Goal: Task Accomplishment & Management: Manage account settings

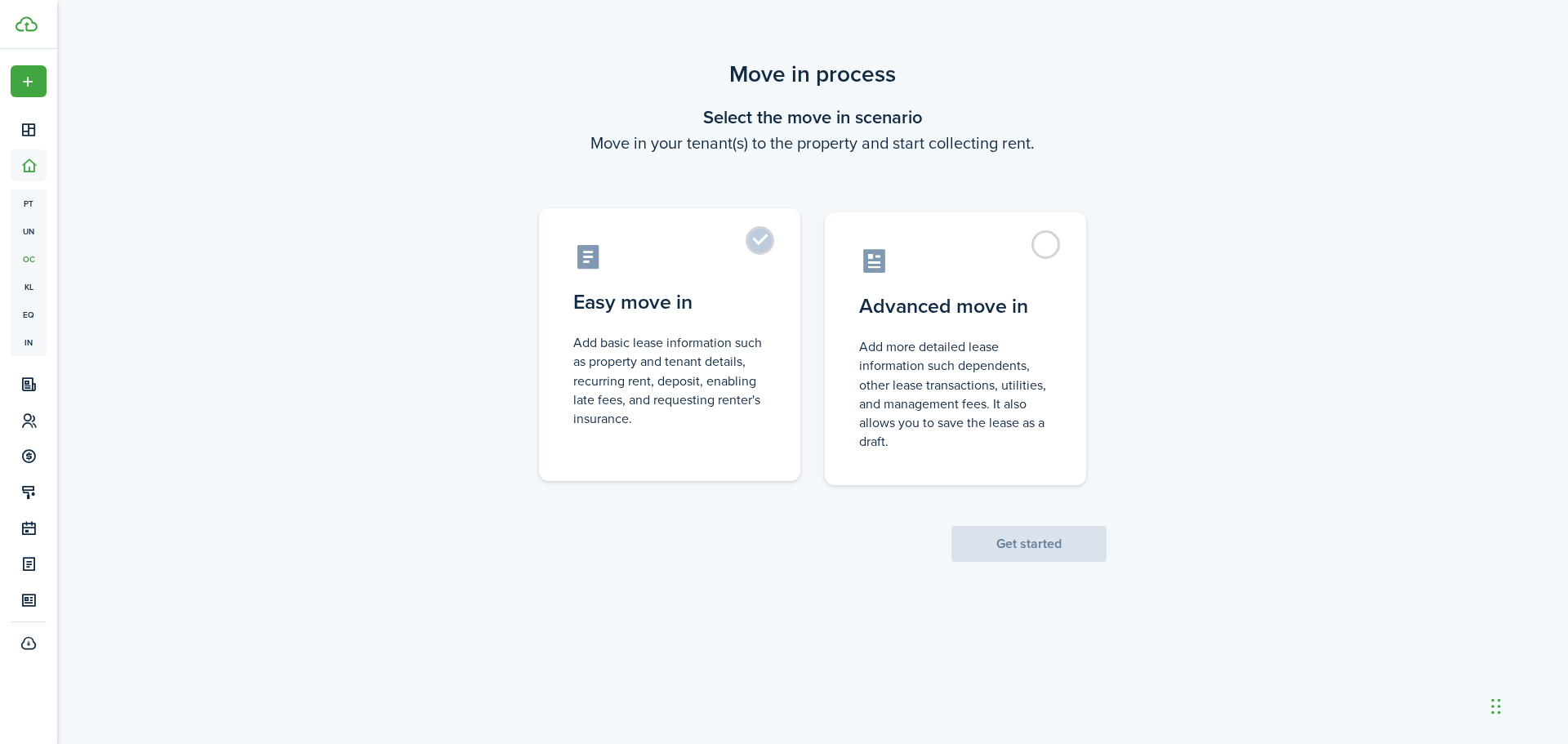
click at [759, 240] on label "Easy move in Add basic lease information such as property and tenant details, r…" at bounding box center [669, 344] width 261 height 273
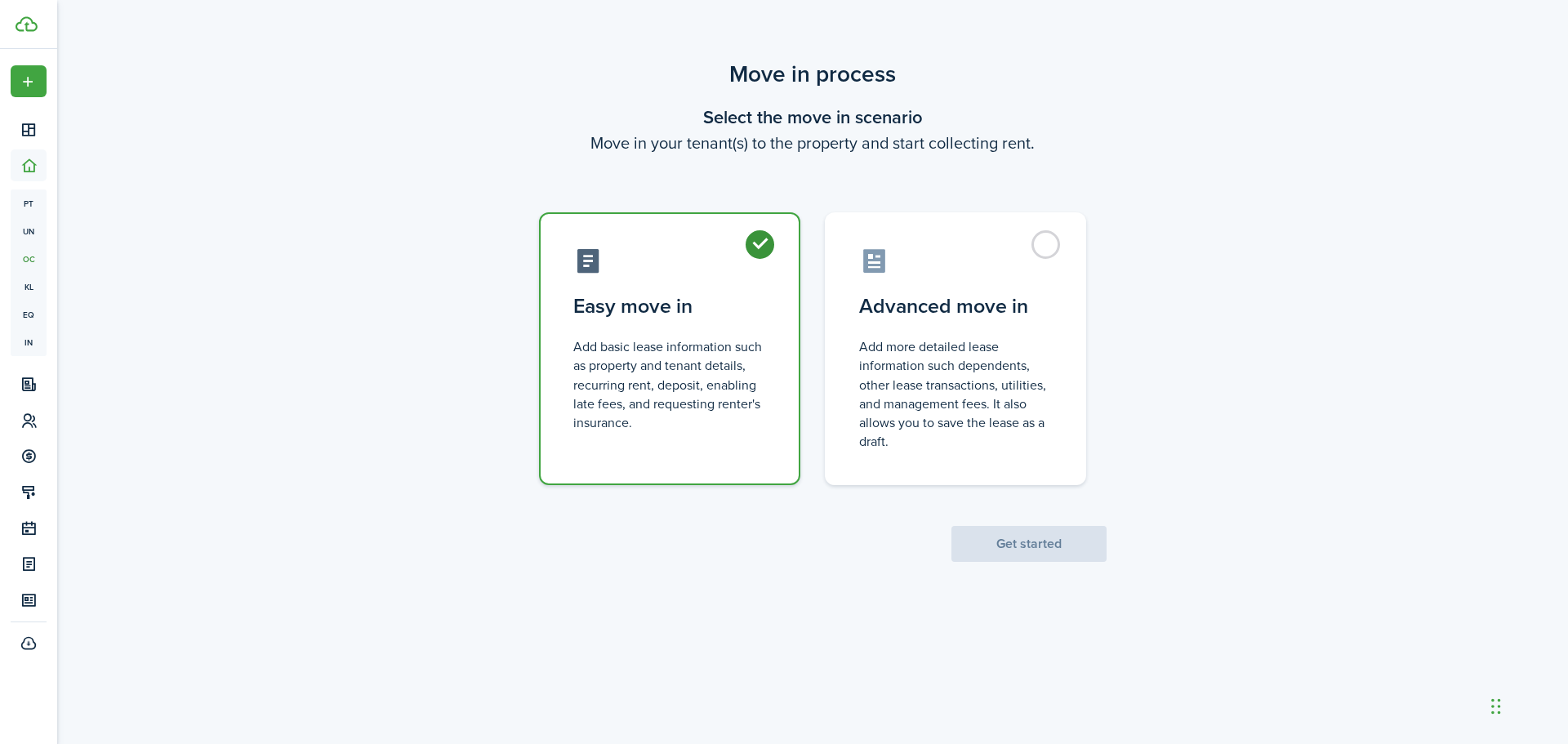
radio input "true"
click at [1011, 553] on button "Get started" at bounding box center [1029, 544] width 155 height 36
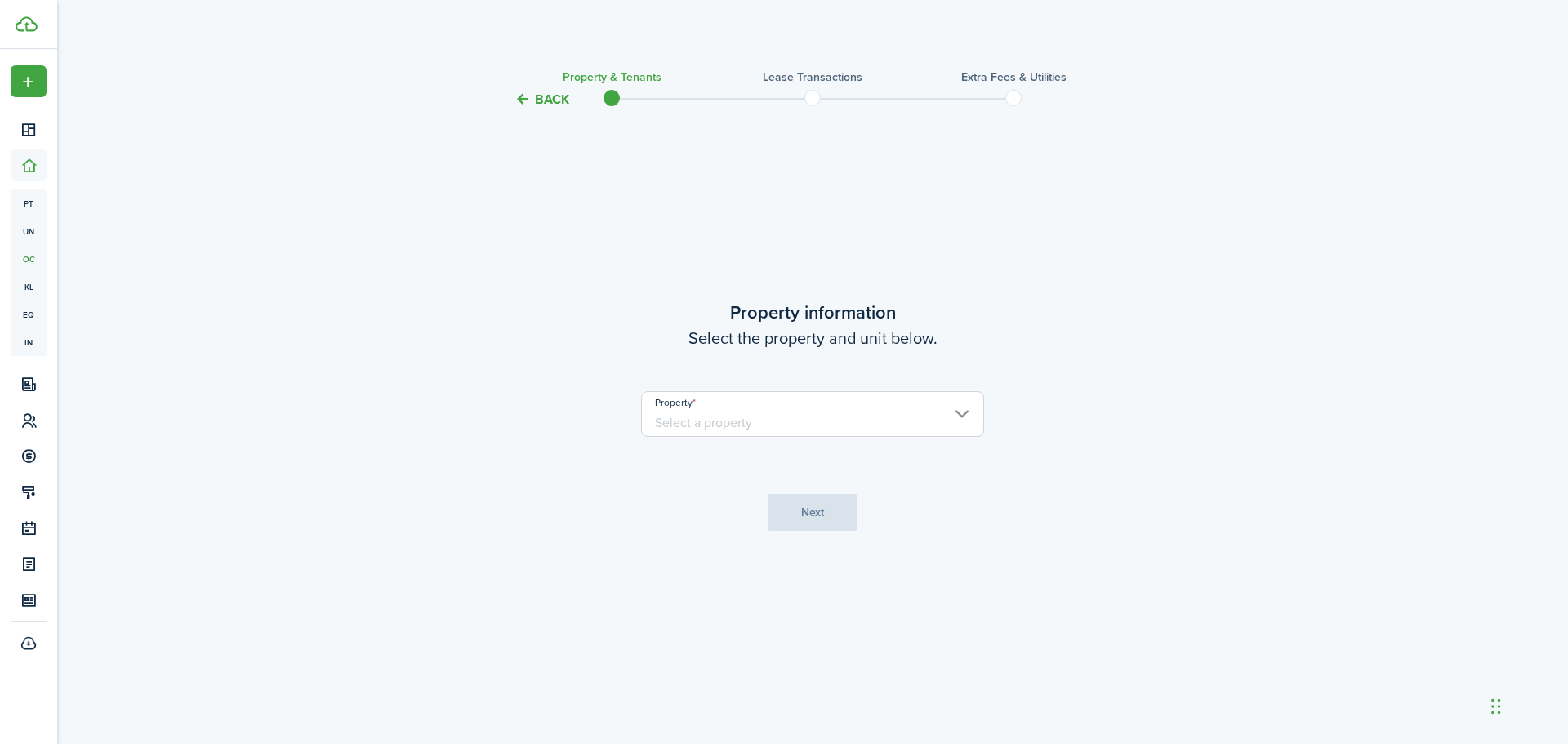
click at [850, 421] on input "Property" at bounding box center [812, 414] width 343 height 46
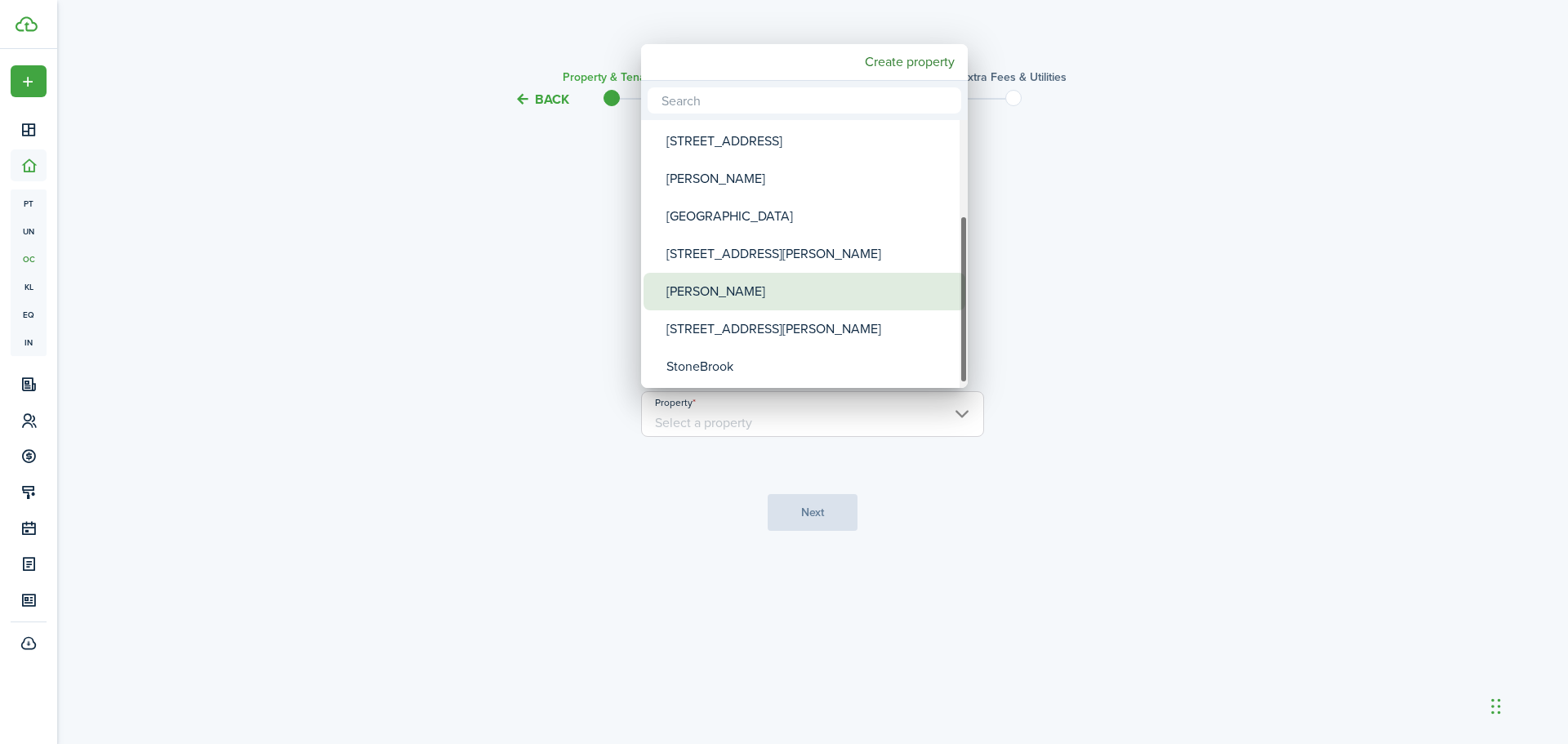
click at [821, 299] on div "[PERSON_NAME]" at bounding box center [811, 291] width 289 height 38
type input "[PERSON_NAME]"
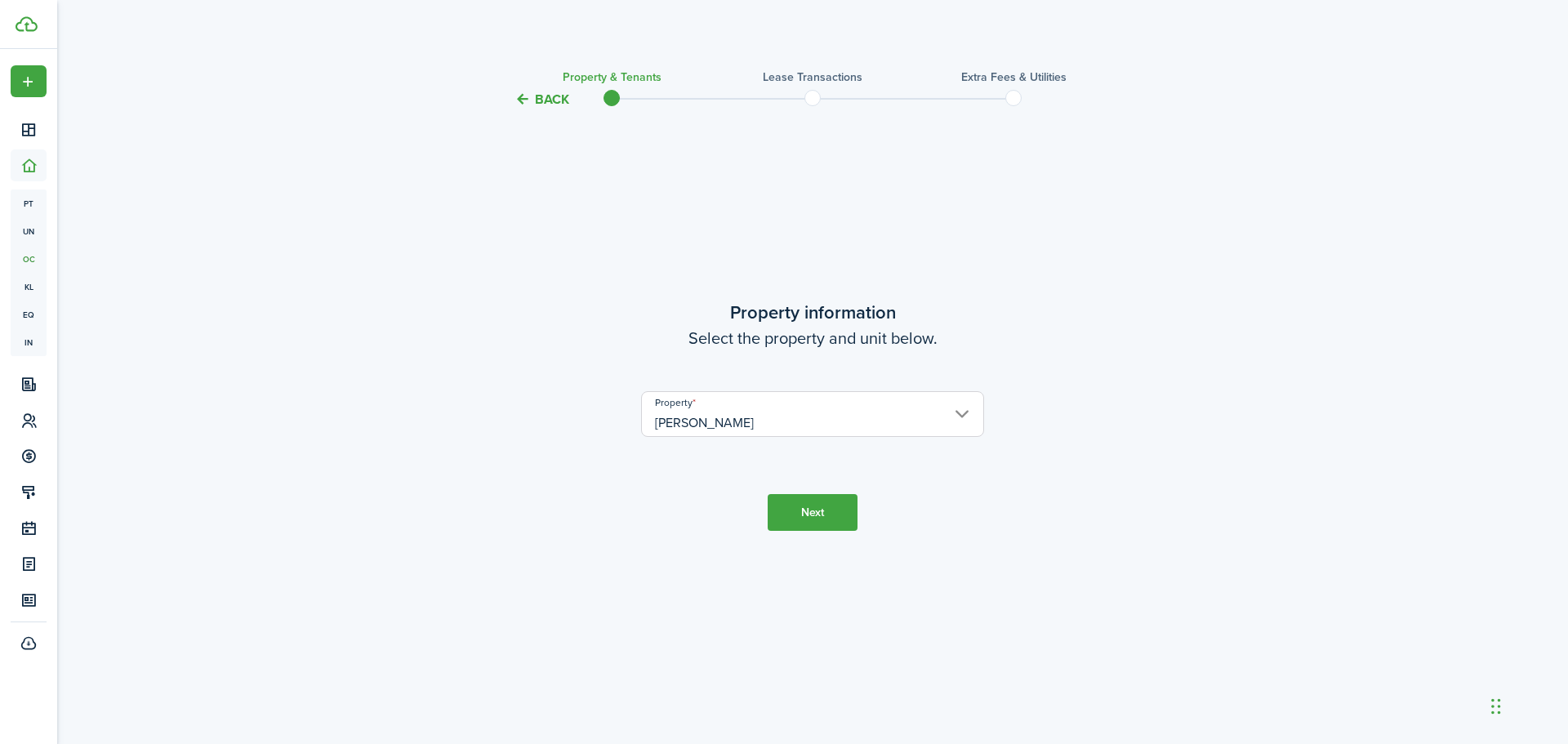
click at [823, 512] on button "Next" at bounding box center [812, 512] width 89 height 37
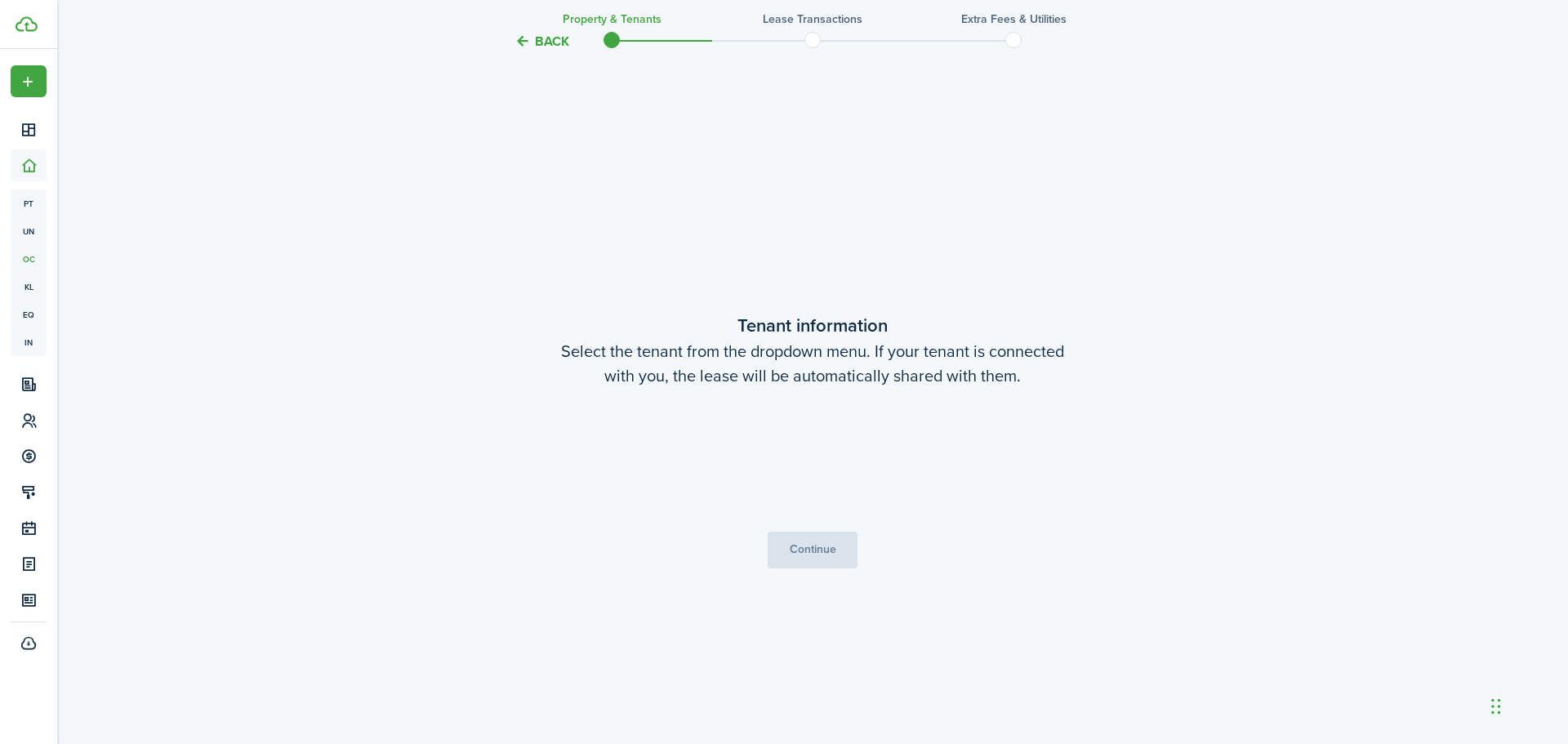
scroll to position [634, 0]
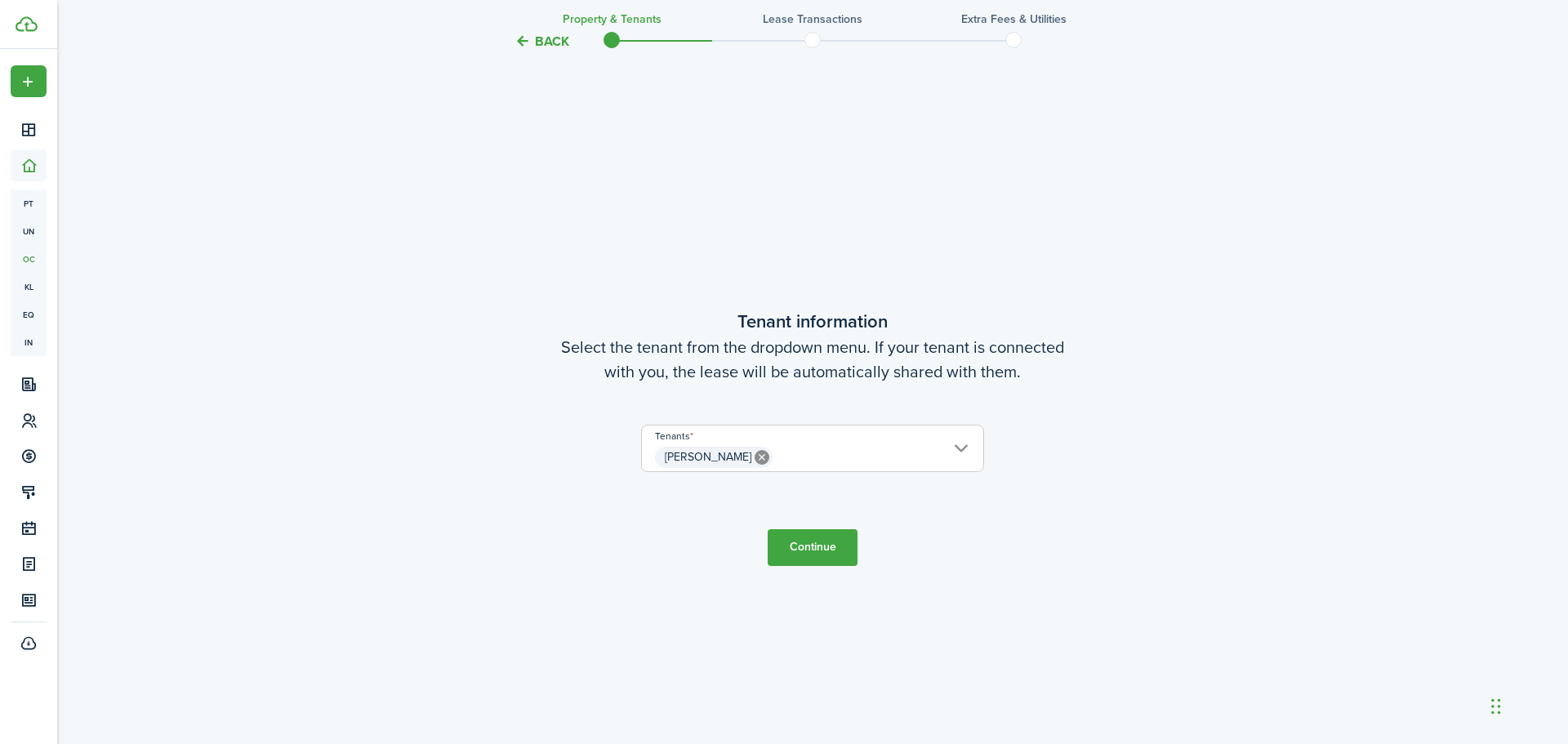
click at [798, 562] on button "Continue" at bounding box center [812, 547] width 89 height 37
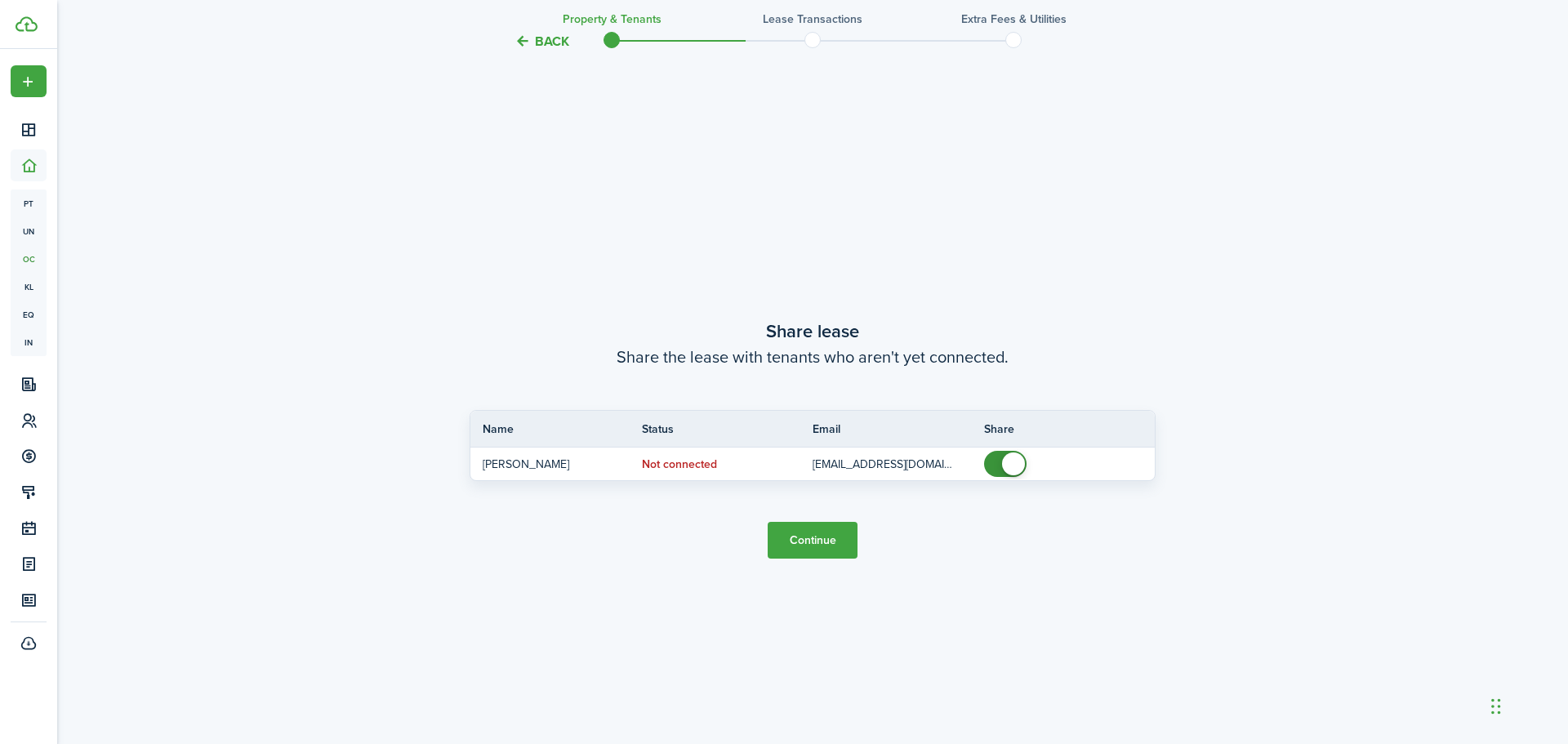
scroll to position [1379, 0]
click at [815, 547] on button "Continue" at bounding box center [812, 539] width 89 height 37
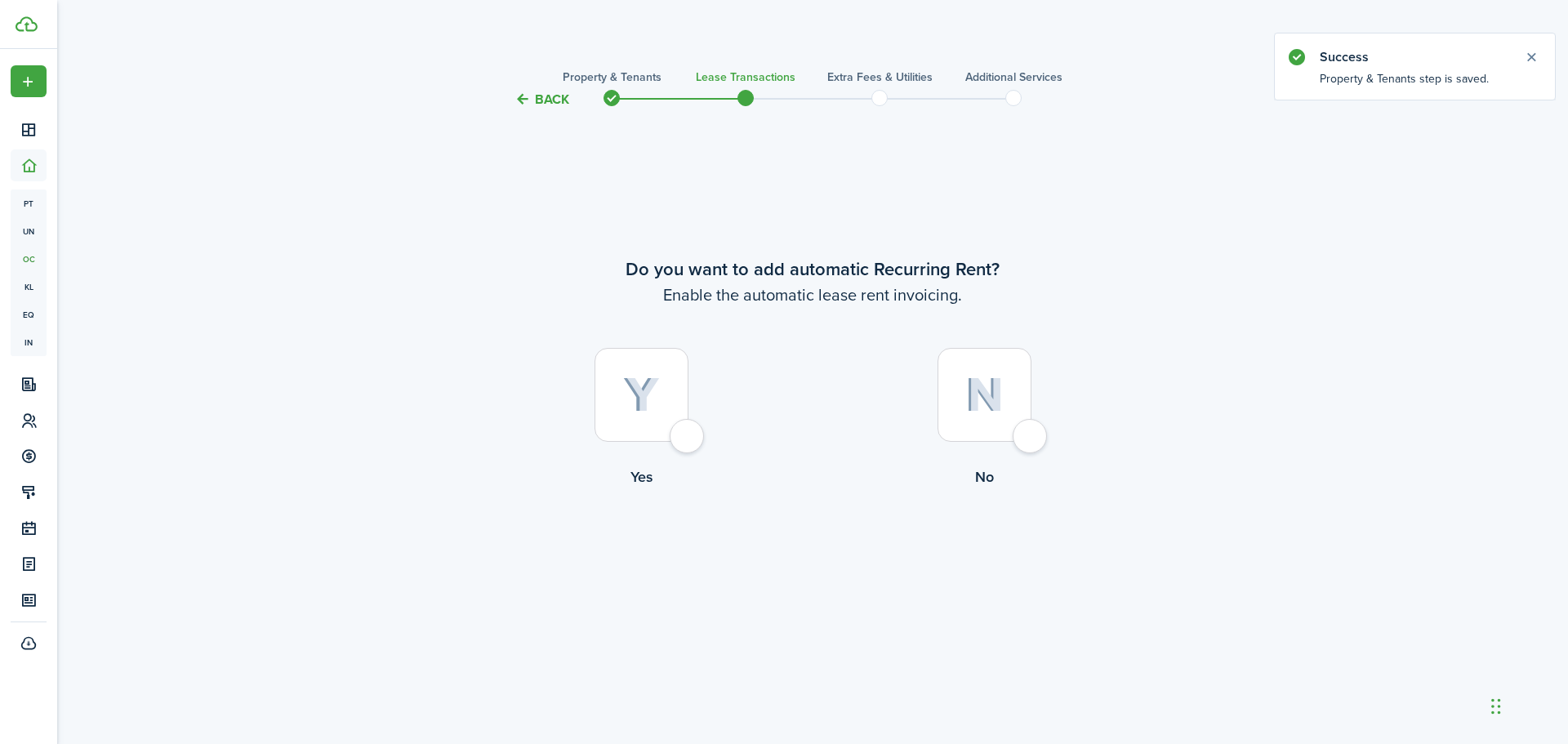
click at [688, 430] on div at bounding box center [641, 395] width 94 height 94
radio input "true"
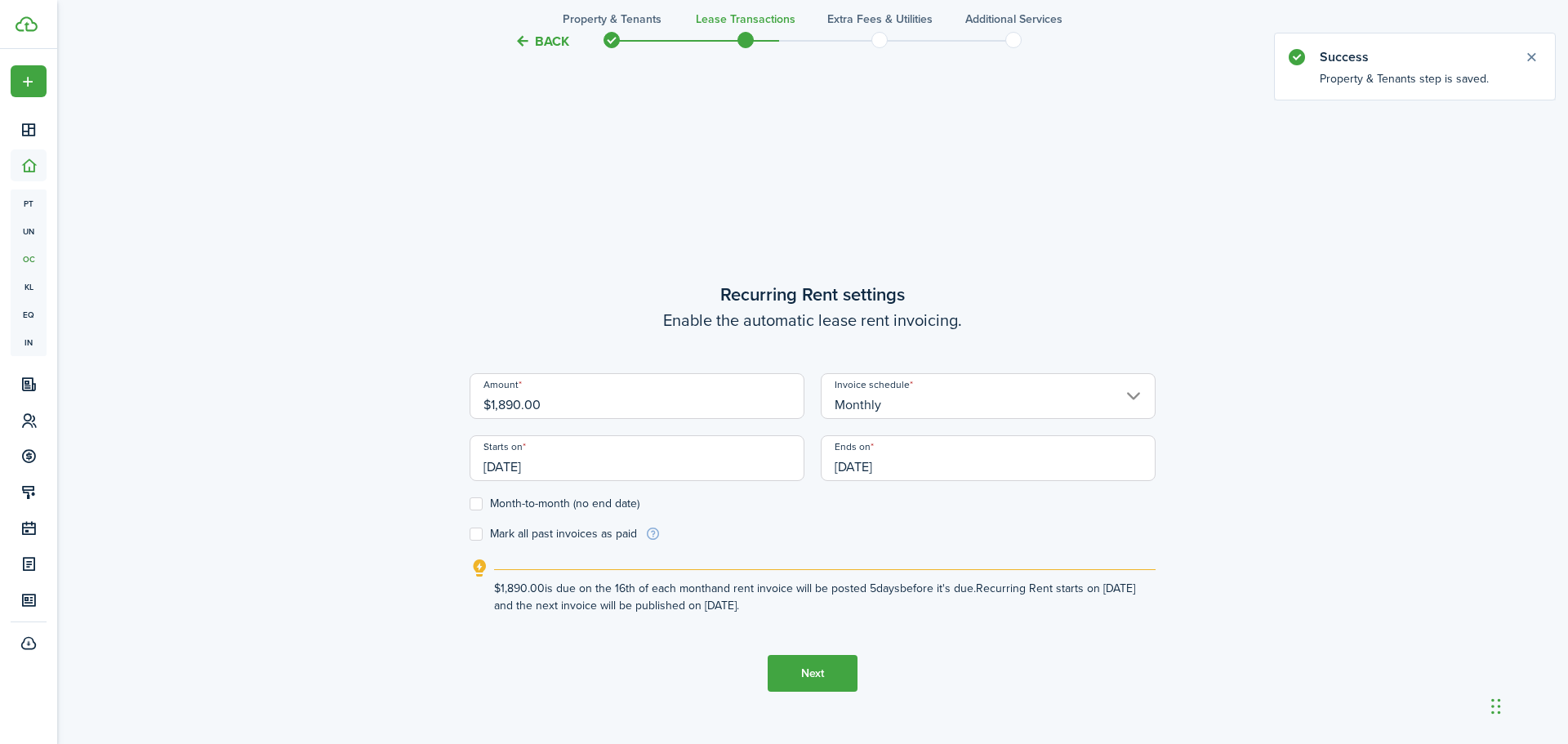
scroll to position [634, 0]
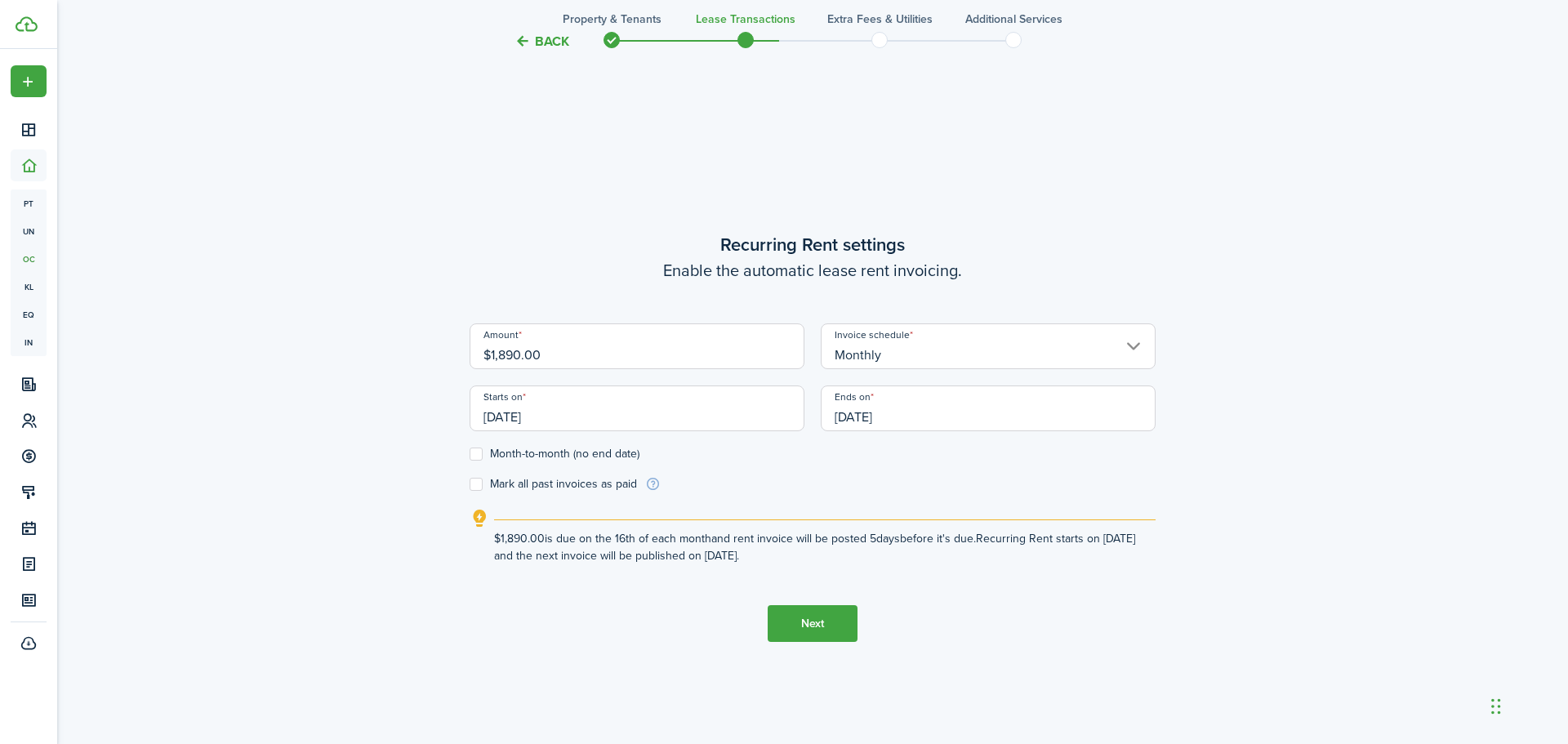
click at [676, 414] on input "[DATE]" at bounding box center [637, 408] width 335 height 46
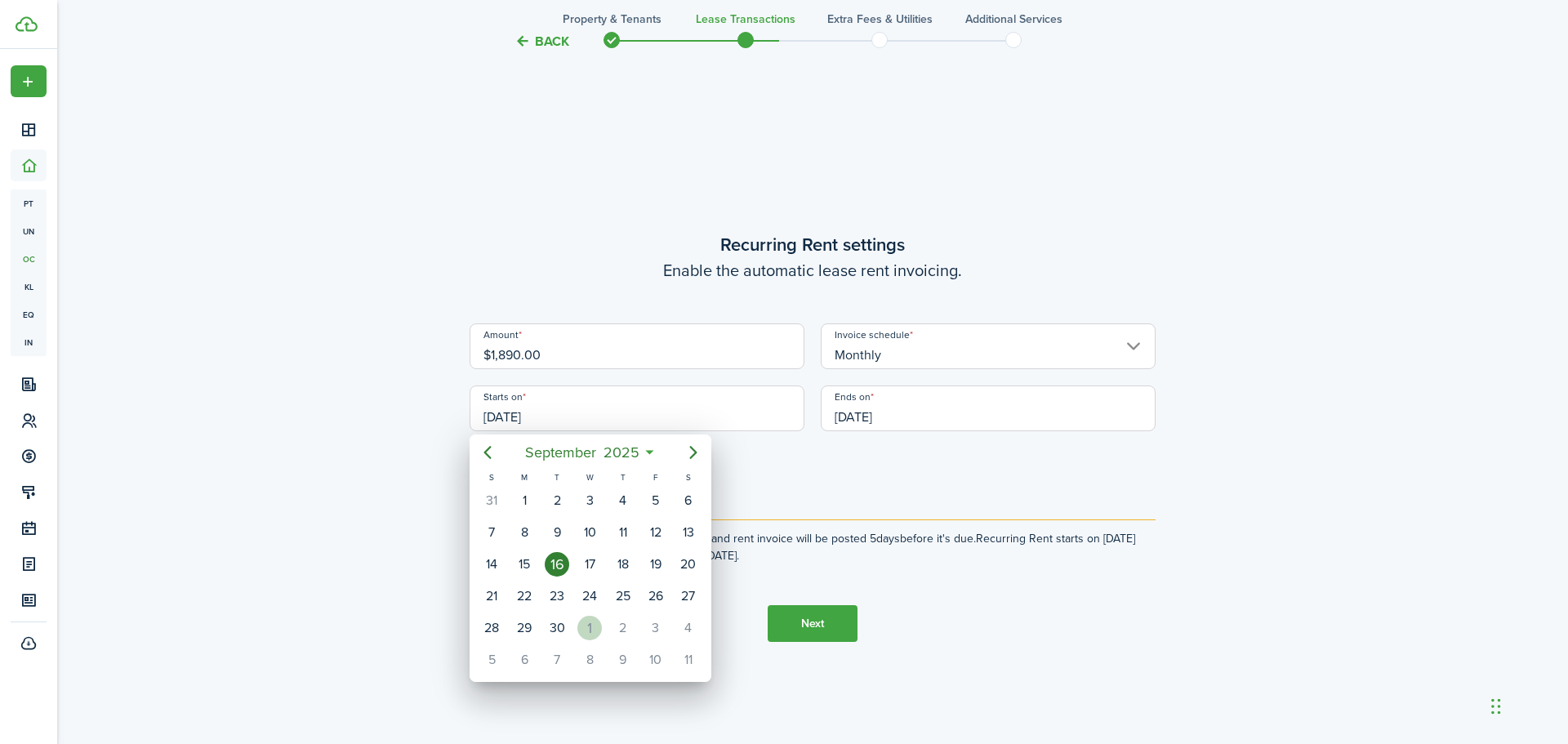
click at [575, 621] on div "[DATE]" at bounding box center [589, 627] width 32 height 31
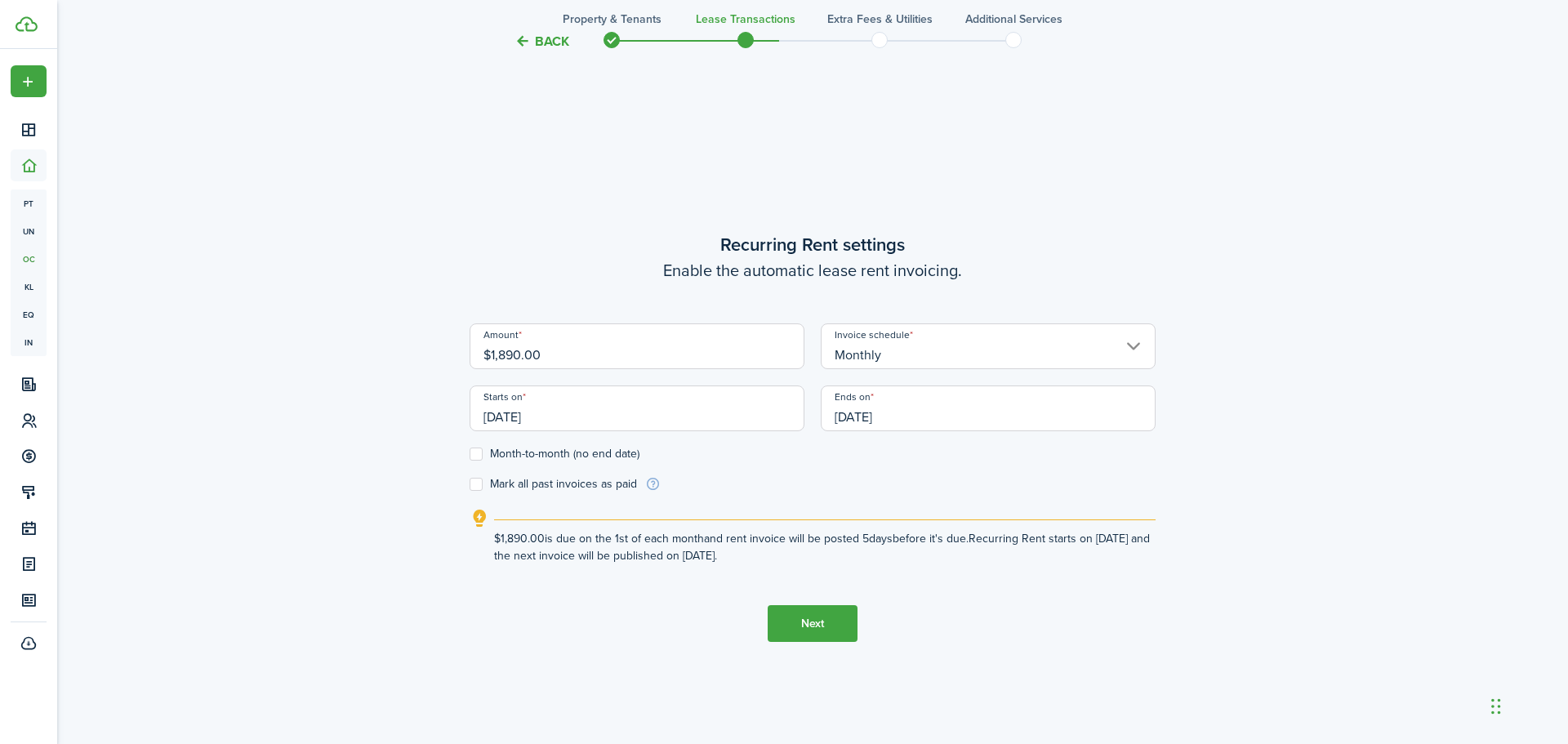
scroll to position [0, 0]
click at [630, 404] on input "[DATE]" at bounding box center [637, 408] width 335 height 46
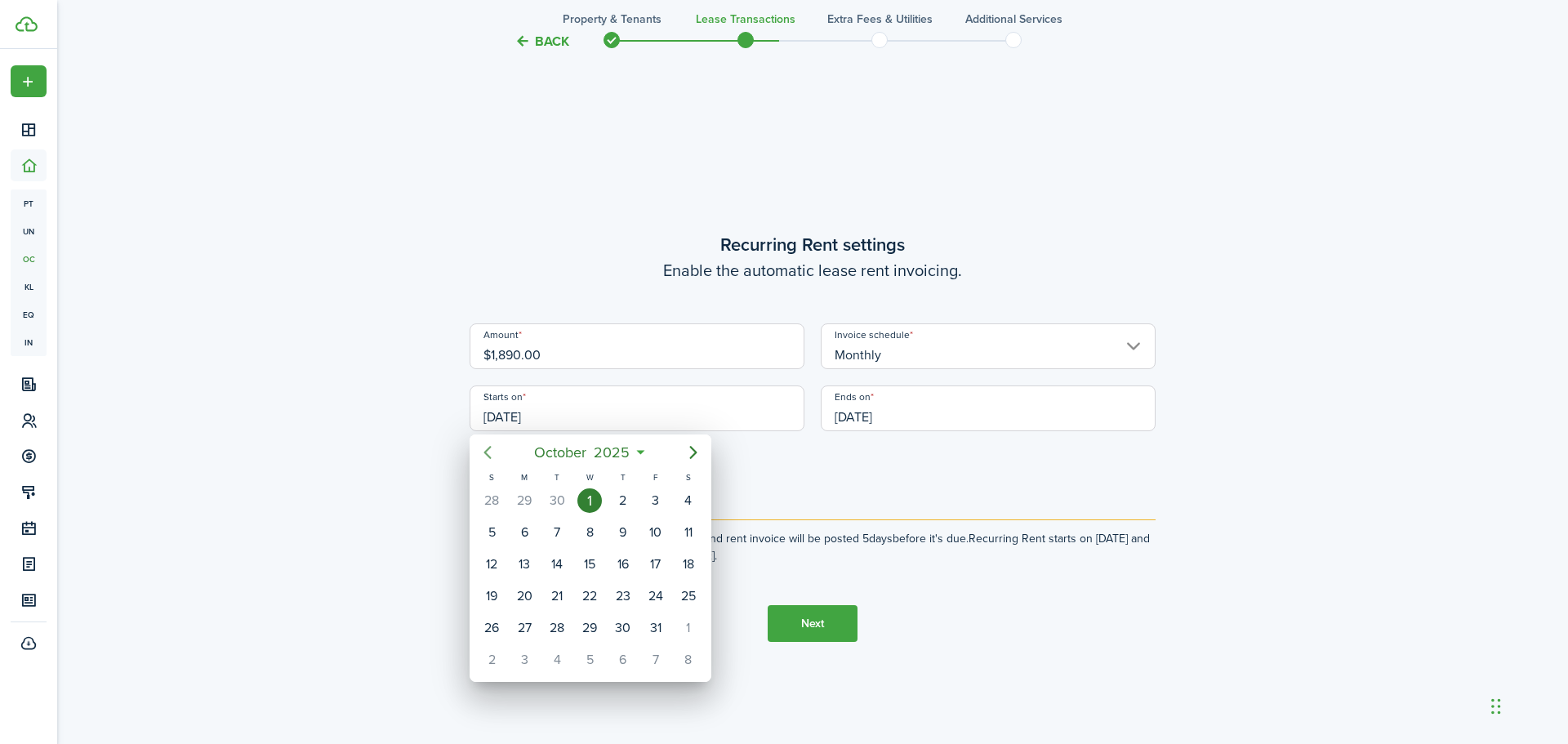
click at [491, 452] on icon "Previous page" at bounding box center [488, 453] width 19 height 19
click at [657, 569] on div "19" at bounding box center [656, 564] width 25 height 25
type input "[DATE]"
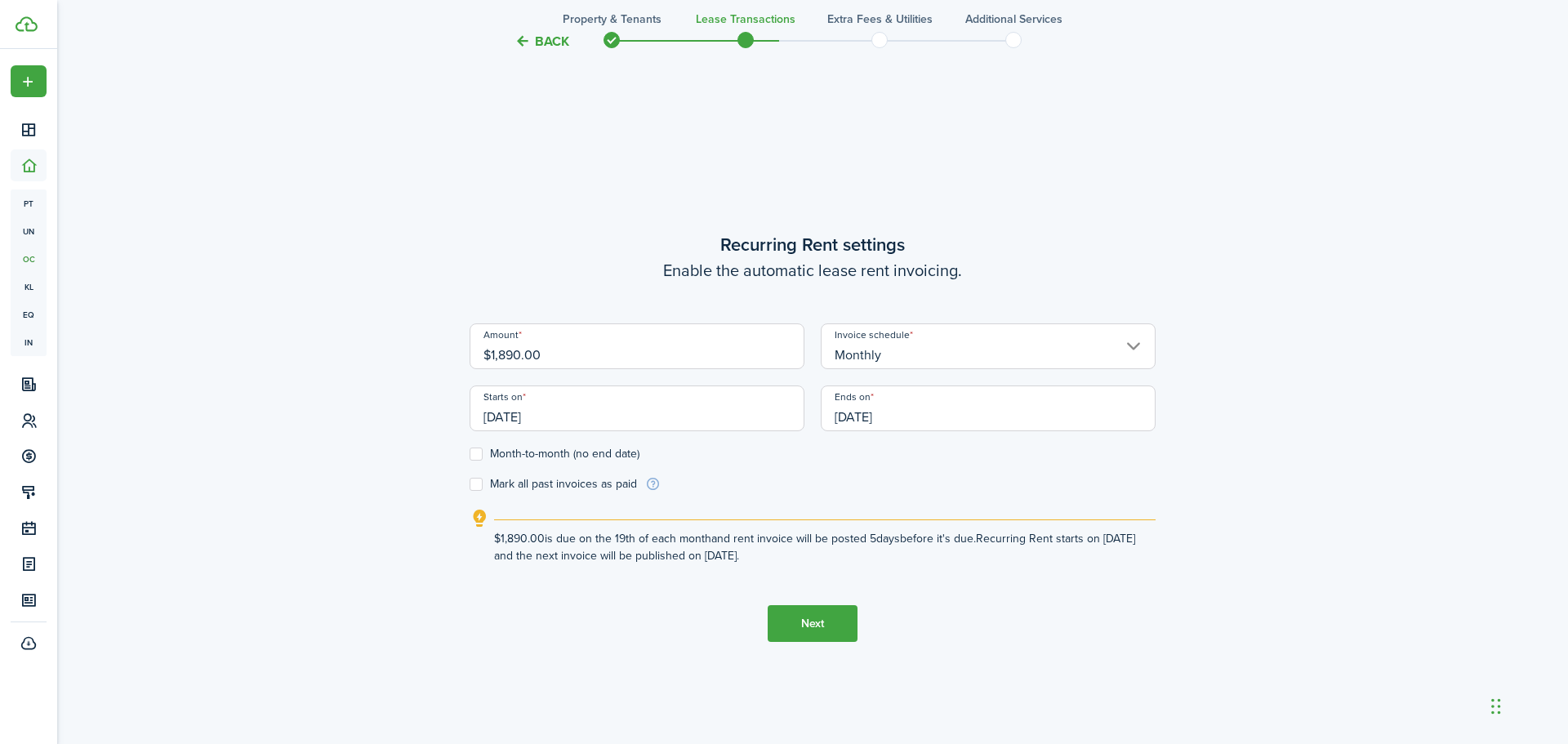
click at [941, 414] on input "[DATE]" at bounding box center [988, 408] width 335 height 46
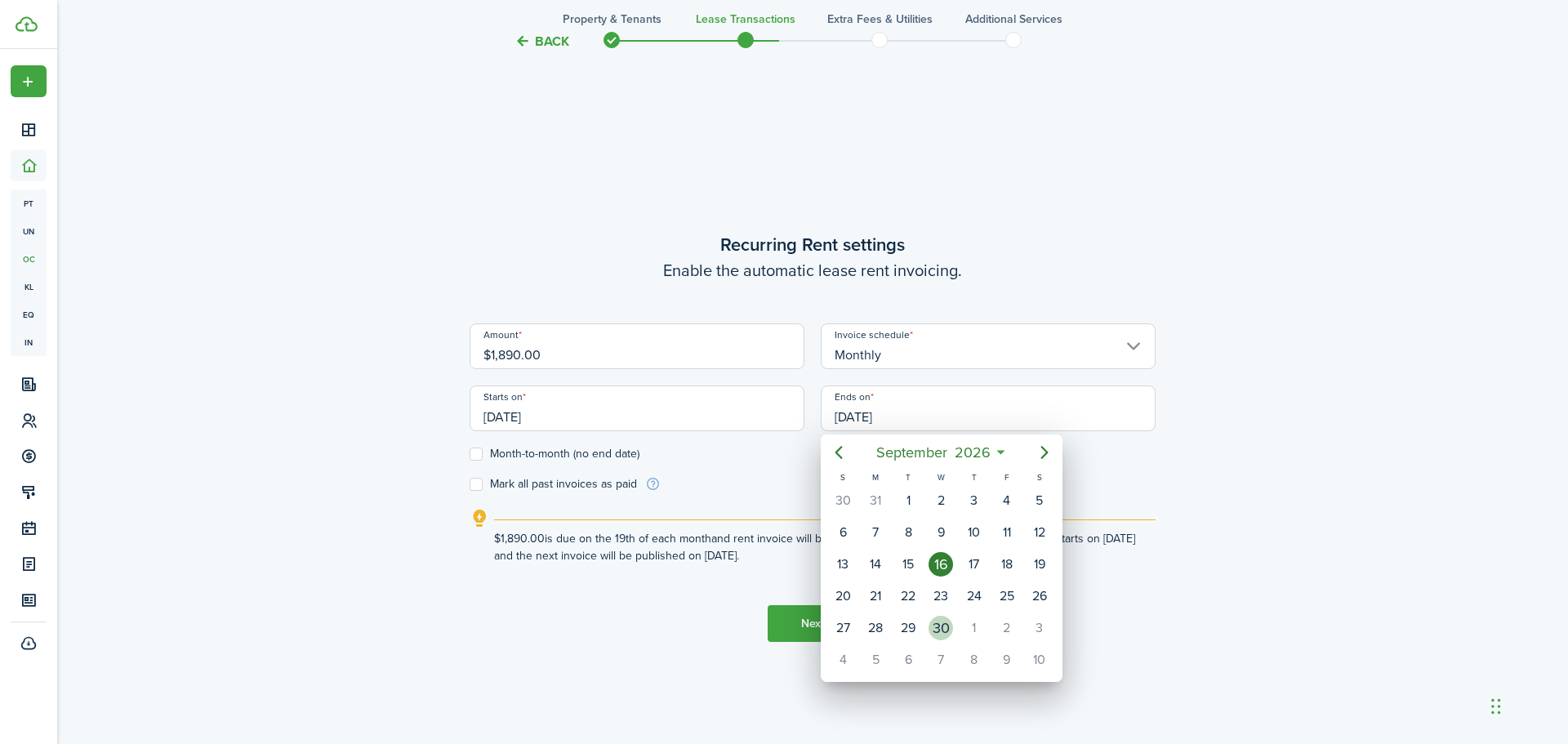
click at [948, 633] on div "30" at bounding box center [941, 628] width 25 height 25
type input "[DATE]"
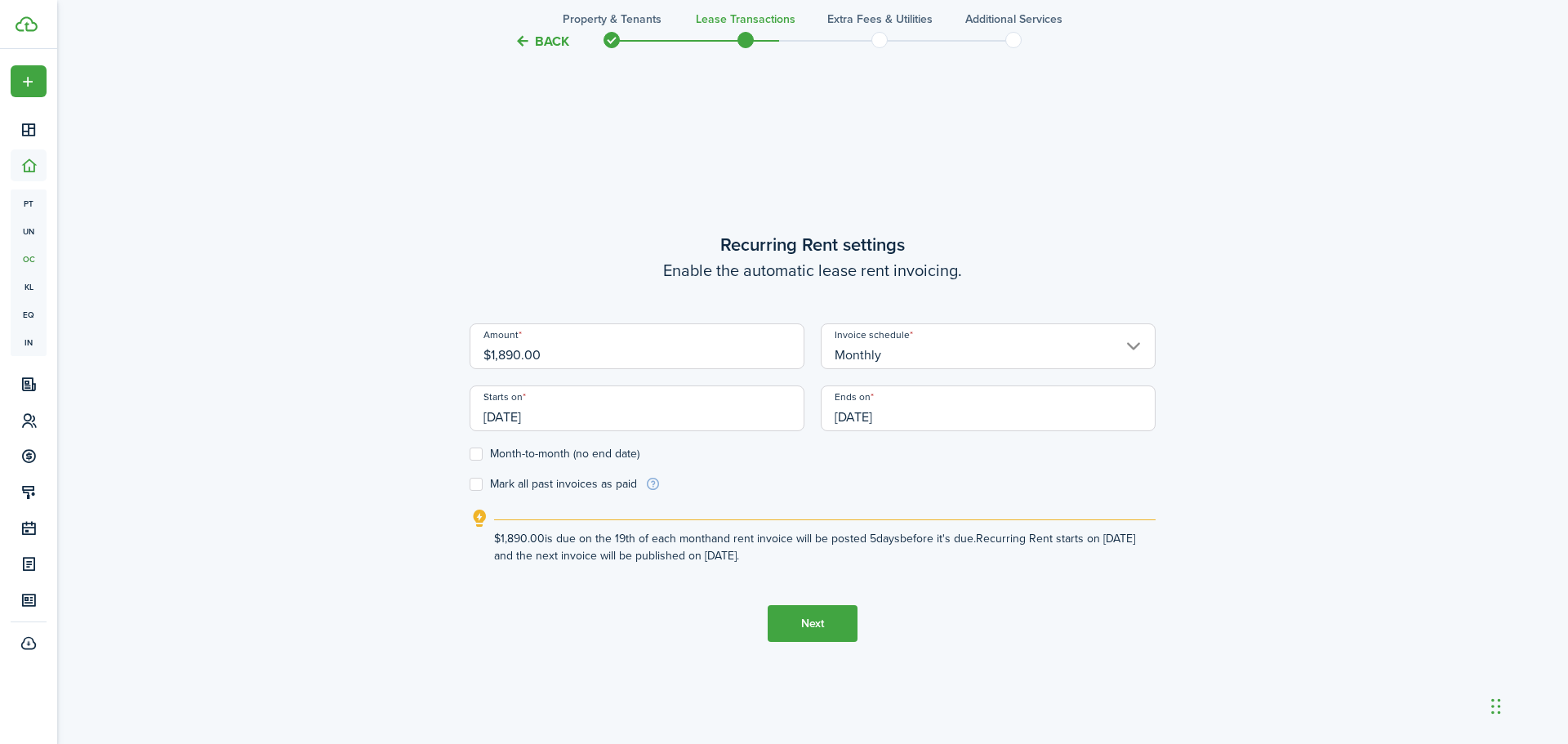
click at [808, 622] on button "Next" at bounding box center [812, 624] width 89 height 37
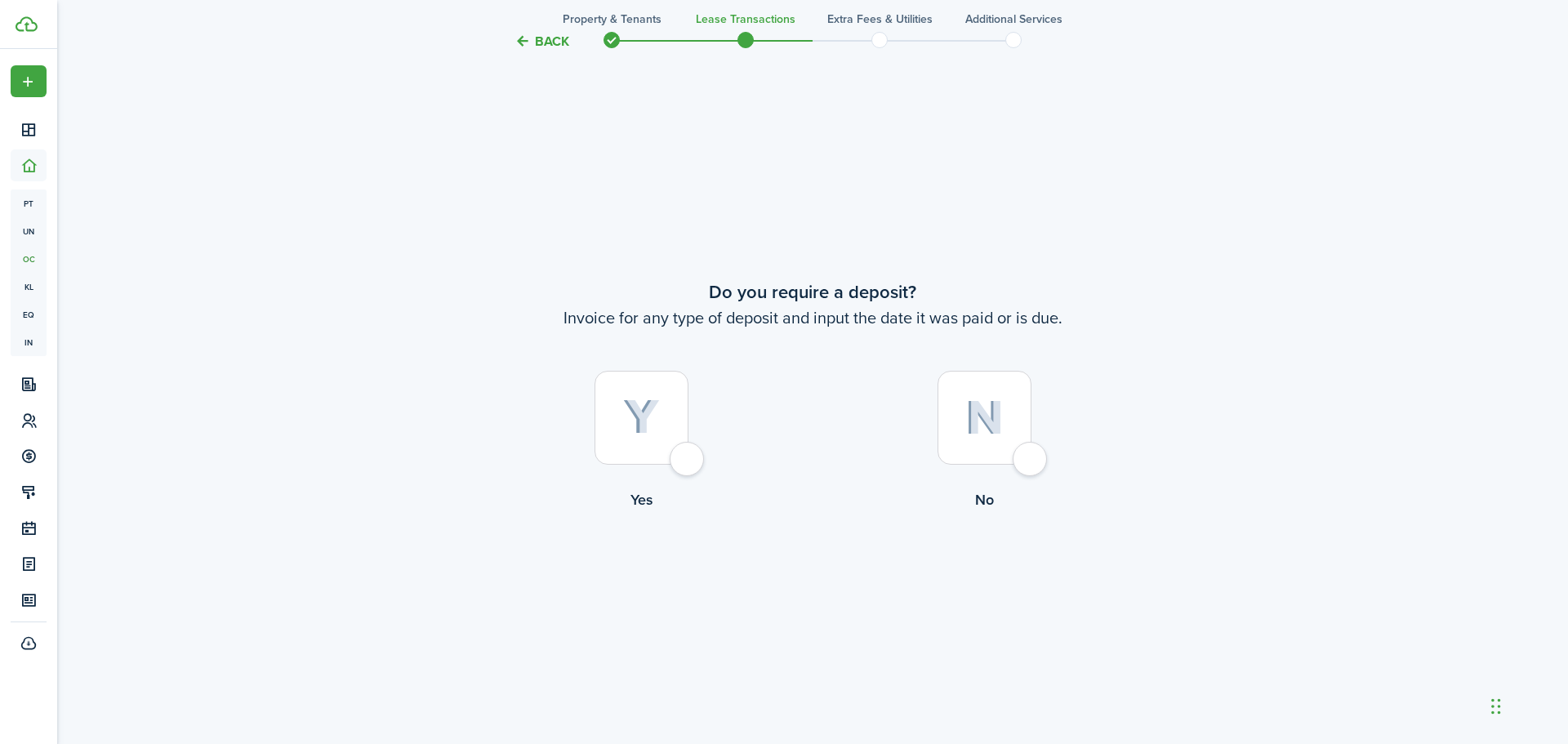
scroll to position [1379, 0]
click at [688, 455] on div at bounding box center [641, 417] width 94 height 94
radio input "true"
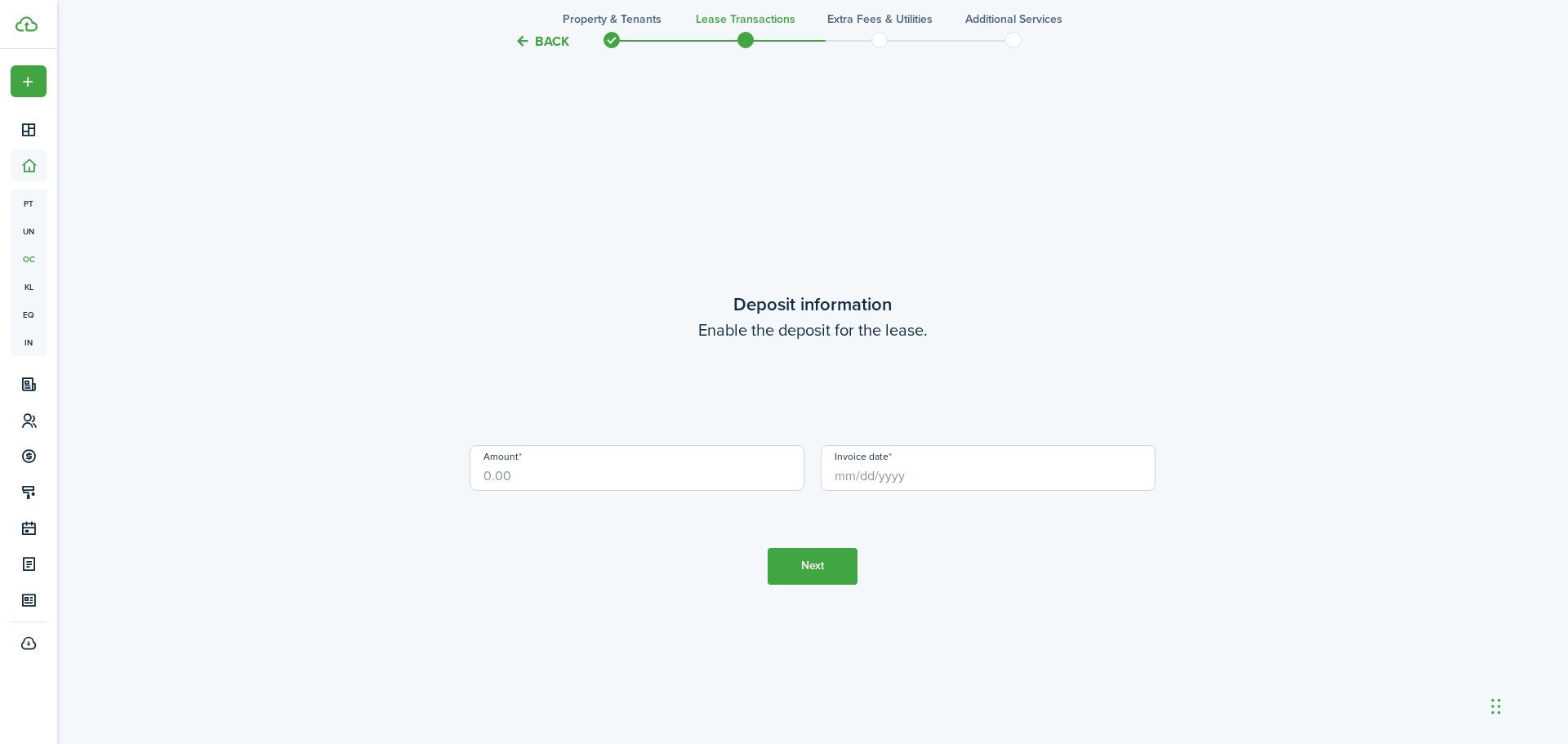
scroll to position [2123, 0]
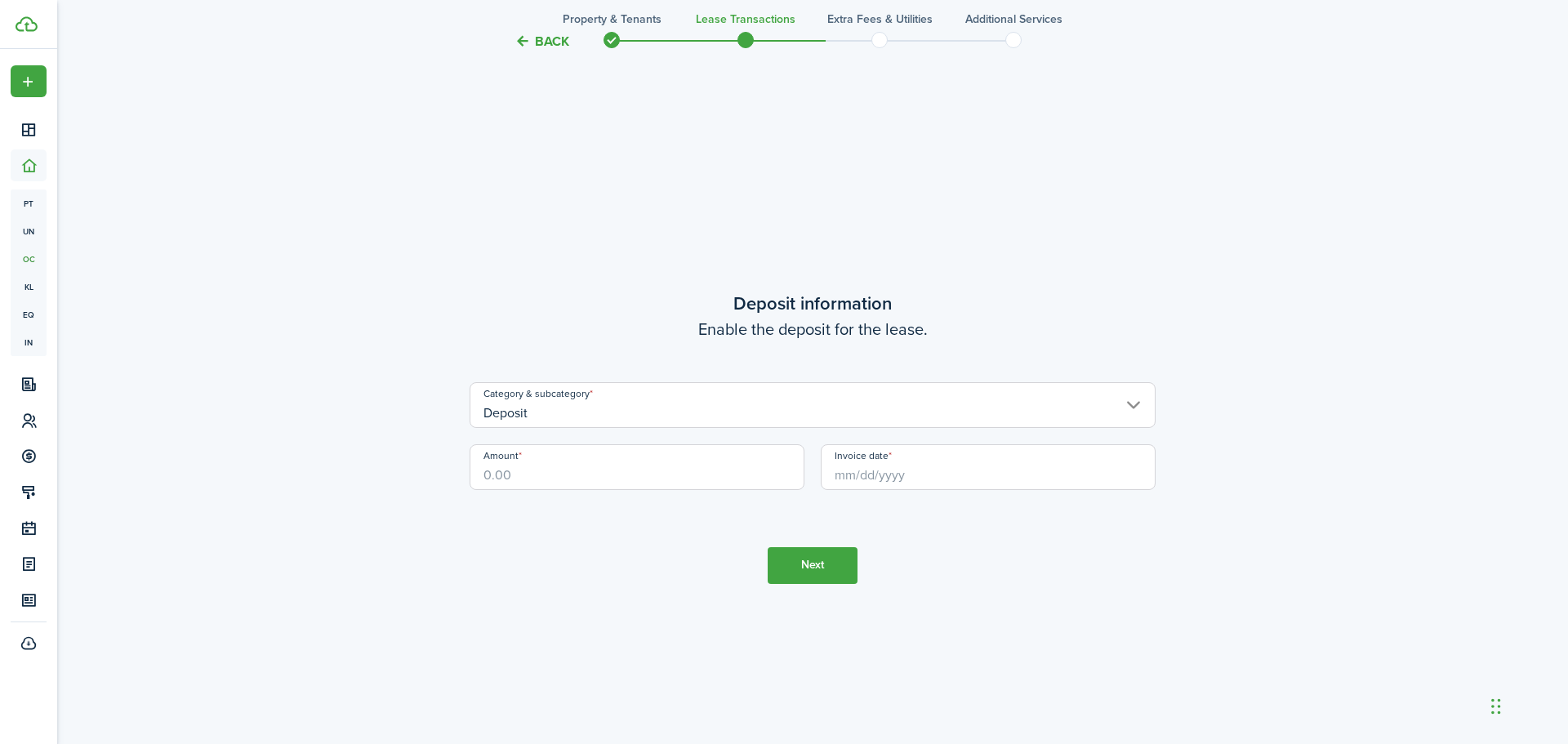
click at [672, 468] on input "Amount" at bounding box center [637, 467] width 335 height 46
click at [850, 469] on input "Invoice date" at bounding box center [988, 467] width 335 height 46
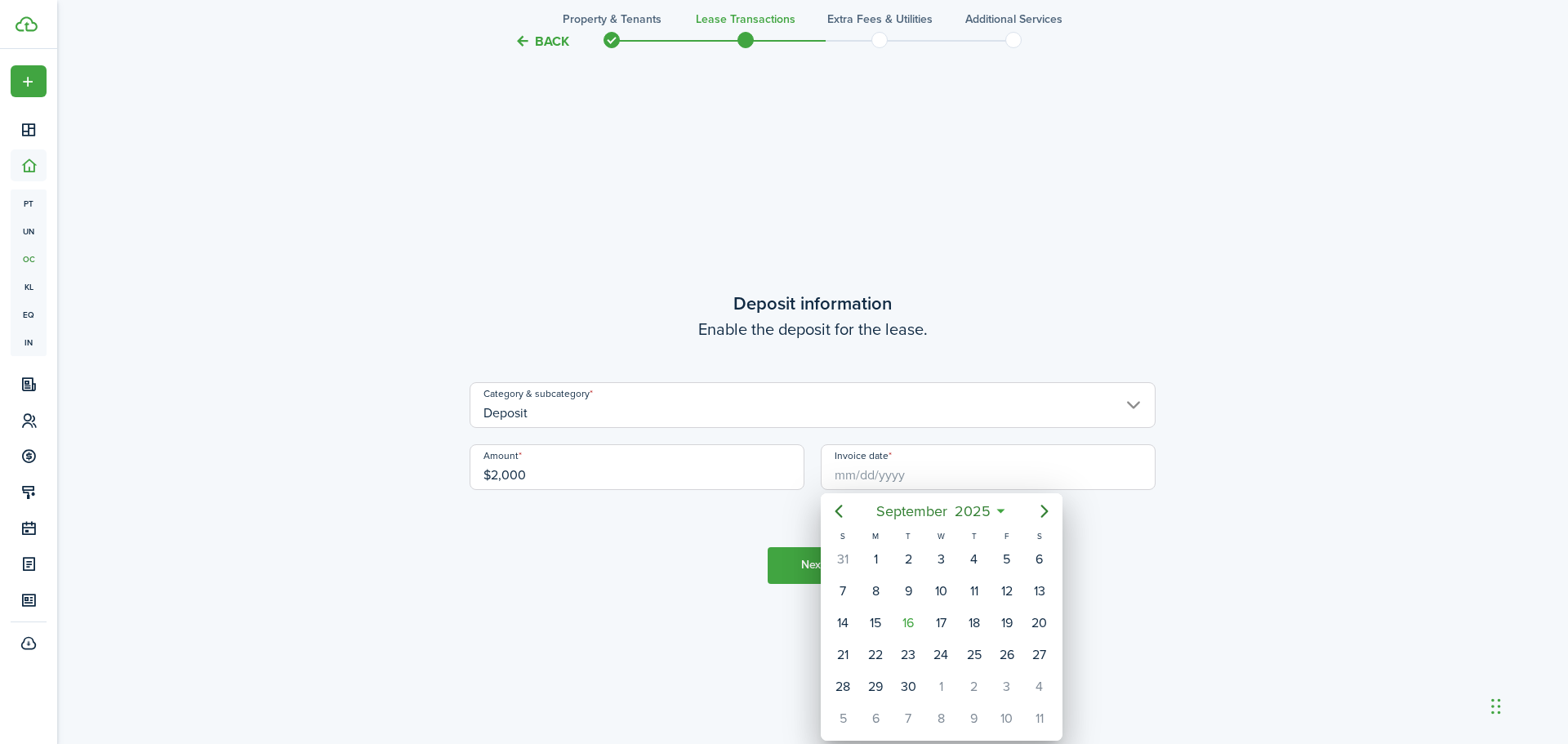
type input "$2,000.00"
click at [933, 625] on div "17" at bounding box center [941, 623] width 25 height 25
type input "[DATE]"
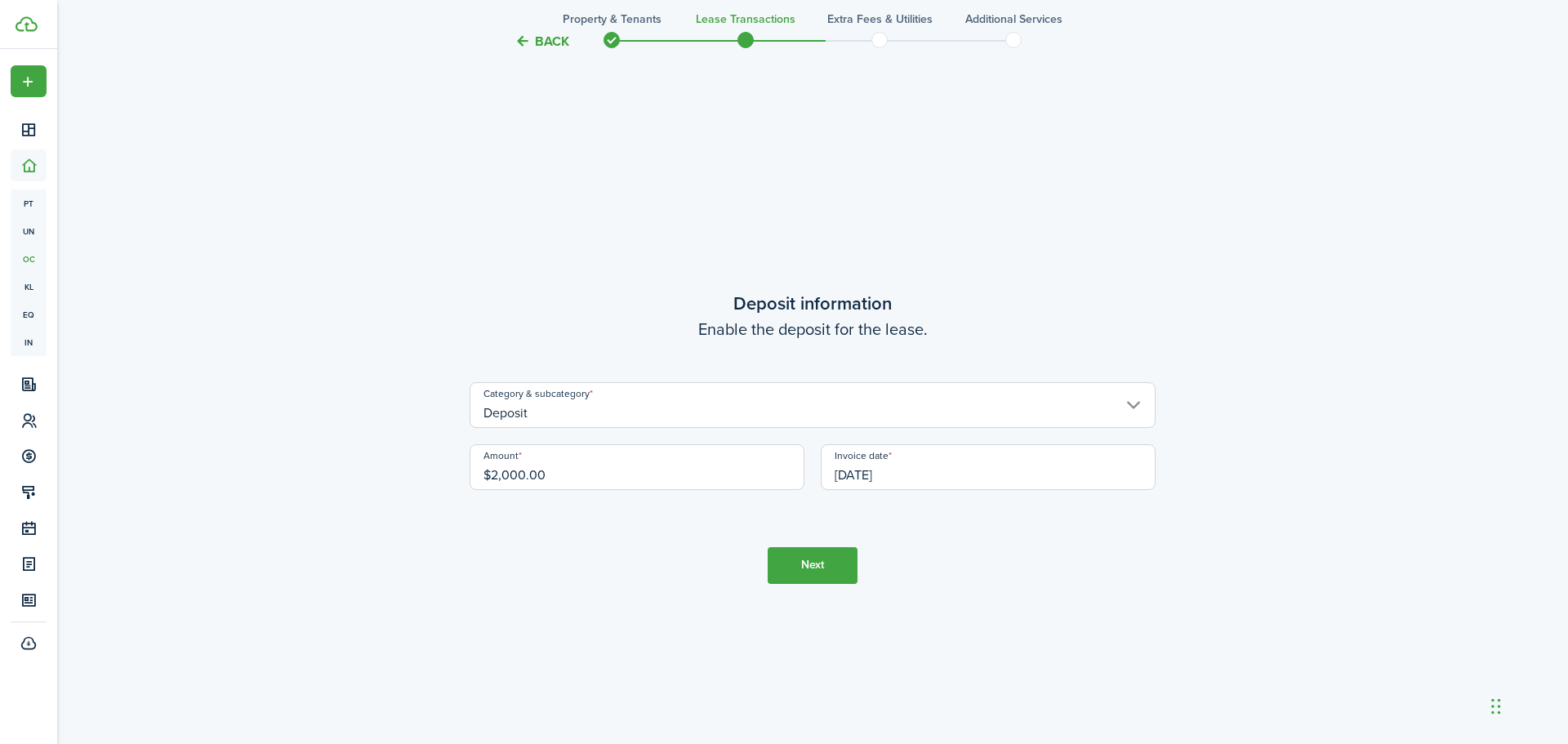
click at [819, 551] on button "Next" at bounding box center [812, 566] width 89 height 37
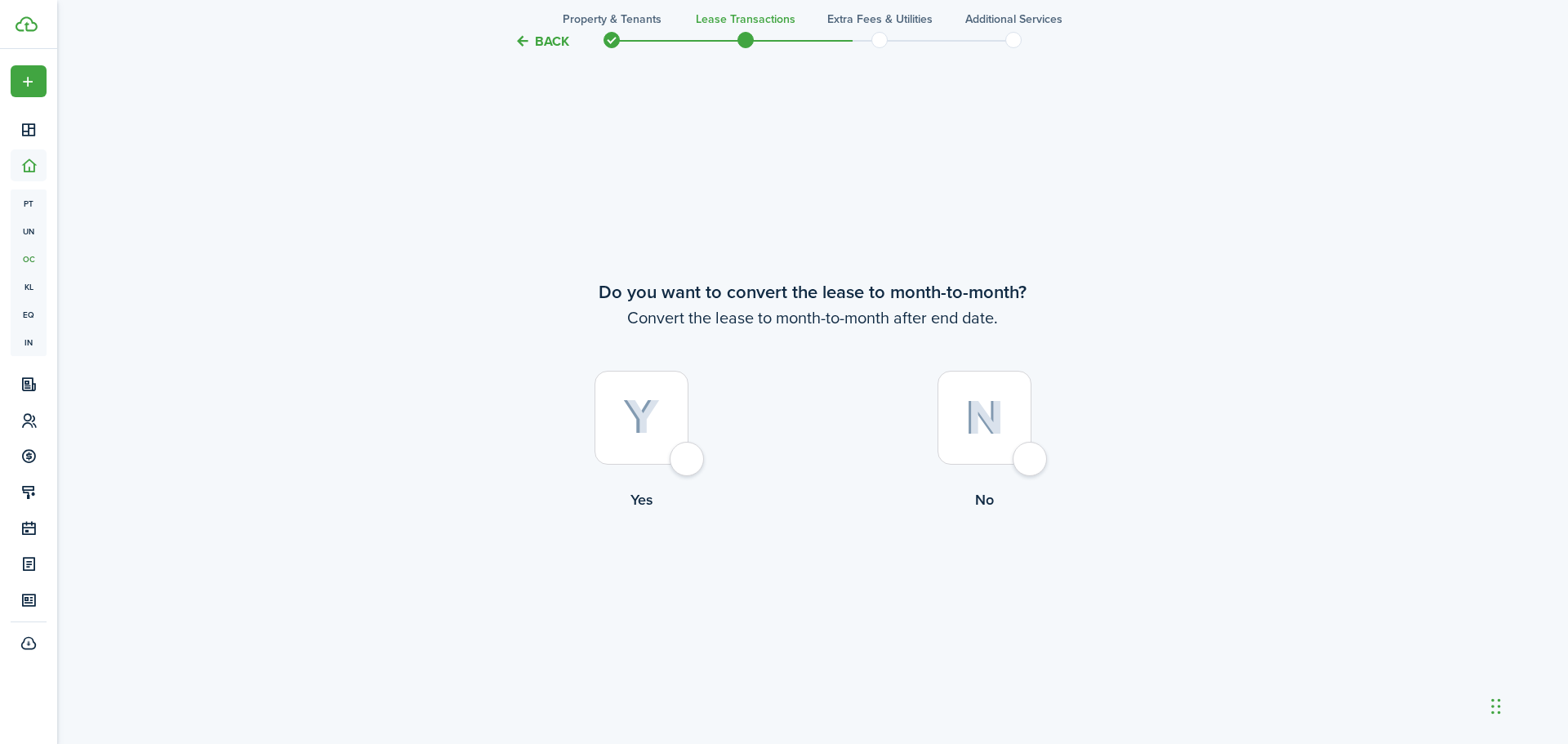
scroll to position [2867, 0]
click at [686, 453] on div at bounding box center [641, 417] width 94 height 94
click at [1031, 457] on div at bounding box center [984, 417] width 94 height 94
radio input "false"
radio input "true"
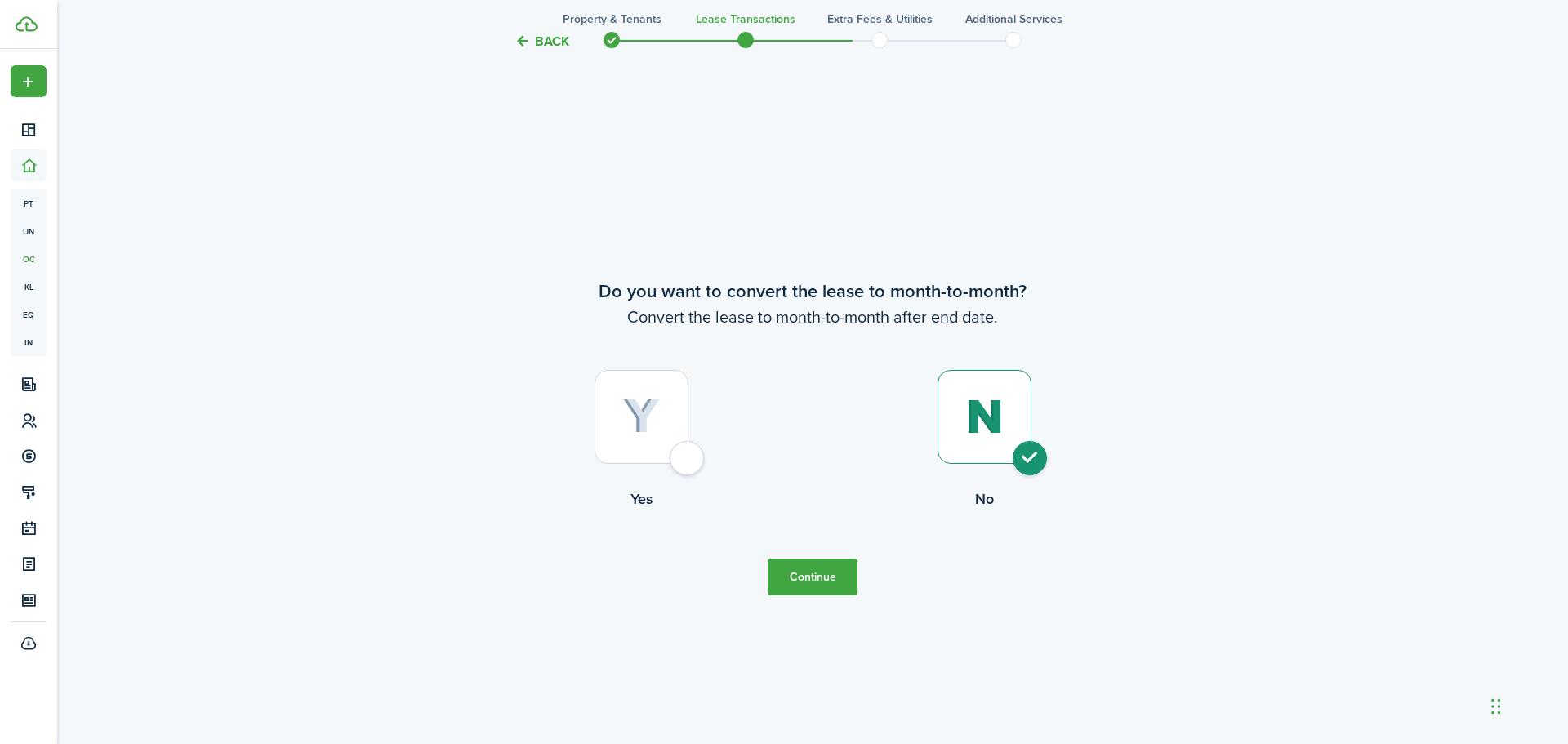
click at [805, 582] on button "Continue" at bounding box center [812, 577] width 89 height 37
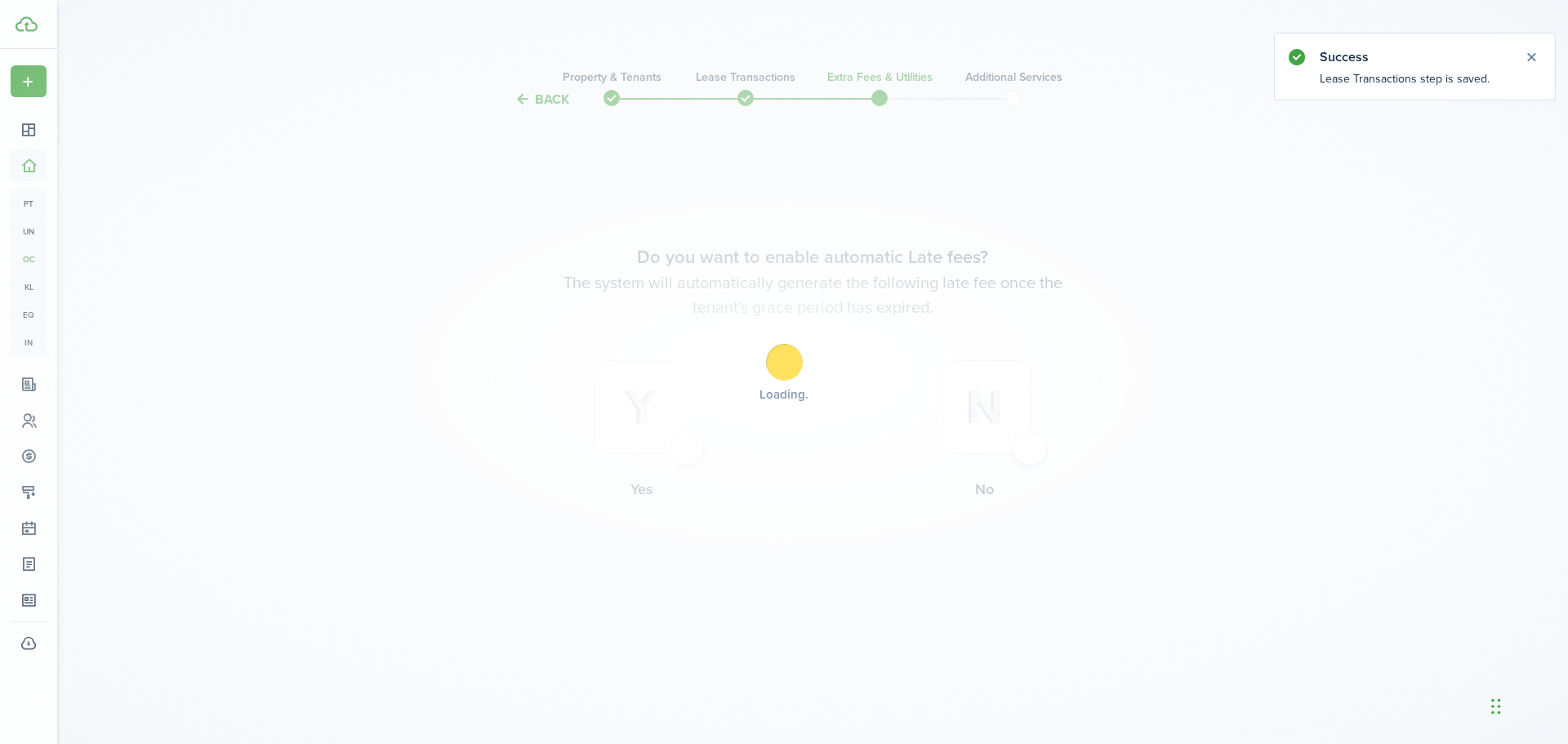
scroll to position [0, 0]
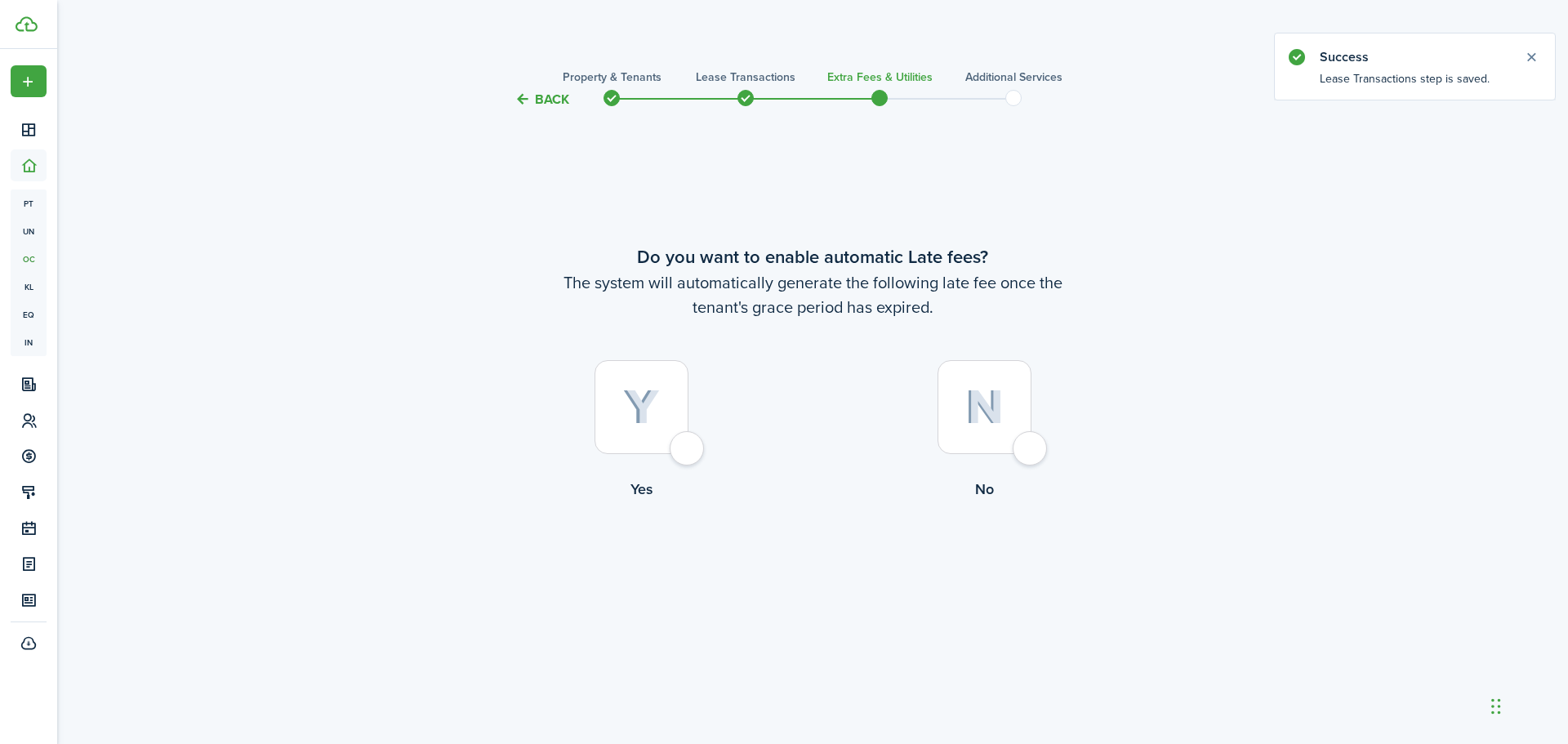
click at [685, 445] on div at bounding box center [641, 407] width 94 height 94
radio input "true"
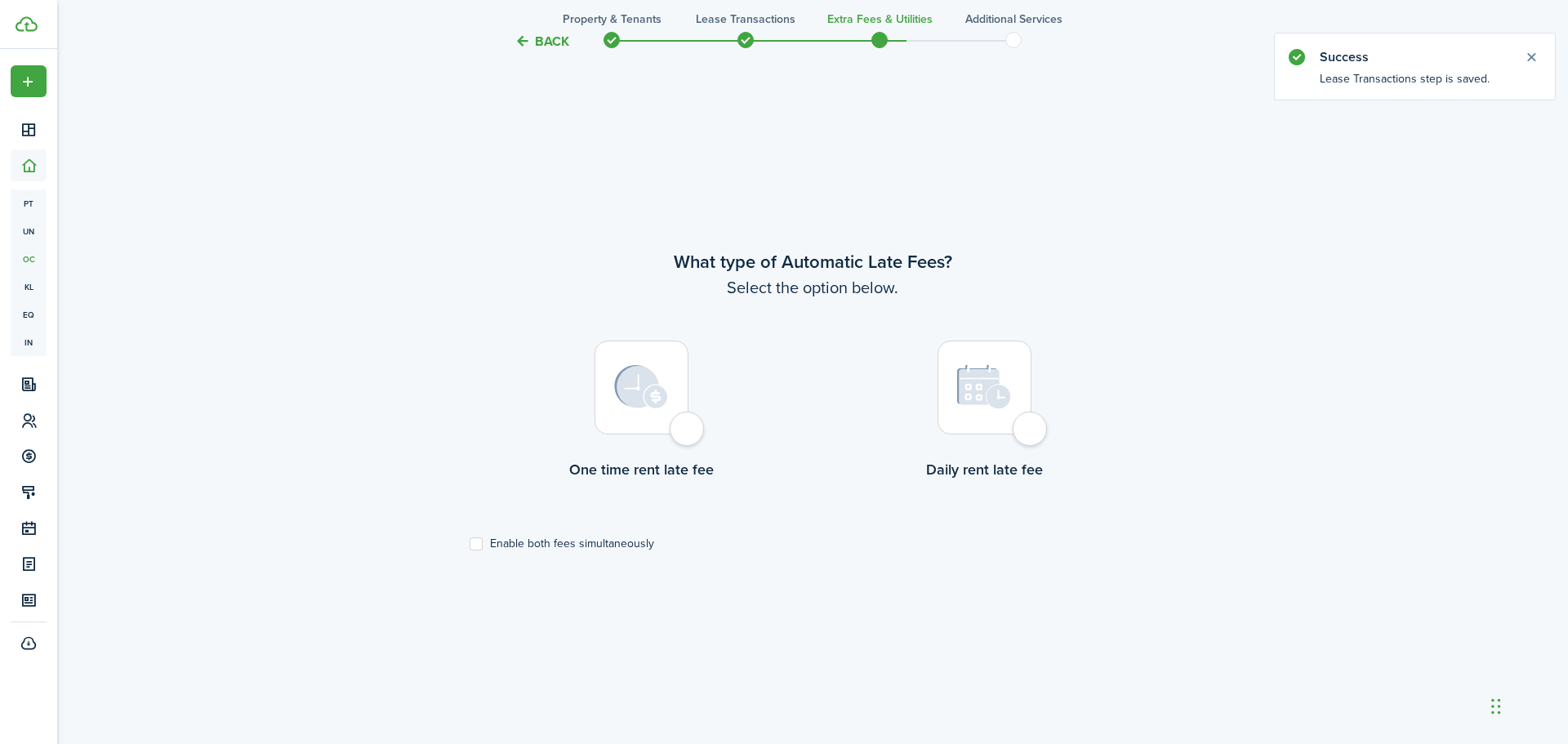
scroll to position [634, 0]
click at [481, 540] on label "Enable both fees simultaneously" at bounding box center [561, 542] width 184 height 13
click at [469, 542] on input "Enable both fees simultaneously" at bounding box center [468, 542] width 1 height 1
checkbox input "true"
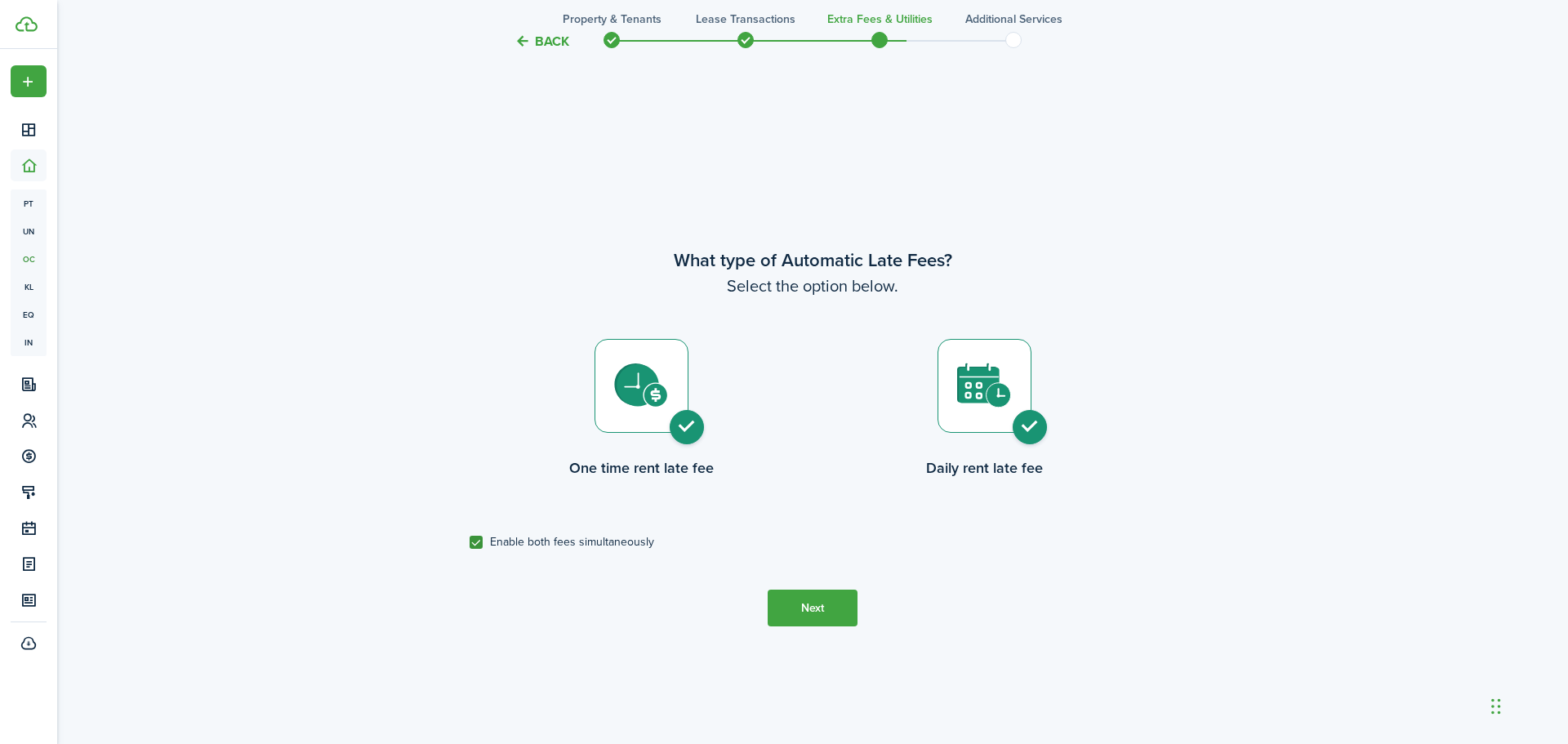
click at [796, 604] on button "Next" at bounding box center [812, 608] width 89 height 37
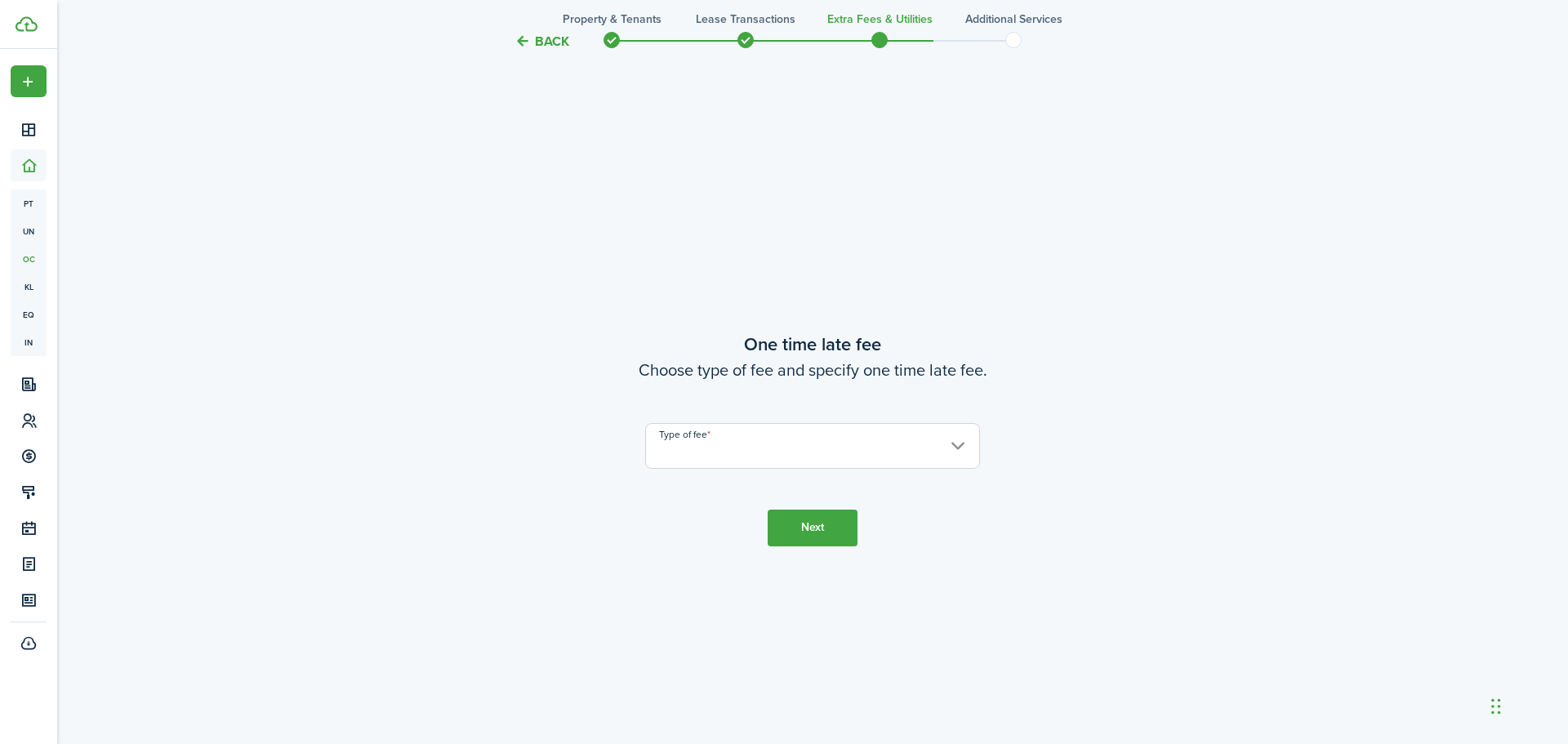
scroll to position [1379, 0]
click at [766, 454] on input "Type of fee" at bounding box center [812, 444] width 335 height 46
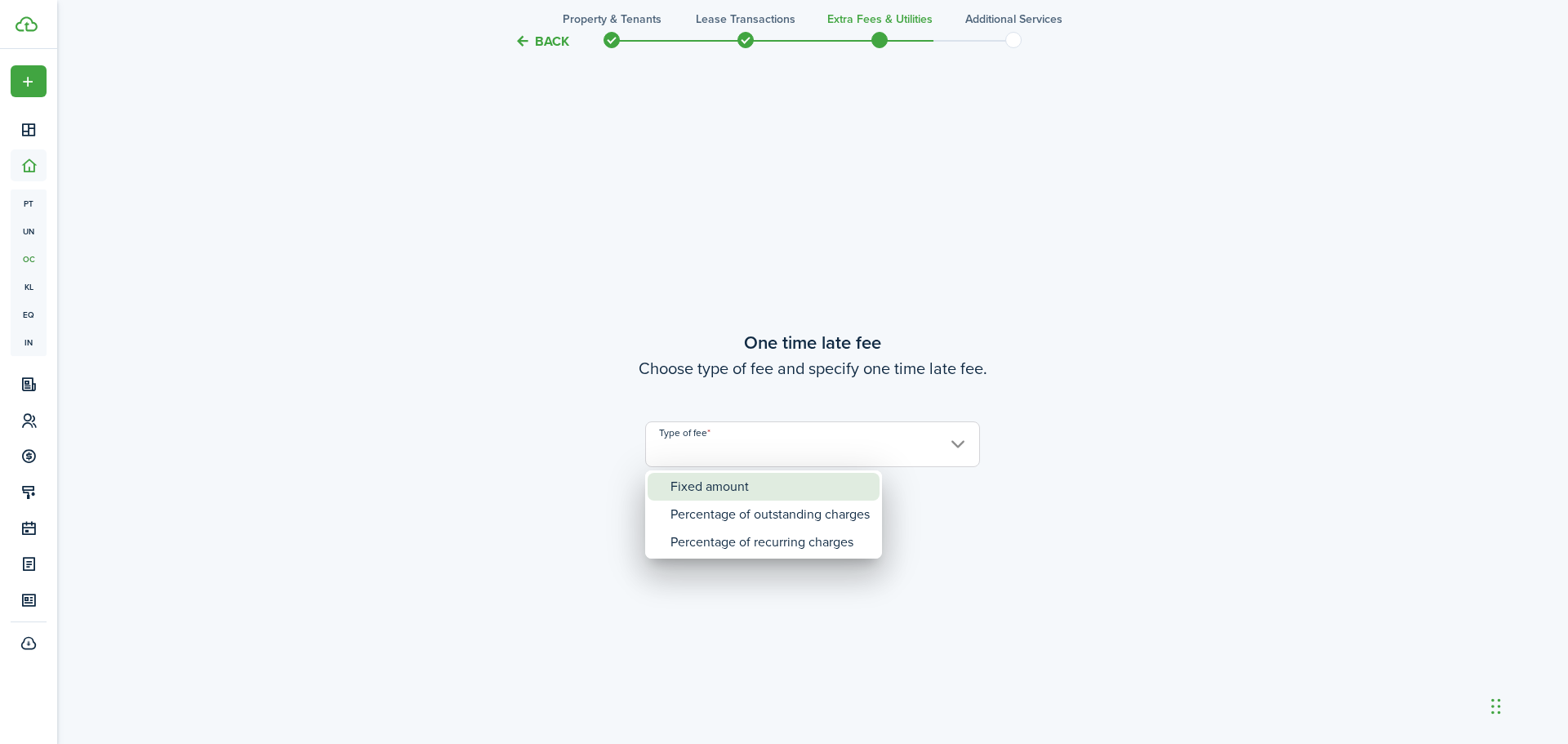
click at [744, 492] on div "Fixed amount" at bounding box center [769, 487] width 199 height 28
type input "Fixed amount"
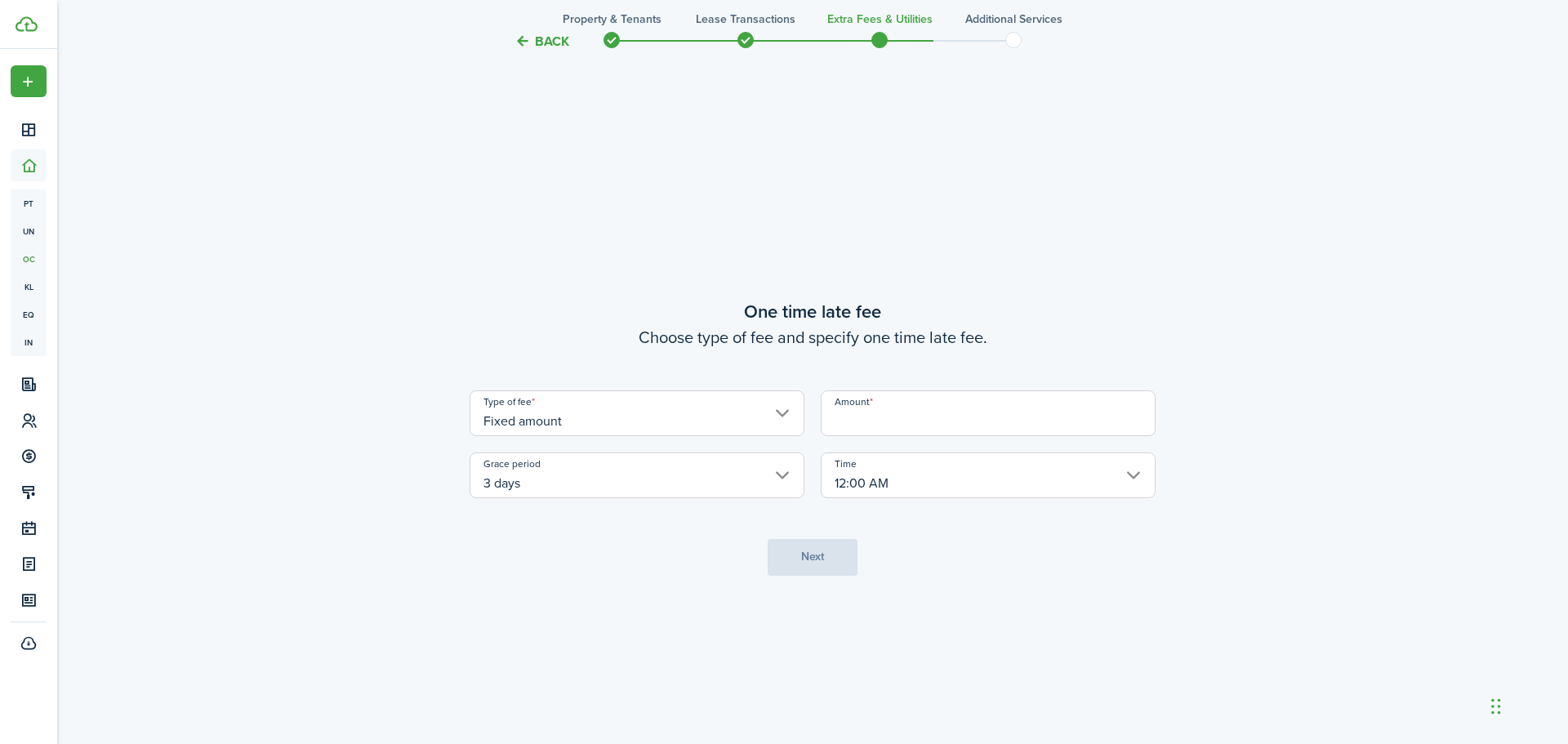
click at [905, 408] on input "Amount" at bounding box center [988, 413] width 335 height 46
type input "$50.00"
click at [810, 553] on button "Next" at bounding box center [812, 557] width 89 height 37
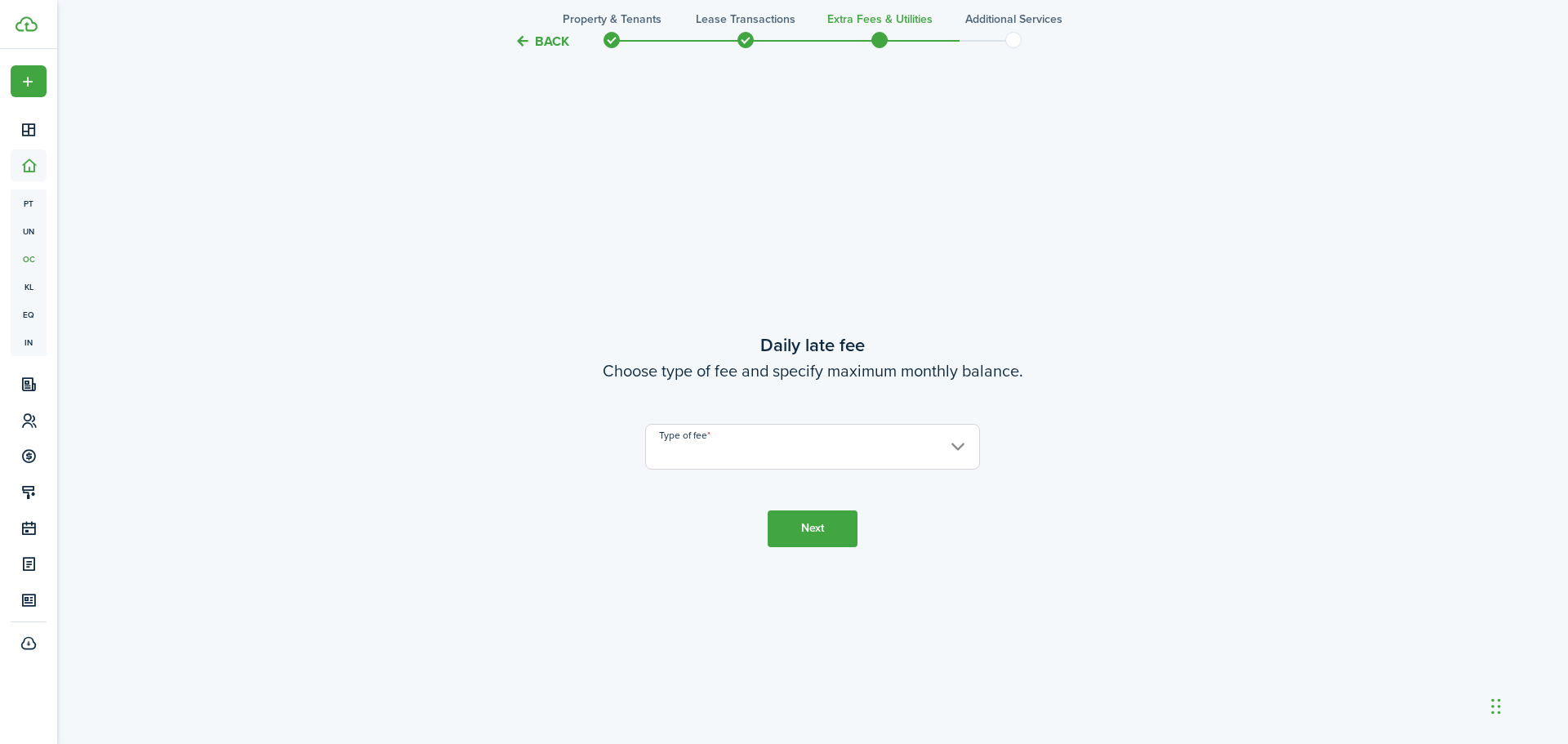
scroll to position [2123, 0]
click at [759, 447] on input "Type of fee" at bounding box center [812, 444] width 335 height 46
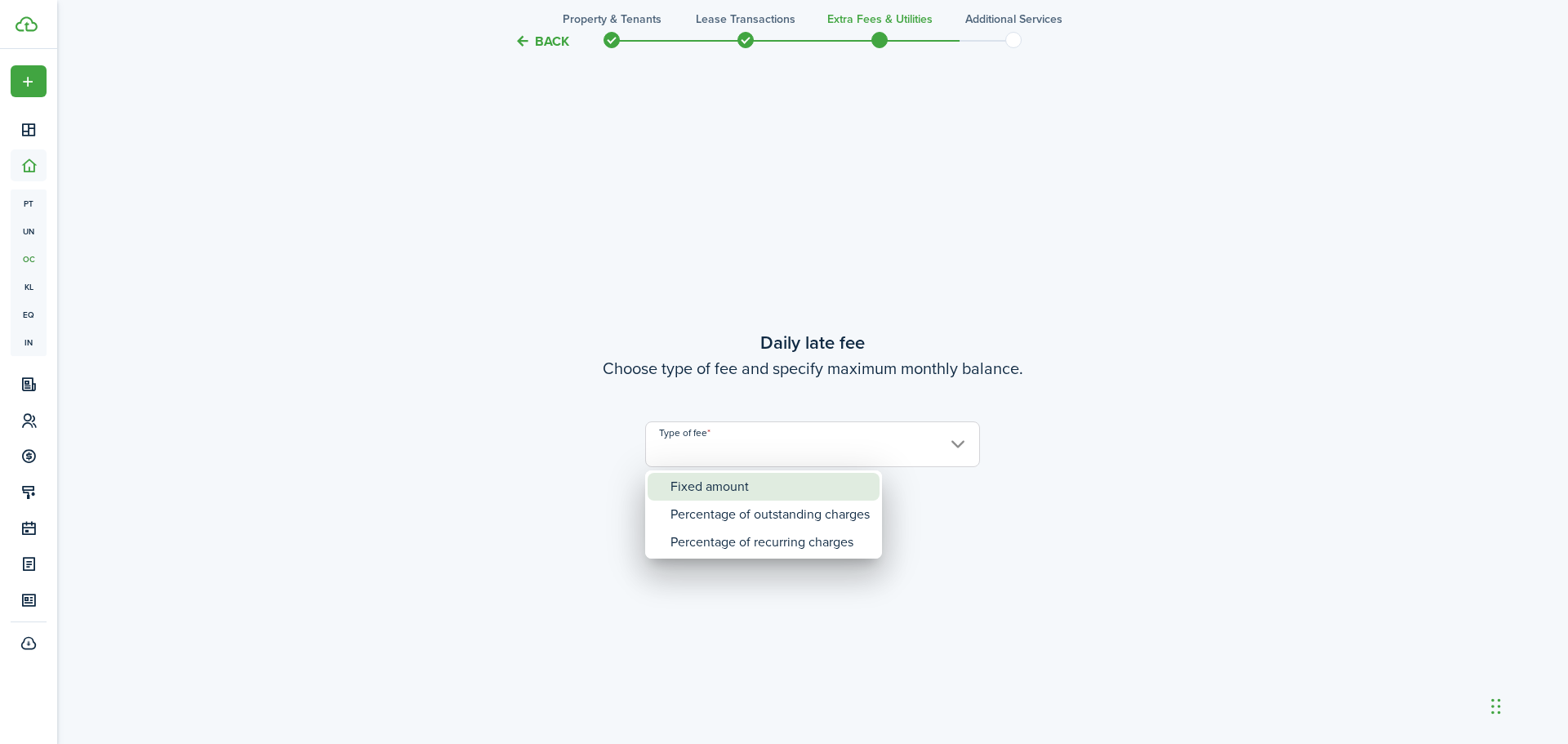
click at [741, 492] on div "Fixed amount" at bounding box center [769, 487] width 199 height 28
type input "Fixed amount"
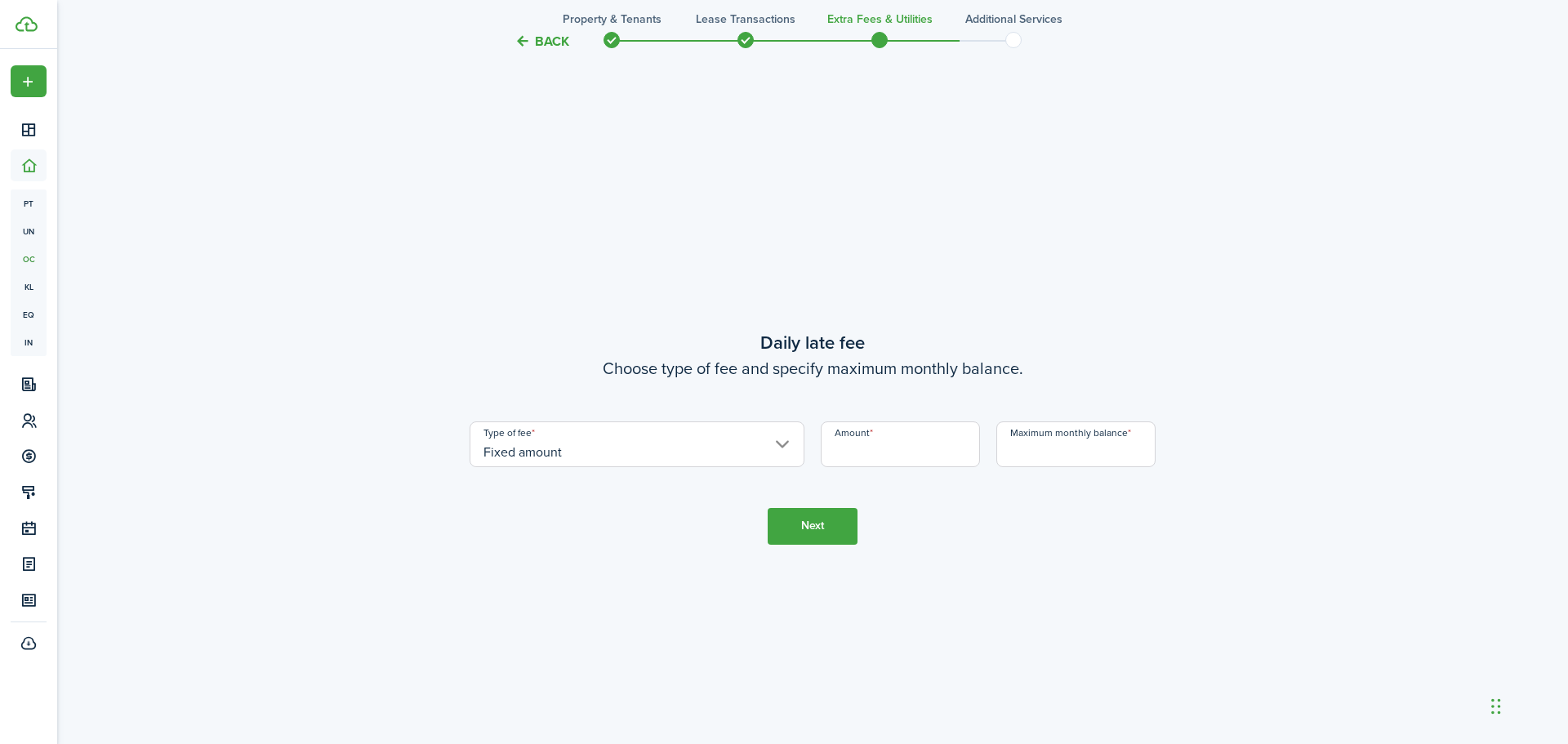
click at [862, 442] on input "Amount" at bounding box center [901, 444] width 160 height 46
type input "$35.00"
click at [1090, 447] on input "Maximum monthly balance" at bounding box center [1076, 444] width 160 height 46
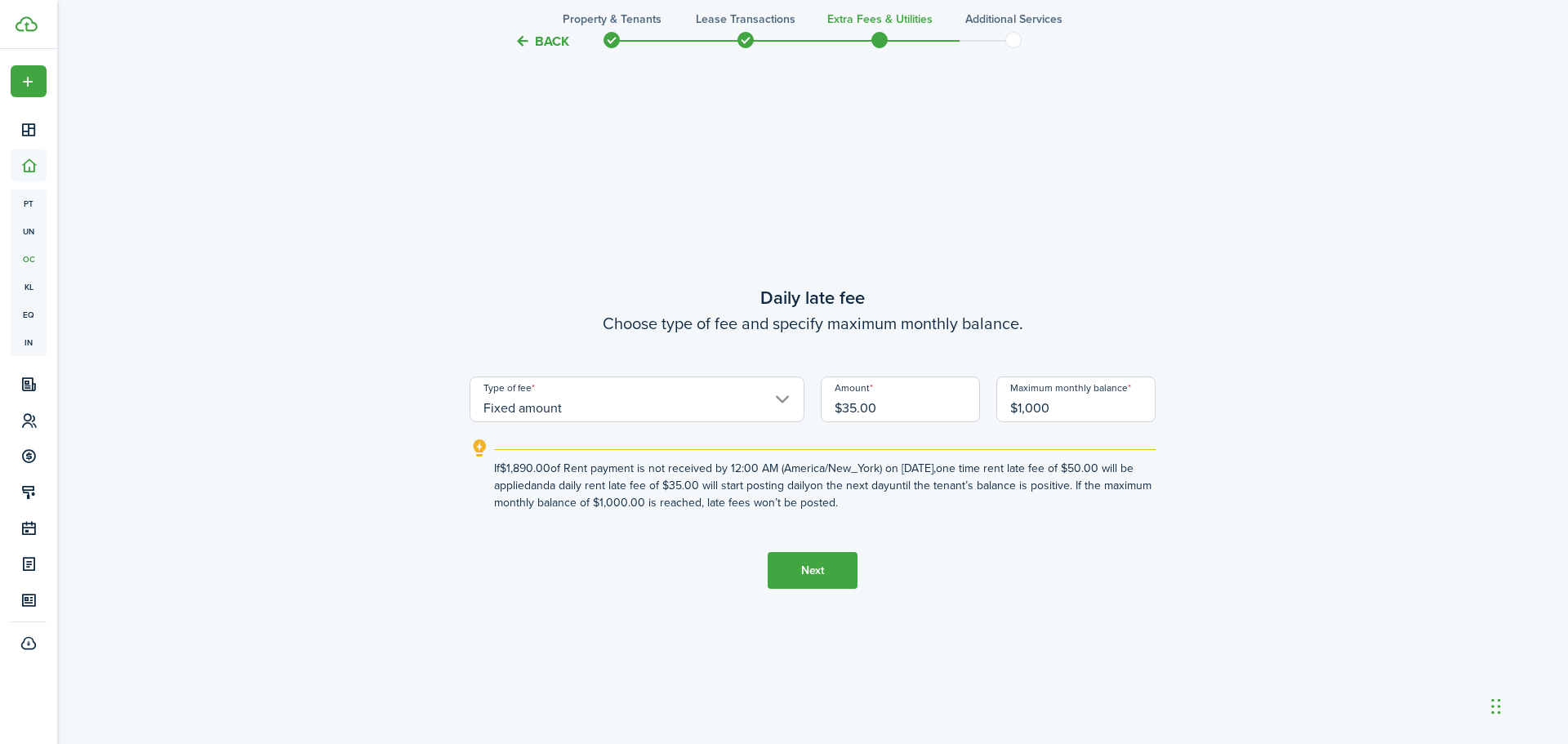
click at [722, 569] on tc-wizard-step "Daily late fee Choose type of fee and specify maximum monthly balance. Type of …" at bounding box center [812, 437] width 686 height 744
type input "$1,000.00"
click at [834, 558] on button "Next" at bounding box center [812, 570] width 89 height 37
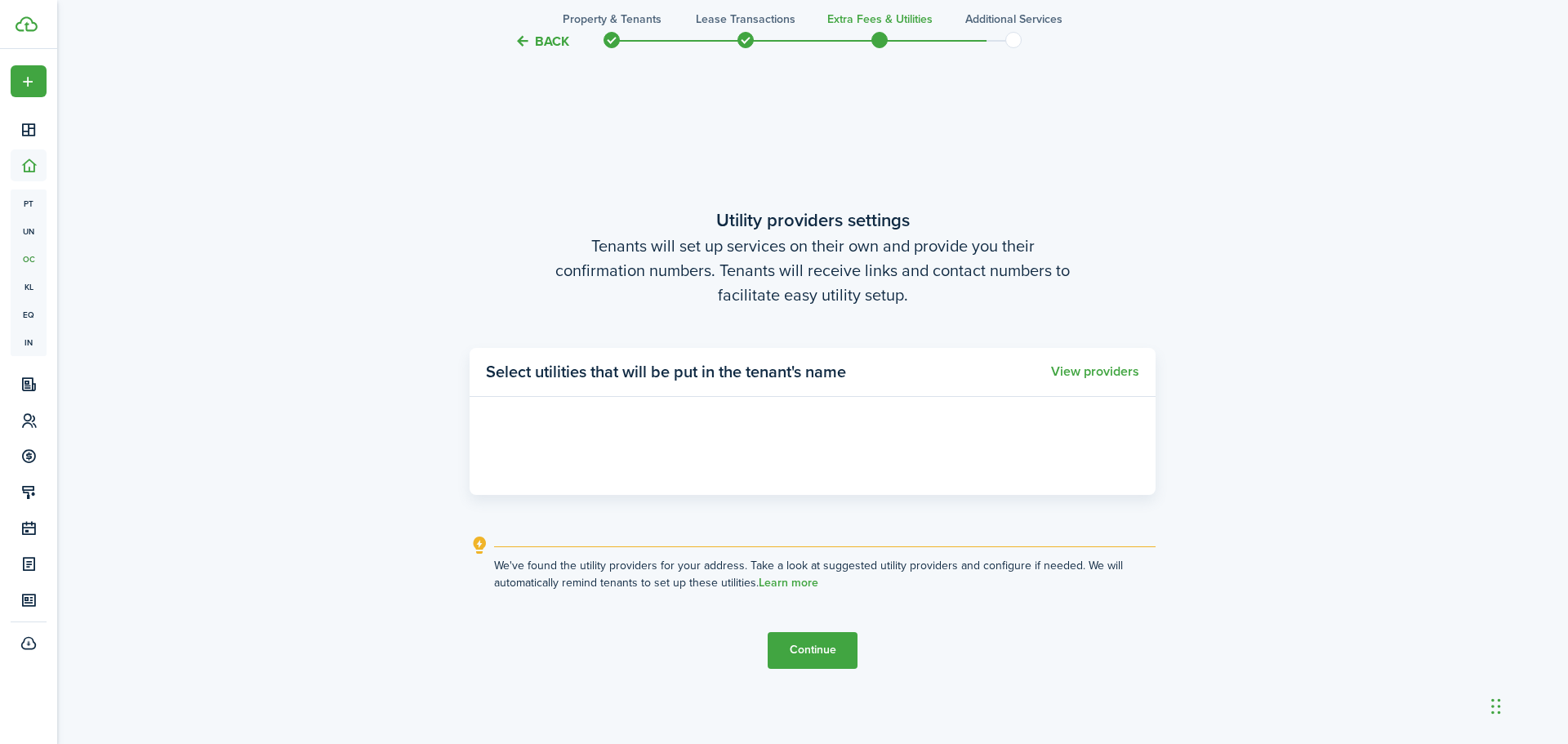
scroll to position [2867, 0]
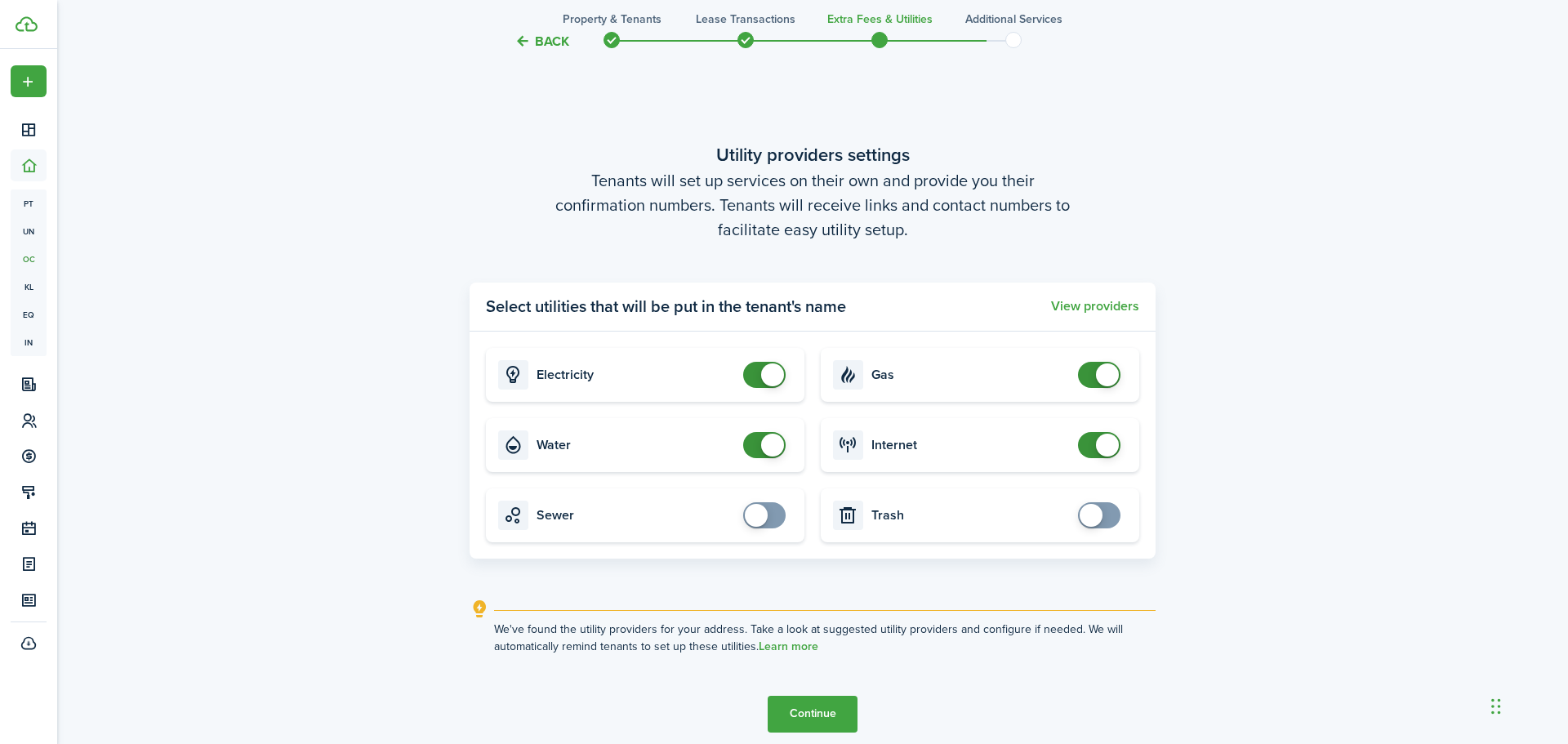
click at [1071, 373] on card "Gas" at bounding box center [980, 375] width 318 height 54
click at [798, 710] on button "Continue" at bounding box center [812, 714] width 89 height 37
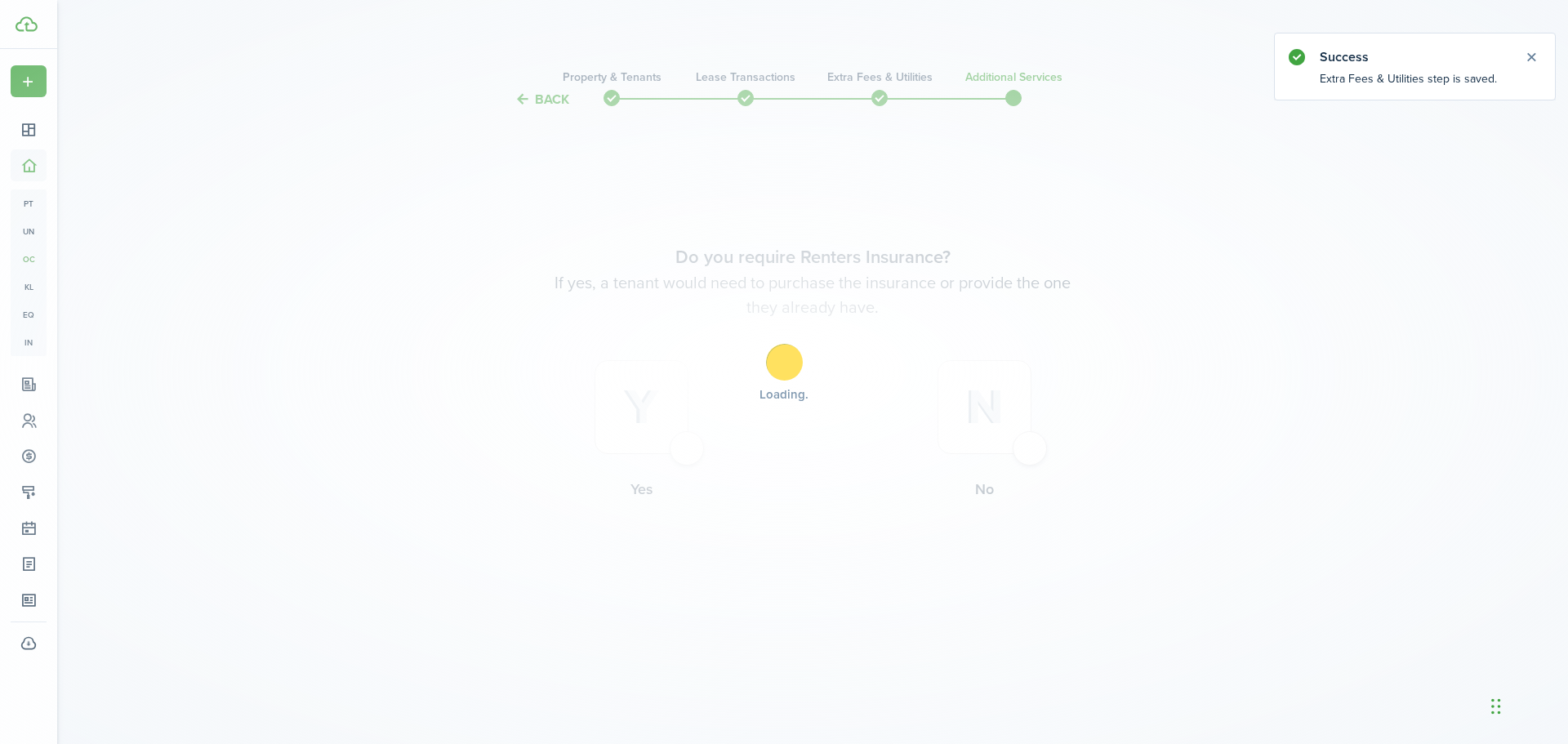
scroll to position [0, 0]
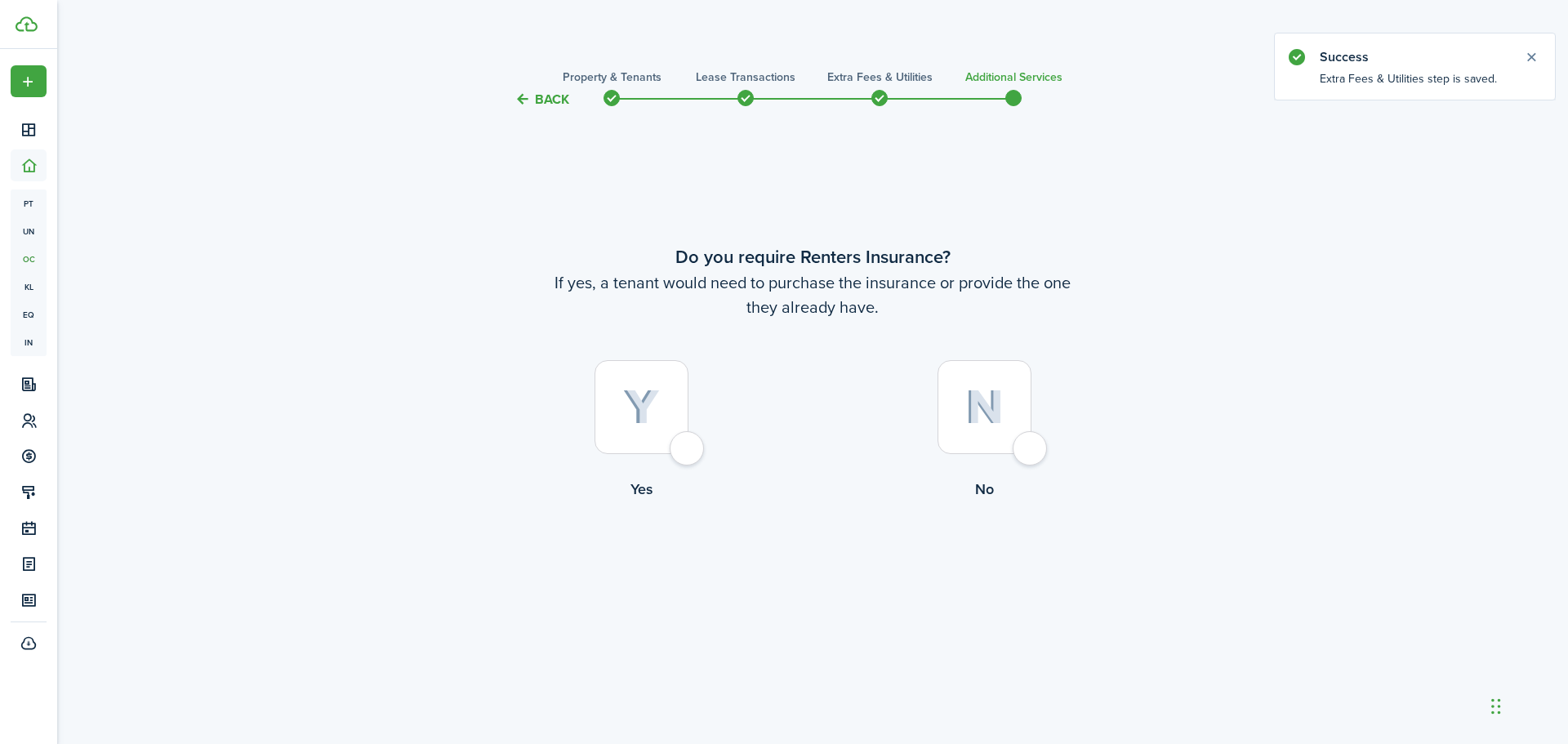
click at [687, 444] on div at bounding box center [641, 407] width 94 height 94
radio input "true"
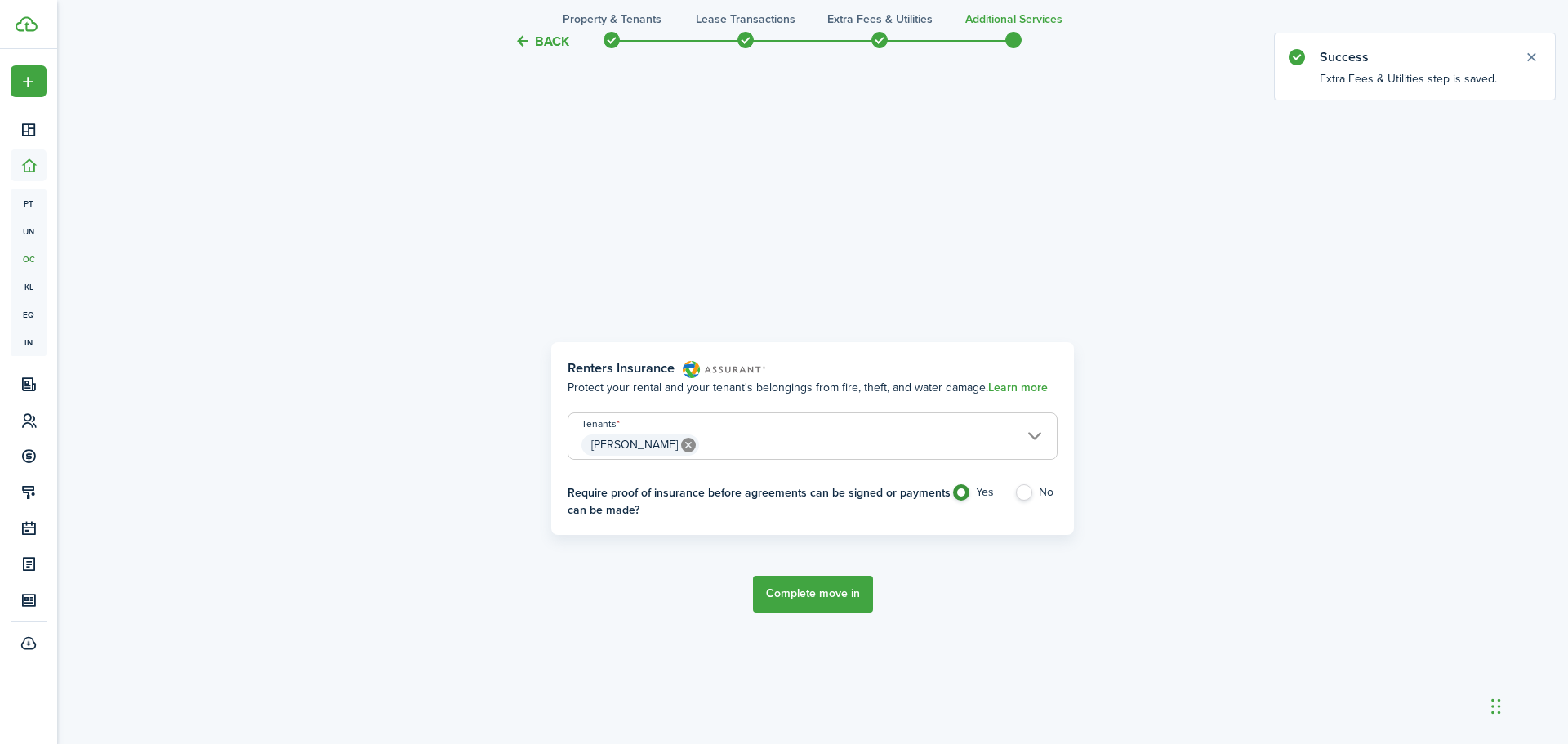
scroll to position [634, 0]
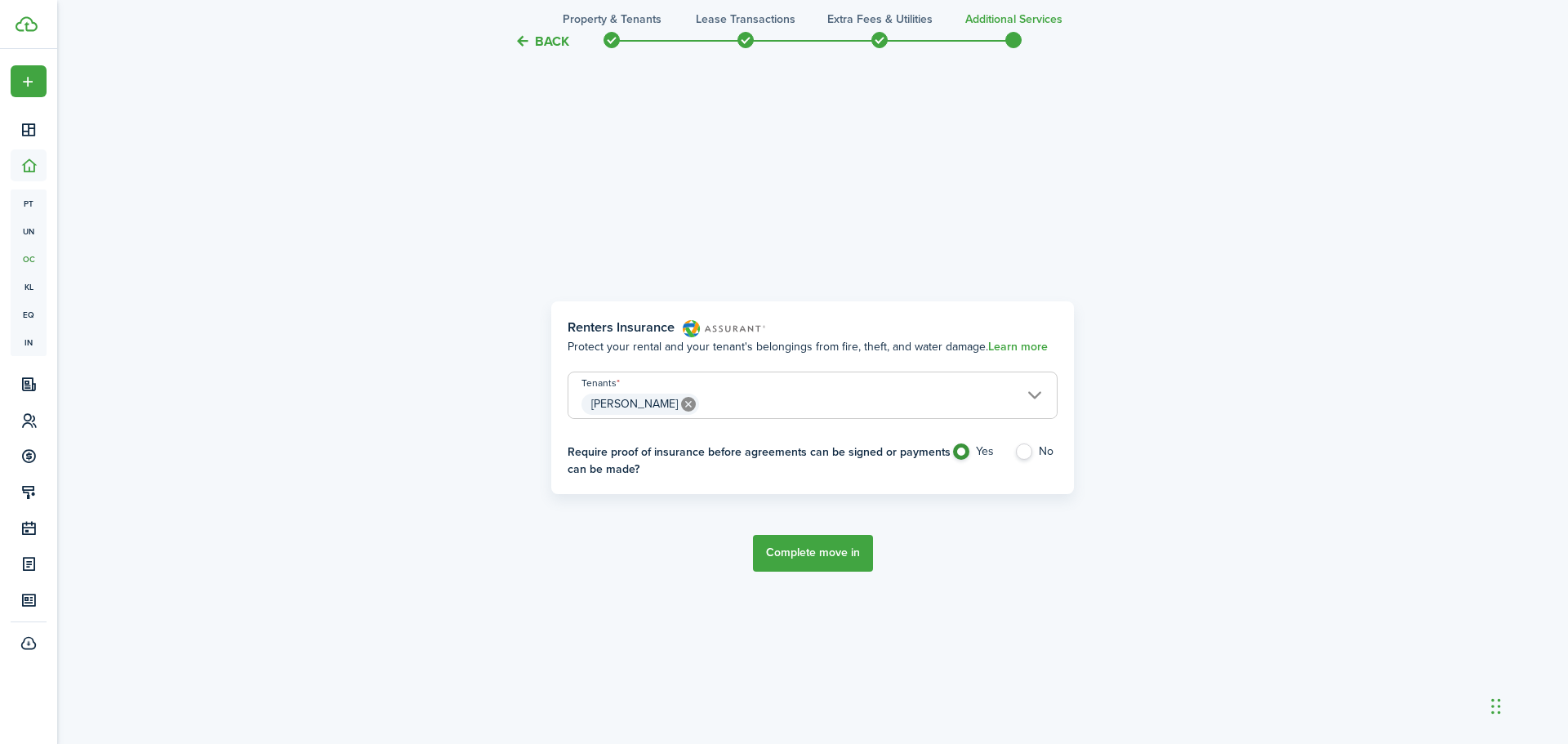
click at [1023, 454] on label "No" at bounding box center [1035, 456] width 43 height 25
radio input "false"
radio input "true"
click at [823, 555] on button "Complete move in" at bounding box center [812, 554] width 120 height 37
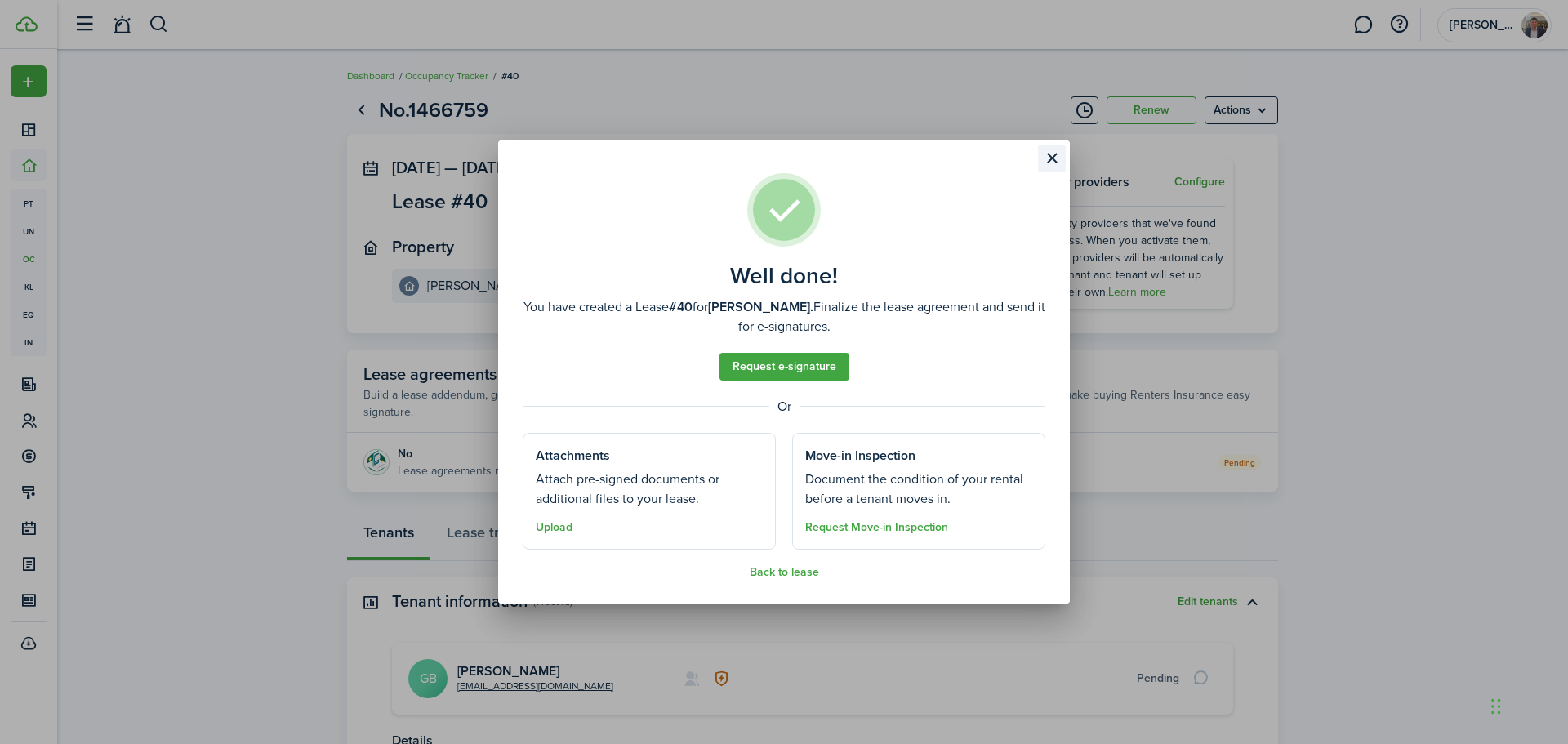
click at [1056, 160] on button "Close modal" at bounding box center [1051, 159] width 28 height 28
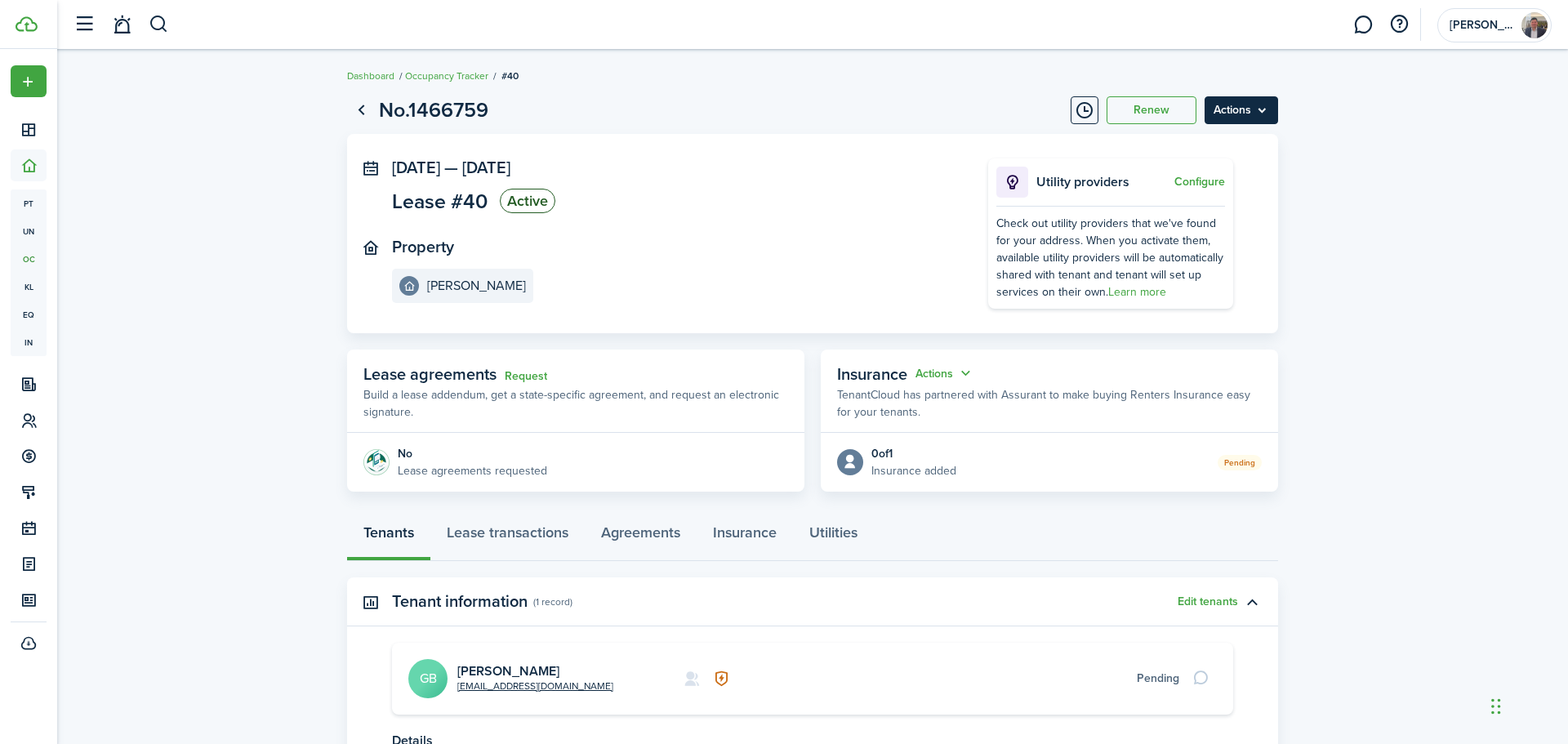
click at [1224, 111] on menu-btn "Actions" at bounding box center [1241, 111] width 74 height 28
click at [1181, 141] on button "Edit" at bounding box center [1206, 147] width 143 height 28
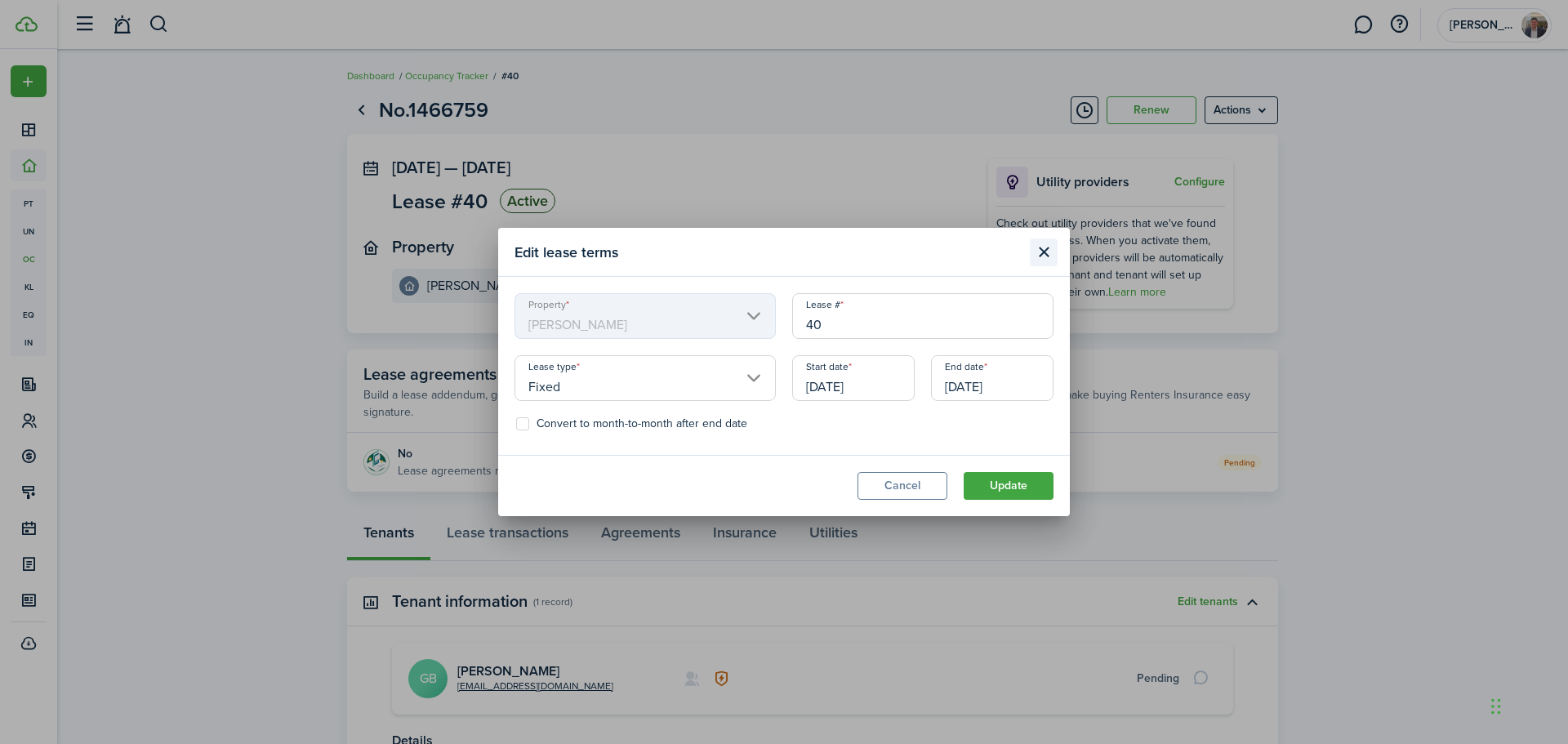
click at [1043, 253] on button "Close modal" at bounding box center [1044, 253] width 28 height 28
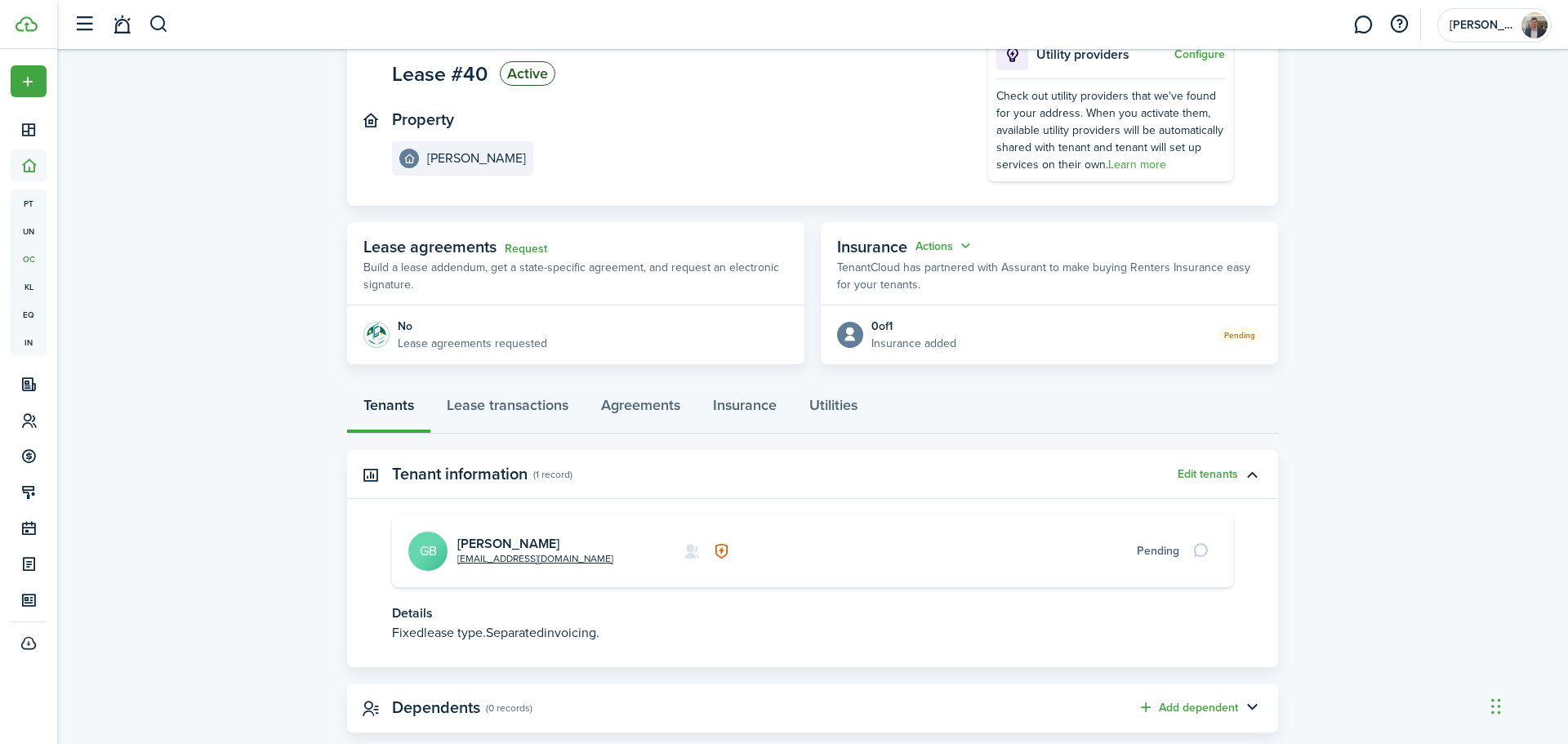
scroll to position [161, 0]
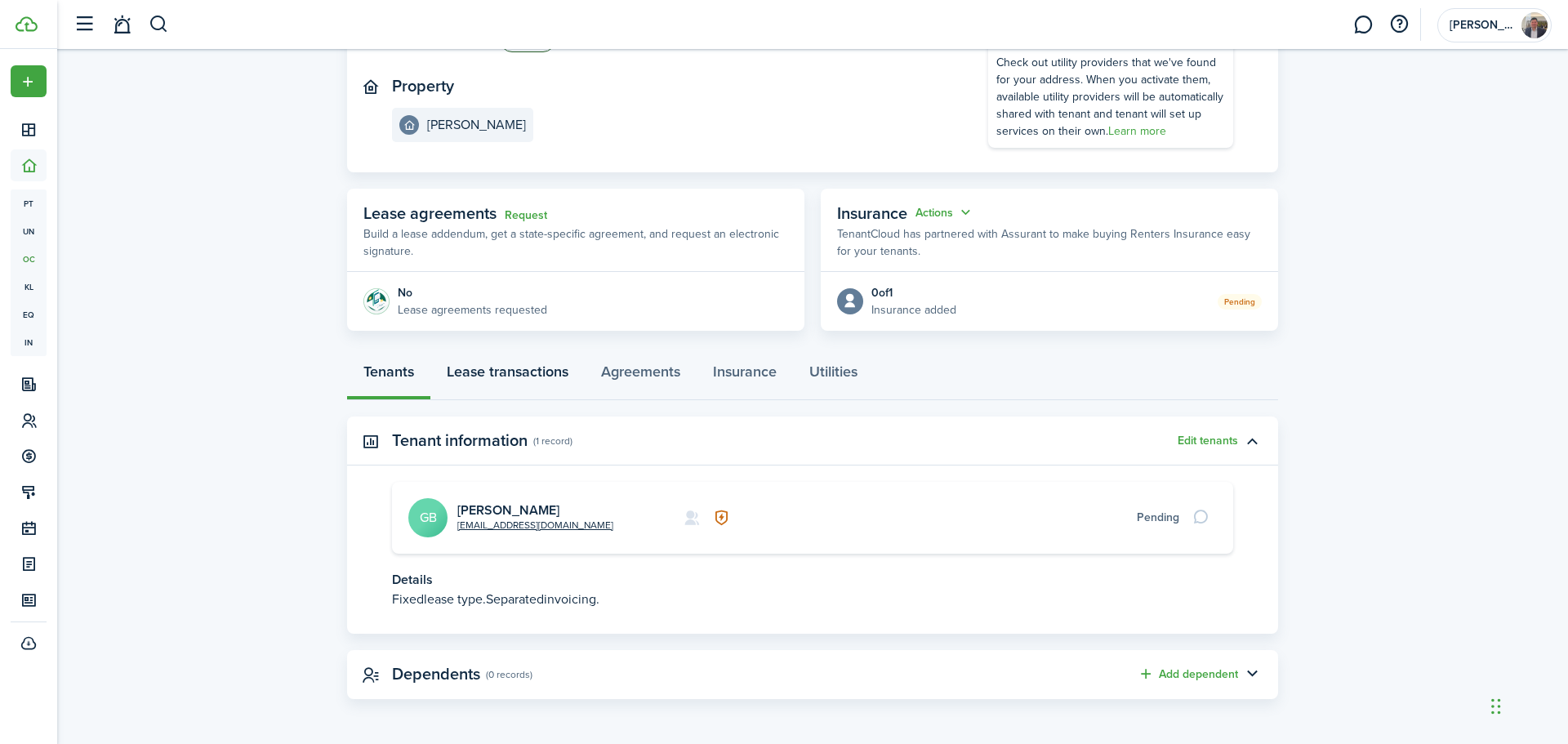
click at [511, 382] on link "Lease transactions" at bounding box center [508, 376] width 154 height 49
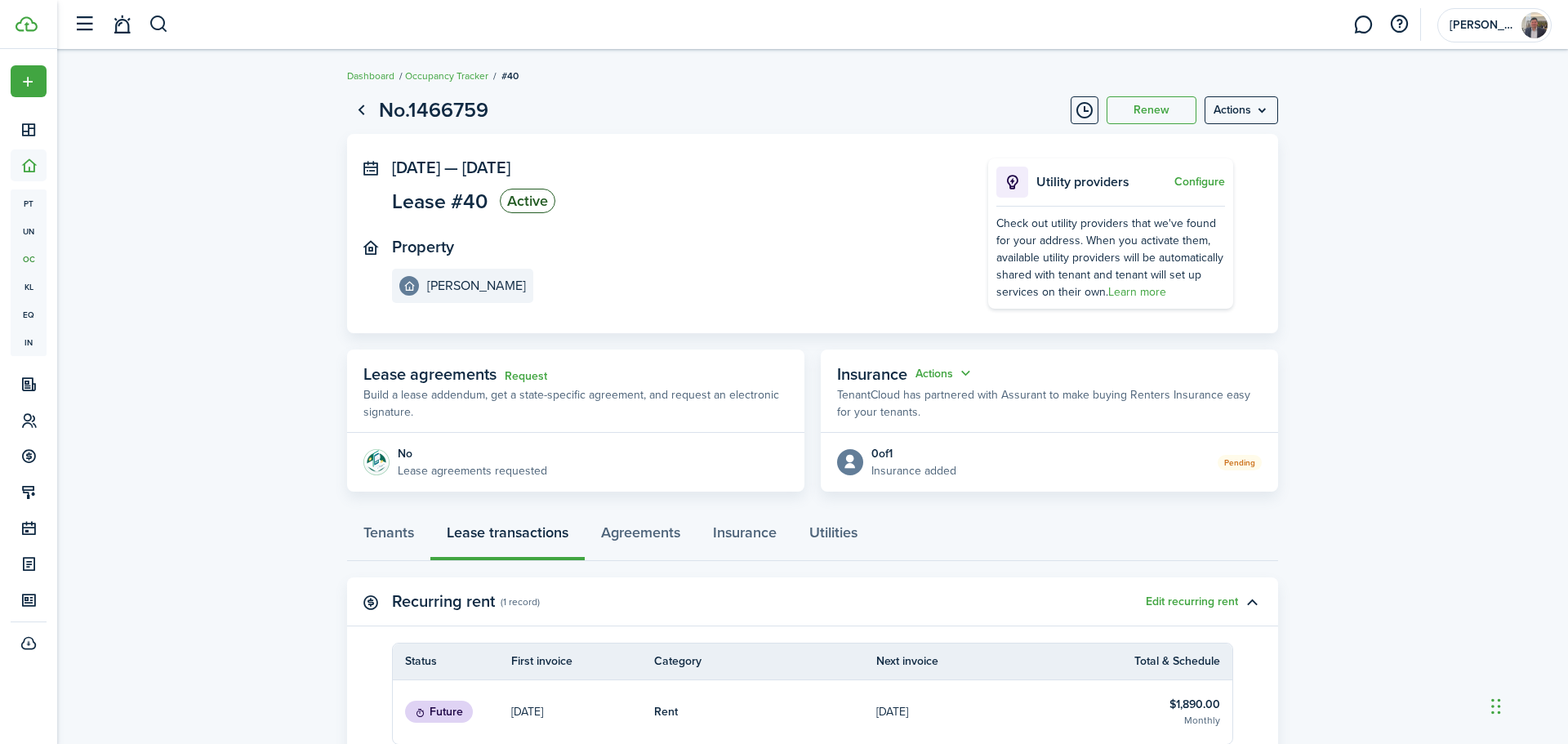
scroll to position [326, 0]
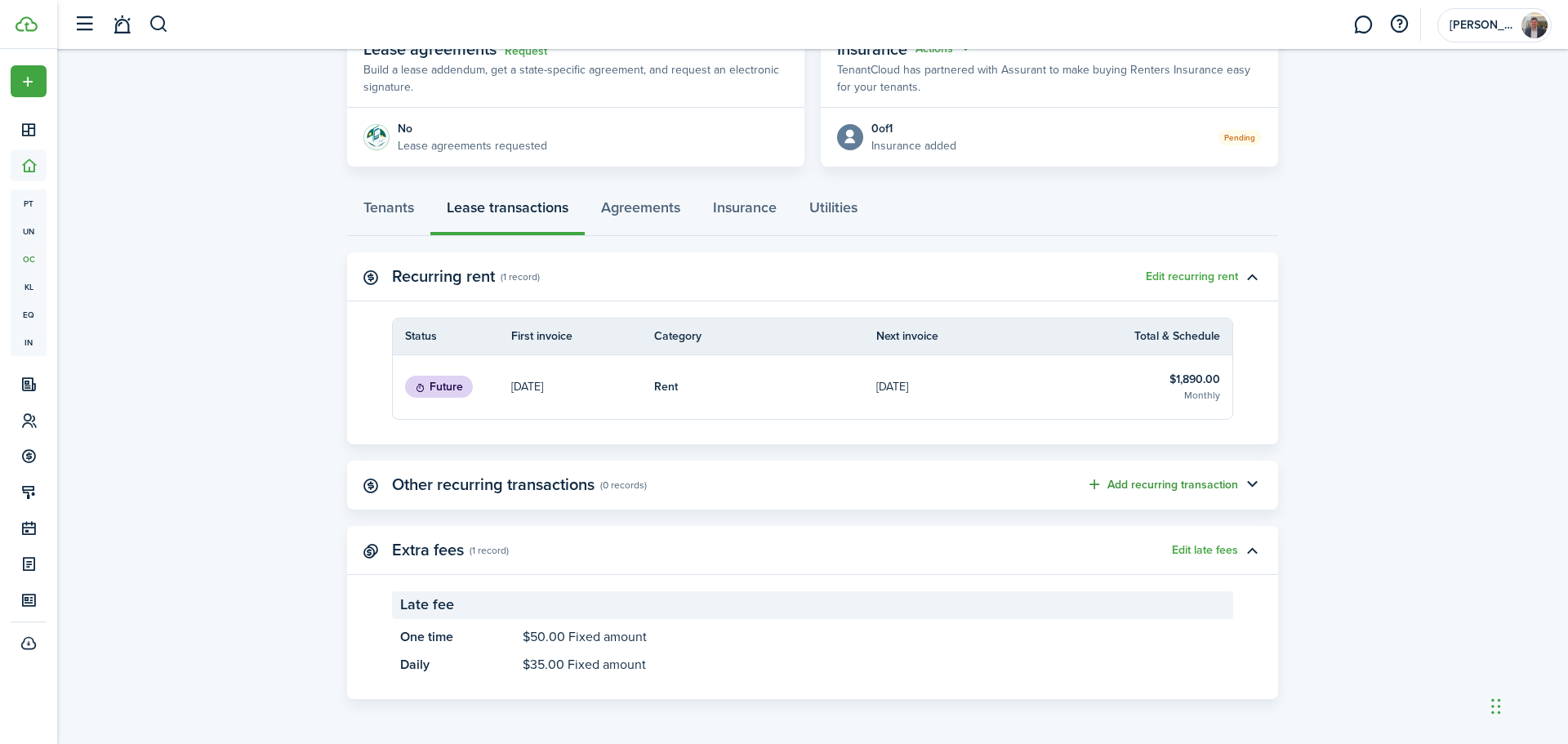
click at [1164, 486] on button "Add recurring transaction" at bounding box center [1161, 484] width 152 height 18
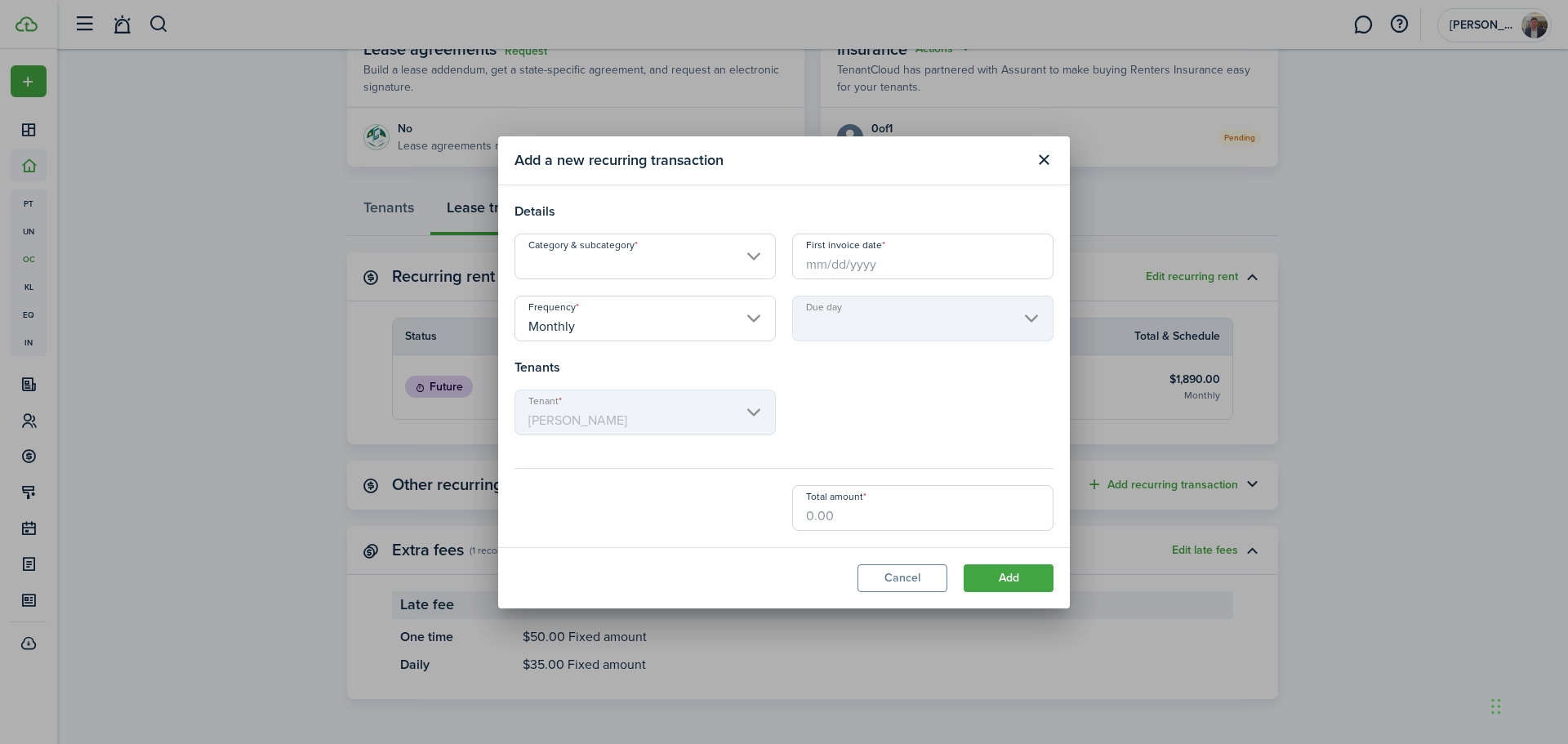
click at [686, 267] on input "Category & subcategory" at bounding box center [645, 256] width 261 height 46
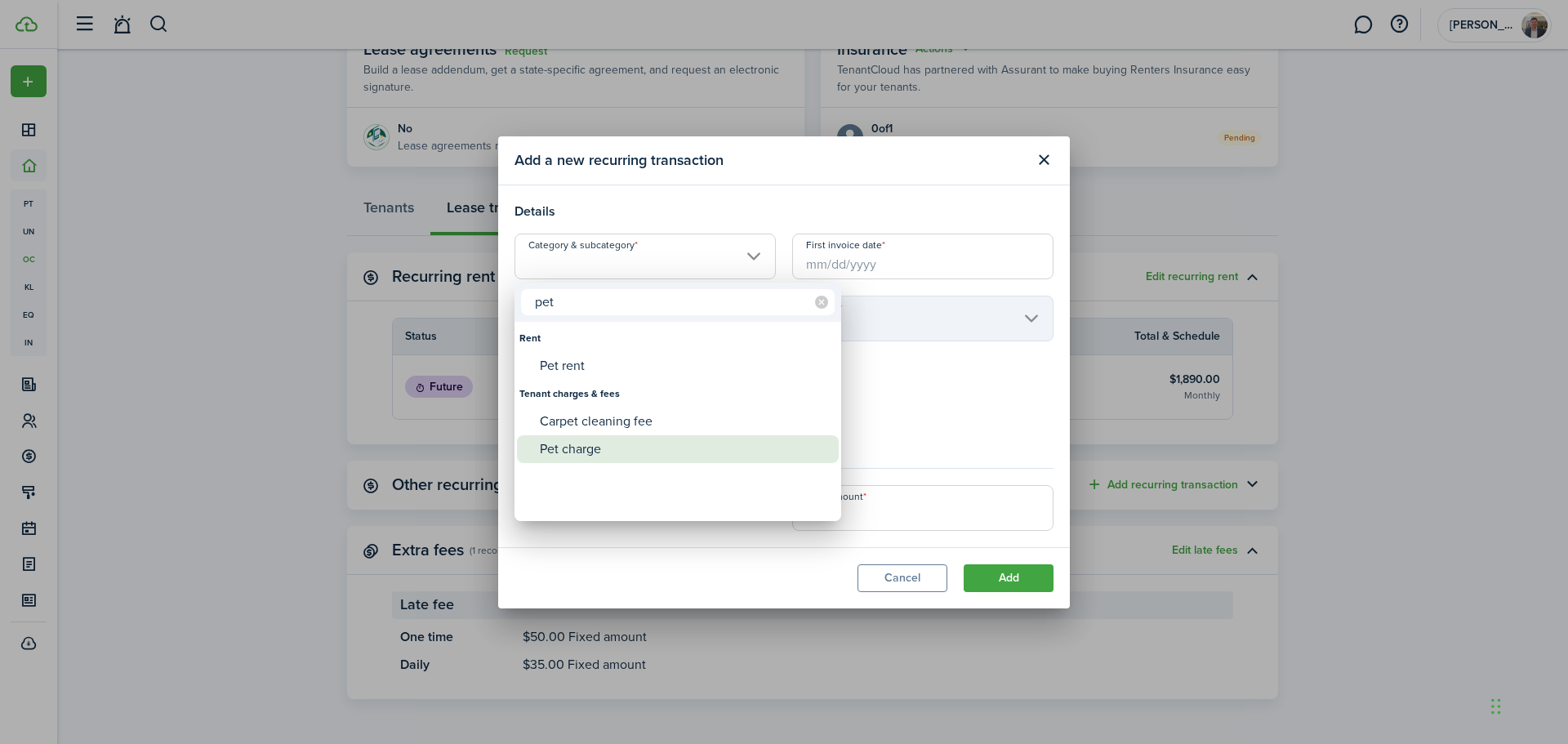
type input "pet"
click at [600, 454] on div "Pet charge" at bounding box center [684, 449] width 289 height 28
type input "Tenant charges & fees / Pet charge"
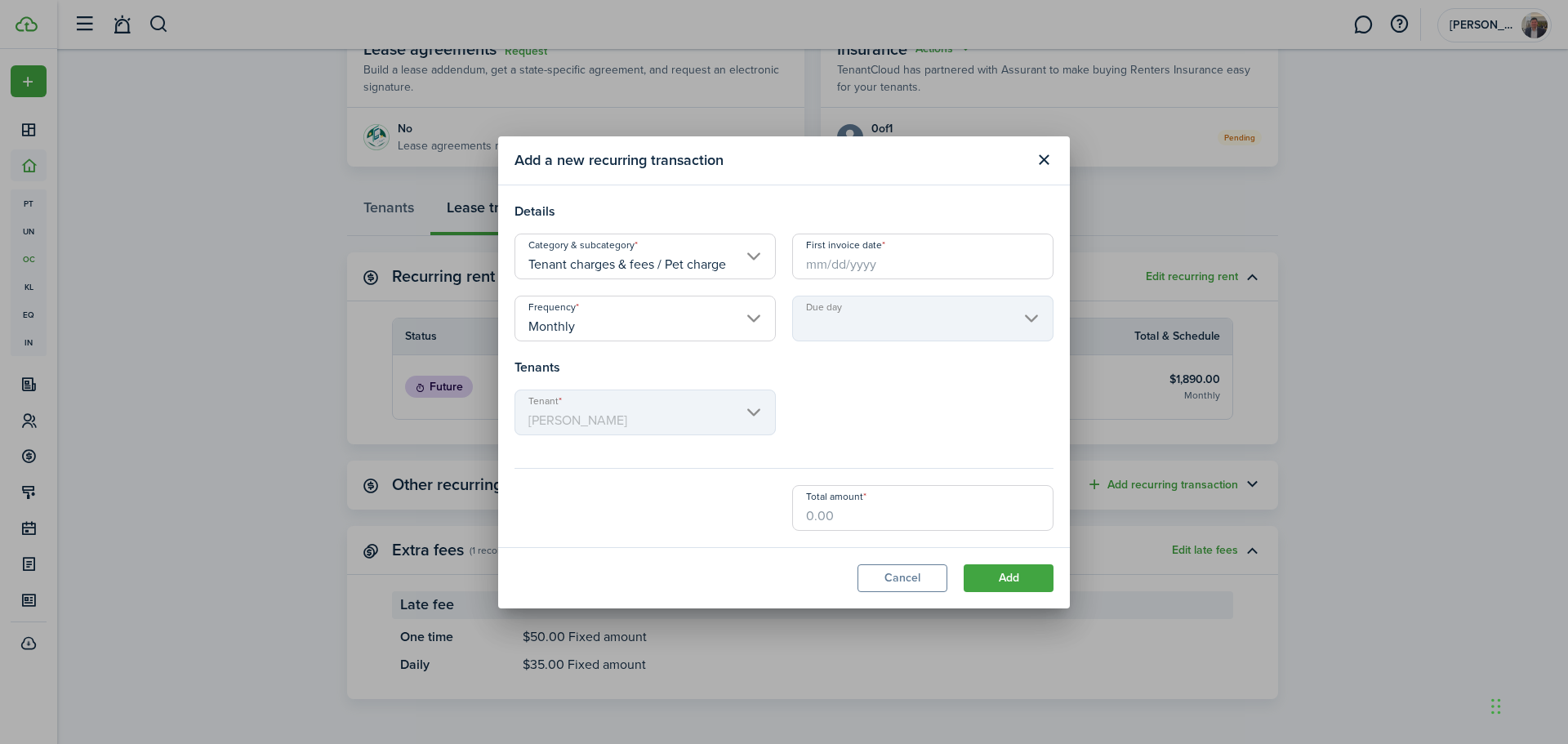
click at [825, 256] on input "First invoice date" at bounding box center [923, 256] width 261 height 46
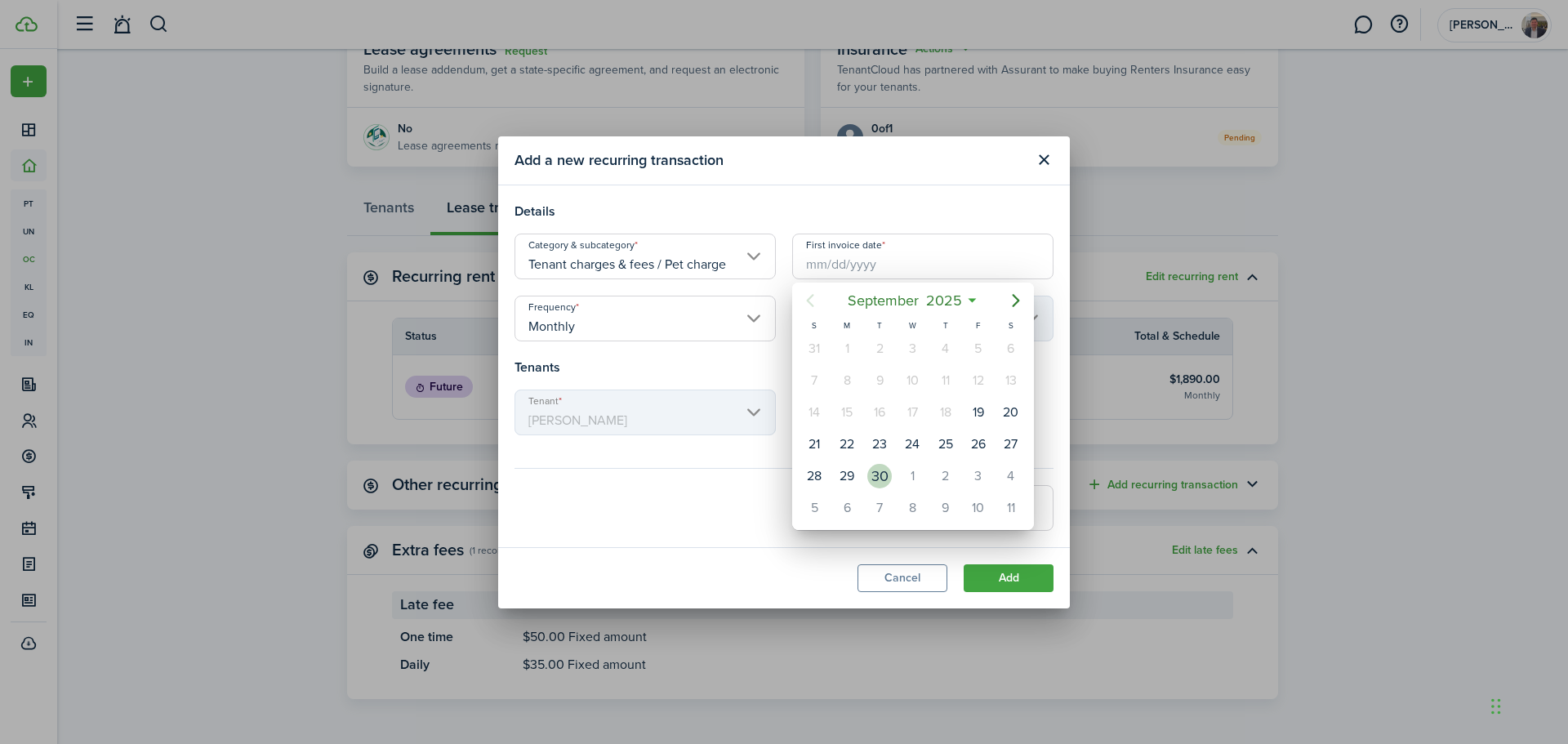
click at [880, 476] on div "30" at bounding box center [880, 476] width 25 height 25
type input "[DATE]"
type input "Last day of month"
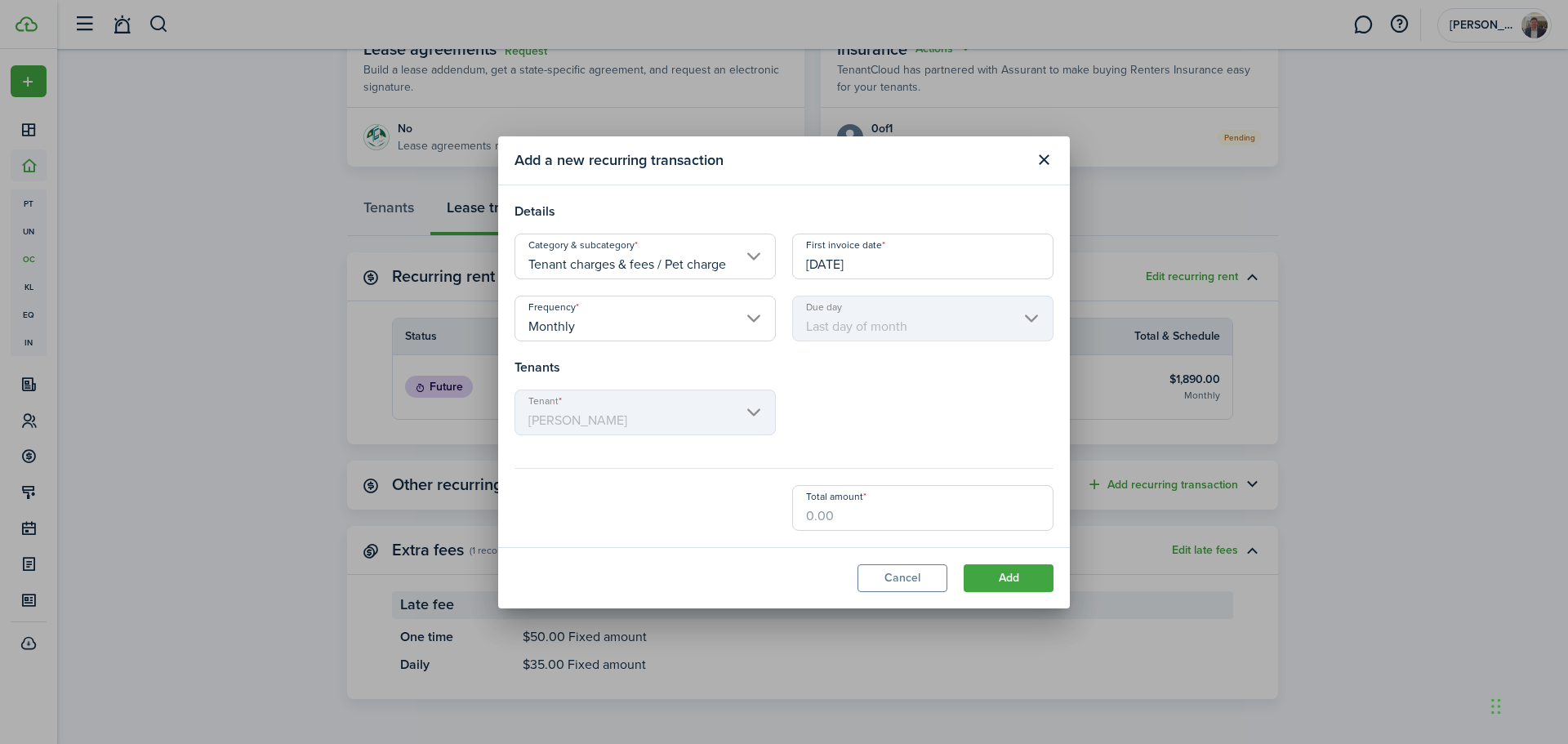
click at [858, 496] on input "Total amount" at bounding box center [923, 508] width 261 height 46
type input "$800.00"
click at [998, 588] on button "Add" at bounding box center [1009, 578] width 89 height 28
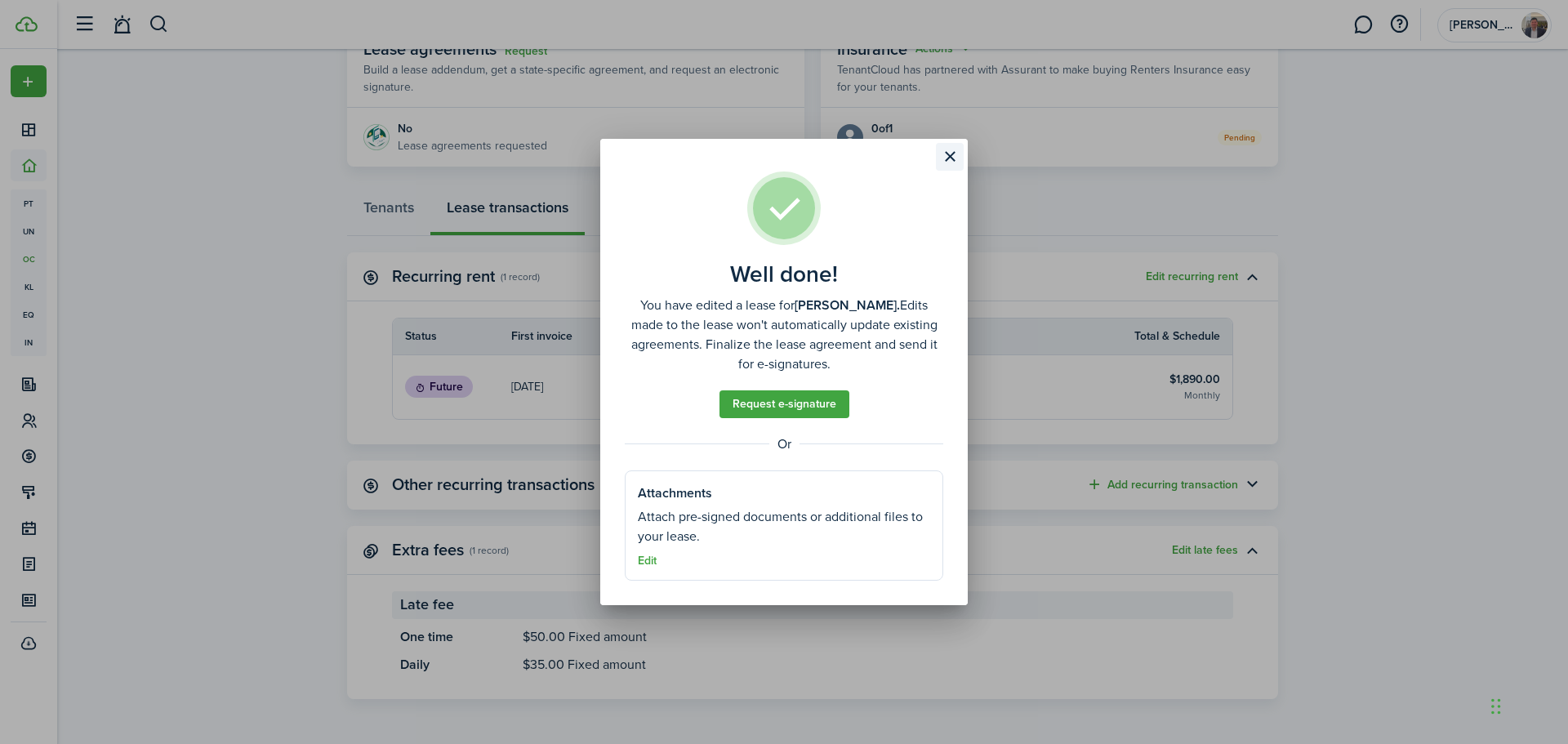
click at [947, 157] on button "Close modal" at bounding box center [950, 157] width 28 height 28
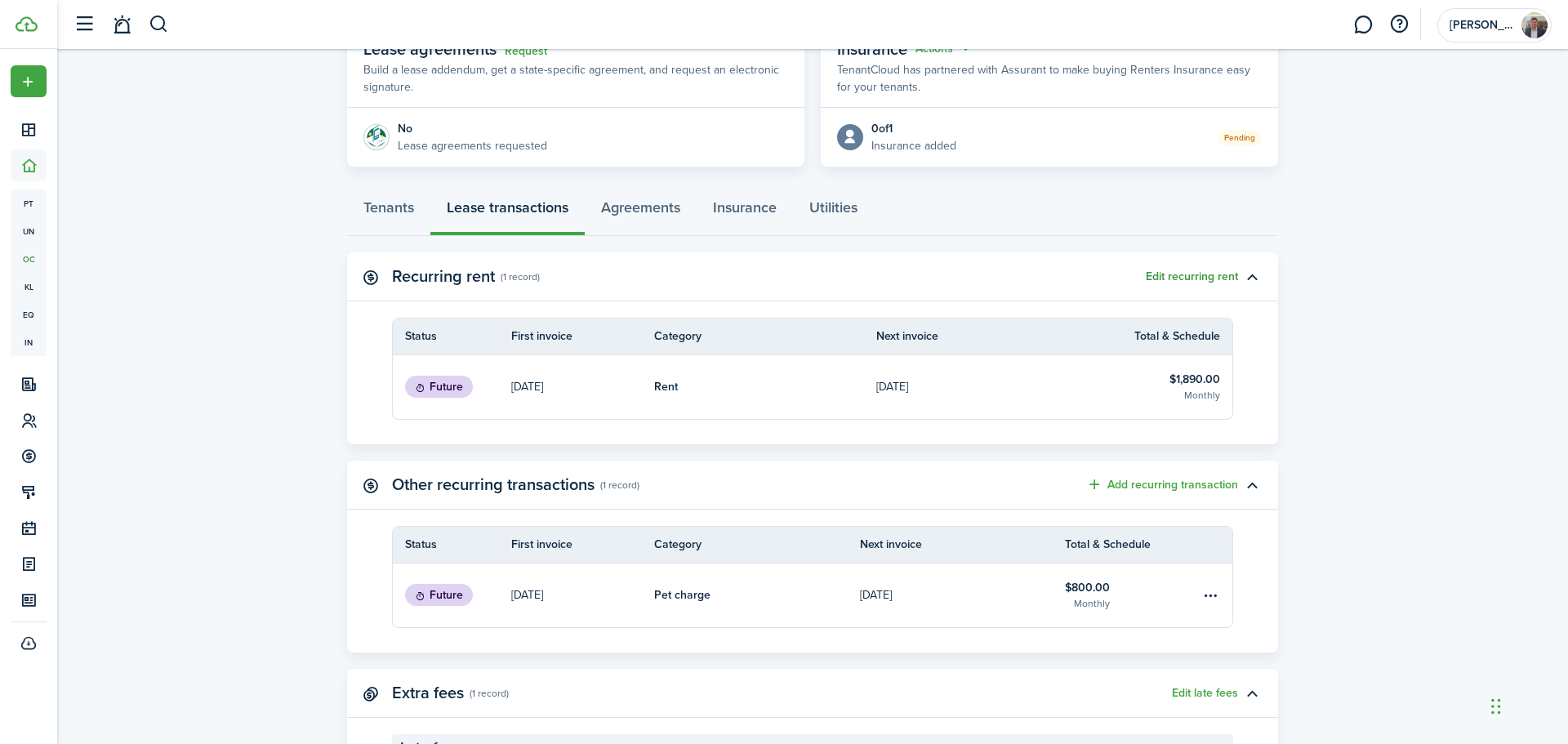
click at [1199, 280] on button "Edit recurring rent" at bounding box center [1191, 276] width 92 height 13
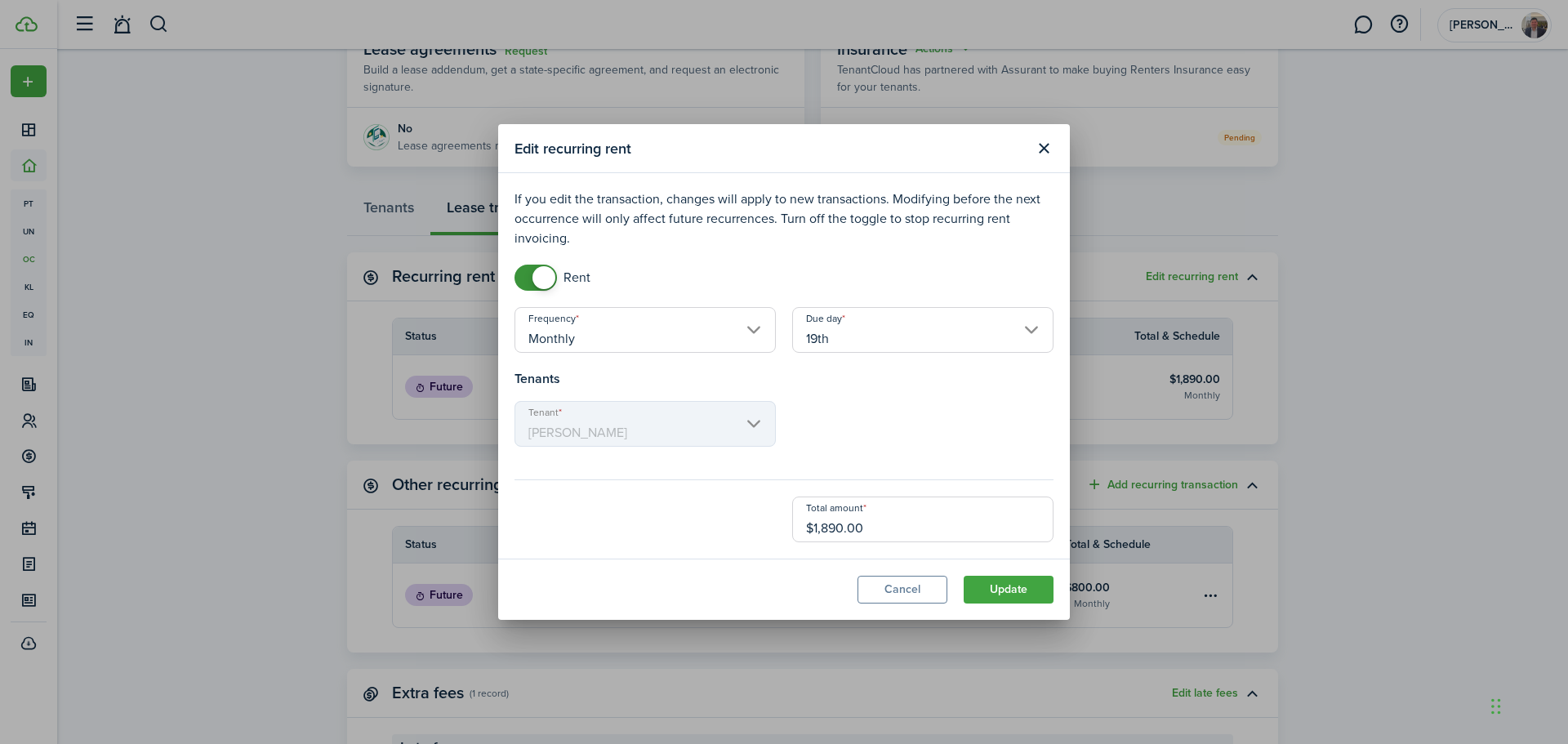
click at [851, 335] on input "19th" at bounding box center [923, 330] width 261 height 46
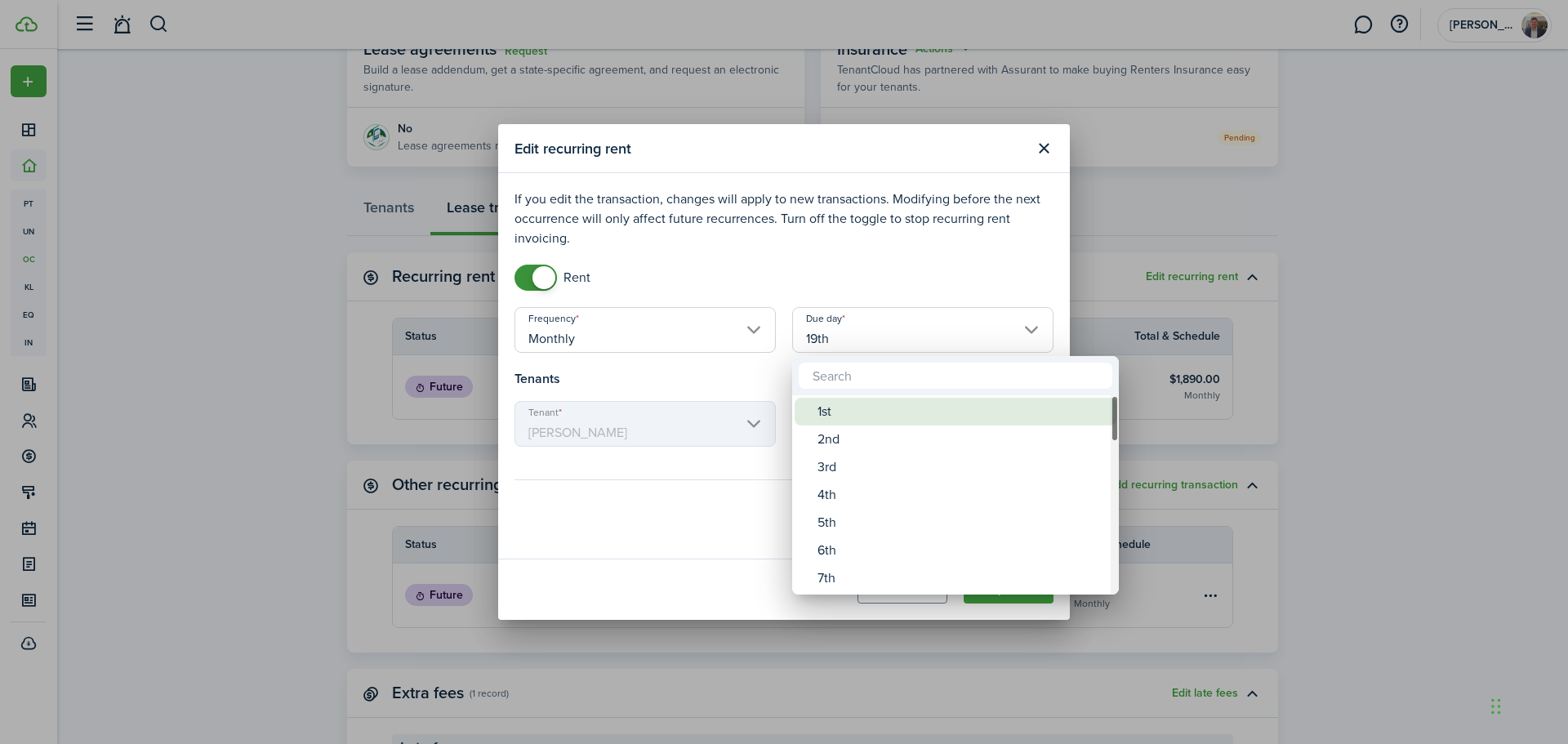
click at [841, 408] on div "1st" at bounding box center [962, 411] width 289 height 28
type input "1st"
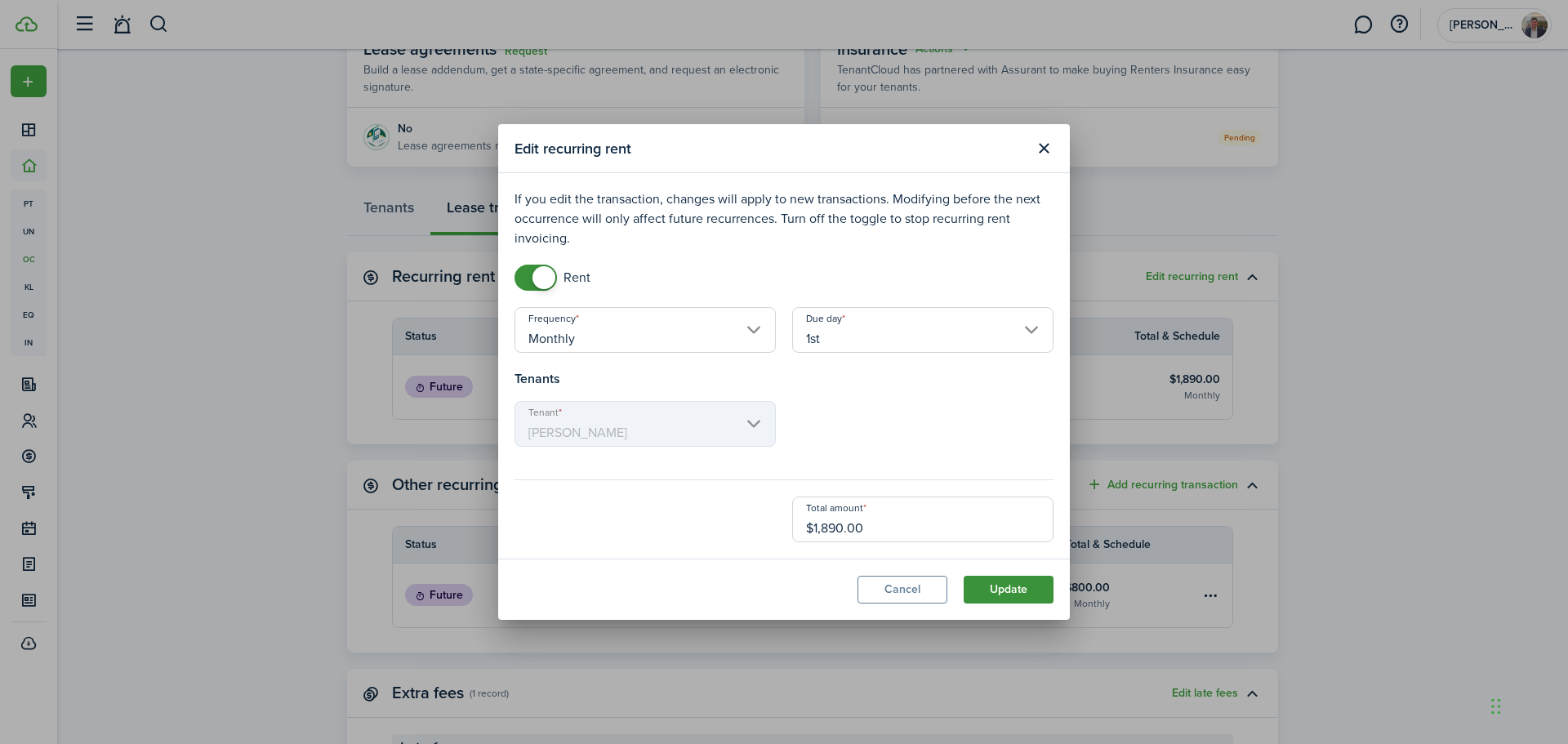
click at [1010, 595] on button "Update" at bounding box center [1009, 590] width 89 height 28
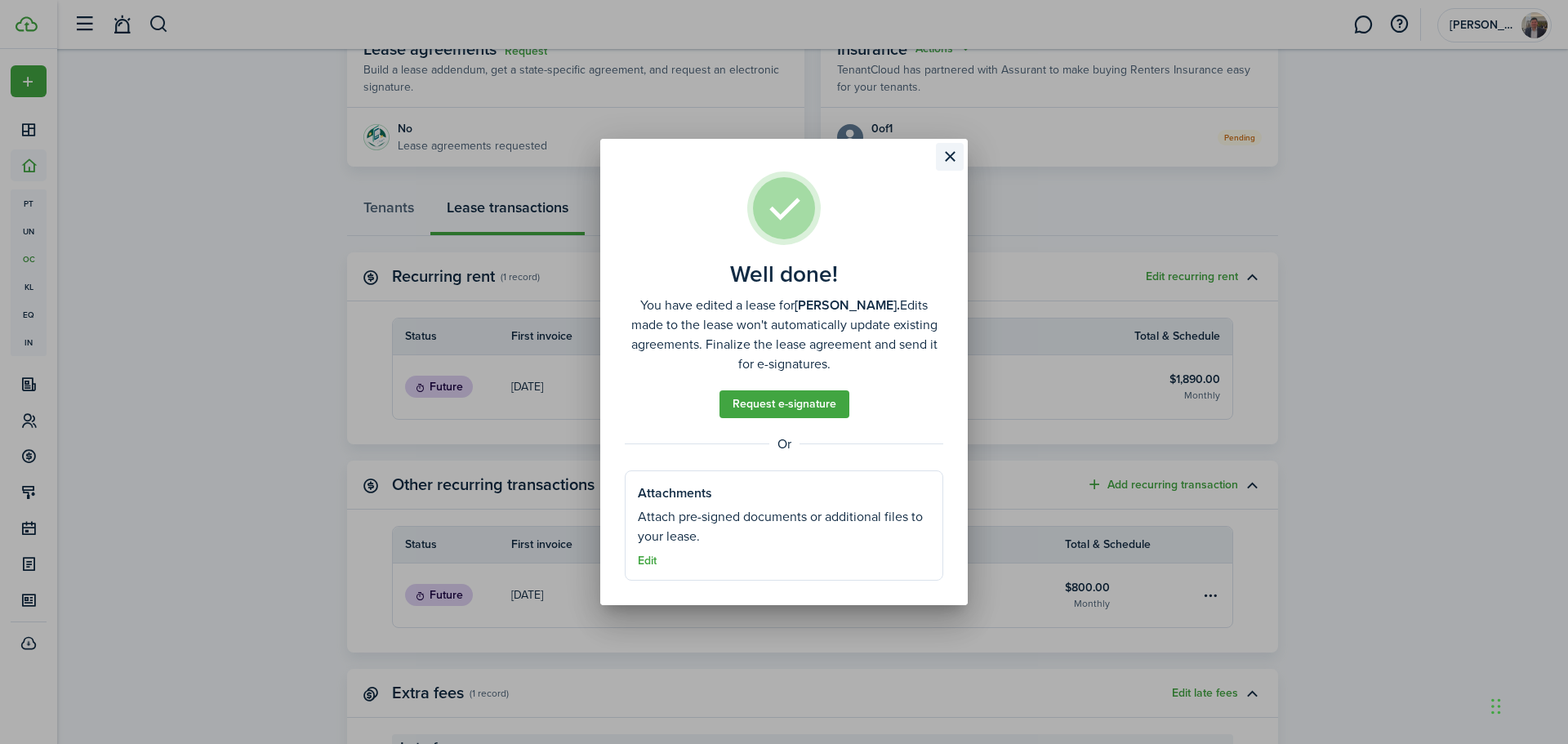
click at [947, 158] on button "Close modal" at bounding box center [950, 157] width 28 height 28
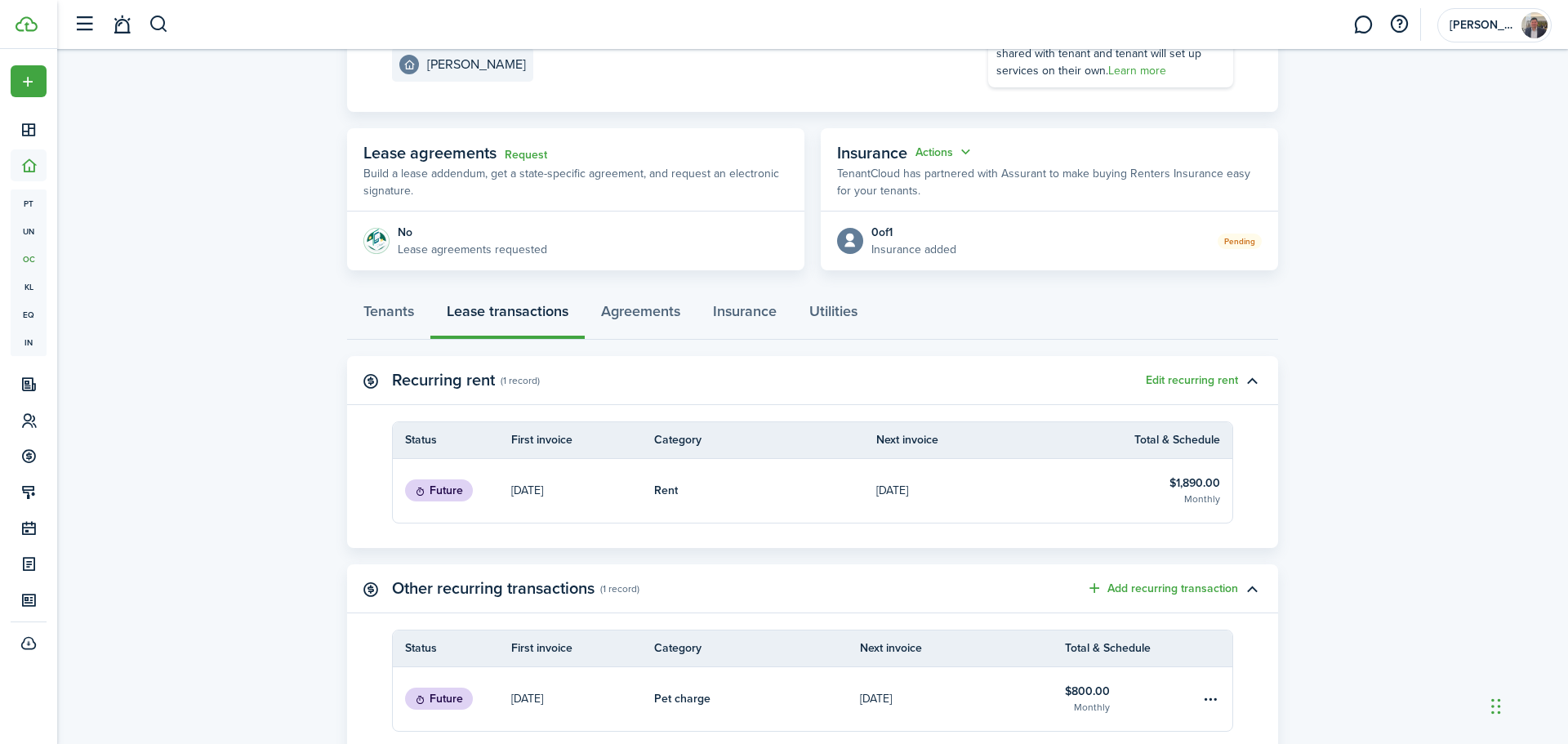
scroll to position [220, 0]
click at [364, 314] on link "Tenants" at bounding box center [388, 316] width 83 height 49
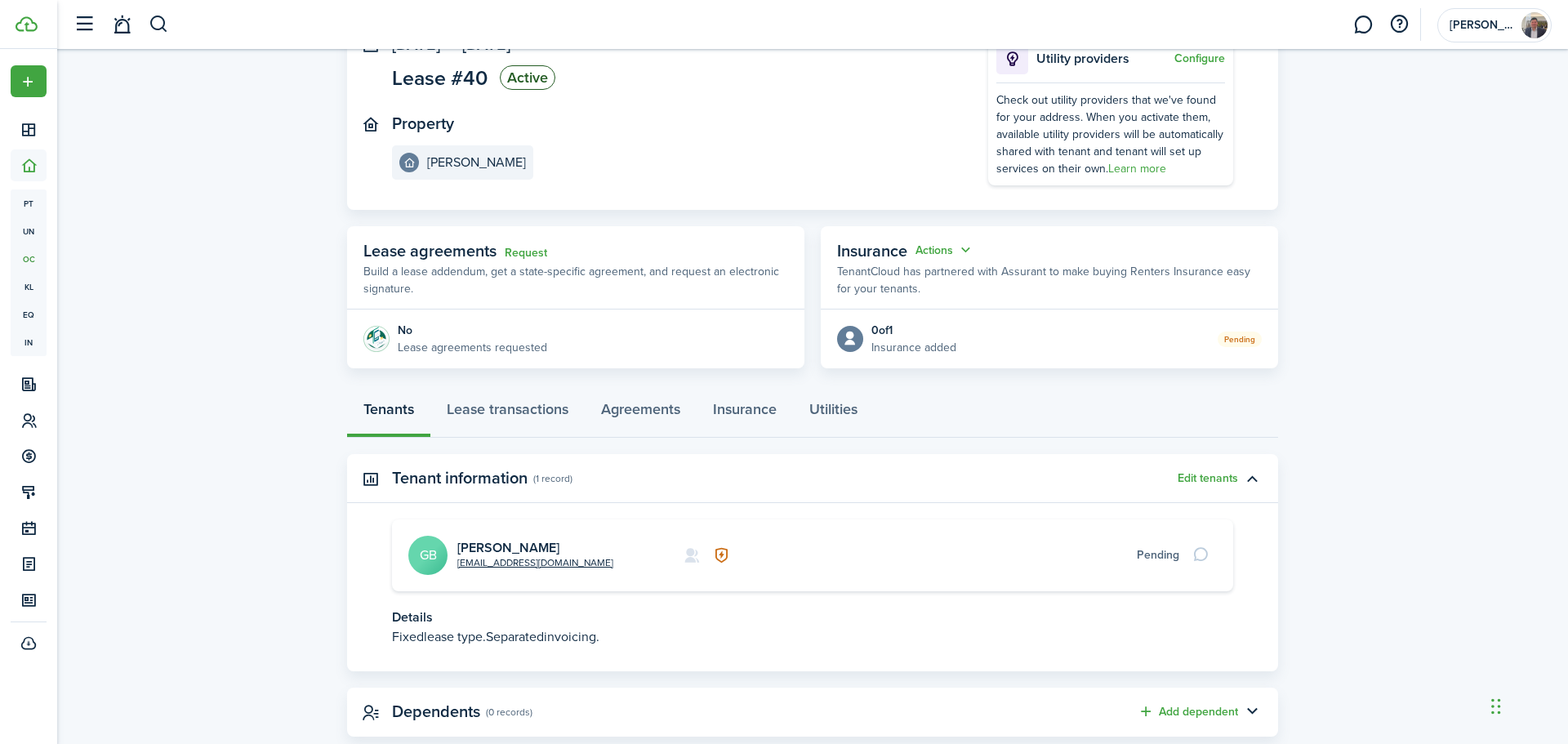
scroll to position [121, 0]
click at [538, 415] on link "Lease transactions" at bounding box center [508, 416] width 154 height 49
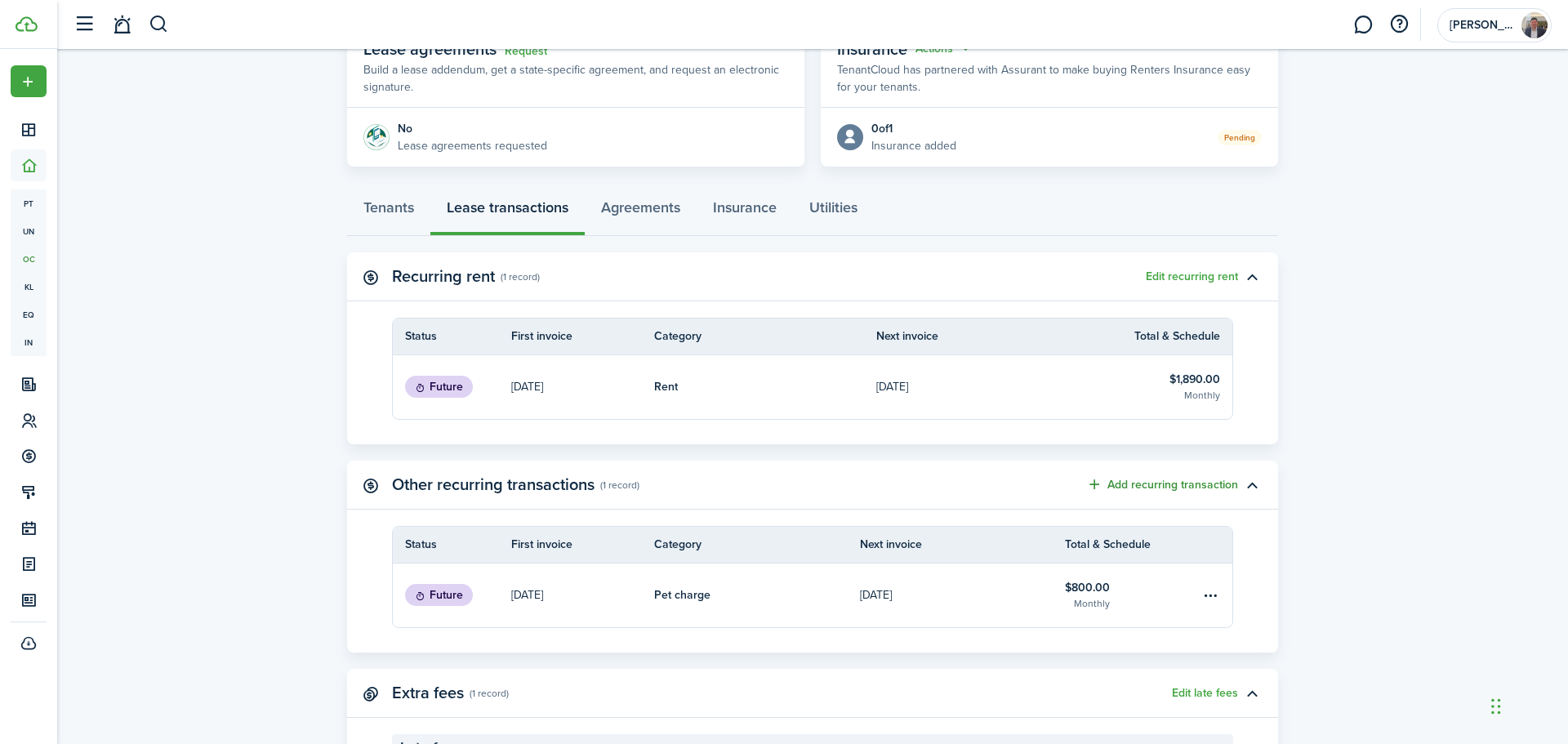
scroll to position [468, 0]
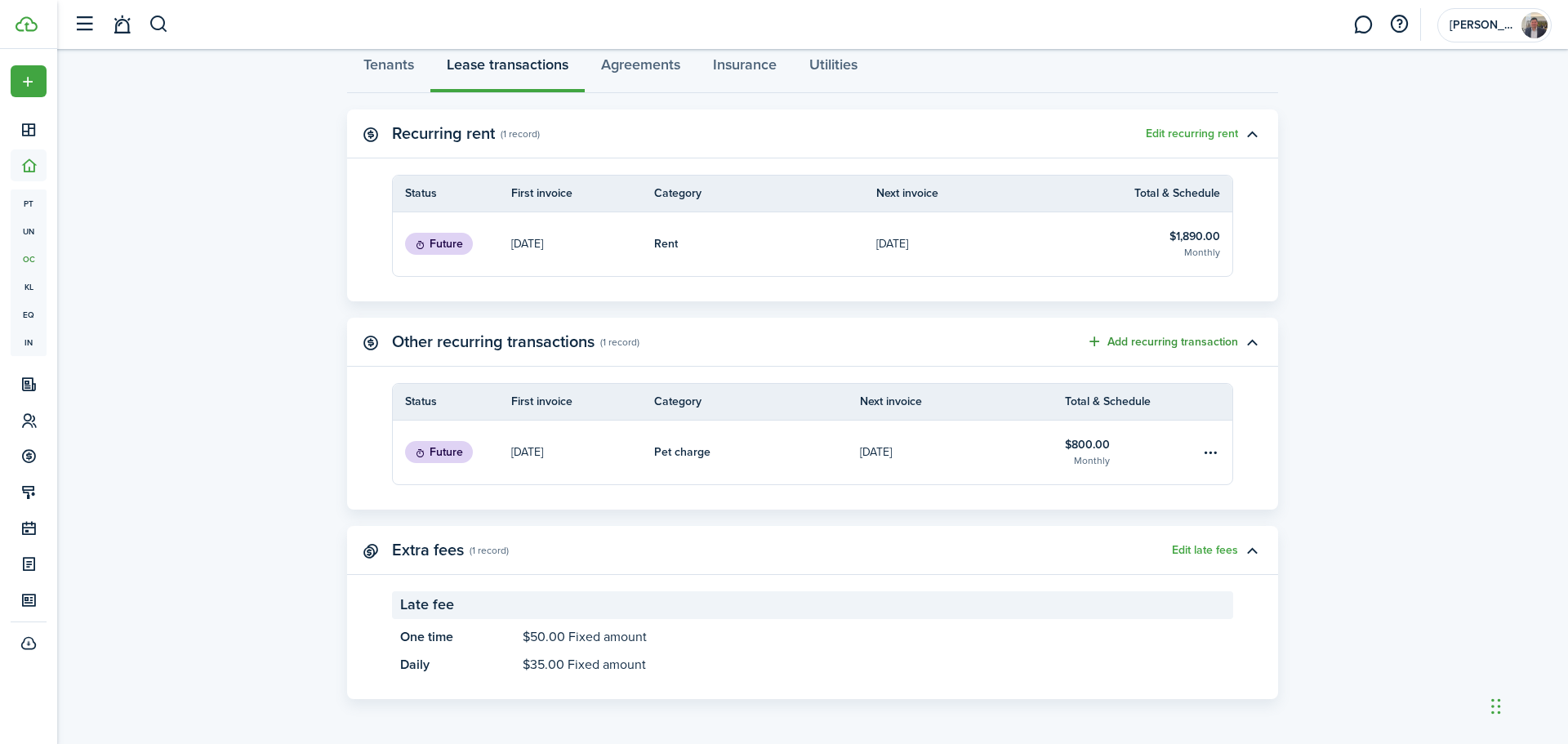
click at [1190, 346] on button "Add recurring transaction" at bounding box center [1161, 341] width 152 height 18
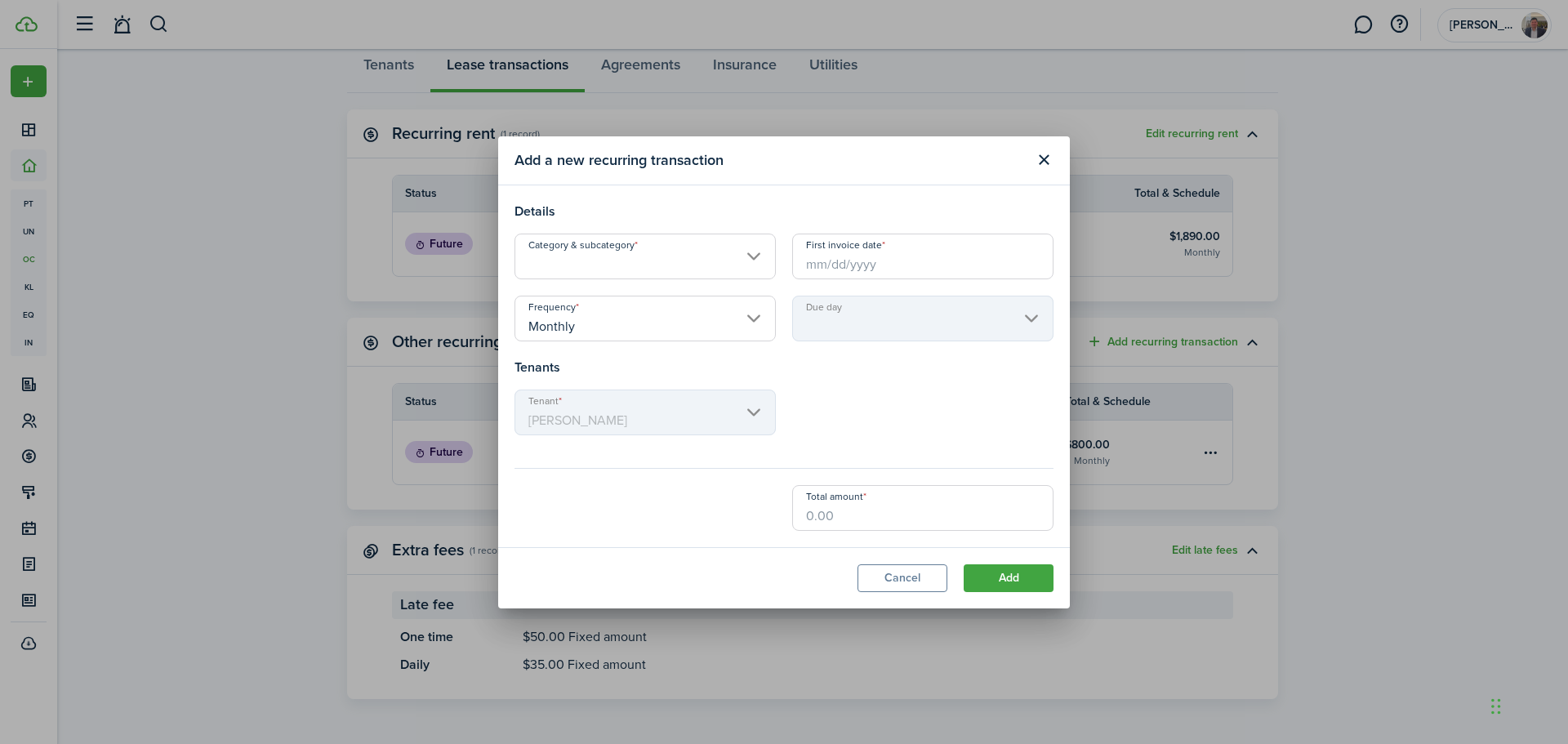
click at [670, 253] on input "Category & subcategory" at bounding box center [645, 256] width 261 height 46
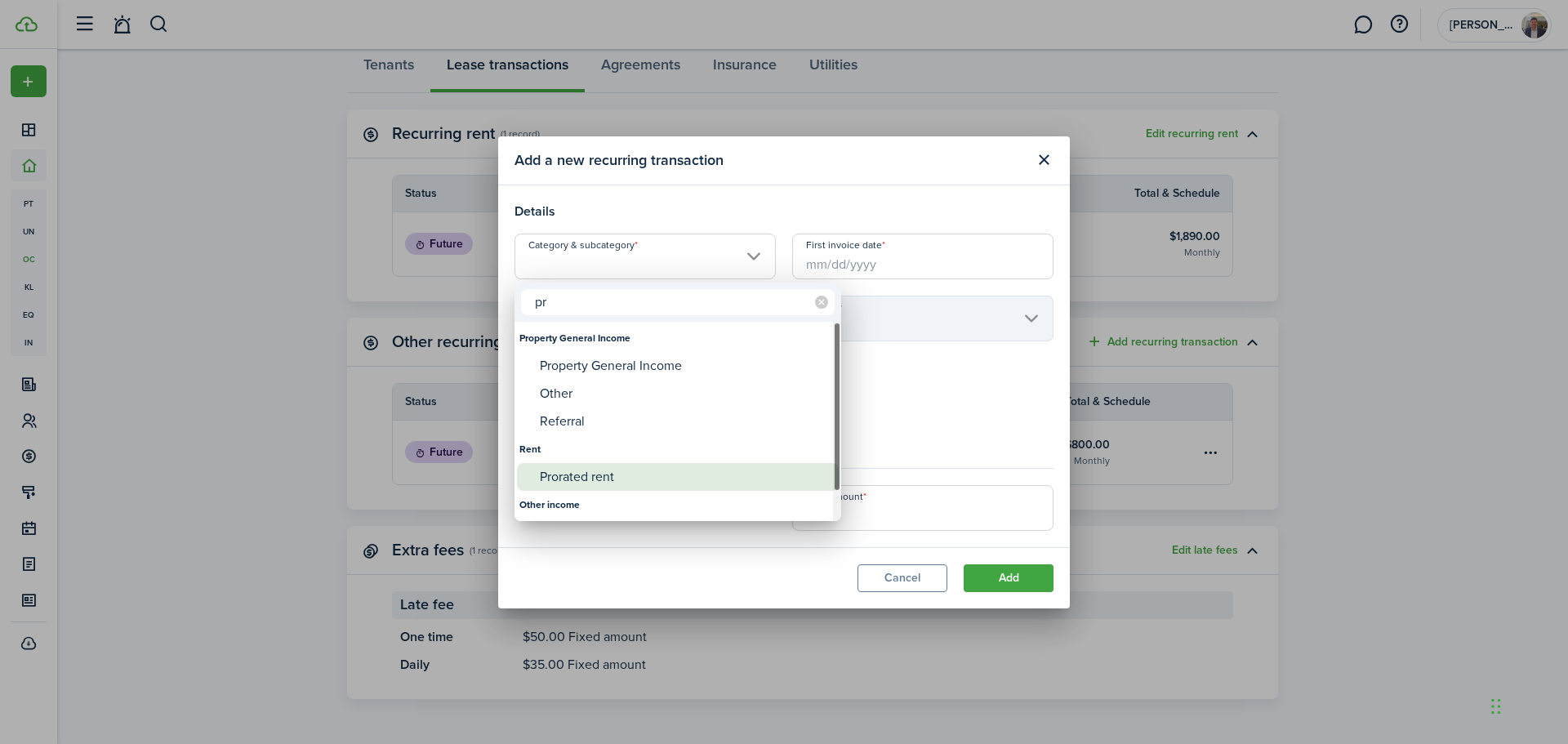
type input "pr"
click at [622, 475] on div "Prorated rent" at bounding box center [684, 477] width 289 height 28
type input "Rent / Prorated rent"
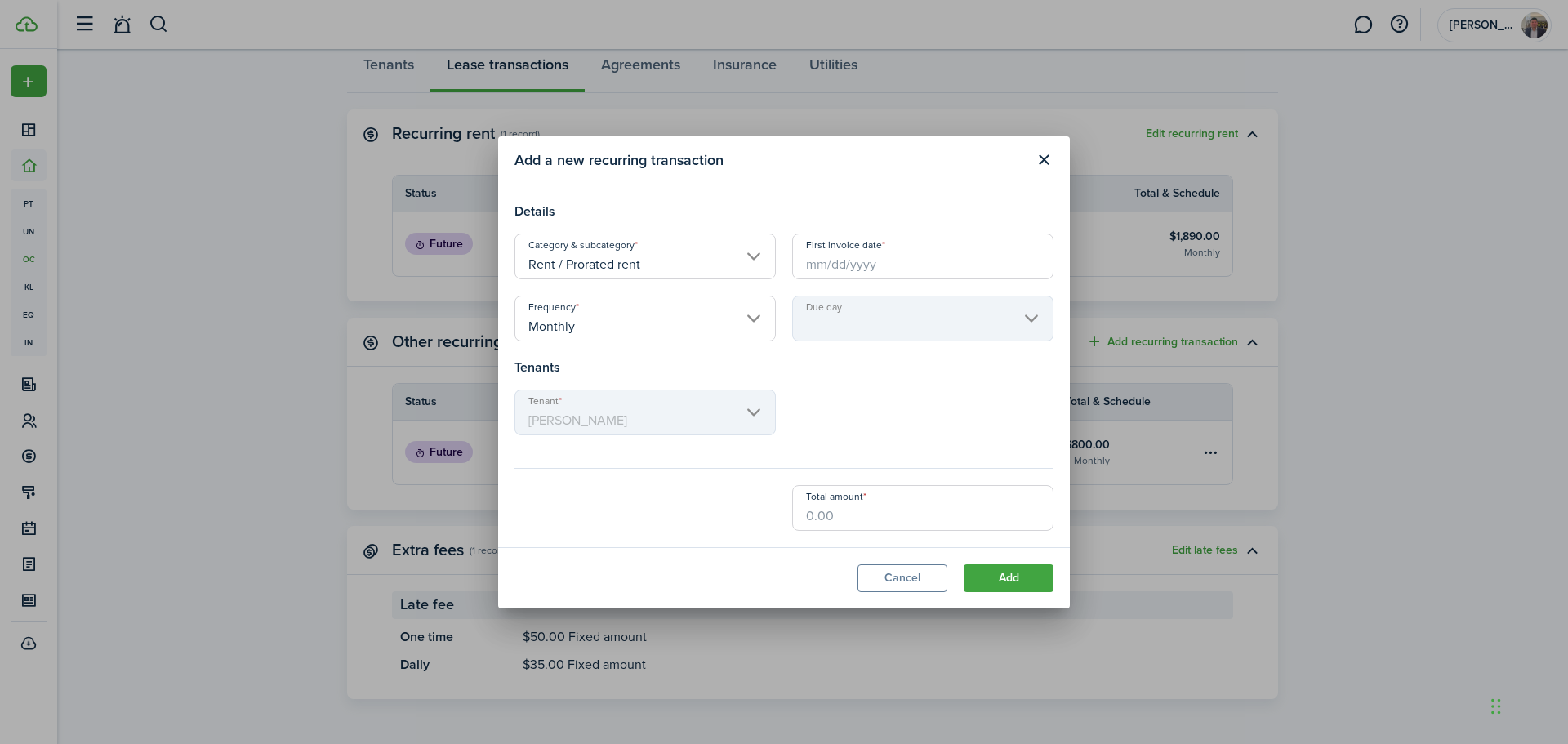
click at [859, 254] on input "First invoice date" at bounding box center [923, 256] width 261 height 46
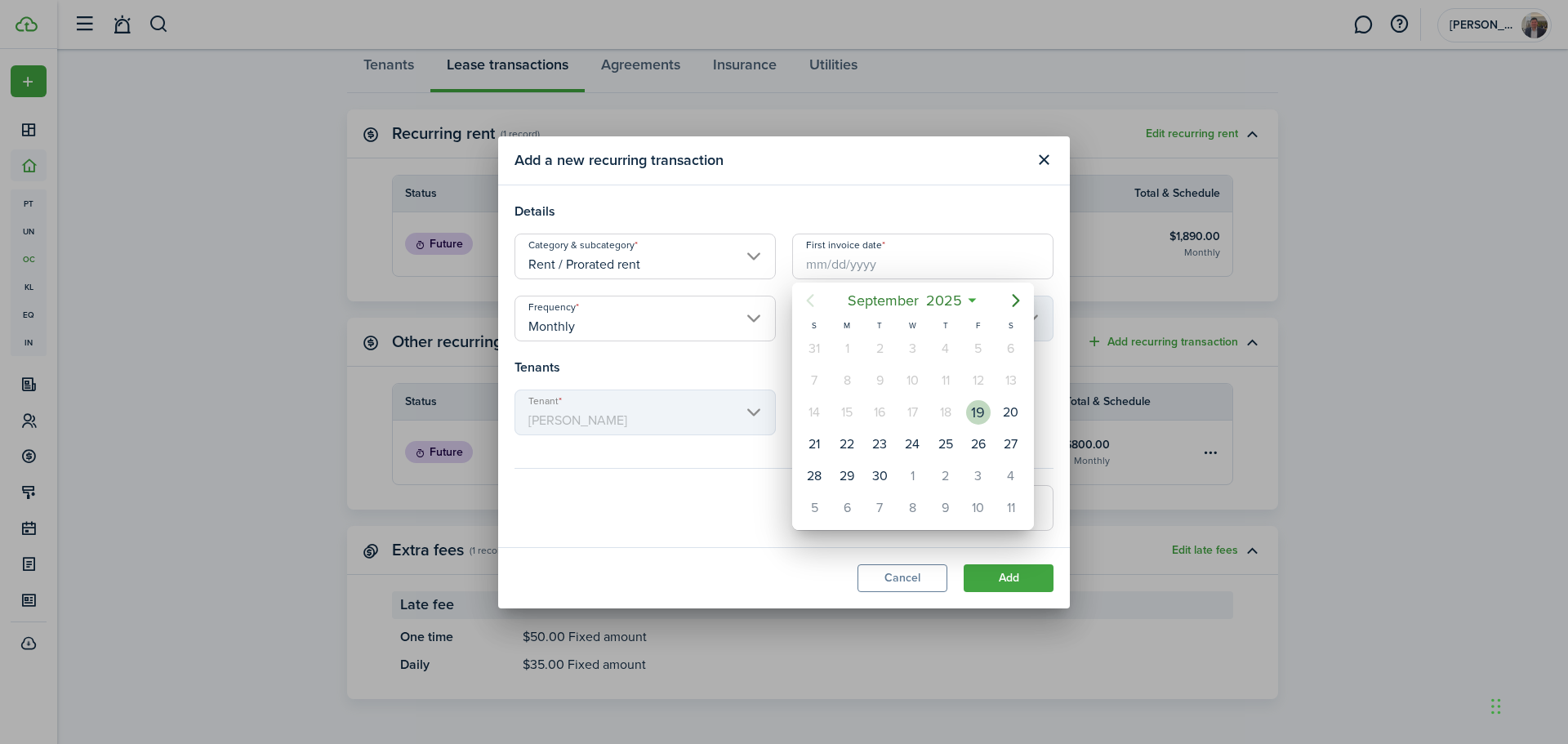
click at [981, 414] on div "19" at bounding box center [978, 412] width 25 height 25
type input "[DATE]"
type input "19th"
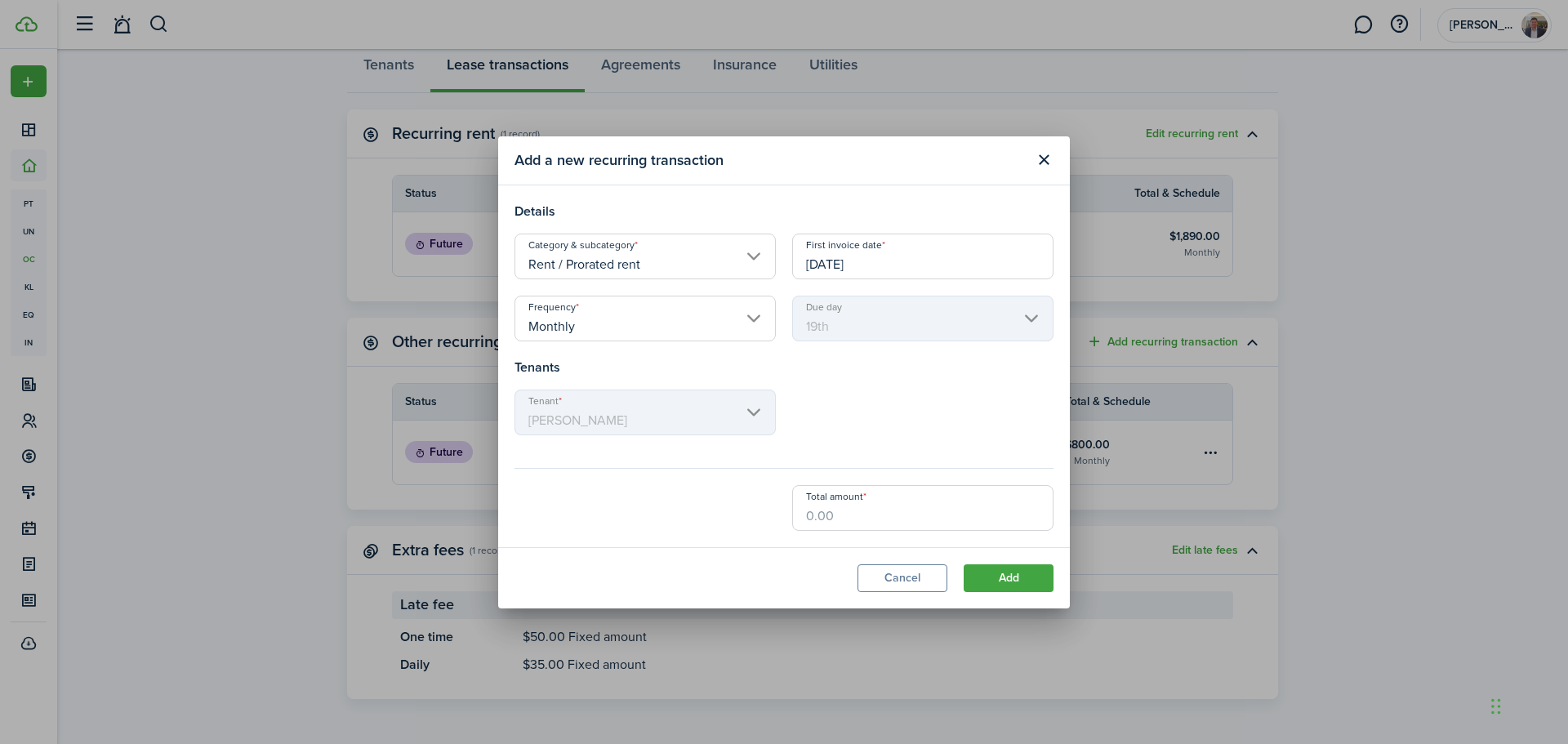
click at [817, 500] on input "Total amount" at bounding box center [923, 508] width 261 height 46
click at [740, 325] on input "Monthly" at bounding box center [645, 318] width 261 height 46
type input "$758.00"
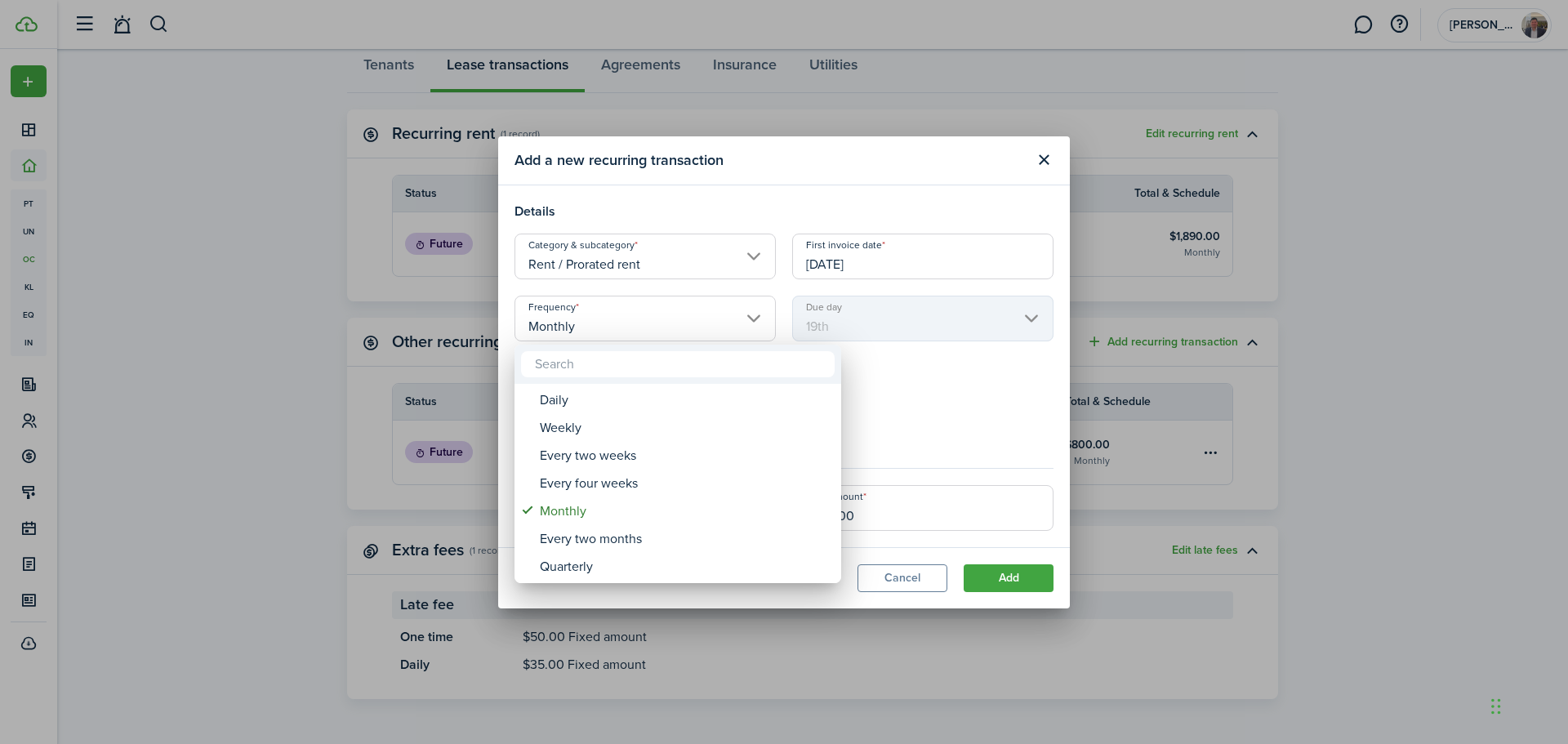
click at [854, 138] on div at bounding box center [783, 372] width 1828 height 1005
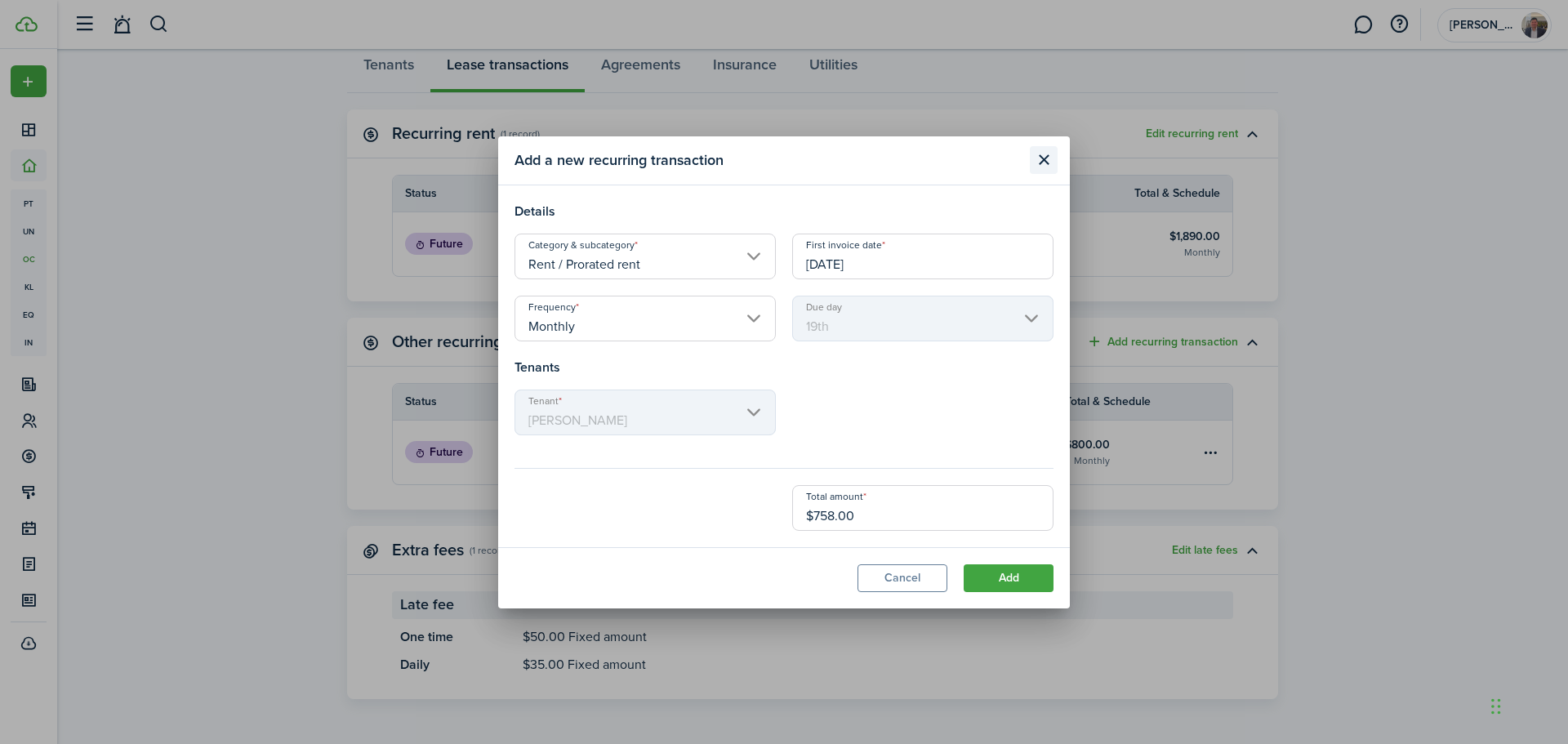
click at [1040, 160] on button "Close modal" at bounding box center [1044, 161] width 28 height 28
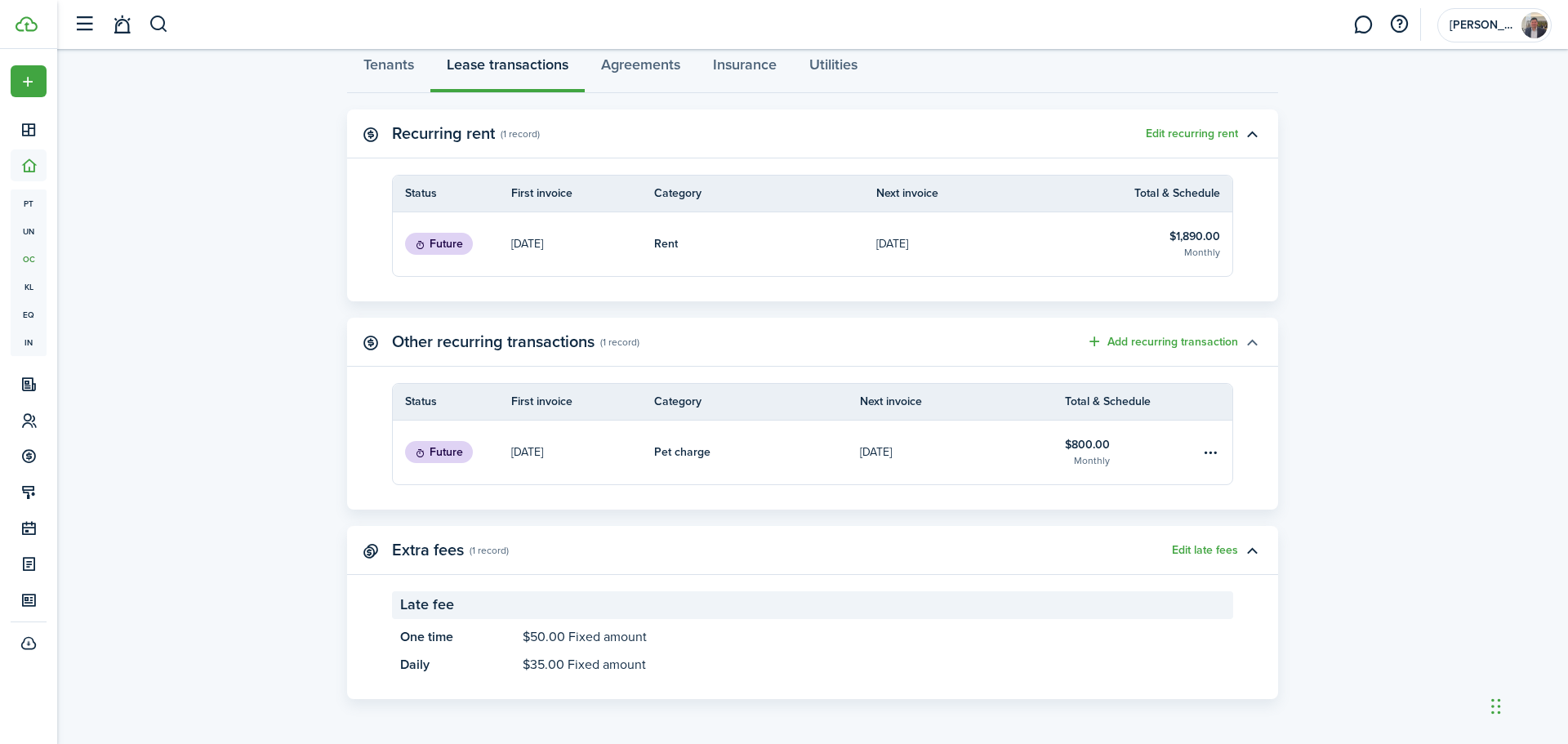
click at [1251, 338] on button "button" at bounding box center [1251, 342] width 28 height 28
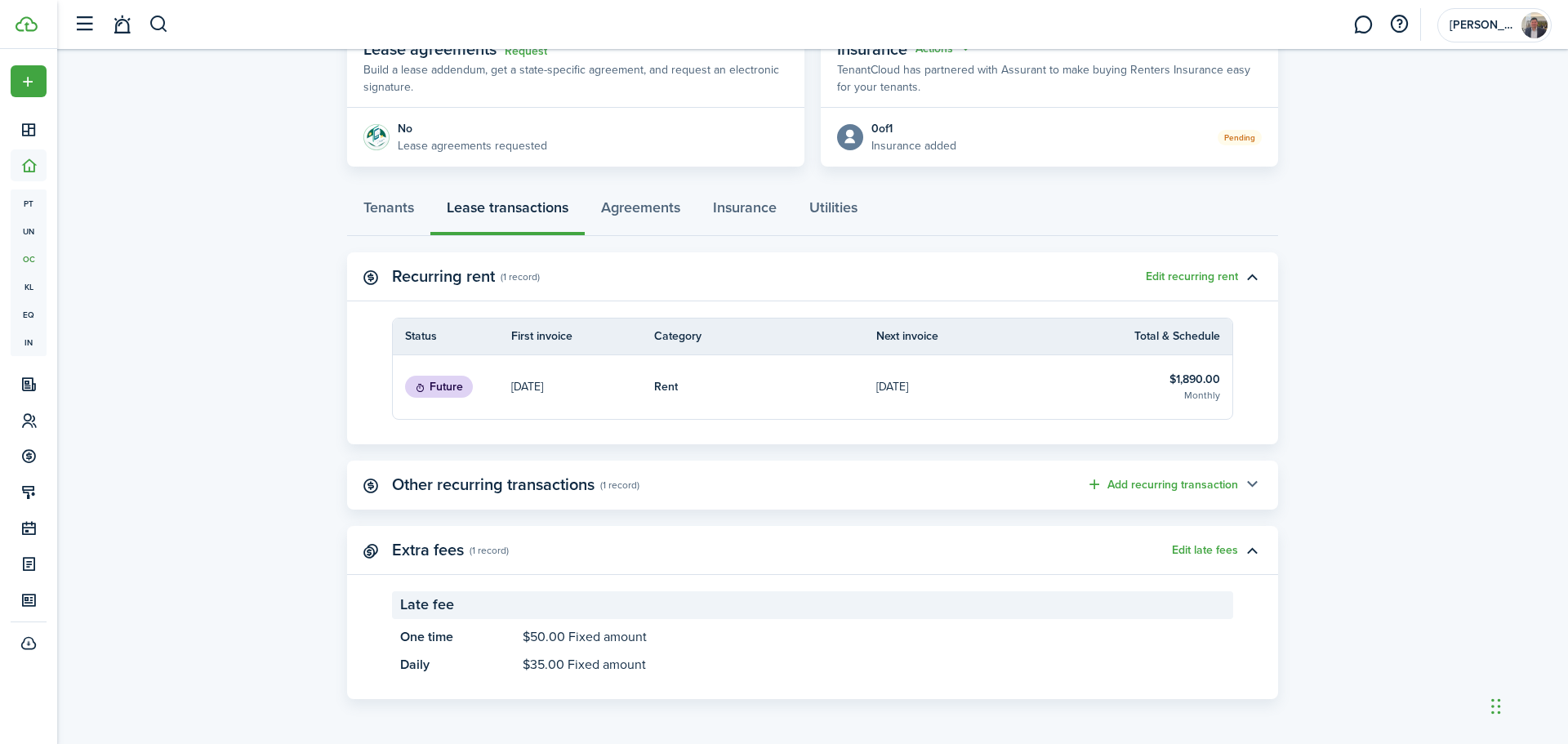
scroll to position [326, 0]
click at [1236, 488] on button "Add recurring transaction" at bounding box center [1161, 484] width 152 height 18
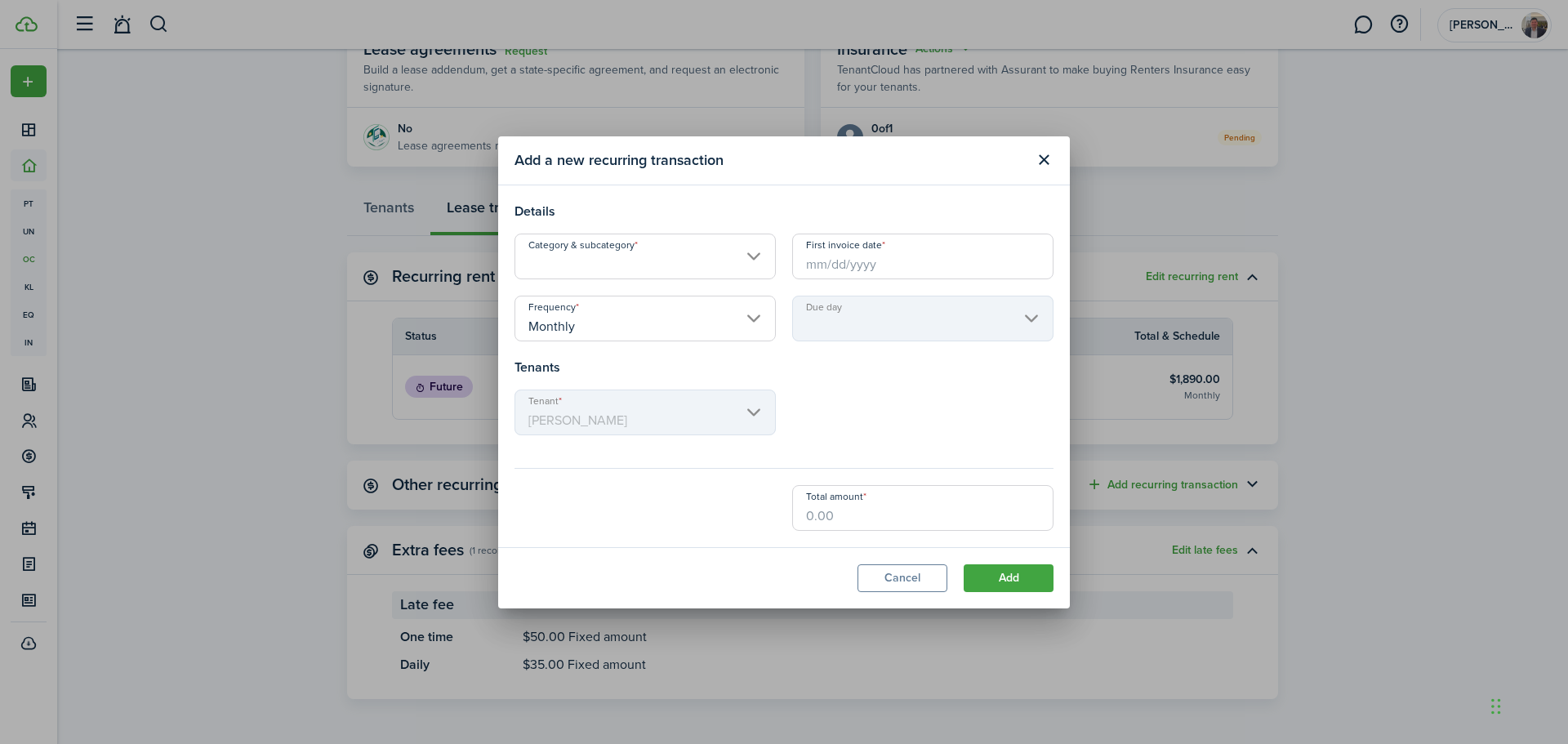
click at [916, 599] on modal-footer "Cancel Add" at bounding box center [784, 578] width 572 height 61
click at [911, 548] on modal-footer "Cancel Add" at bounding box center [784, 578] width 572 height 61
click at [909, 573] on button "Cancel" at bounding box center [902, 578] width 89 height 28
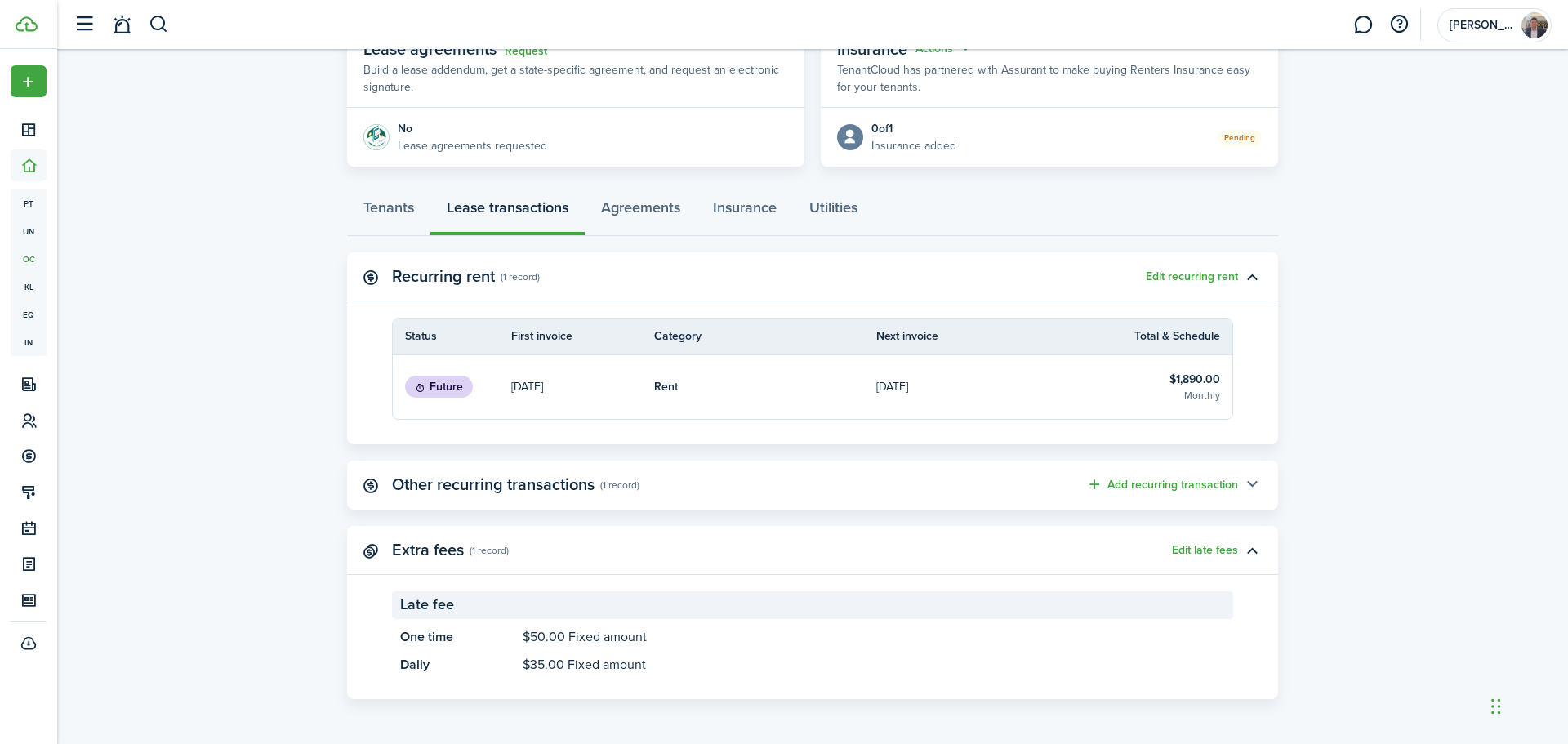
click at [1256, 482] on button "button" at bounding box center [1251, 485] width 28 height 28
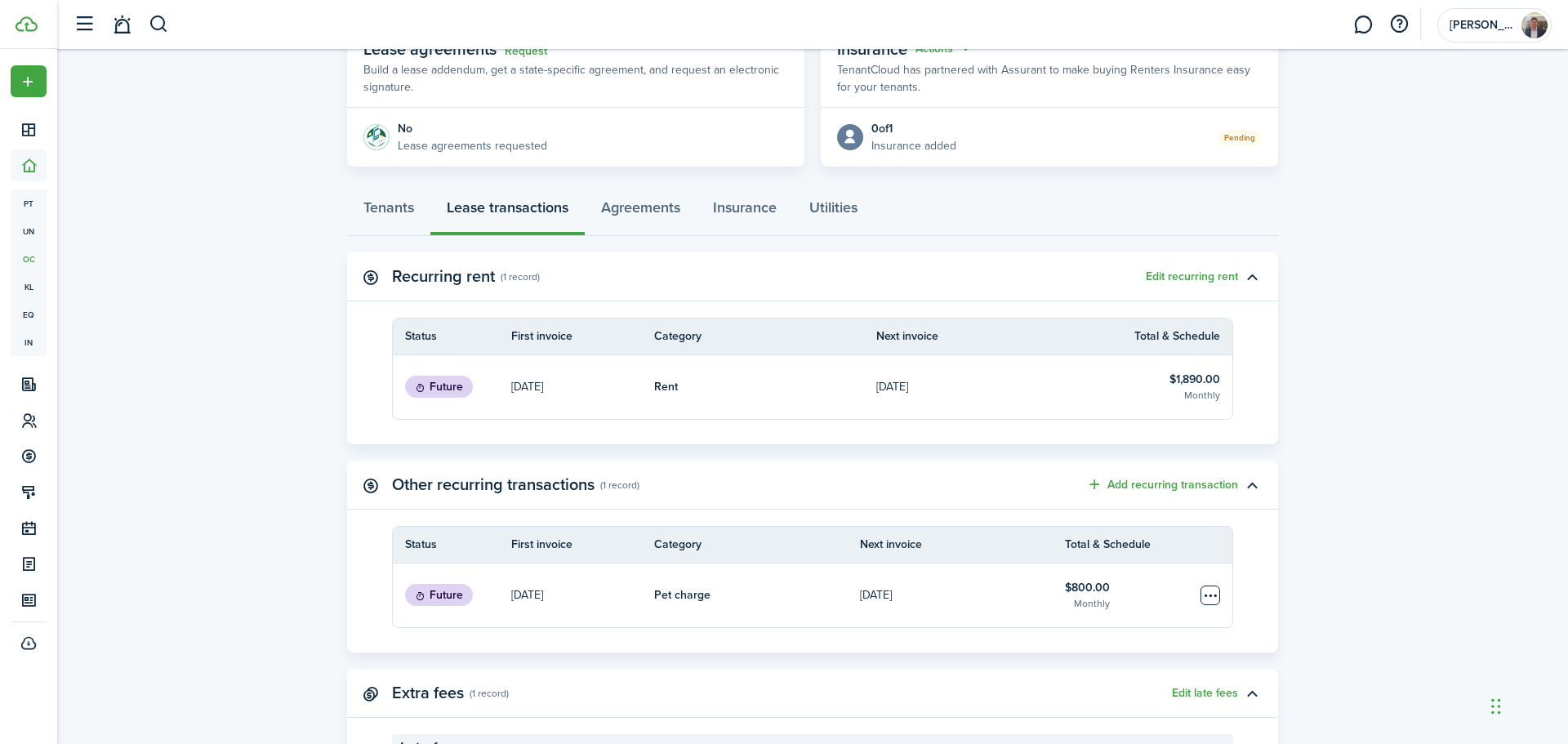
click at [1209, 602] on table-menu-btn-icon "Open menu" at bounding box center [1210, 596] width 19 height 19
click at [1139, 662] on button "Delete" at bounding box center [1148, 656] width 143 height 28
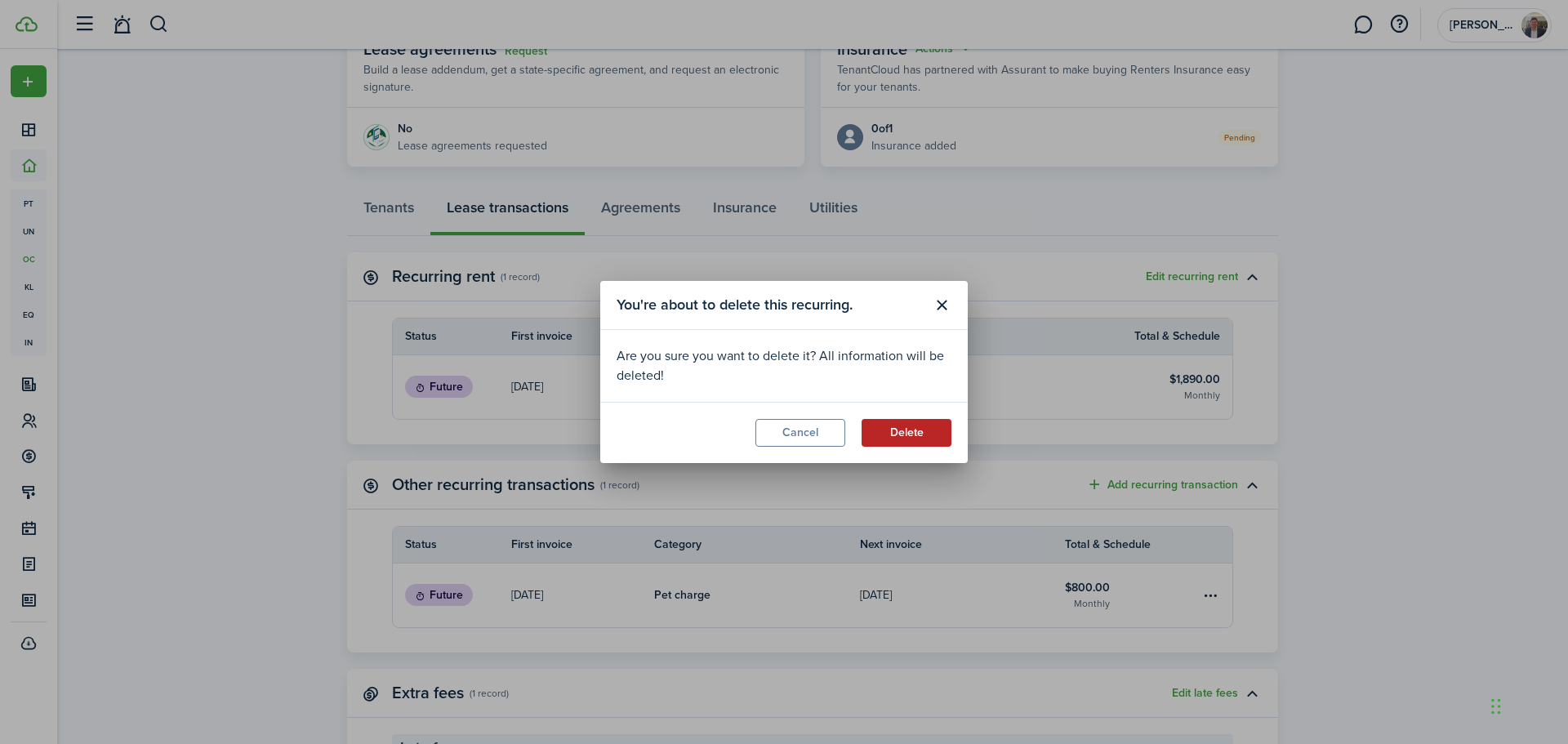
click at [908, 427] on button "Delete" at bounding box center [906, 433] width 89 height 28
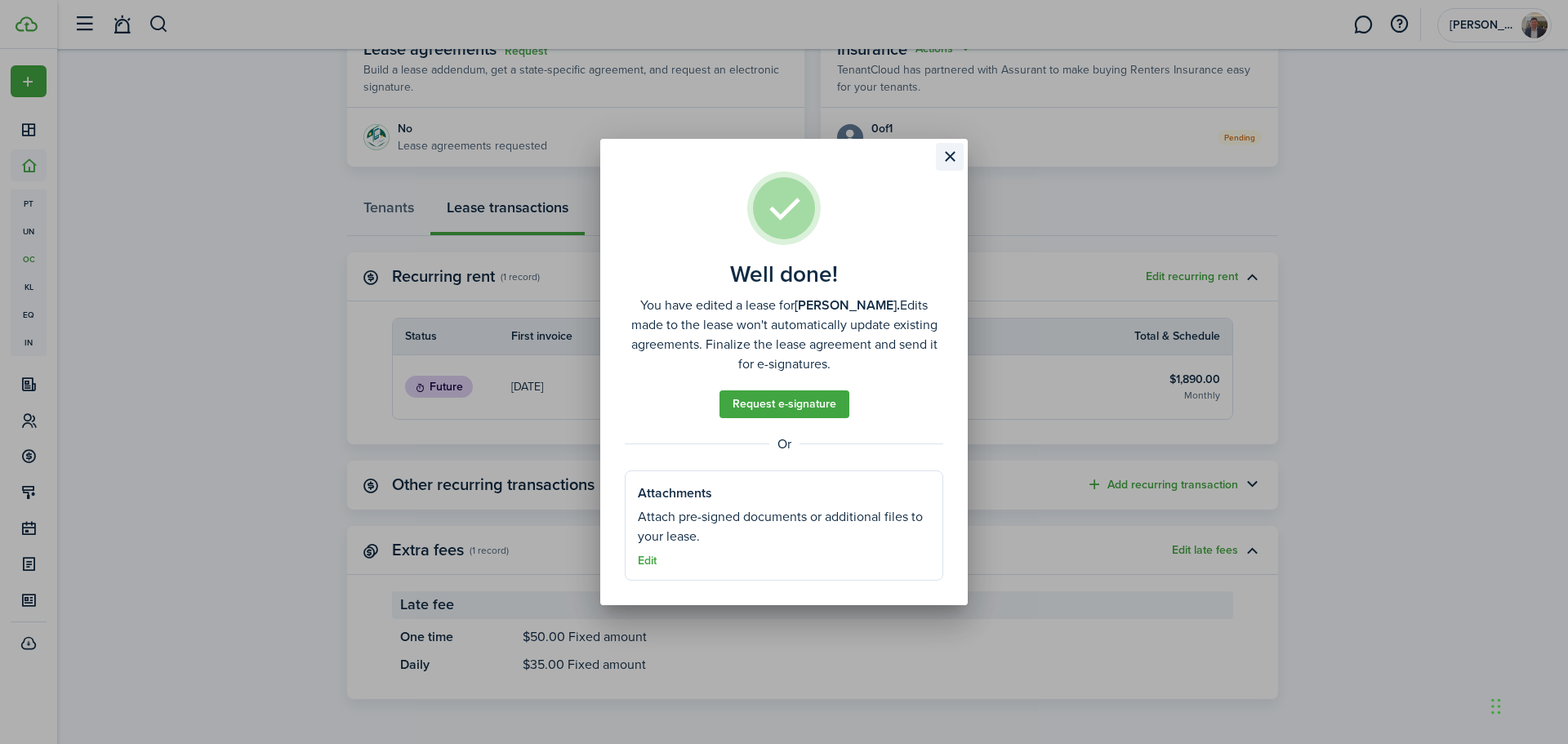
click at [950, 157] on button "Close modal" at bounding box center [950, 157] width 28 height 28
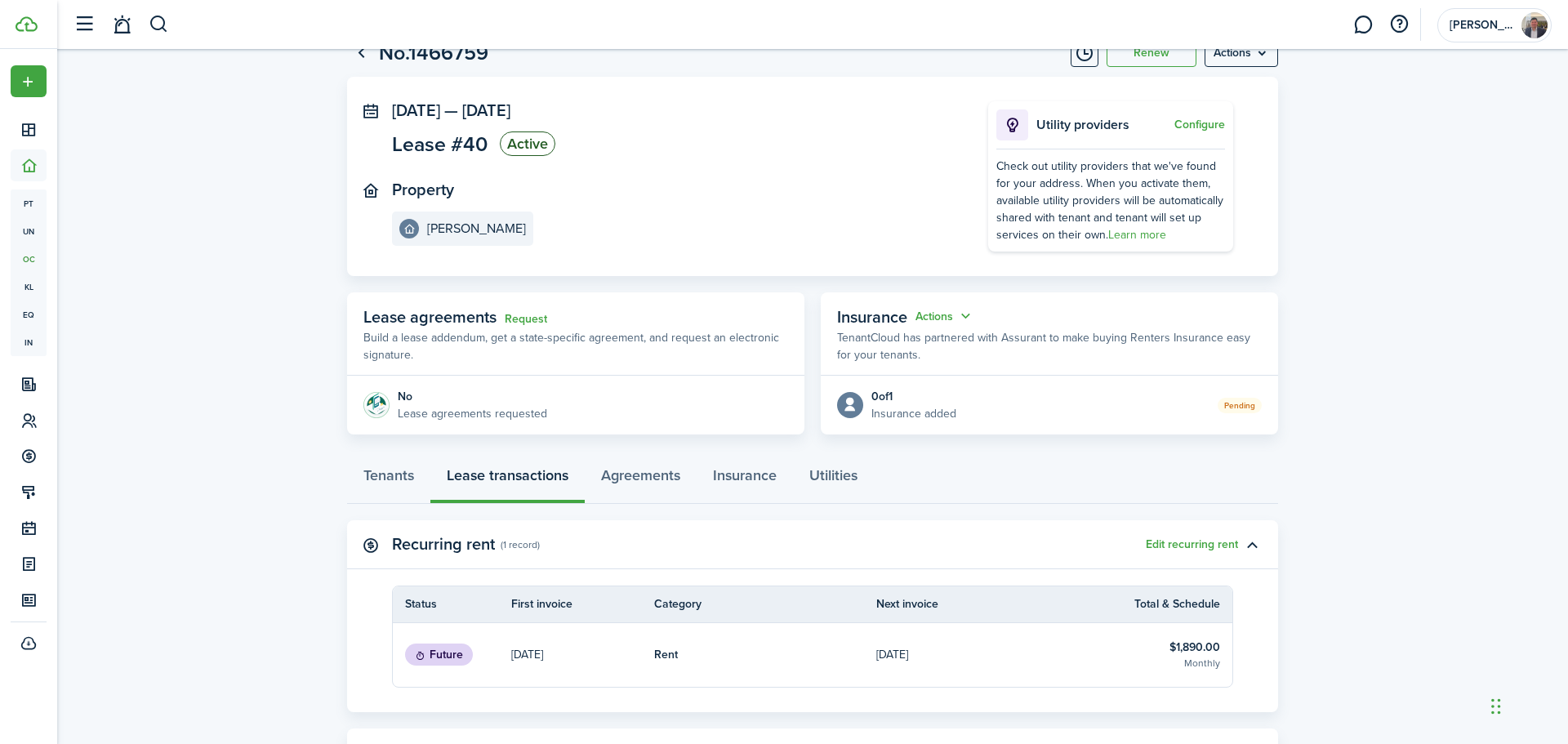
scroll to position [56, 0]
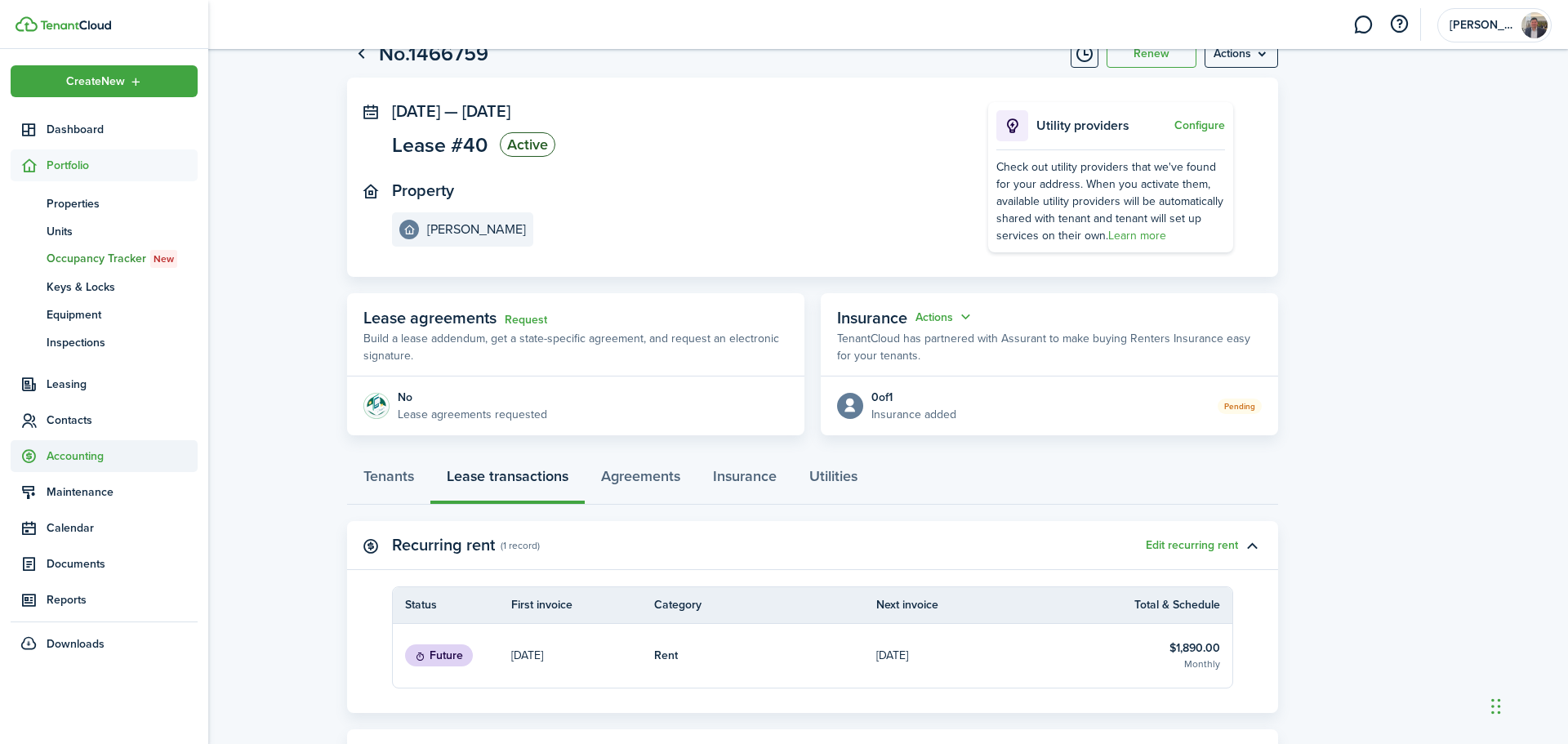
click at [70, 456] on span "Accounting" at bounding box center [122, 456] width 151 height 18
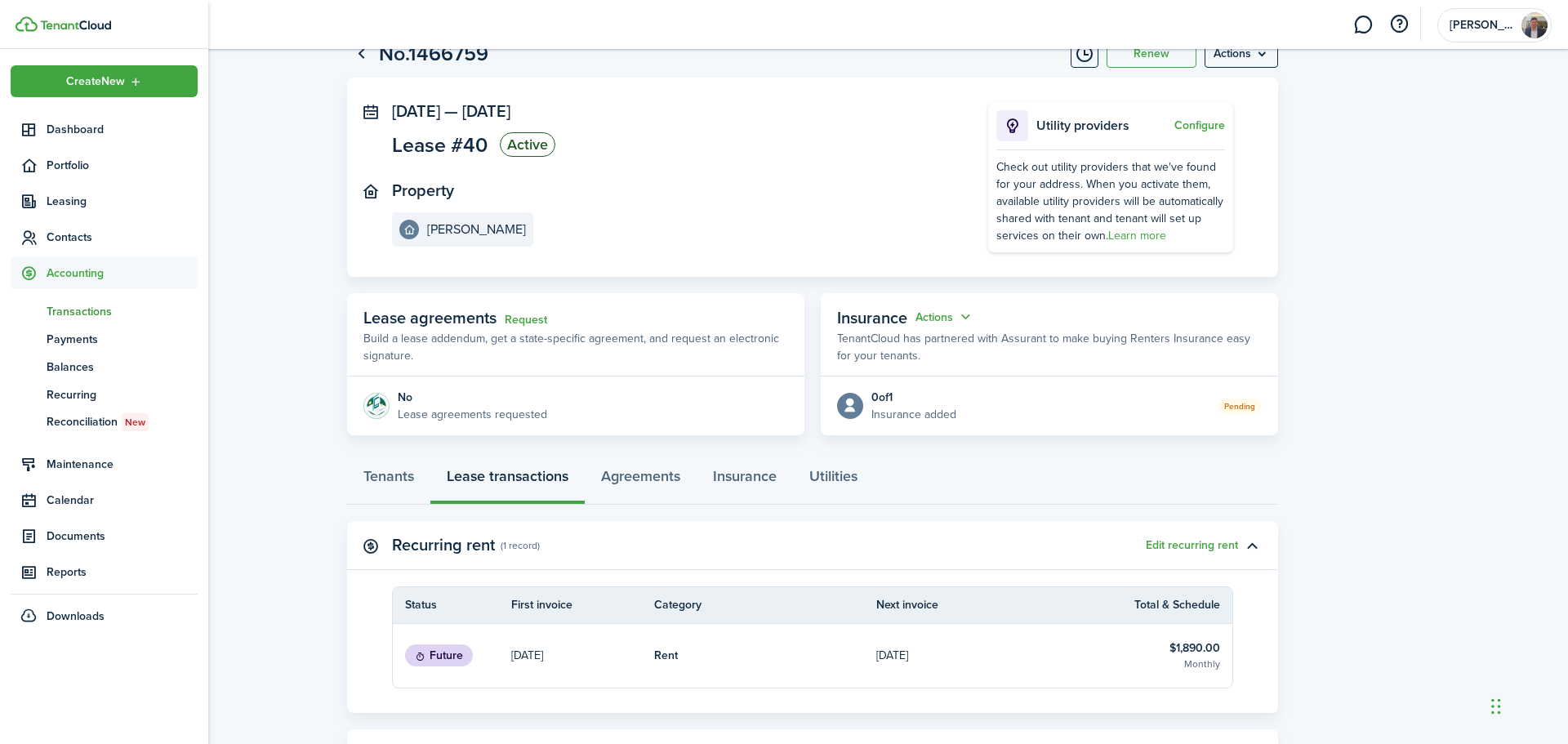
click at [89, 301] on link "tn Transactions" at bounding box center [103, 311] width 187 height 28
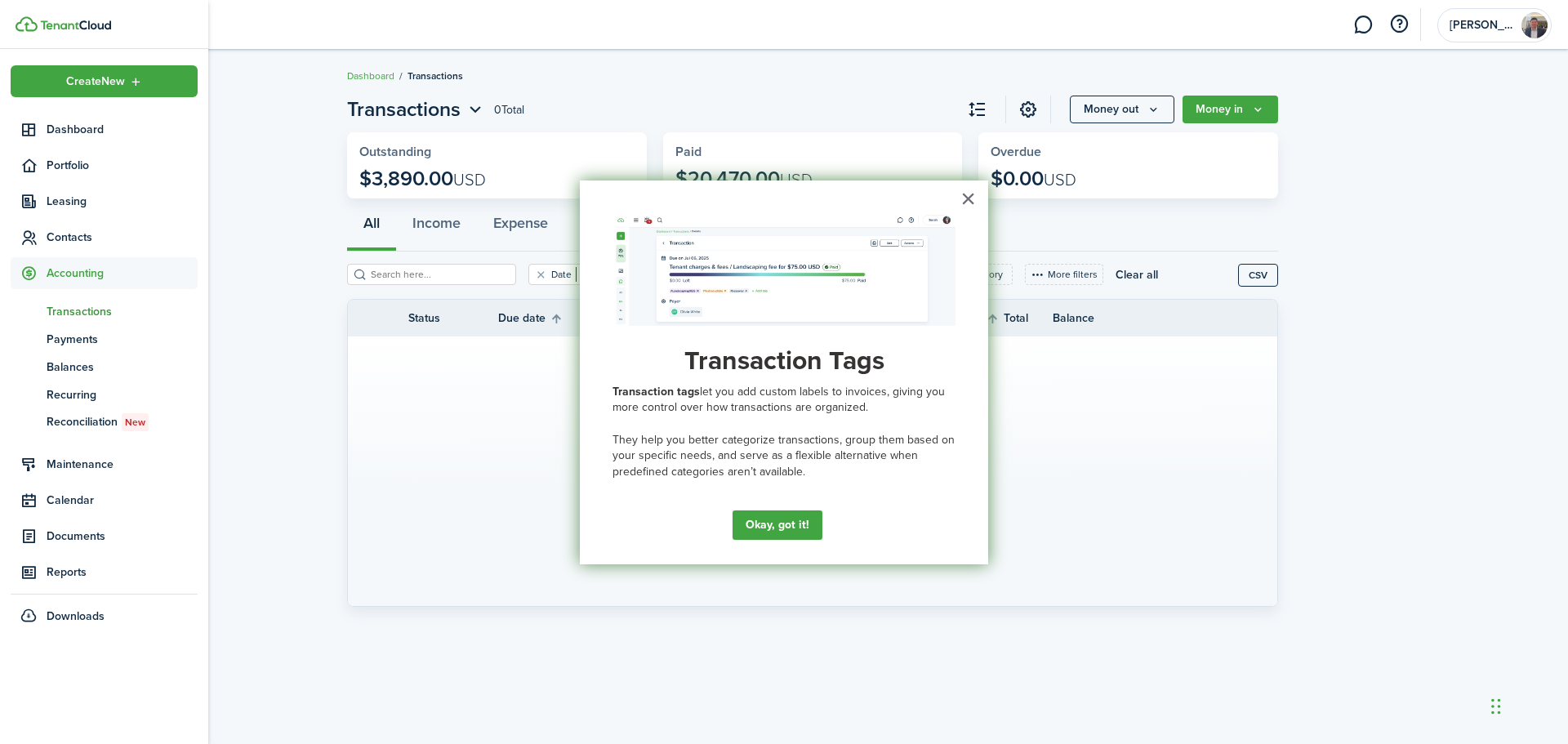
click at [90, 312] on span "Transactions" at bounding box center [122, 311] width 151 height 18
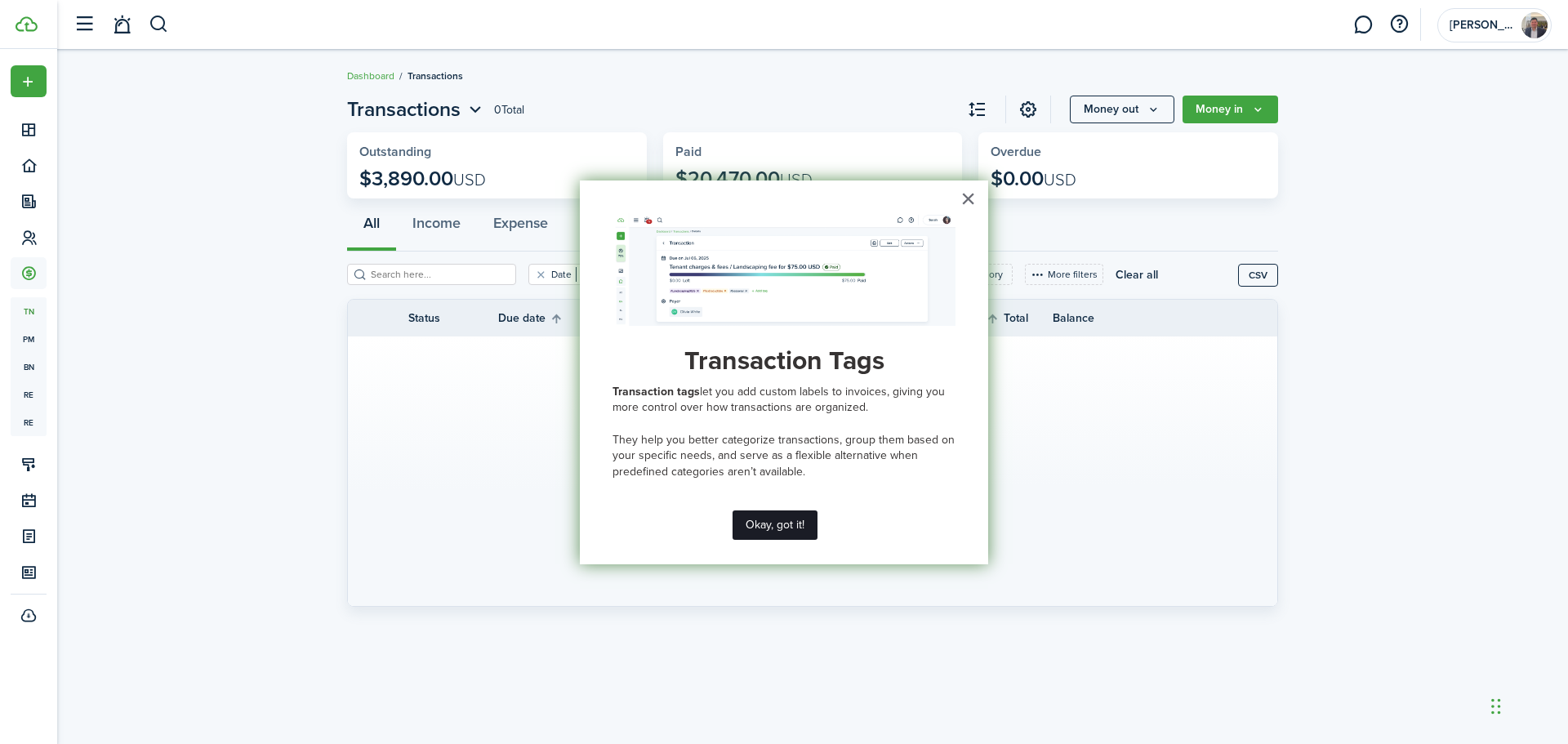
click at [769, 532] on button "Okay, got it!" at bounding box center [774, 526] width 85 height 30
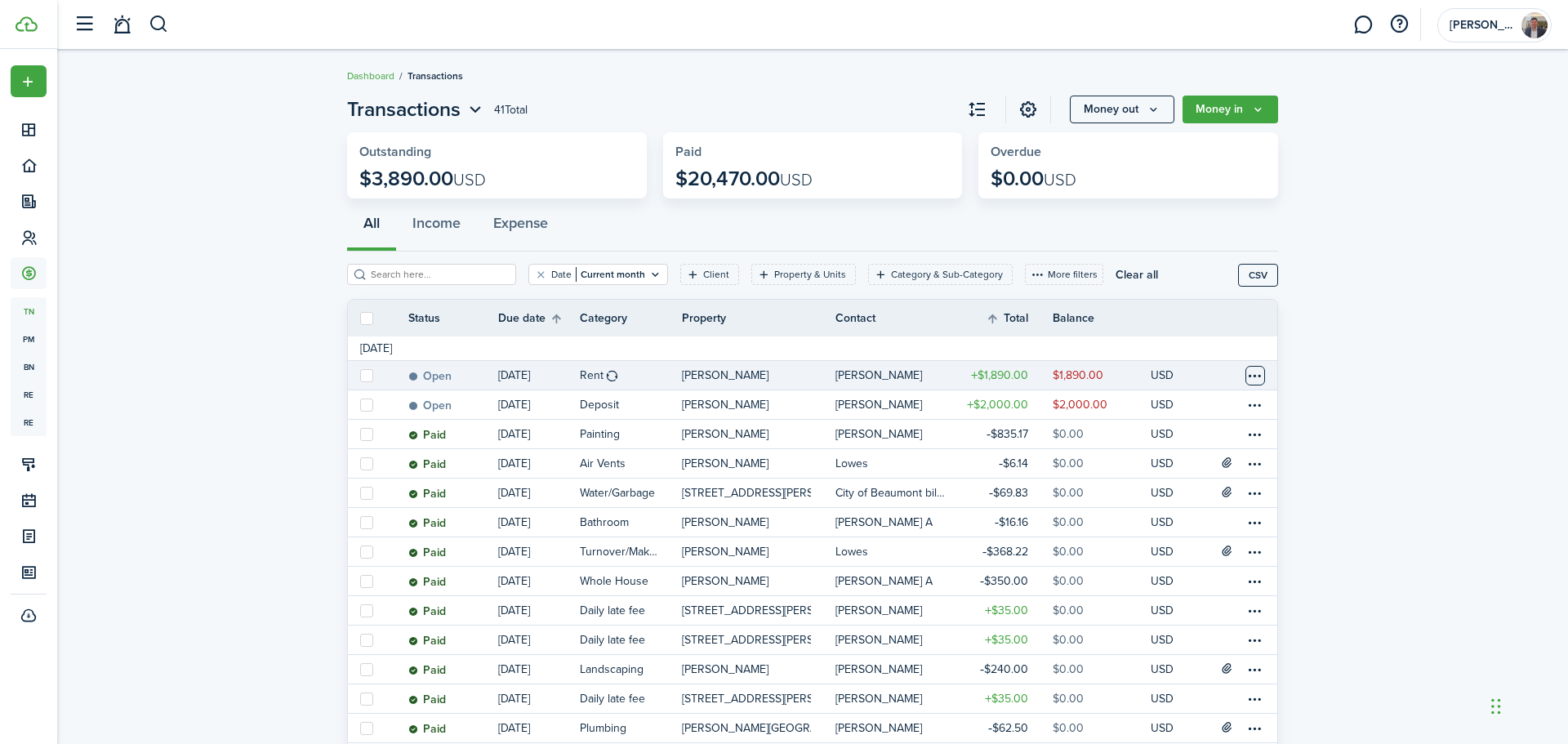
click at [1249, 377] on table-menu-btn-icon at bounding box center [1255, 376] width 19 height 19
click at [1150, 420] on button "Edit" at bounding box center [1193, 408] width 143 height 28
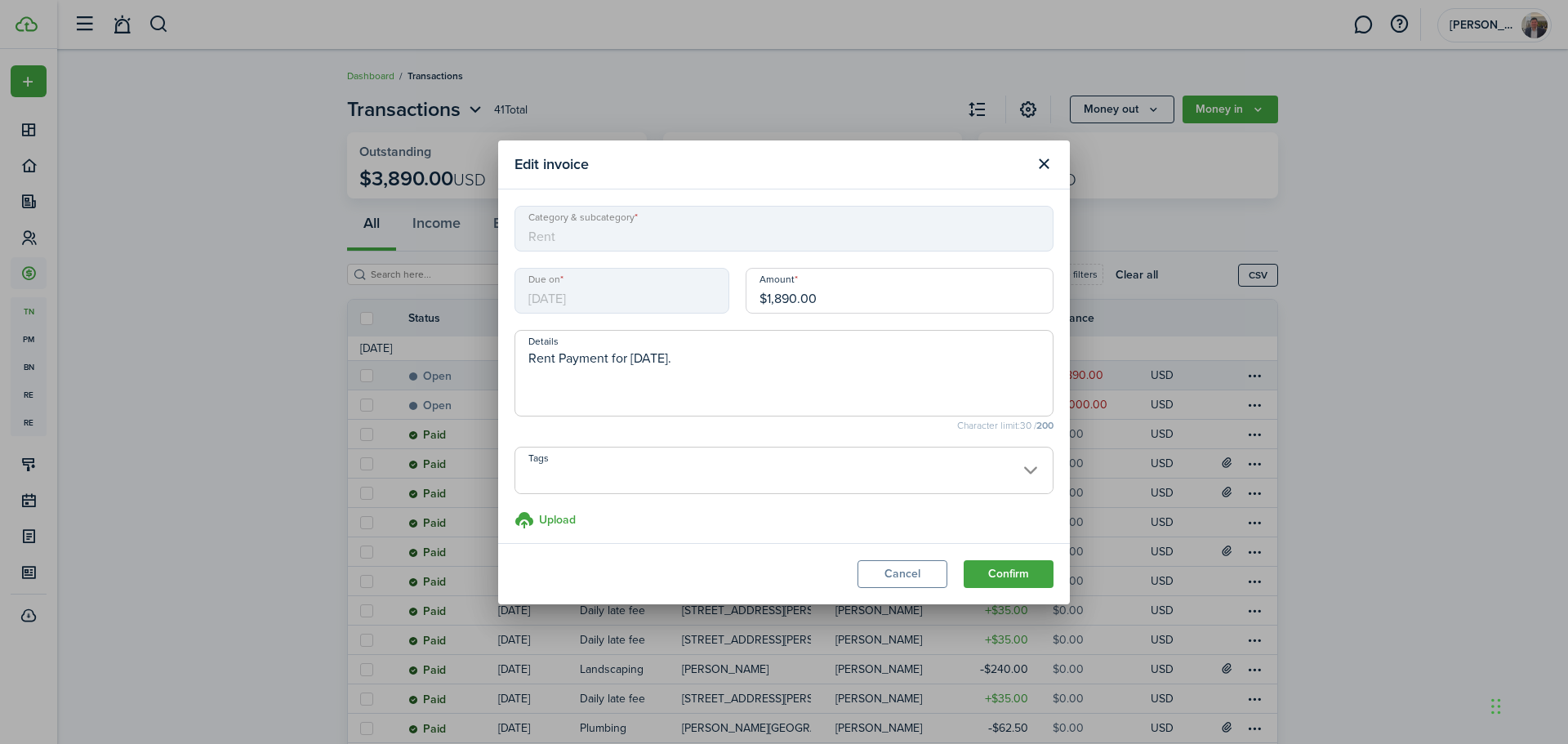
drag, startPoint x: 834, startPoint y: 290, endPoint x: 728, endPoint y: 293, distance: 106.0
click at [728, 293] on div "Due on [DATE] Amount $1,890.00" at bounding box center [783, 298] width 555 height 62
click at [909, 567] on button "Cancel" at bounding box center [902, 575] width 89 height 28
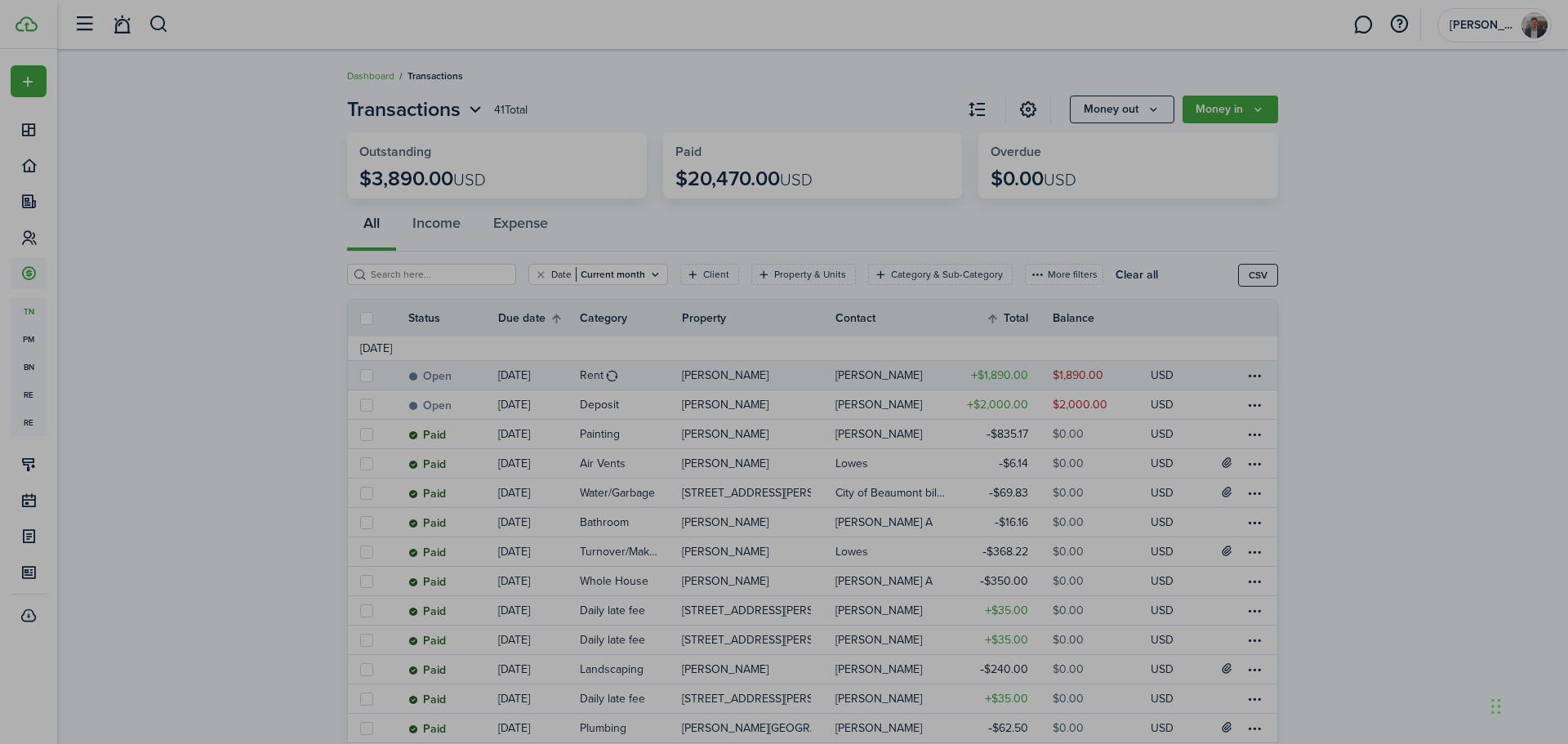
type input "$758.00"
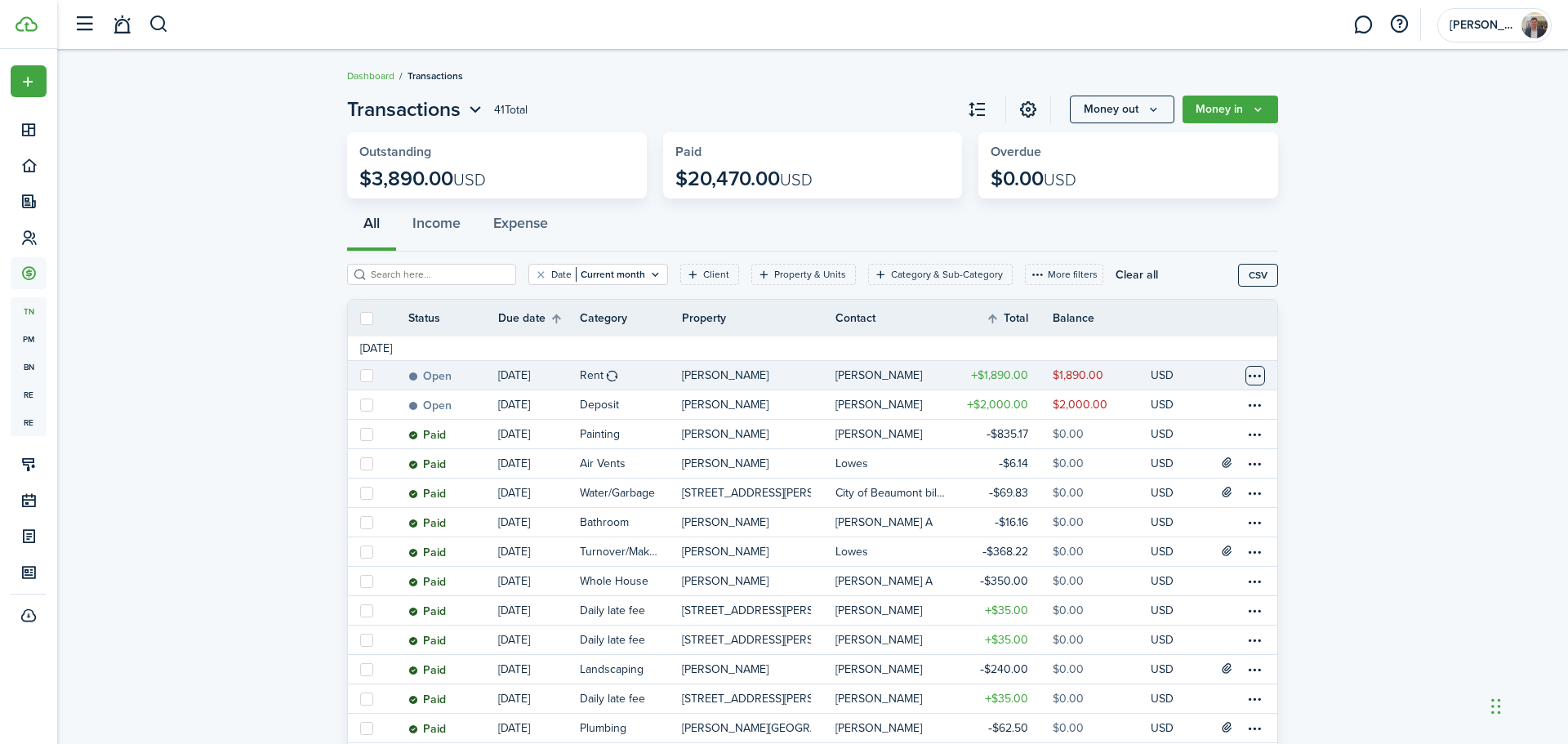
click at [1256, 372] on table-menu-btn-icon "Open menu" at bounding box center [1255, 376] width 19 height 19
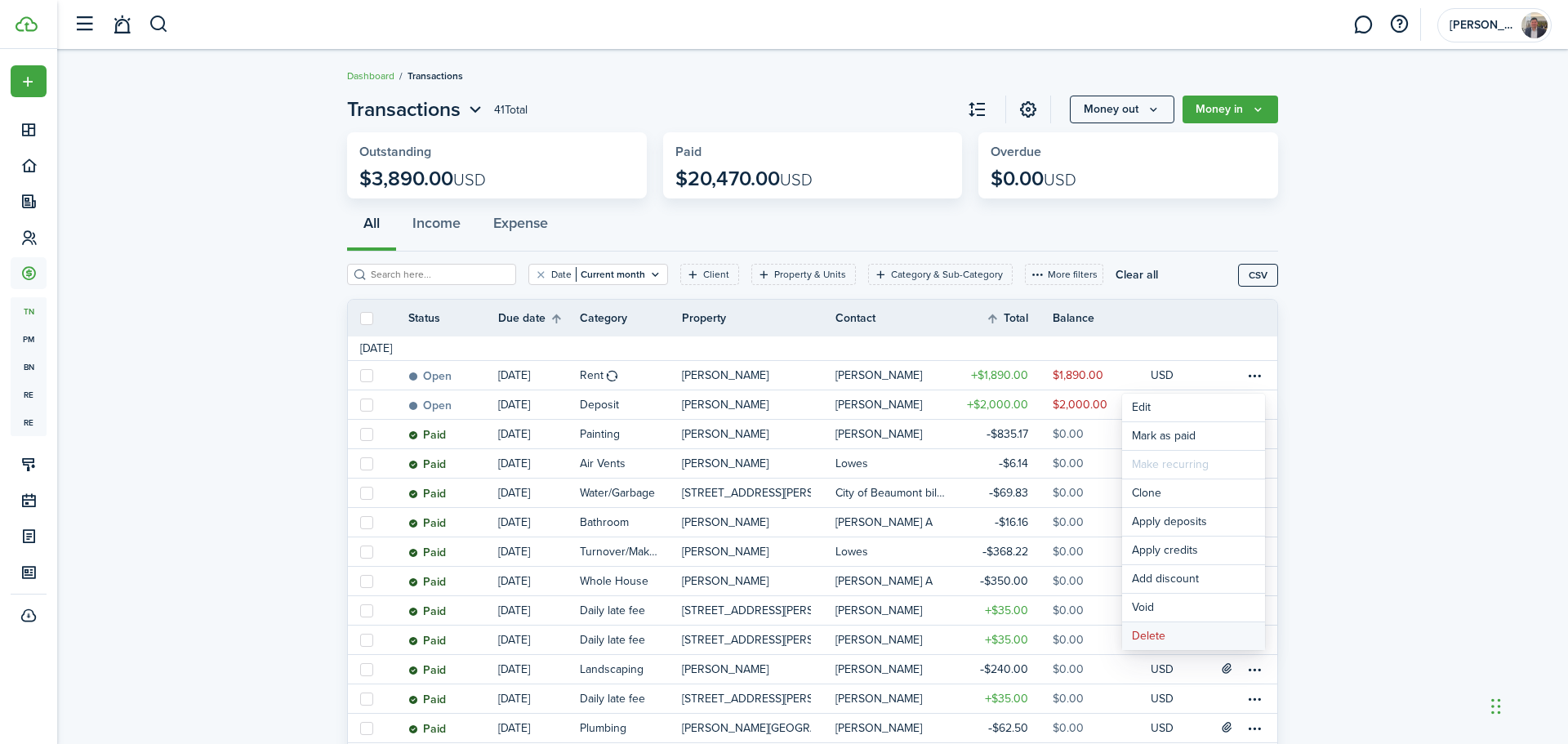
click at [1171, 634] on button "Delete" at bounding box center [1193, 636] width 143 height 28
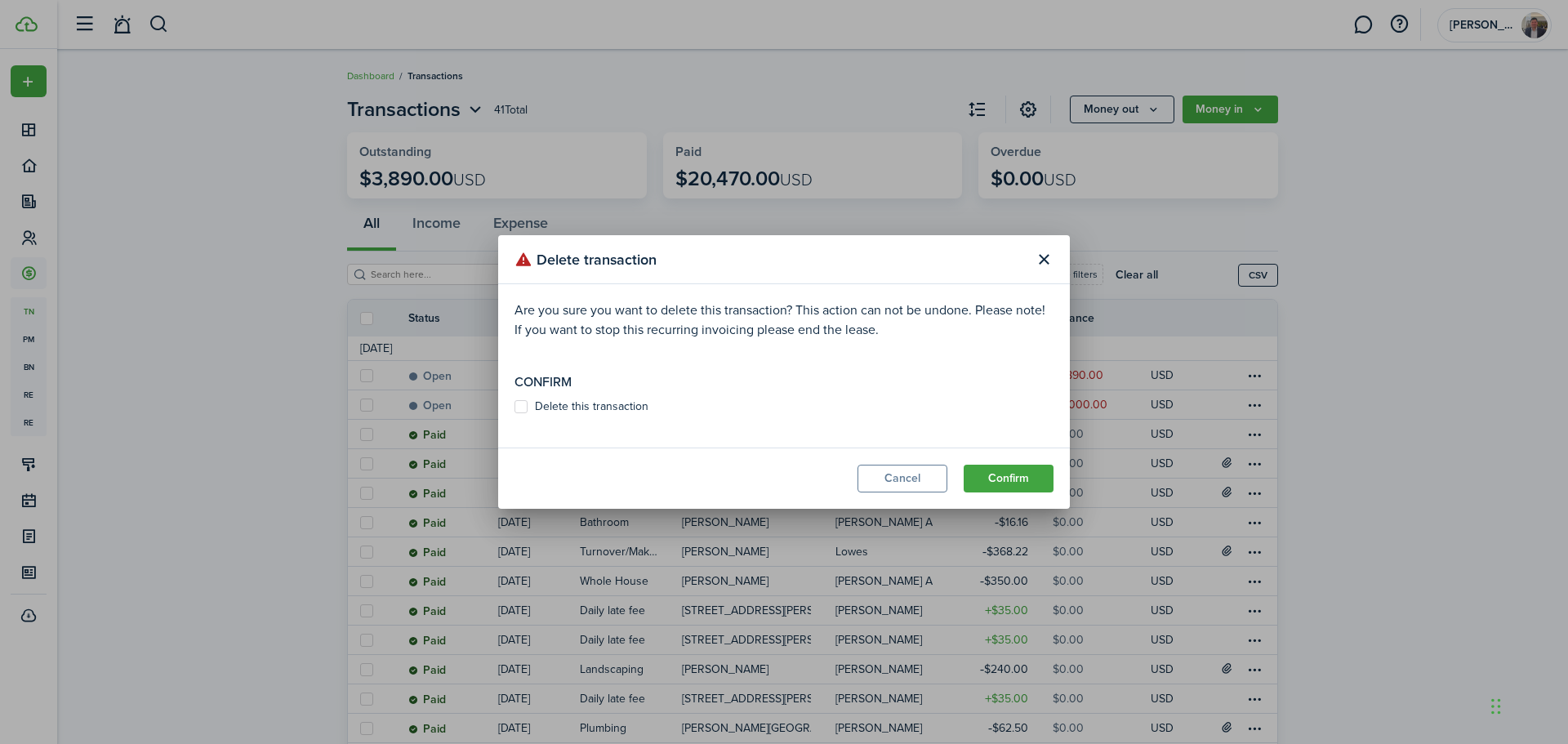
click at [610, 404] on label "Delete this transaction" at bounding box center [581, 406] width 134 height 13
click at [515, 407] on input "Delete this transaction" at bounding box center [514, 407] width 1 height 1
checkbox input "true"
click at [1001, 483] on button "Confirm" at bounding box center [1009, 479] width 89 height 28
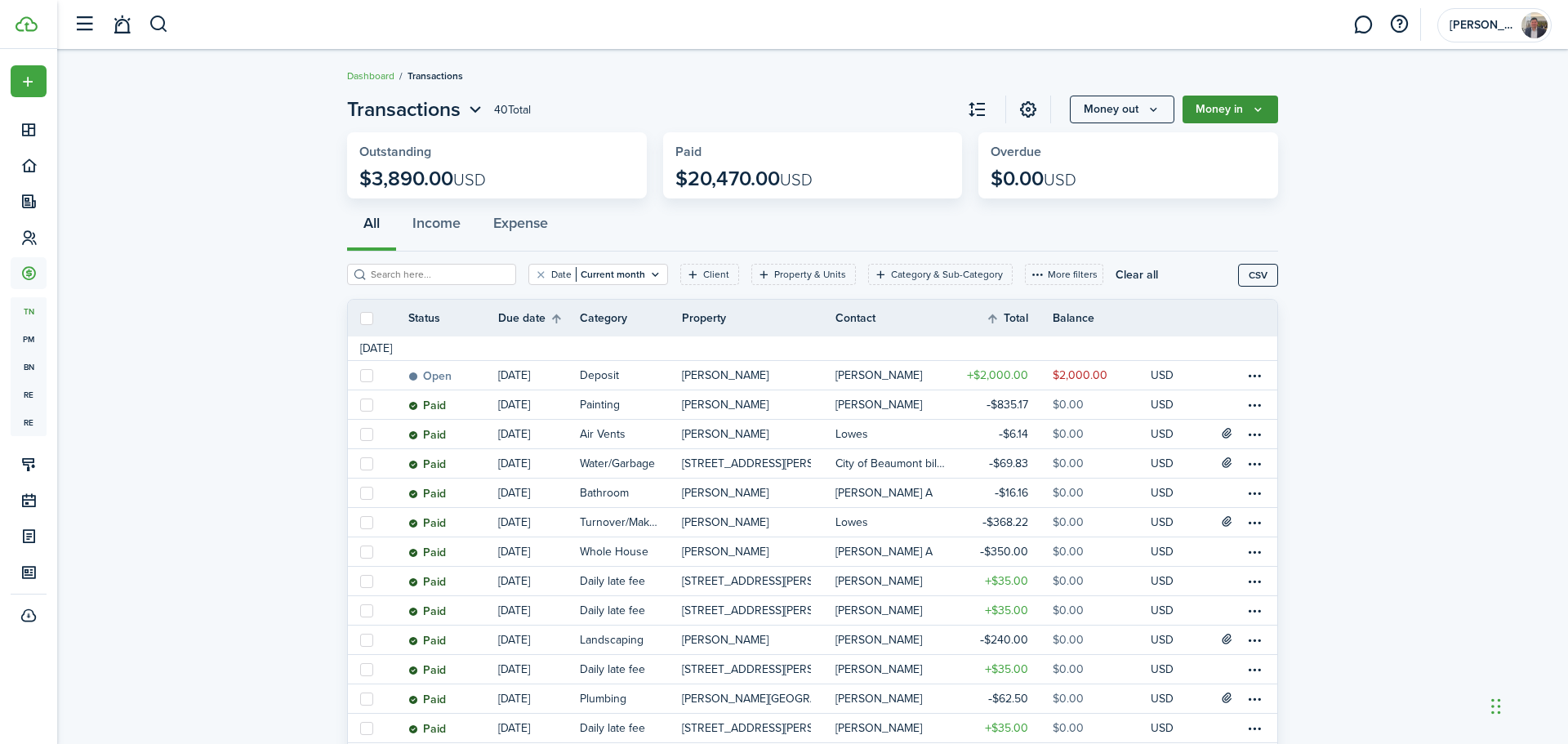
click at [1251, 104] on icon "Money in" at bounding box center [1258, 109] width 14 height 13
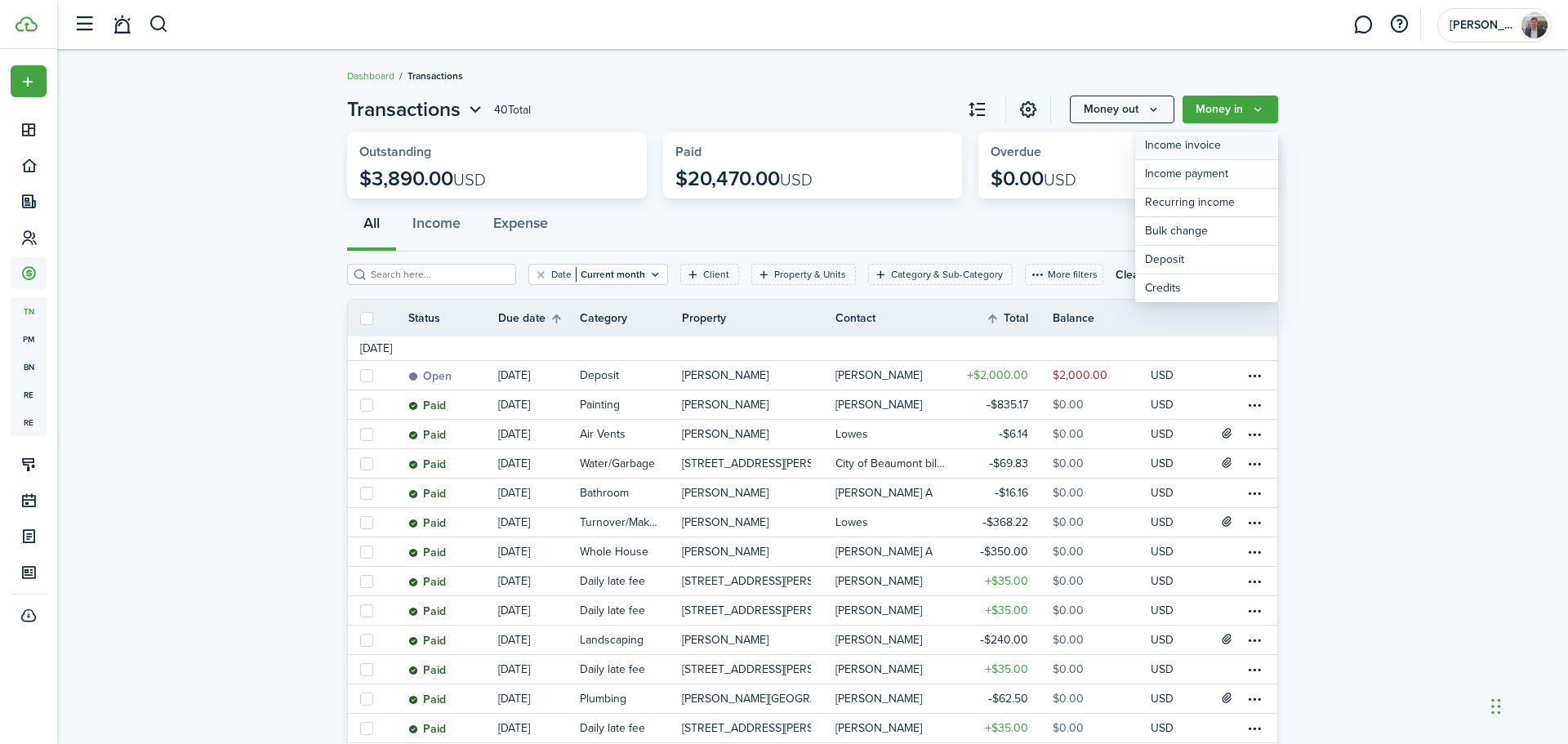
click at [1221, 147] on link "Income invoice" at bounding box center [1206, 146] width 143 height 29
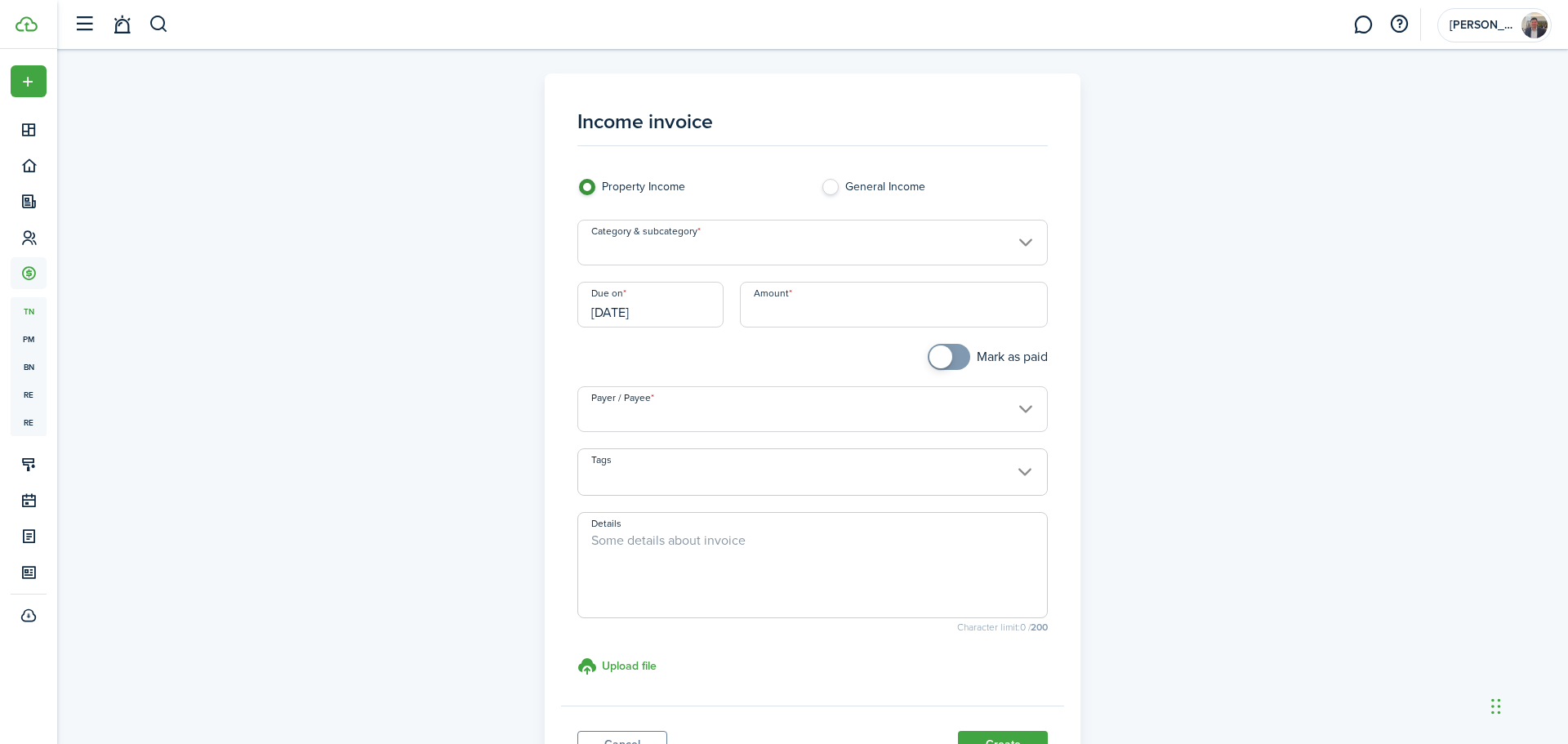
click at [807, 320] on input "Amount" at bounding box center [894, 304] width 309 height 46
click at [706, 235] on input "Category & subcategory" at bounding box center [812, 242] width 471 height 46
type input "$758.00"
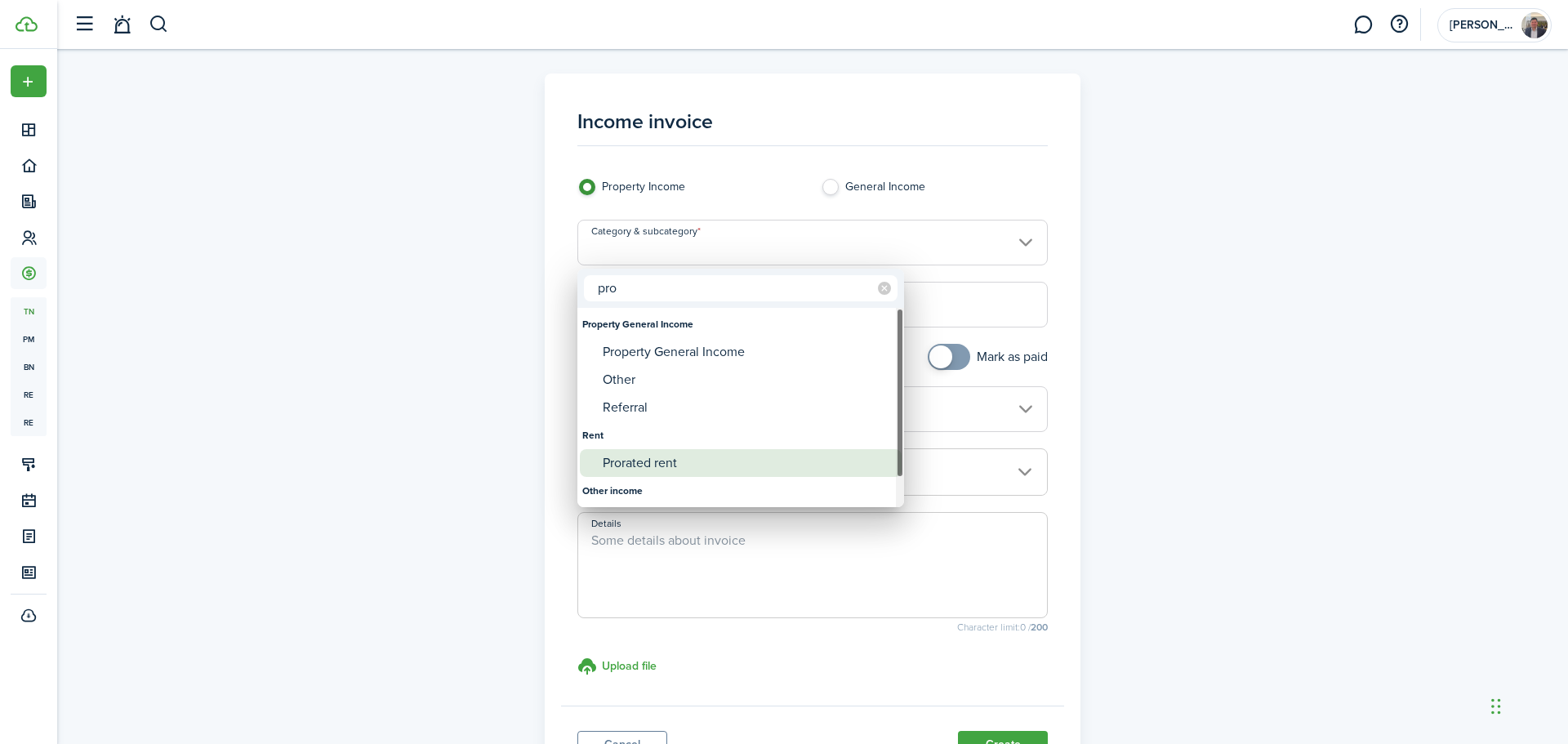
type input "pro"
click at [681, 458] on div "Prorated rent" at bounding box center [747, 463] width 289 height 28
type input "Rent / Prorated rent"
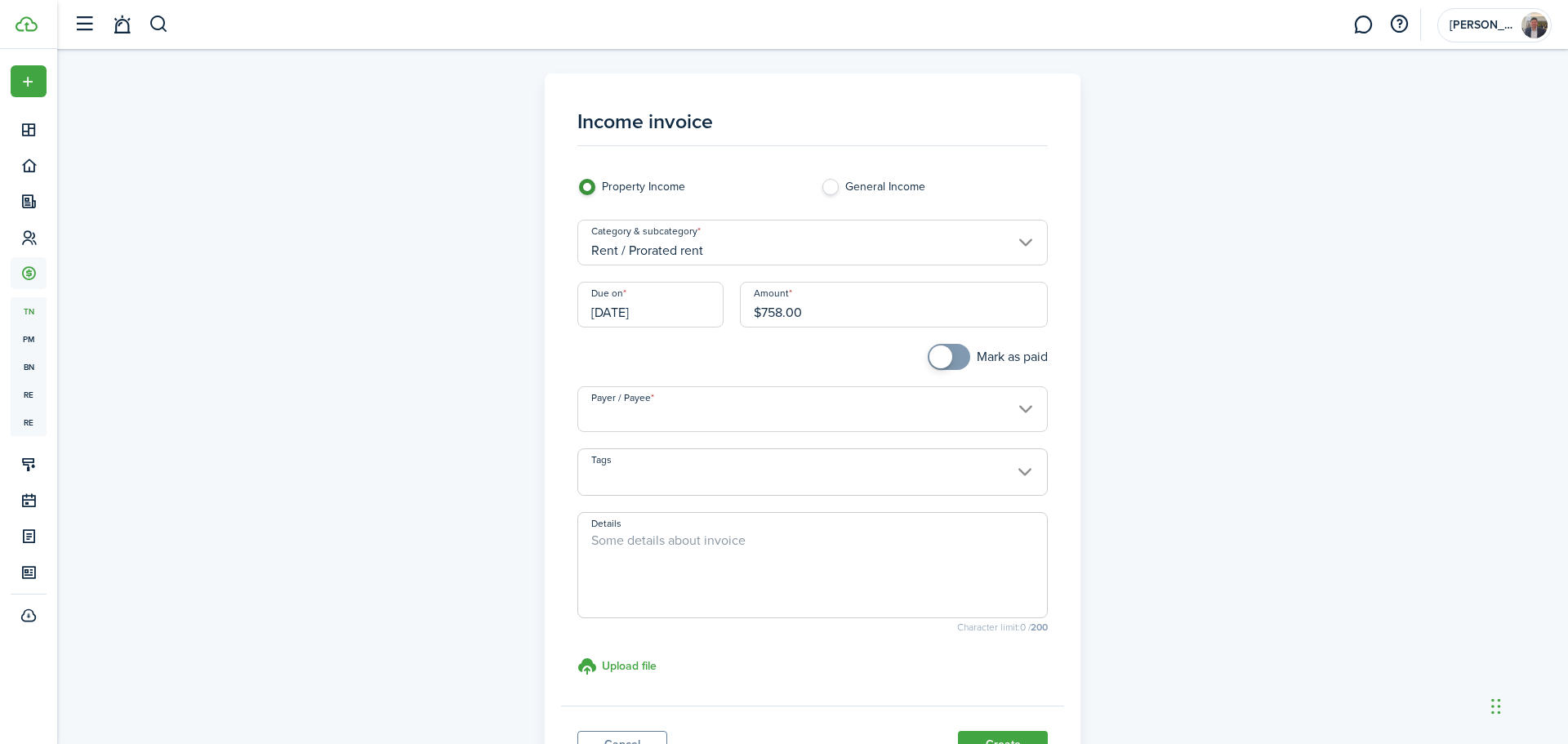
click at [677, 302] on input "[DATE]" at bounding box center [650, 304] width 146 height 46
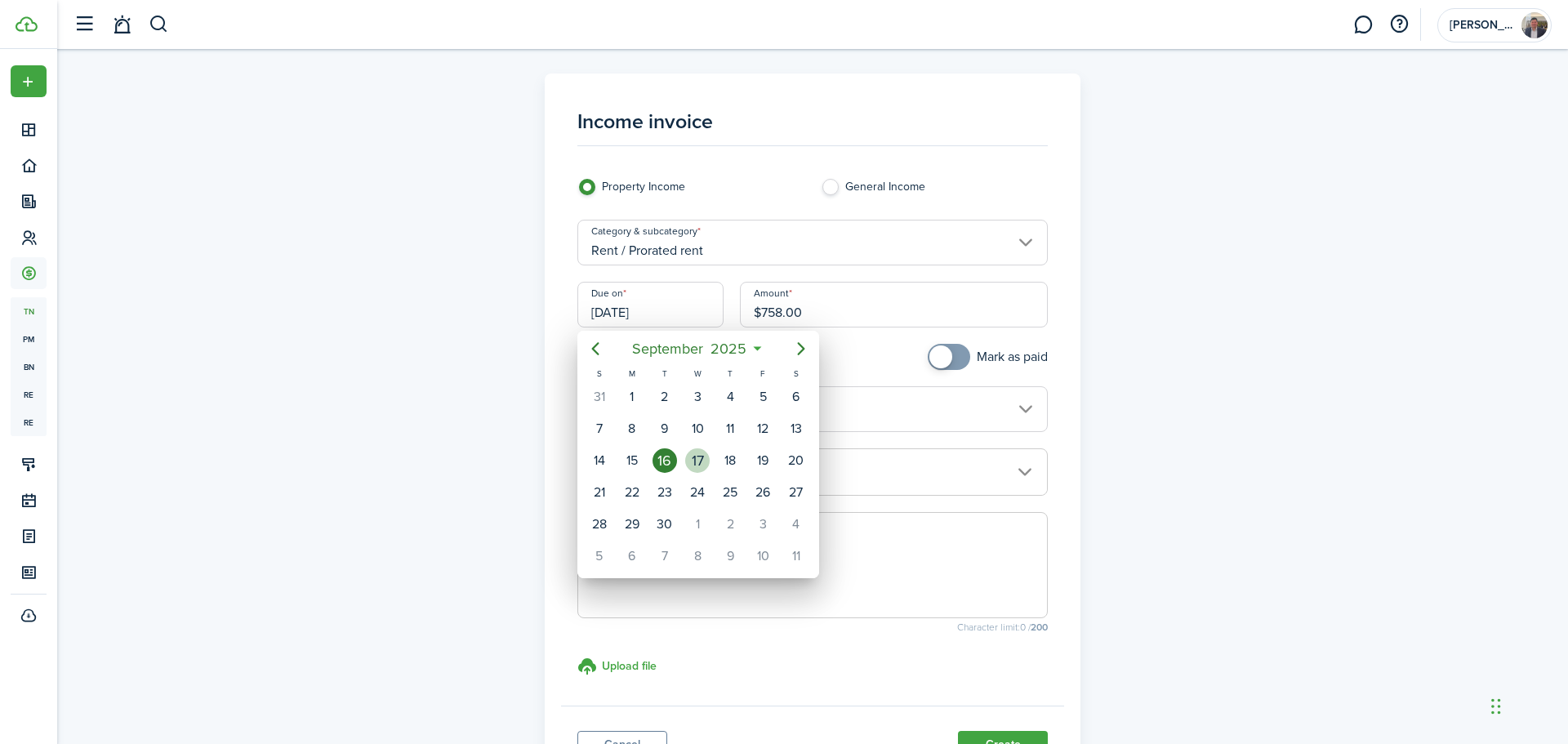
click at [708, 458] on div "17" at bounding box center [697, 461] width 25 height 25
type input "[DATE]"
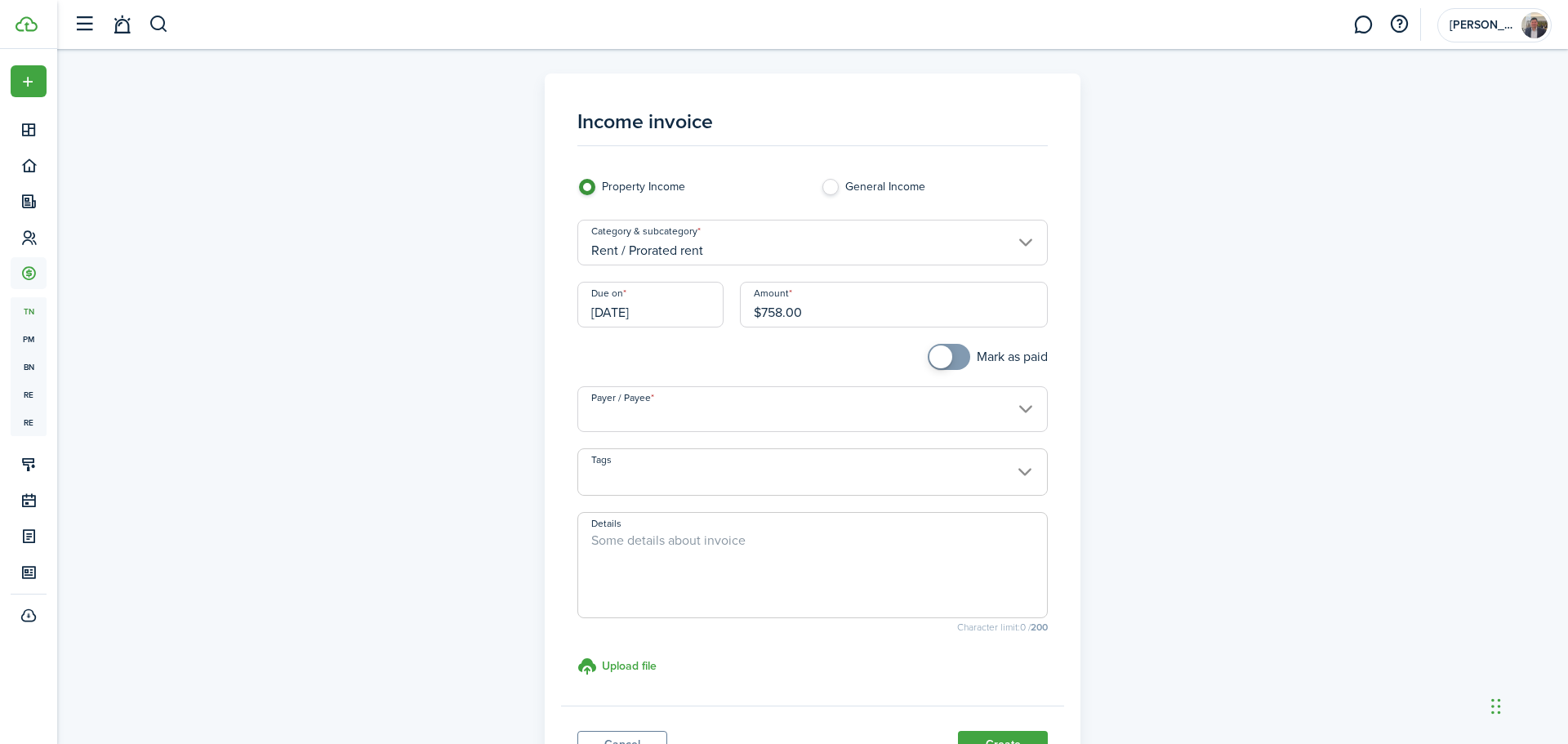
click at [702, 408] on input "Payer / Payee" at bounding box center [812, 409] width 471 height 46
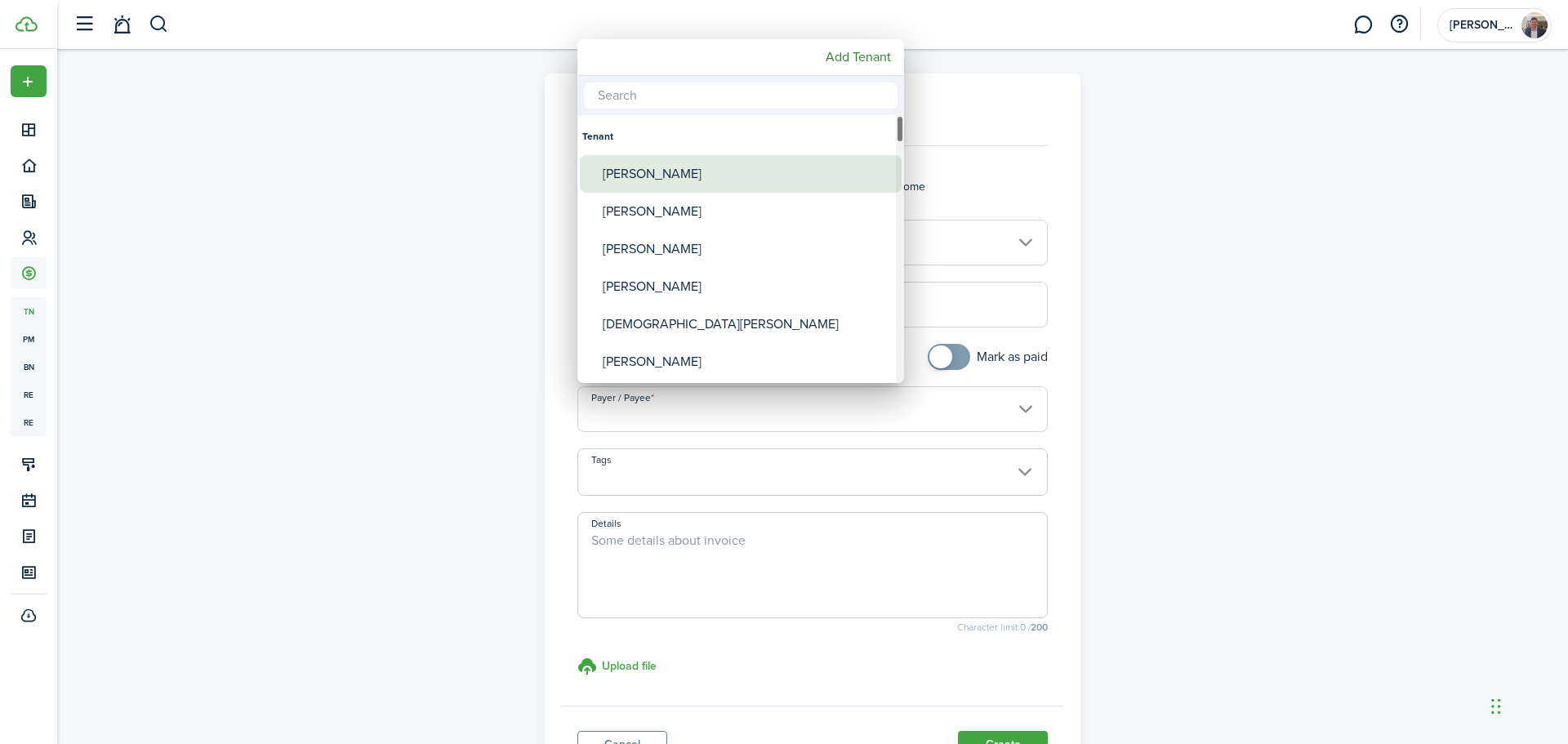
click at [696, 160] on div "[PERSON_NAME]" at bounding box center [747, 174] width 289 height 38
type input "[PERSON_NAME]"
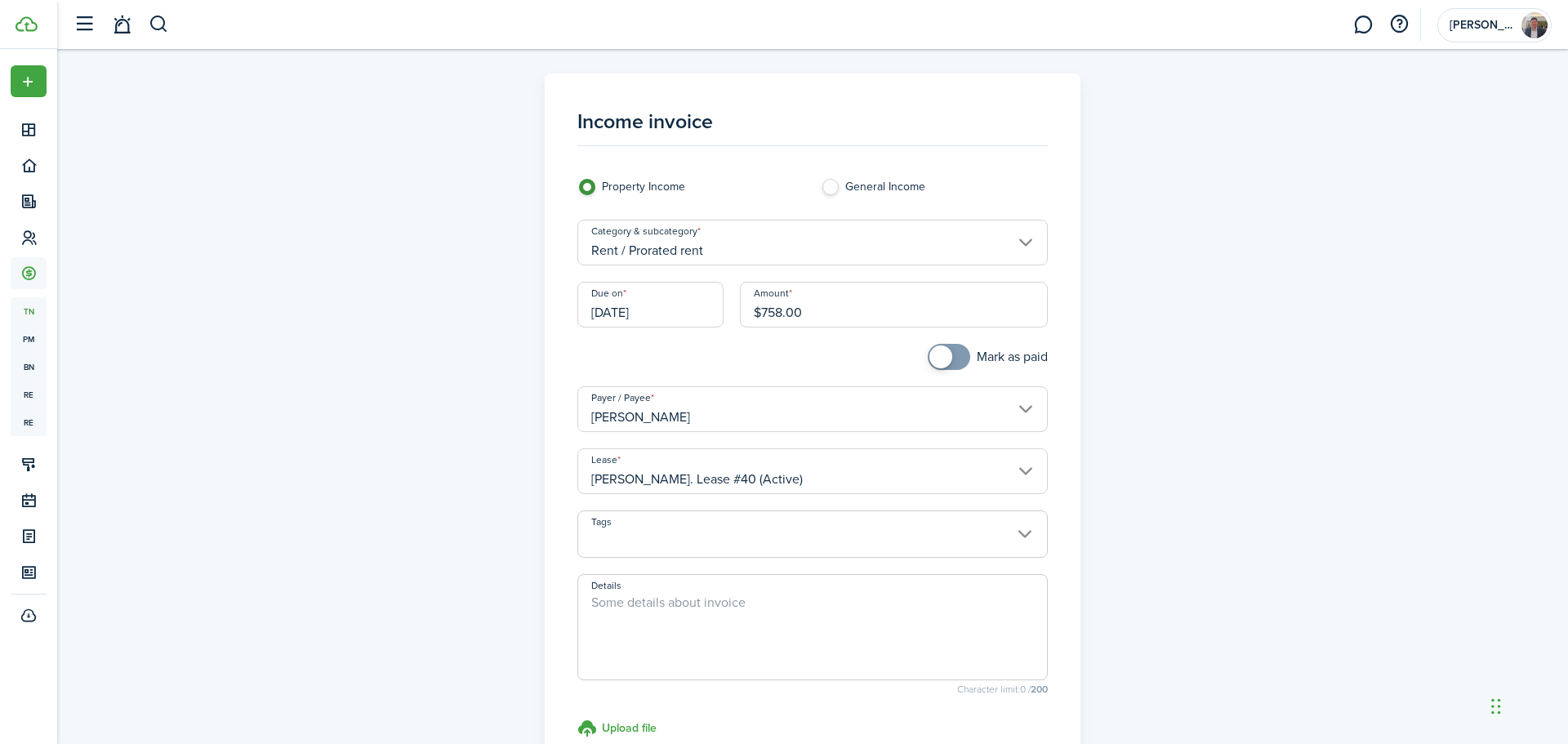
click at [669, 606] on textarea "Details" at bounding box center [812, 632] width 469 height 78
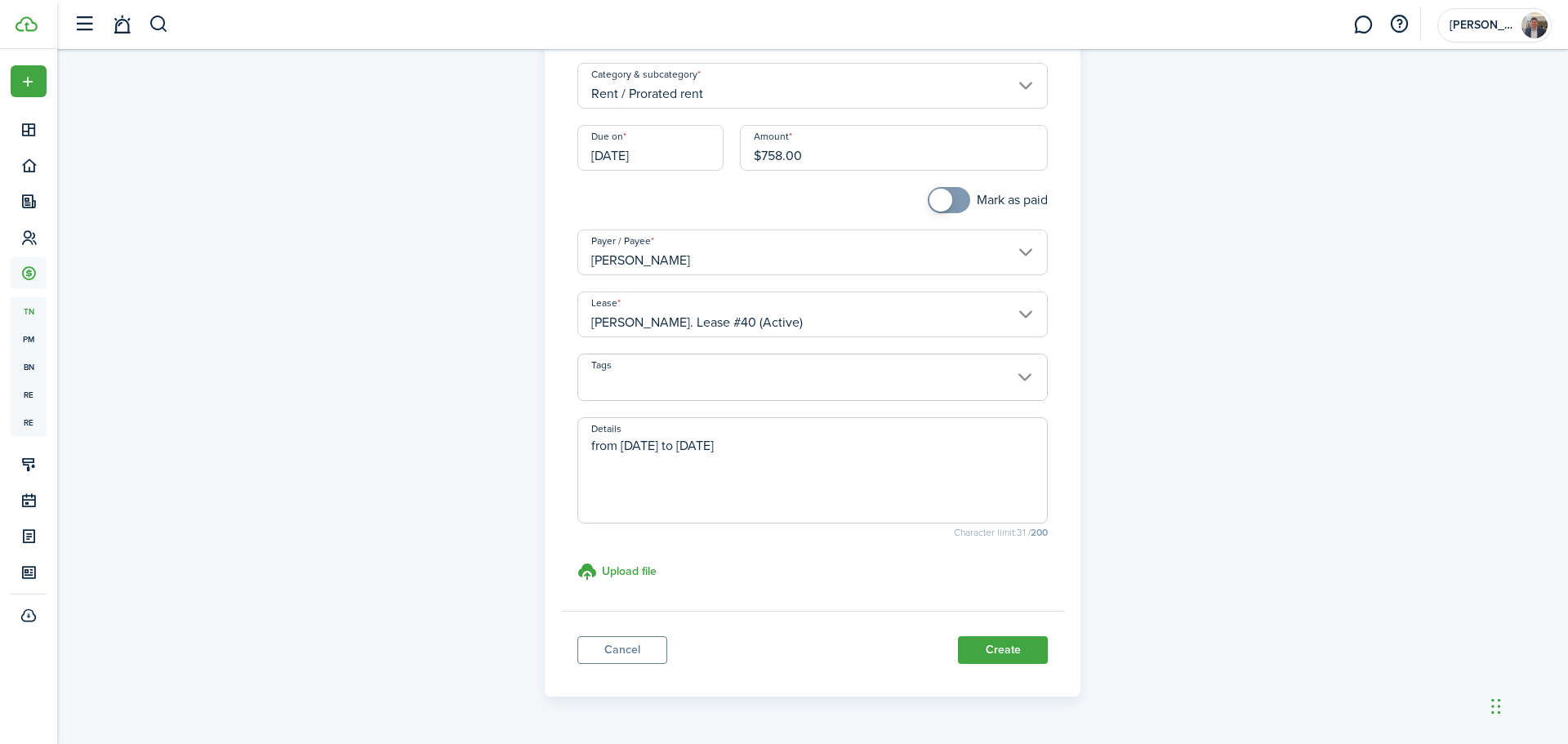
scroll to position [159, 0]
type textarea "from [DATE] to [DATE]"
click at [992, 645] on button "Create" at bounding box center [1002, 648] width 89 height 28
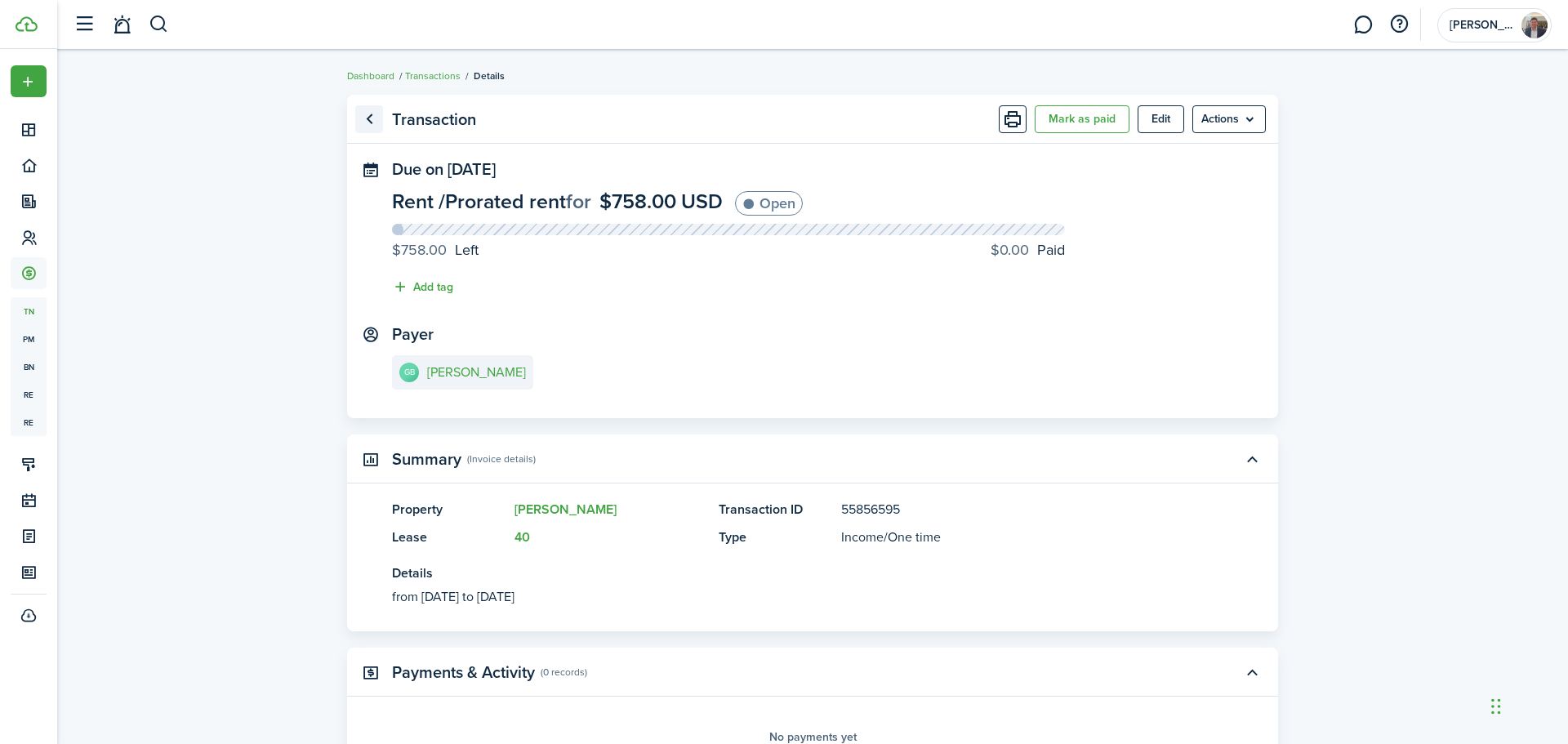
click at [368, 114] on link "Go back" at bounding box center [369, 119] width 28 height 28
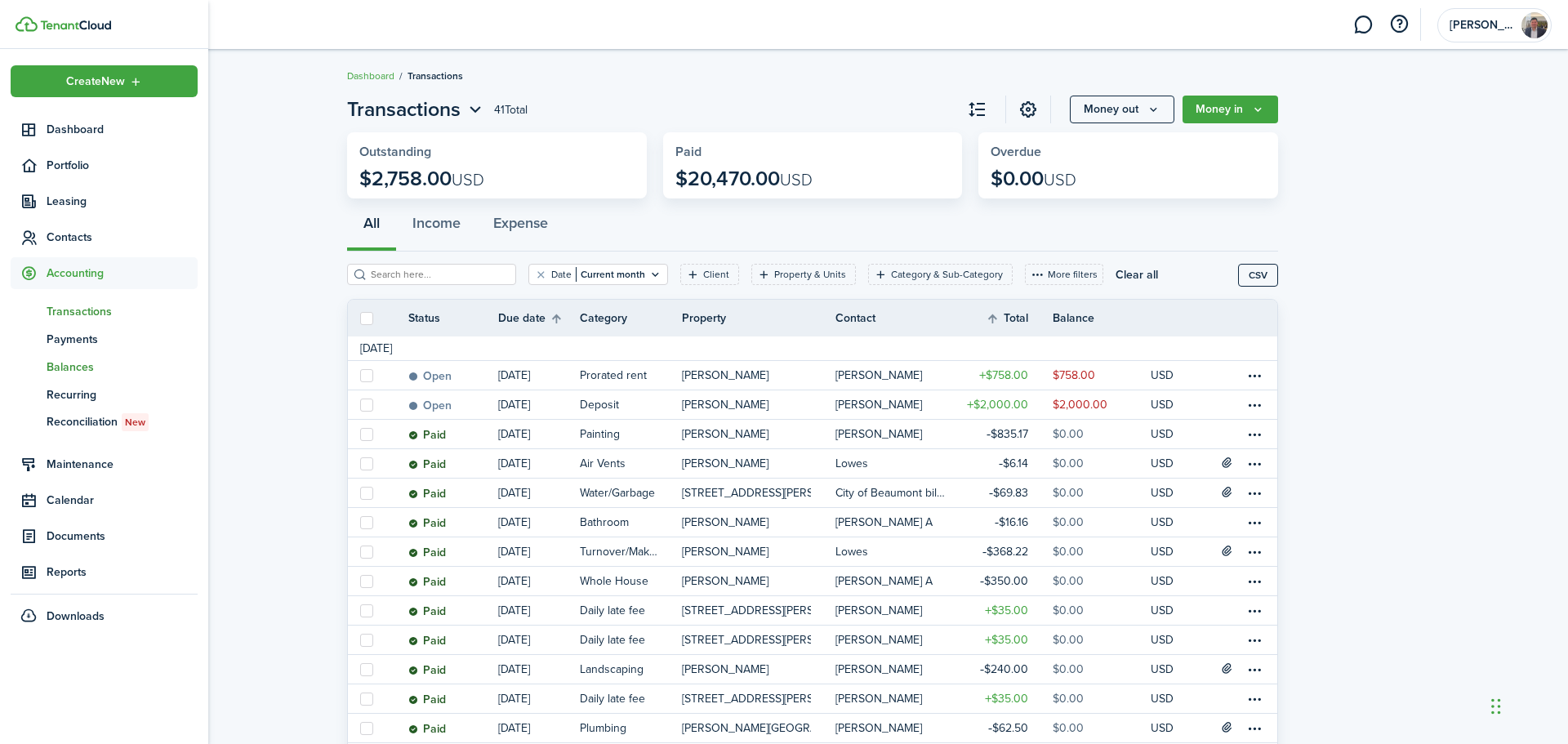
click at [68, 368] on span "Balances" at bounding box center [122, 368] width 151 height 18
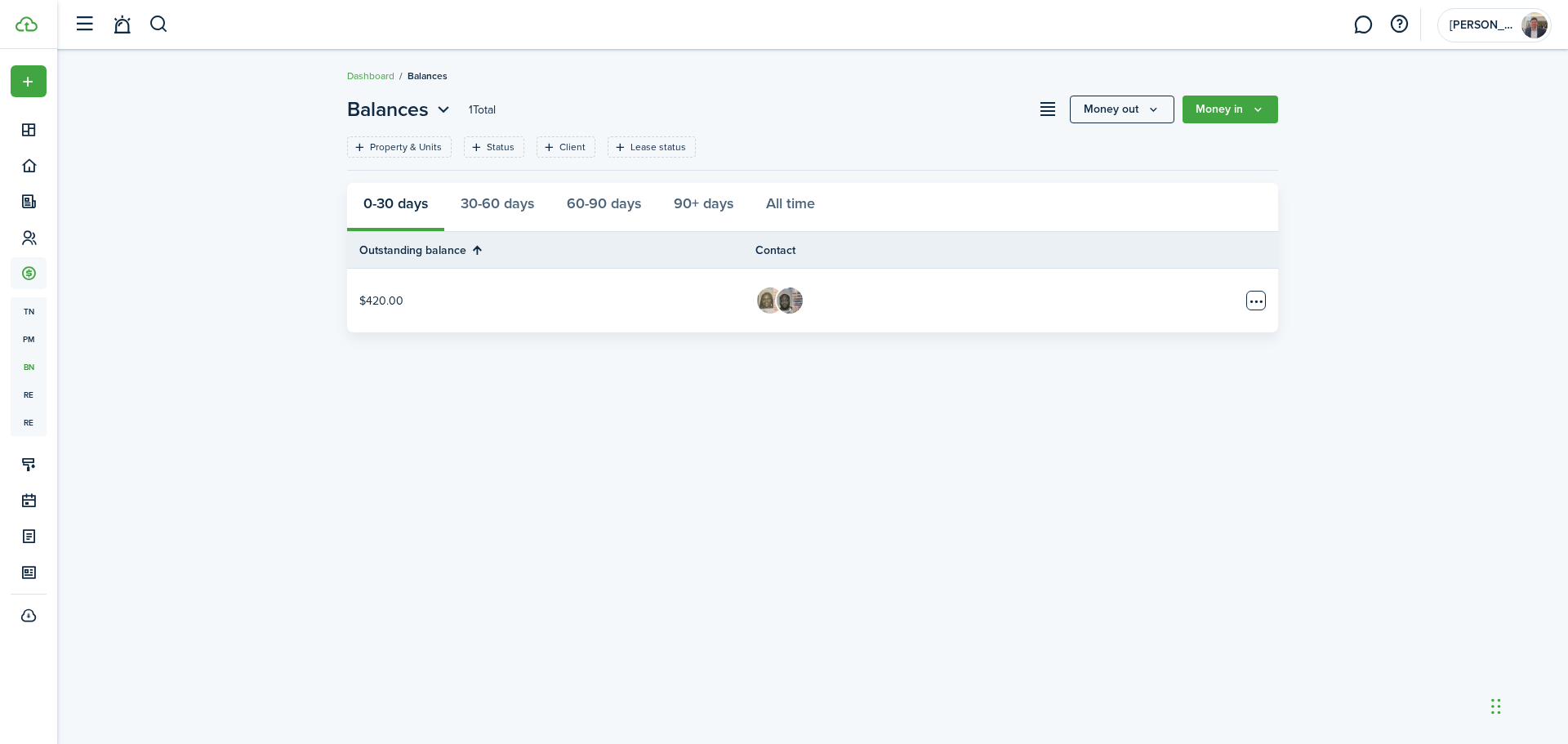
click at [1258, 297] on table-menu-btn-icon "Open menu" at bounding box center [1256, 300] width 19 height 19
click at [486, 208] on button "30-60 days" at bounding box center [496, 208] width 106 height 49
click at [593, 197] on button "60-90 days" at bounding box center [603, 208] width 107 height 49
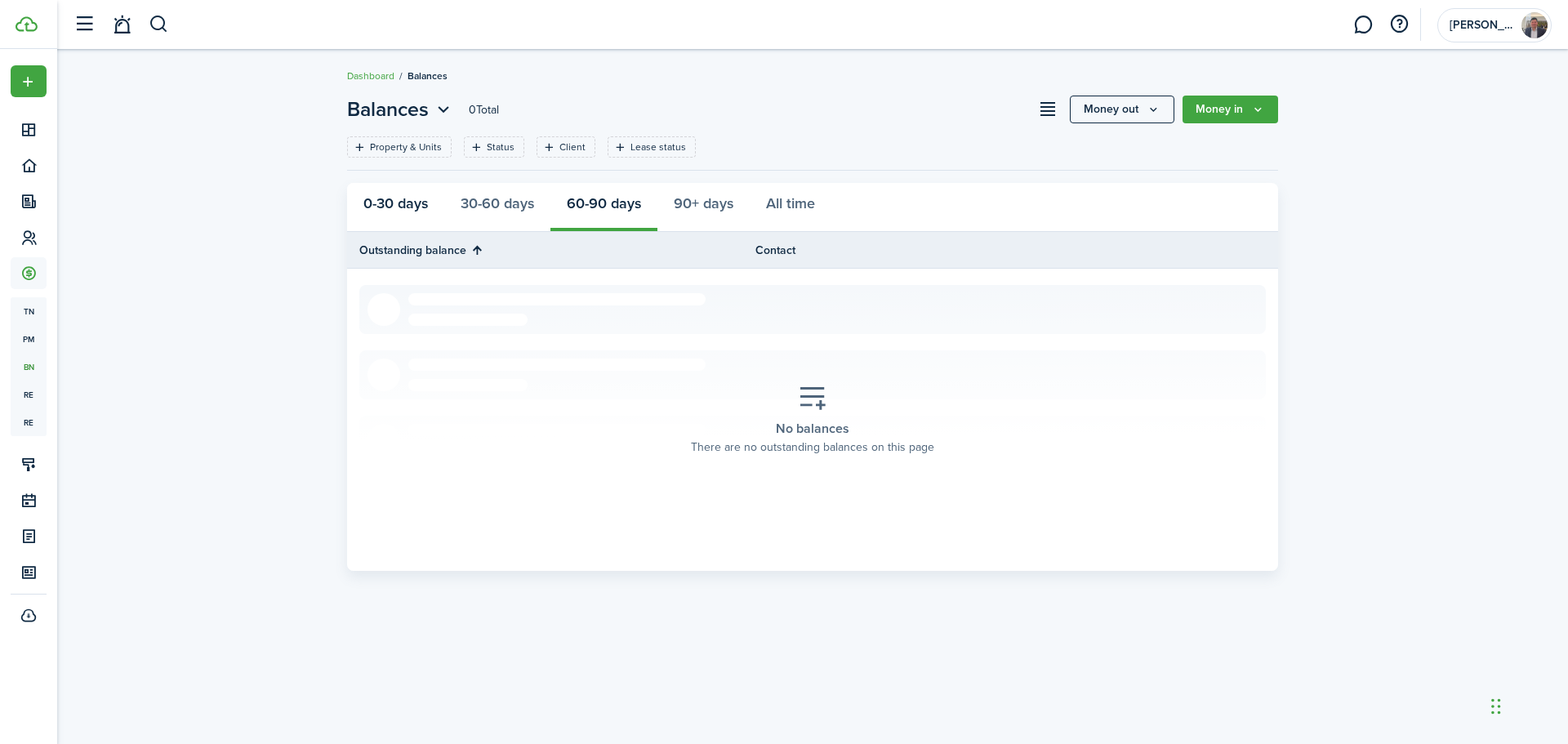
click at [388, 209] on button "0-30 days" at bounding box center [396, 208] width 97 height 49
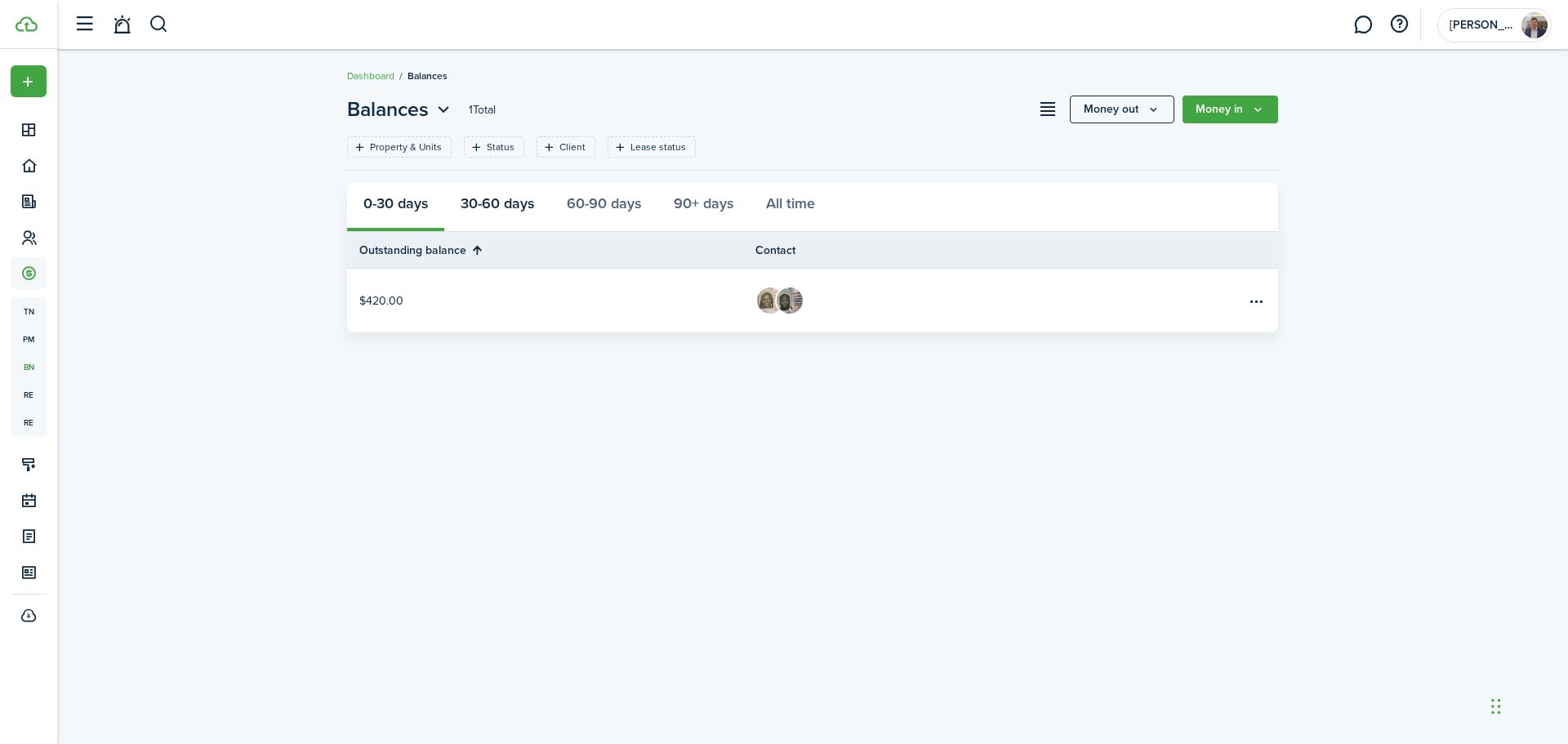
click at [510, 205] on button "30-60 days" at bounding box center [496, 208] width 106 height 49
click at [1247, 303] on table-menu-btn-icon "Open menu" at bounding box center [1256, 300] width 19 height 19
click at [1165, 333] on link "Apply deposits" at bounding box center [1194, 333] width 143 height 28
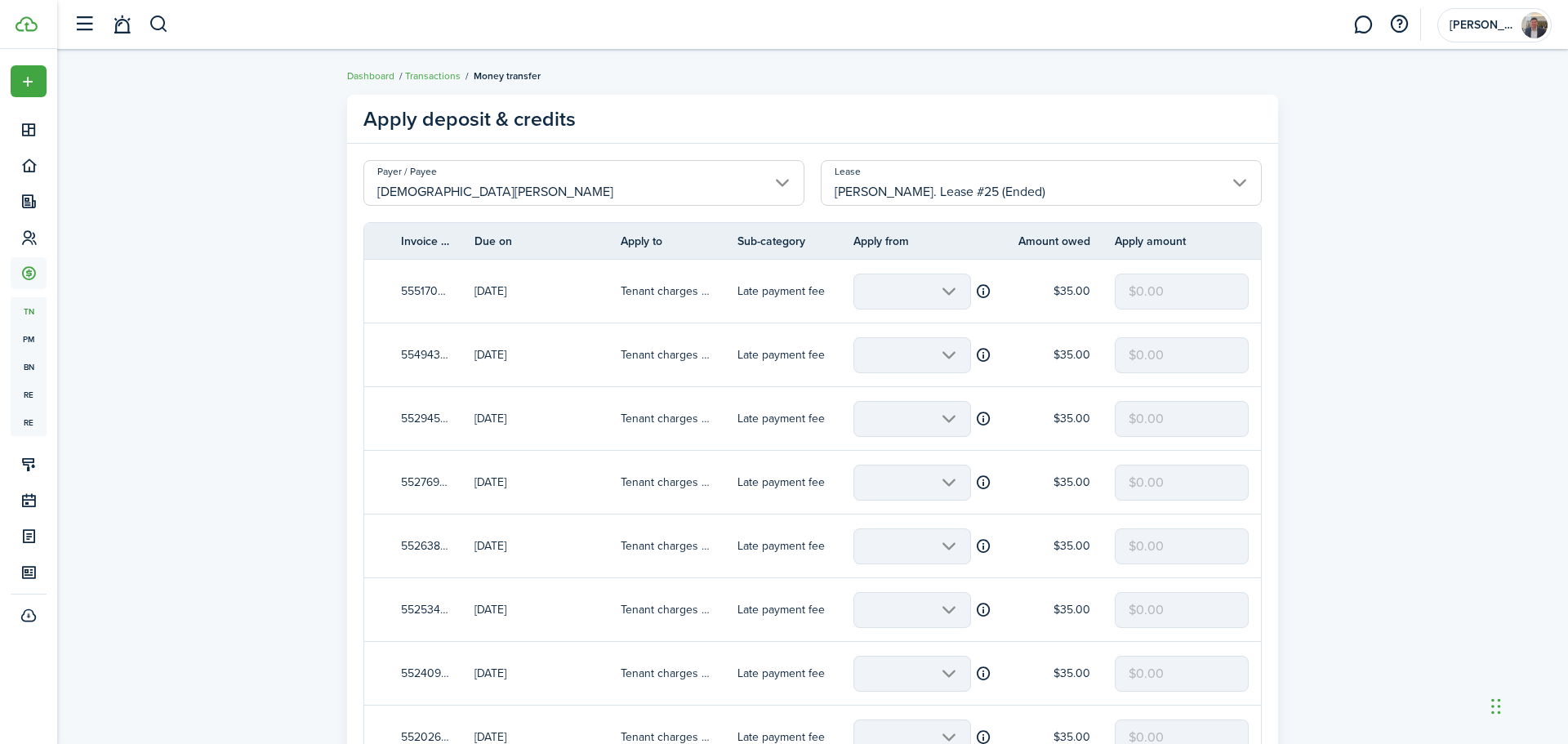
click at [941, 286] on mbsc-scroller at bounding box center [912, 291] width 118 height 36
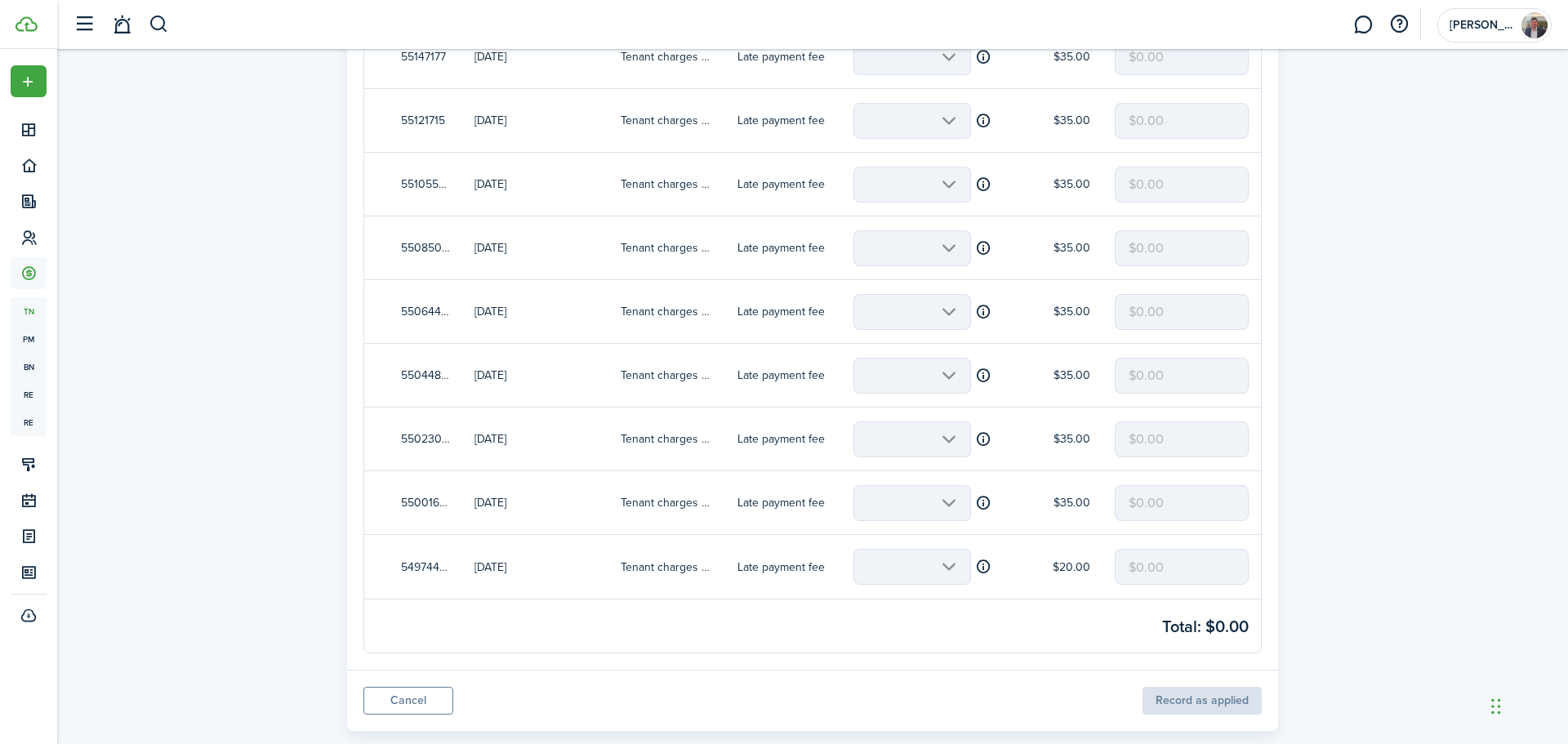
scroll to position [967, 0]
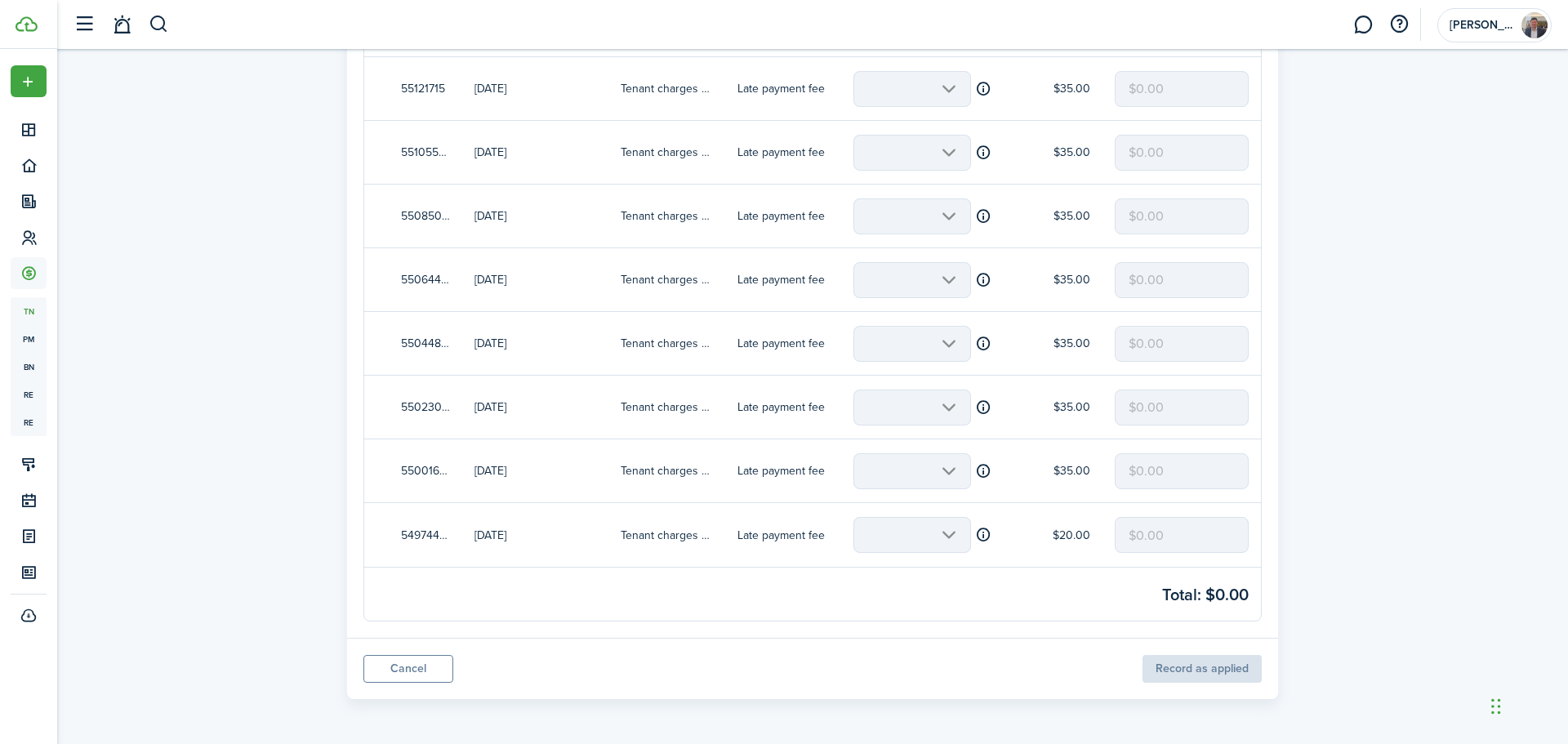
click at [949, 533] on mbsc-scroller at bounding box center [912, 534] width 118 height 36
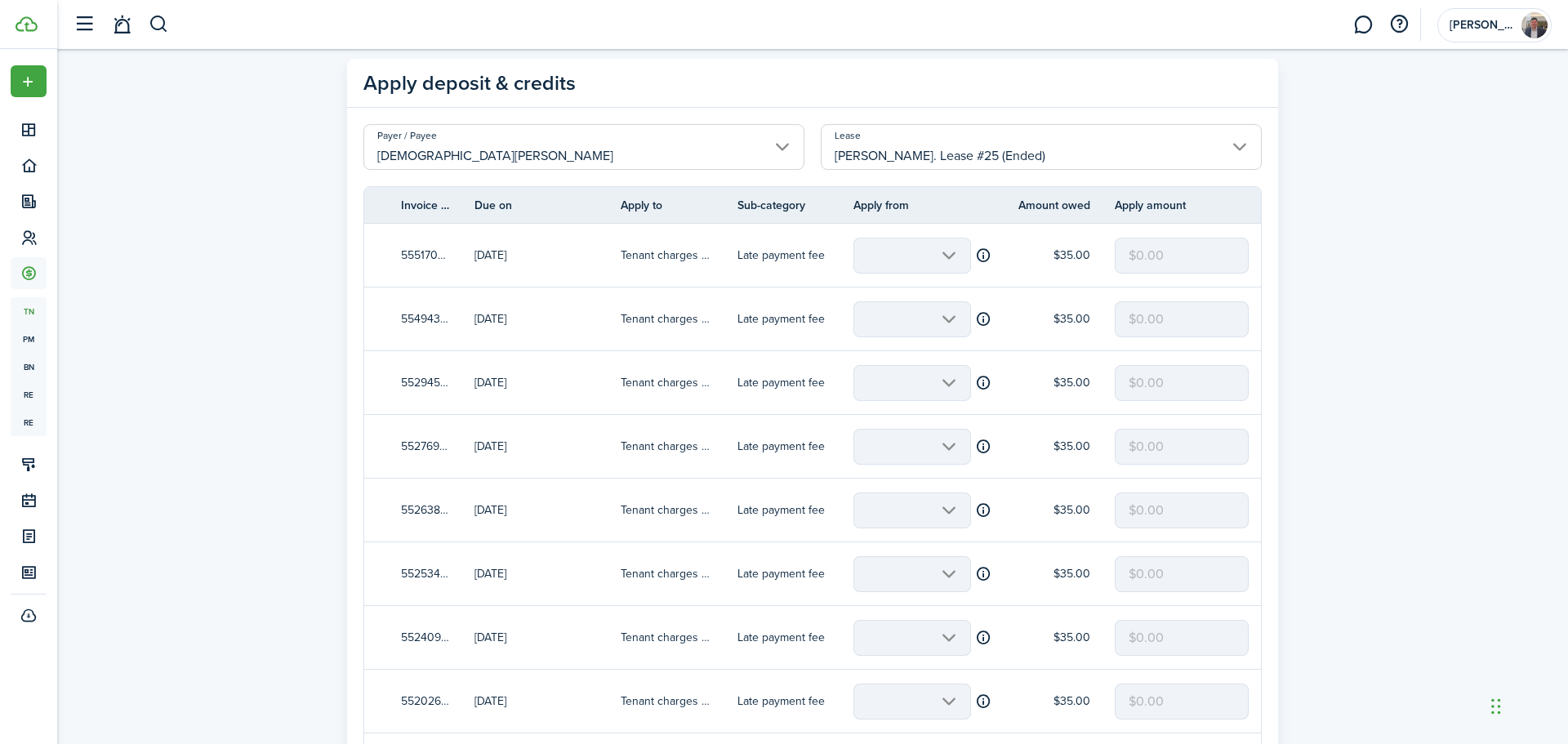
scroll to position [0, 0]
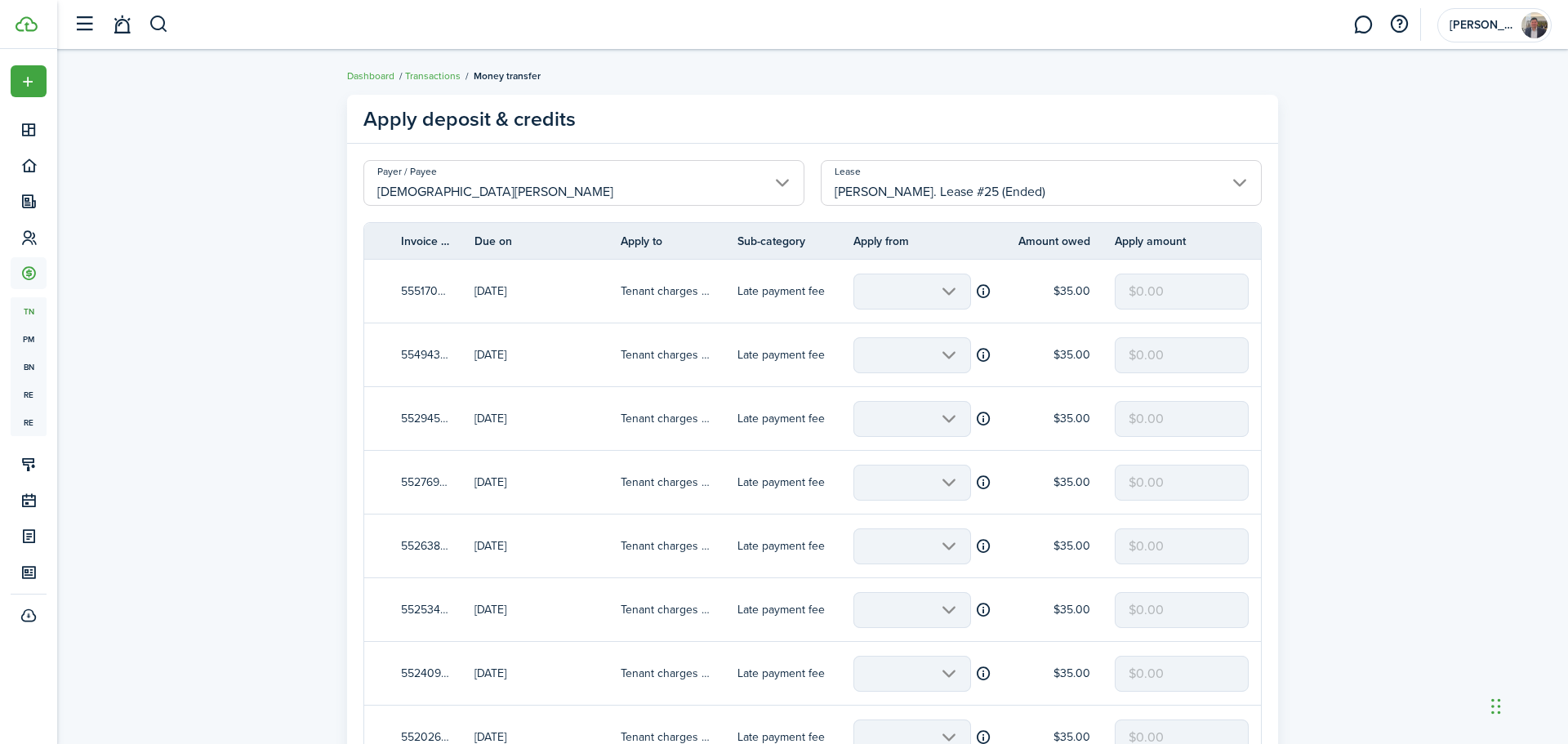
click at [1071, 187] on input "[PERSON_NAME]. Lease #25 (Ended)" at bounding box center [1041, 182] width 441 height 46
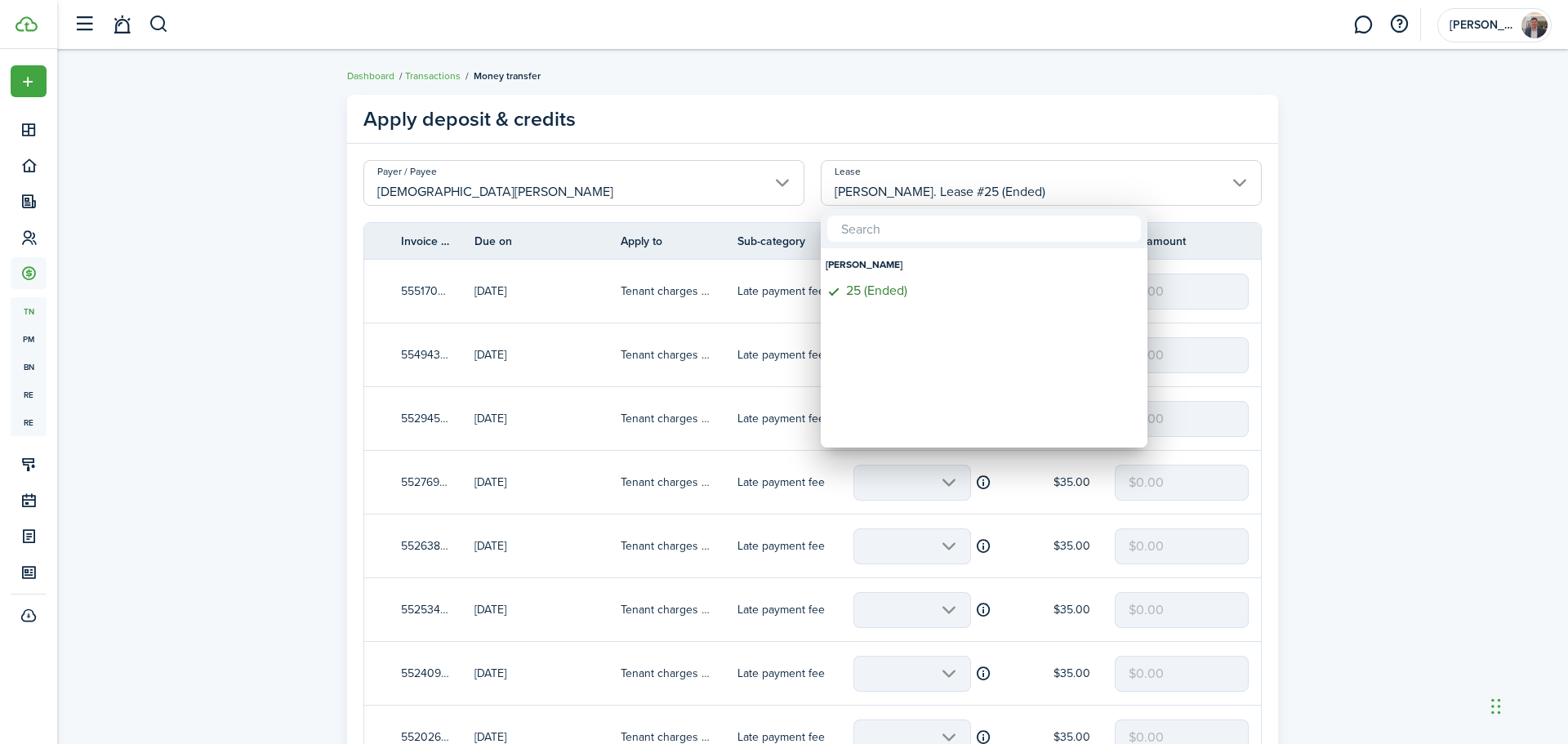
click at [1068, 187] on div at bounding box center [783, 372] width 1828 height 1005
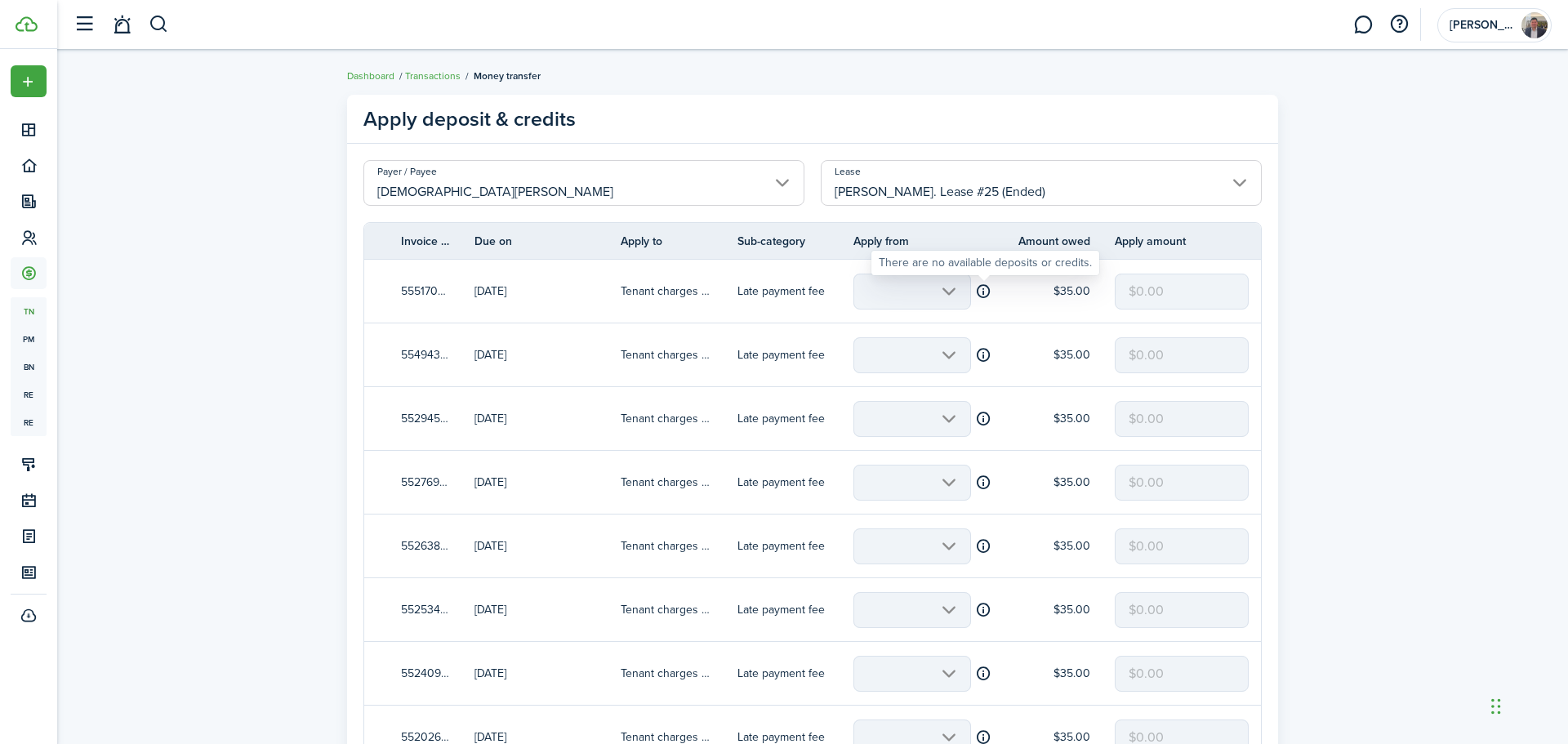
click at [980, 291] on table-icon at bounding box center [984, 291] width 18 height 17
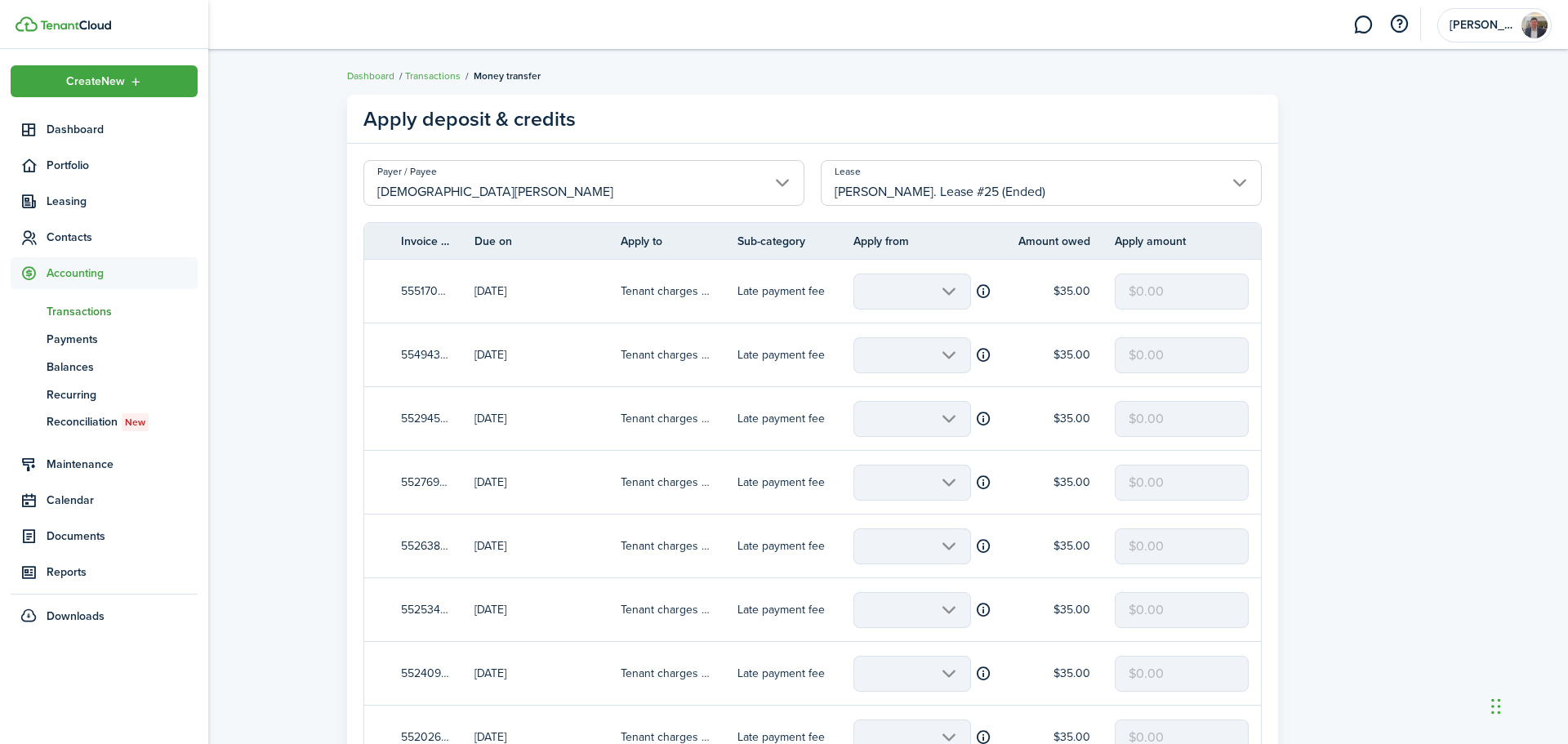
click at [64, 275] on span "Accounting" at bounding box center [122, 274] width 151 height 18
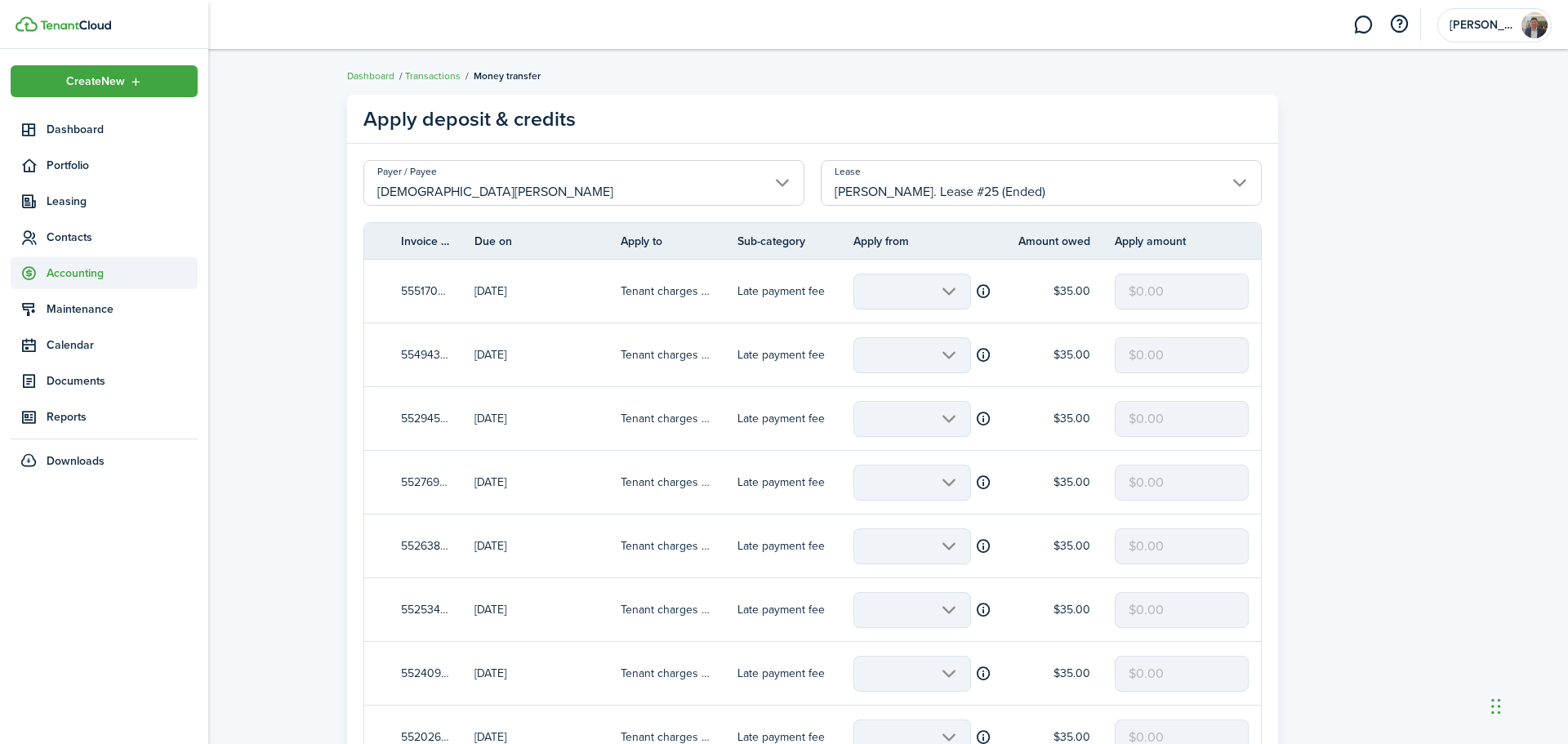
click at [61, 276] on span "Accounting" at bounding box center [122, 274] width 151 height 18
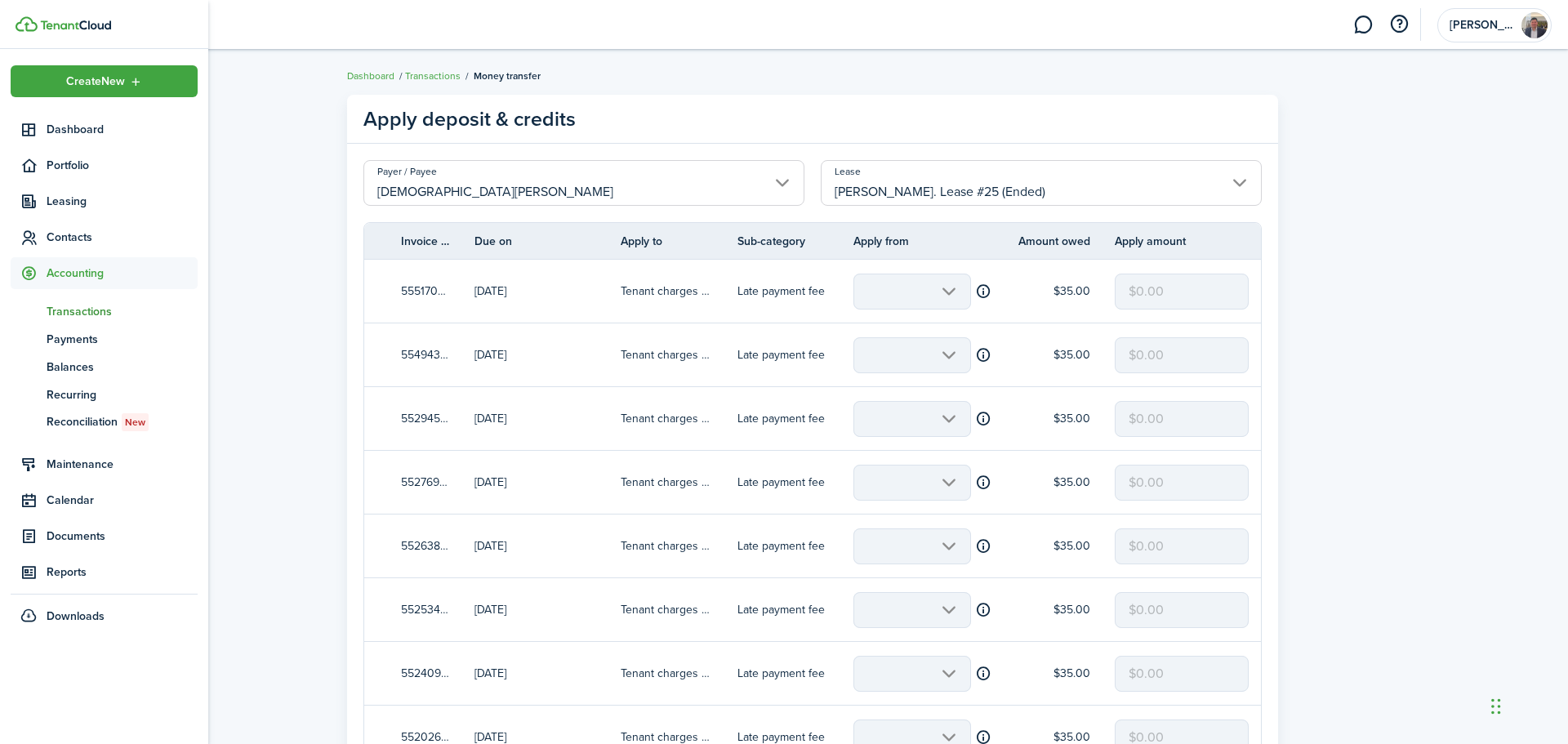
click at [73, 306] on span "Transactions" at bounding box center [122, 311] width 151 height 18
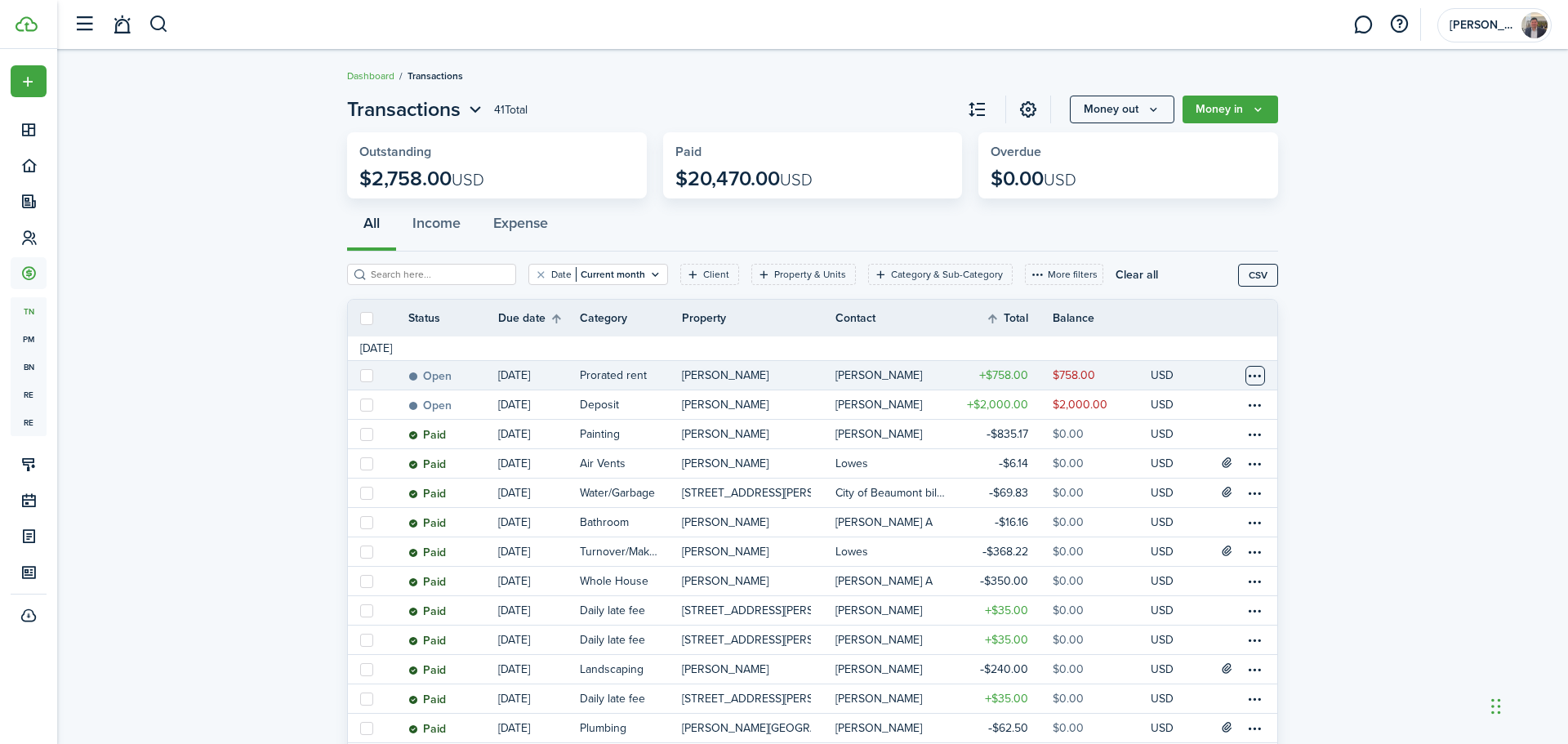
click at [1258, 384] on table-menu-btn-icon at bounding box center [1255, 376] width 19 height 19
click at [1158, 492] on link "Clone" at bounding box center [1193, 493] width 143 height 28
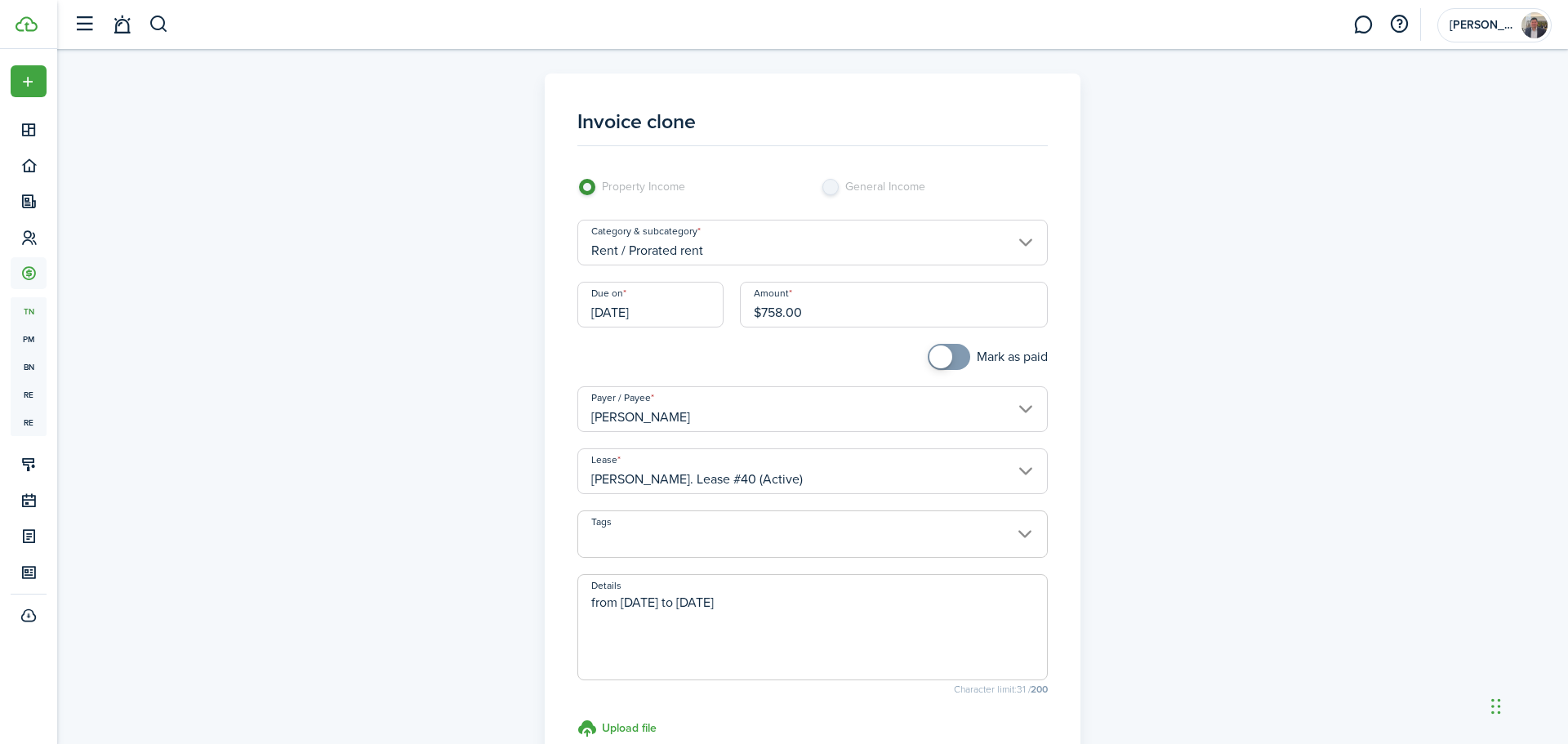
drag, startPoint x: 810, startPoint y: 306, endPoint x: 724, endPoint y: 321, distance: 87.3
click at [724, 321] on div "Due on [DATE] Amount $758.00" at bounding box center [813, 312] width 488 height 62
click at [823, 255] on input "Rent / Prorated rent" at bounding box center [812, 242] width 471 height 46
type input "$800.00"
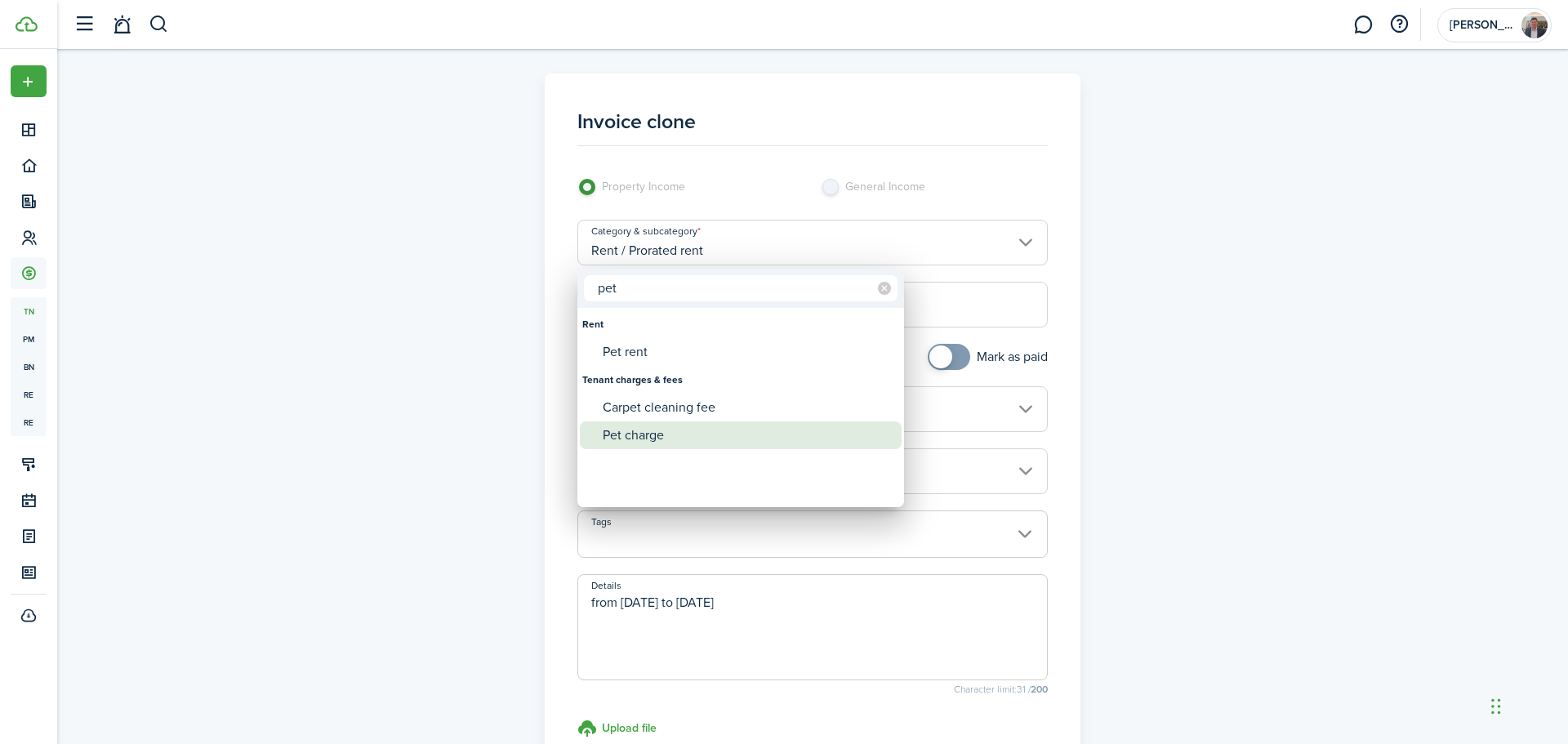
type input "pet"
click at [744, 440] on div "Pet charge" at bounding box center [747, 435] width 289 height 28
type input "Tenant charges & fees / Pet charge"
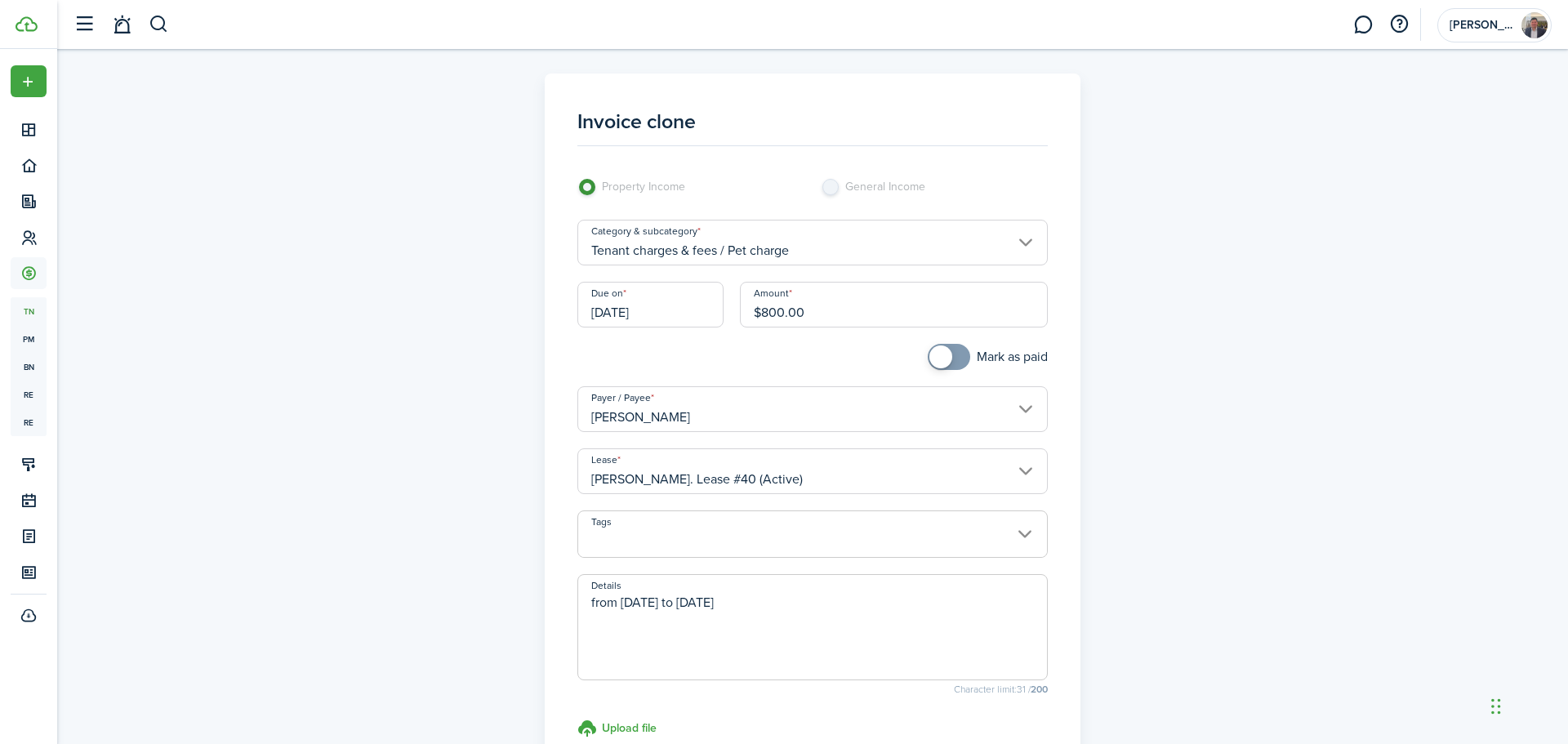
drag, startPoint x: 803, startPoint y: 602, endPoint x: 561, endPoint y: 591, distance: 242.2
click at [561, 591] on panel-main-body "Invoice clone Property Income General Income Category & subcategory Tenant char…" at bounding box center [813, 428] width 503 height 678
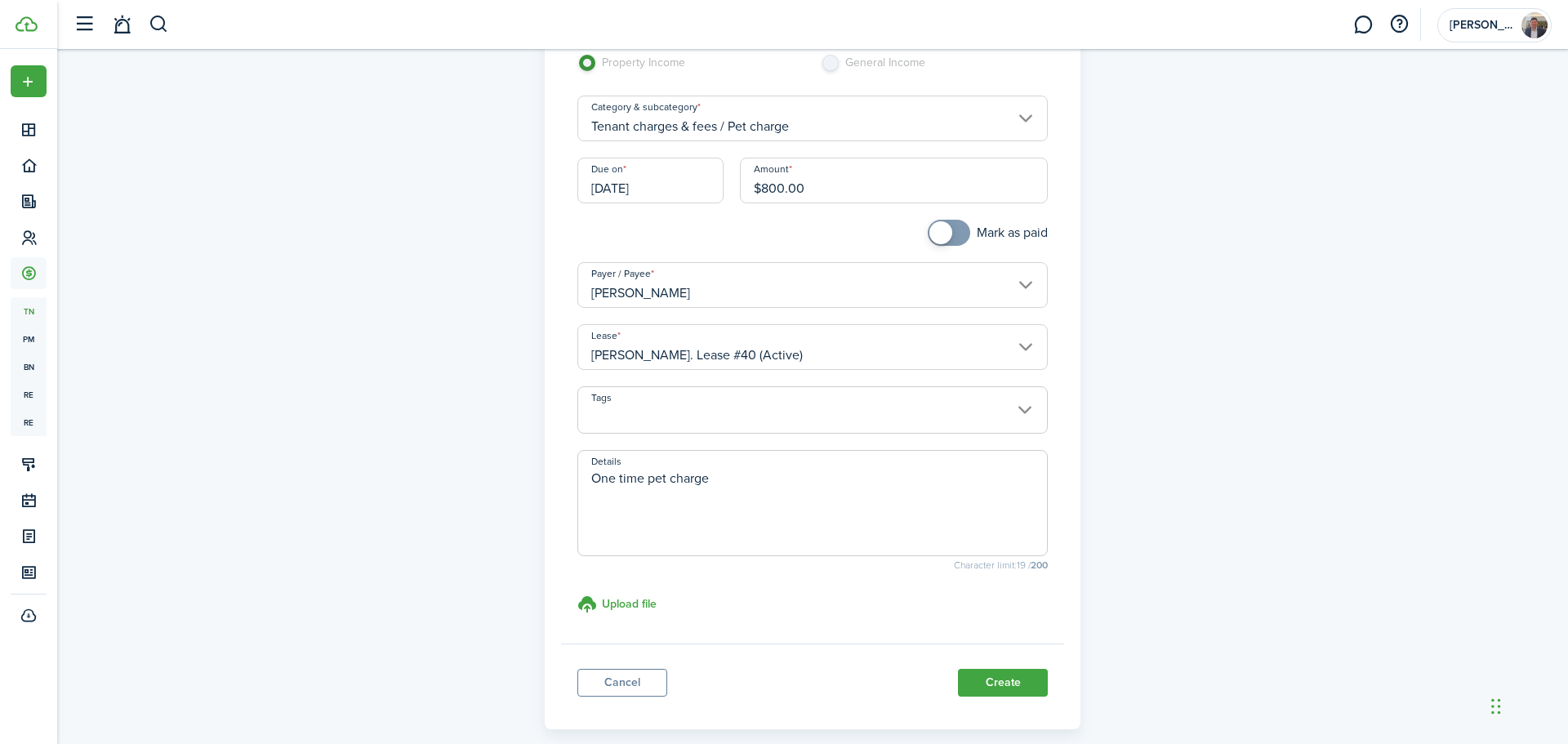
scroll to position [201, 0]
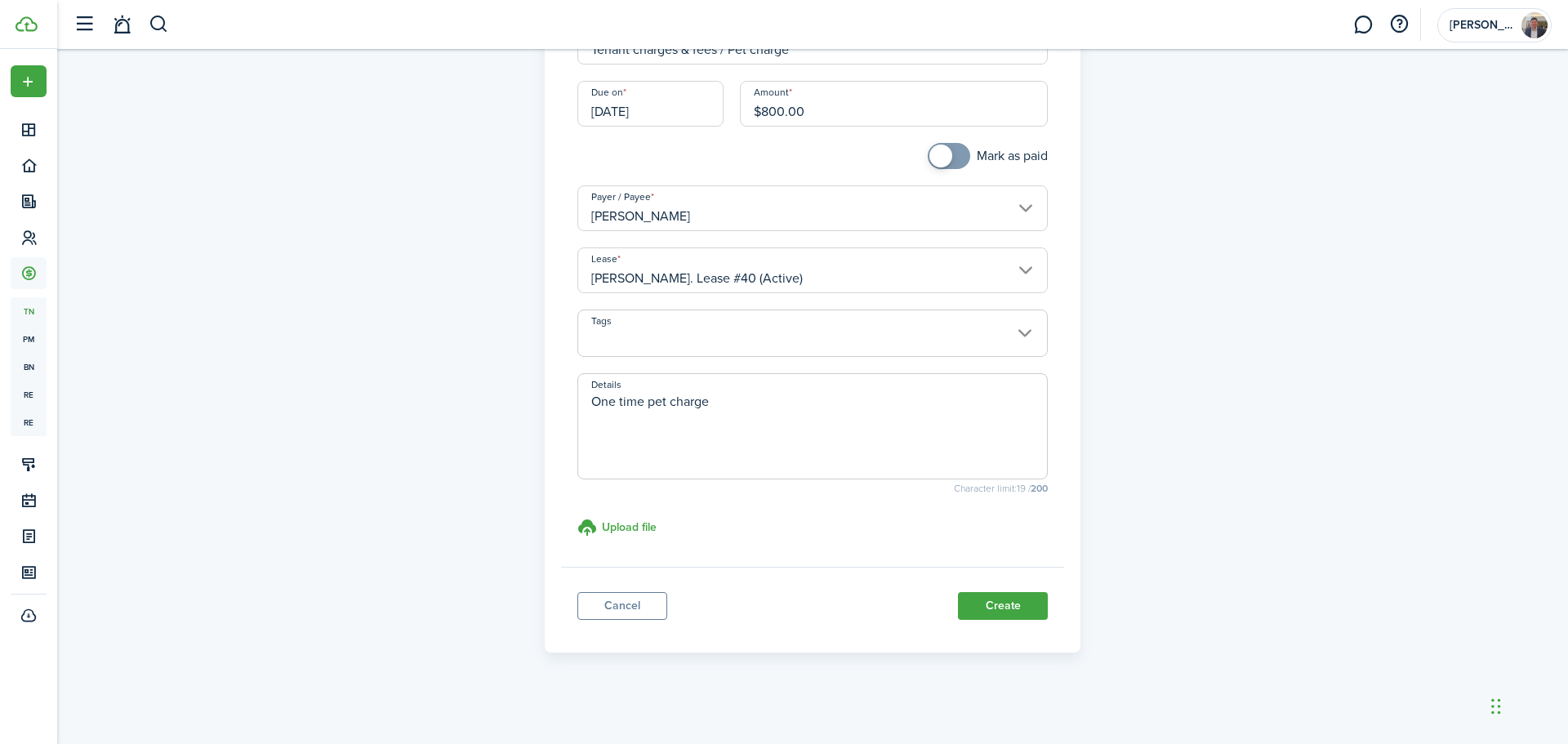
click at [696, 108] on input "[DATE]" at bounding box center [650, 104] width 146 height 46
type textarea "One time pet charge"
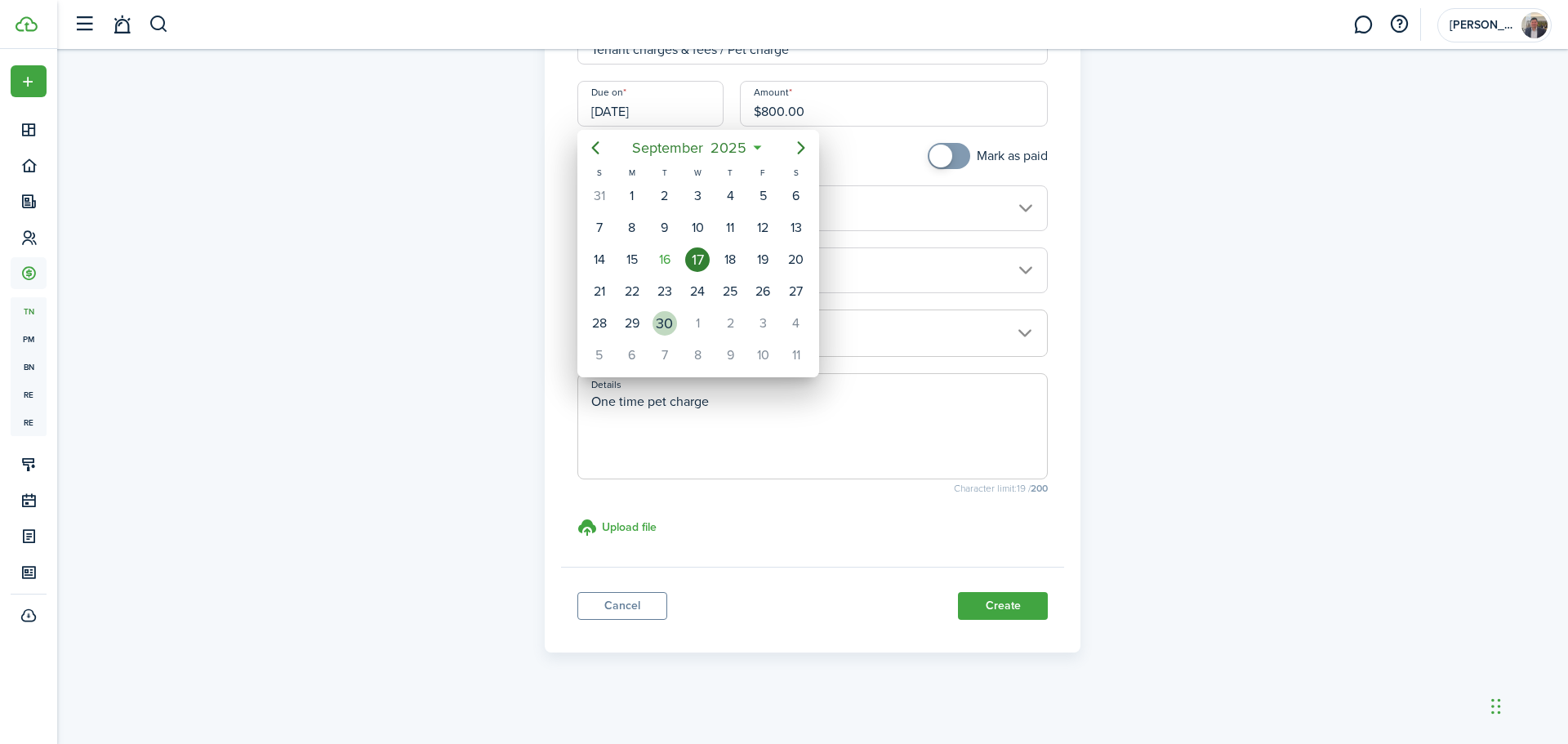
click at [659, 318] on div "30" at bounding box center [665, 324] width 25 height 25
type input "[DATE]"
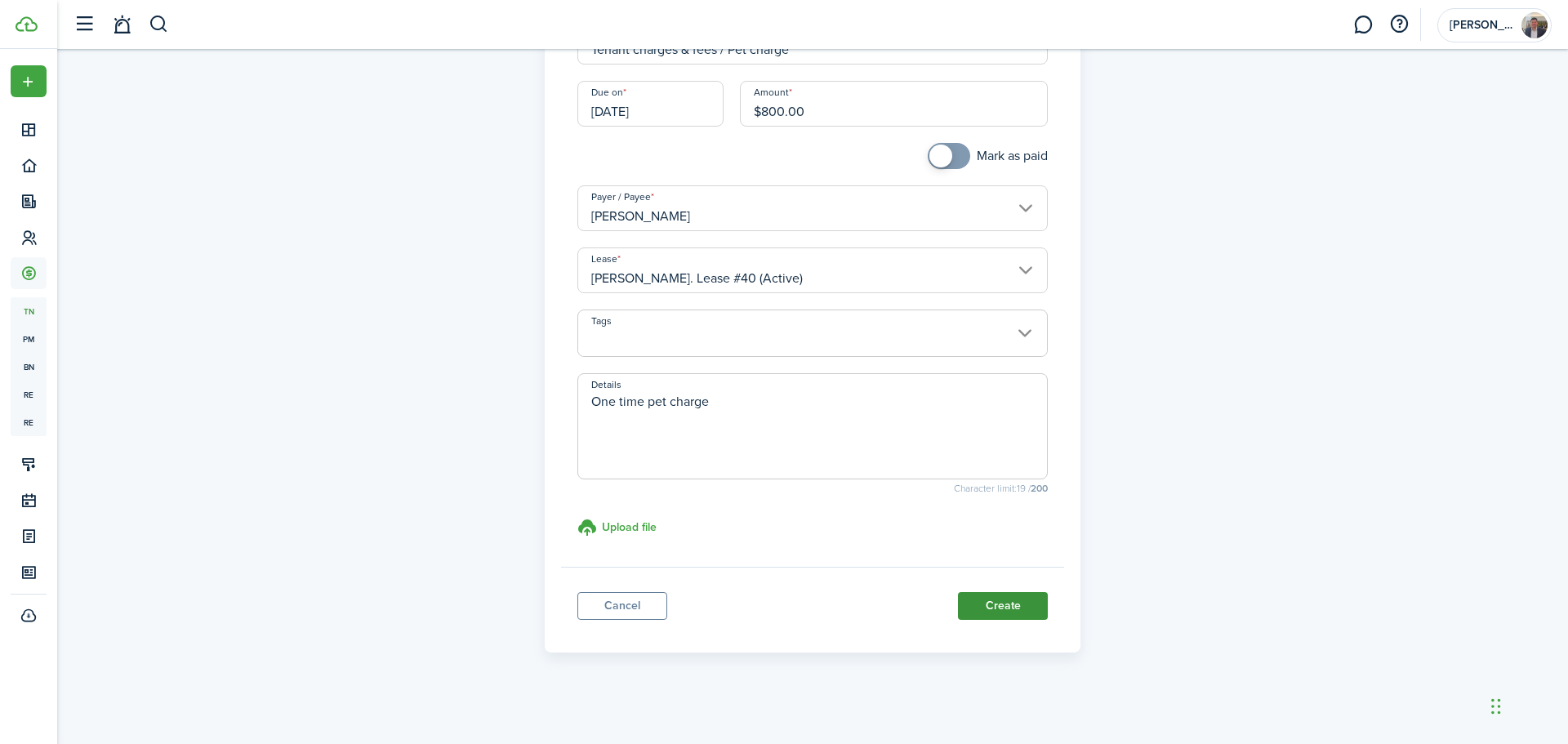
click at [987, 593] on button "Create" at bounding box center [1002, 606] width 89 height 28
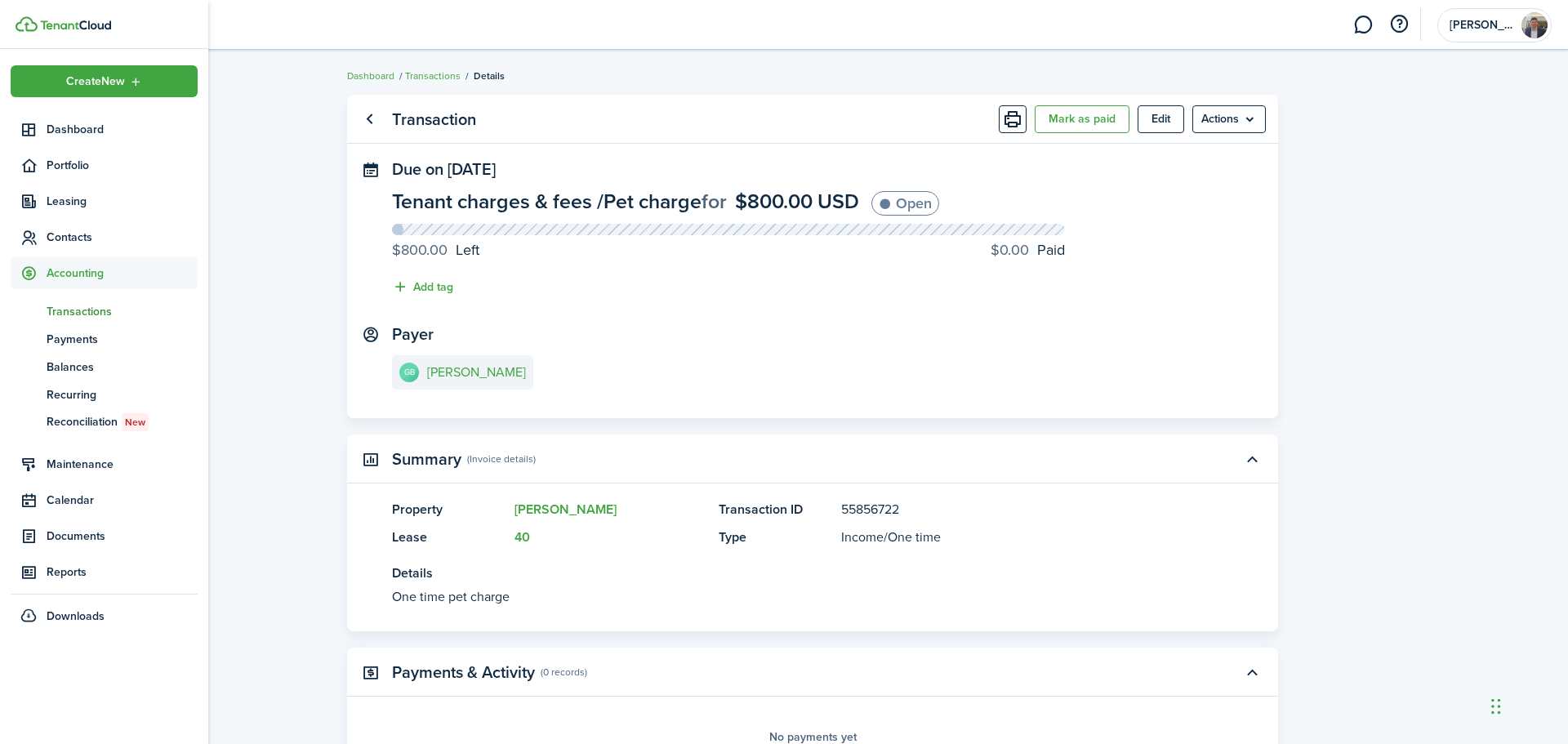
click at [70, 316] on span "Transactions" at bounding box center [122, 311] width 151 height 18
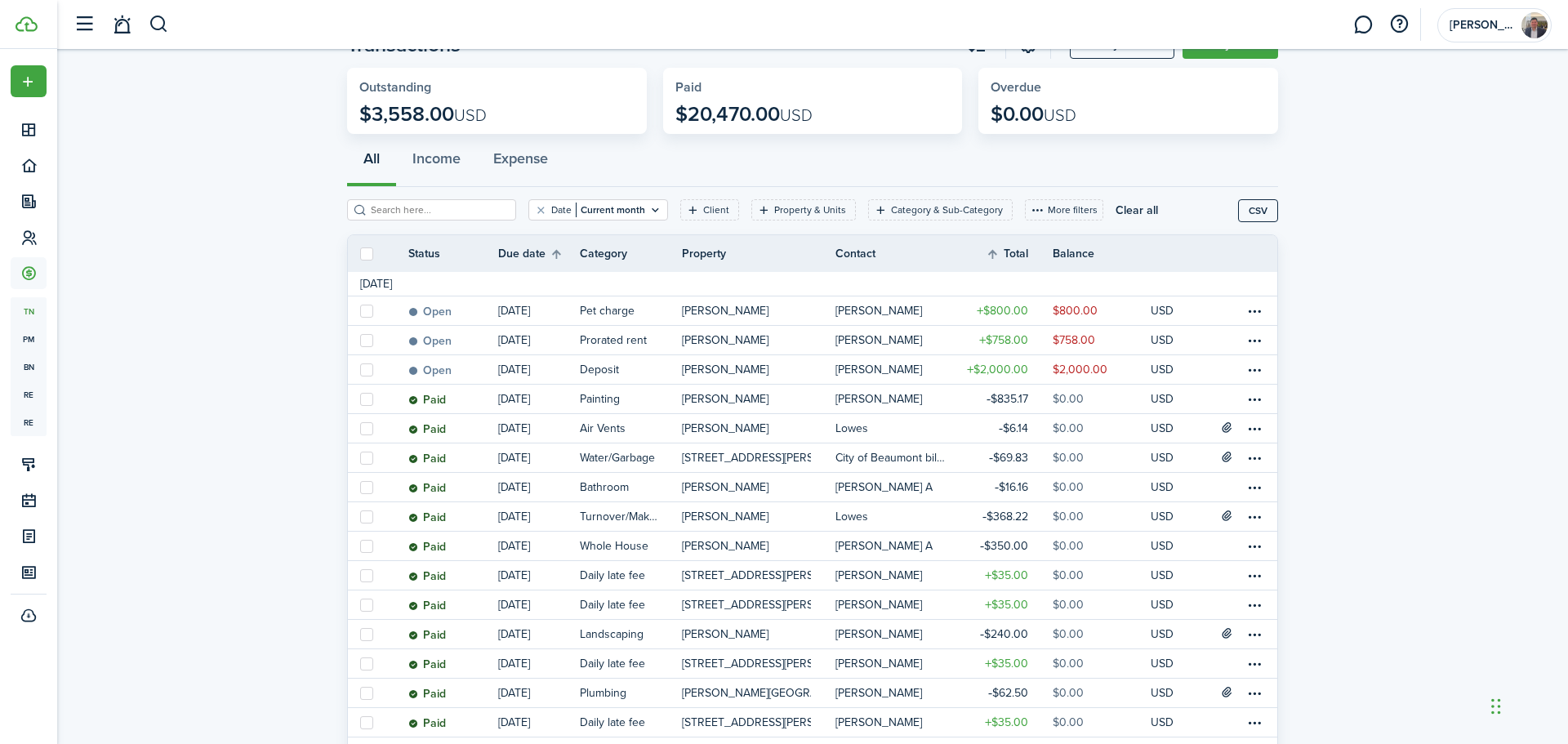
scroll to position [72, 0]
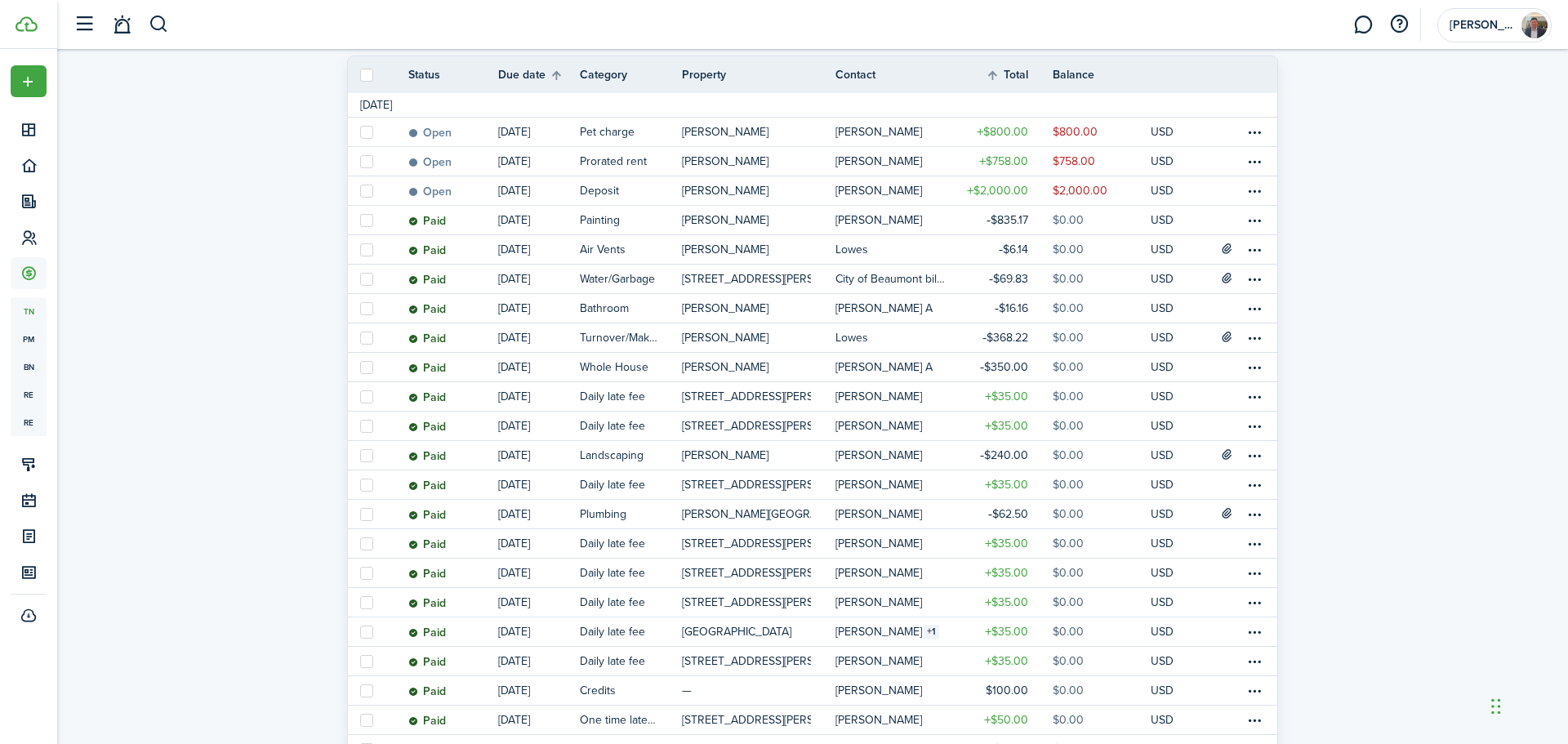
click at [1484, 204] on invoice-list "Transactions 42 Total Money out Money in Outstanding $3,558.00 USD Paid $20,470…" at bounding box center [812, 606] width 1510 height 1527
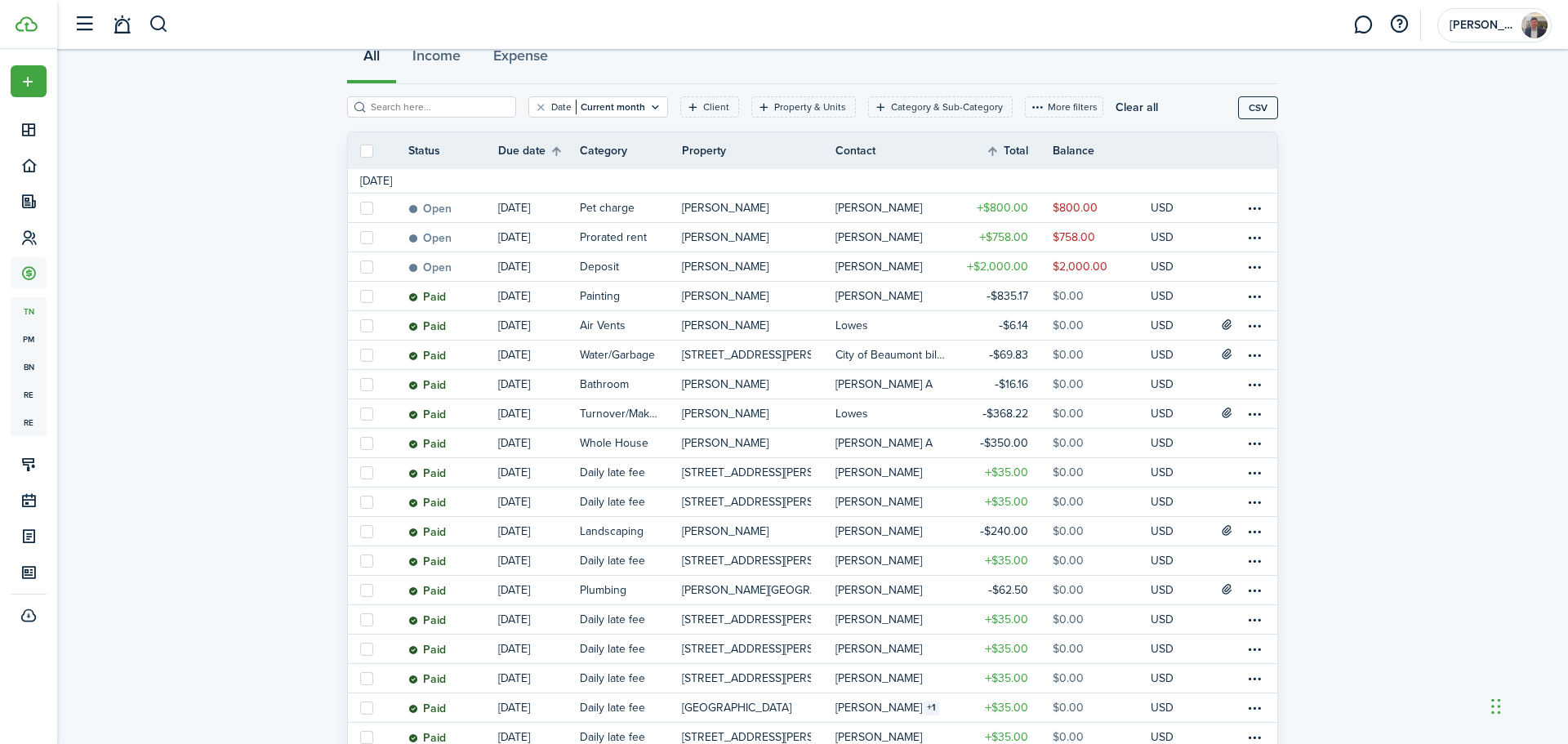
scroll to position [0, 0]
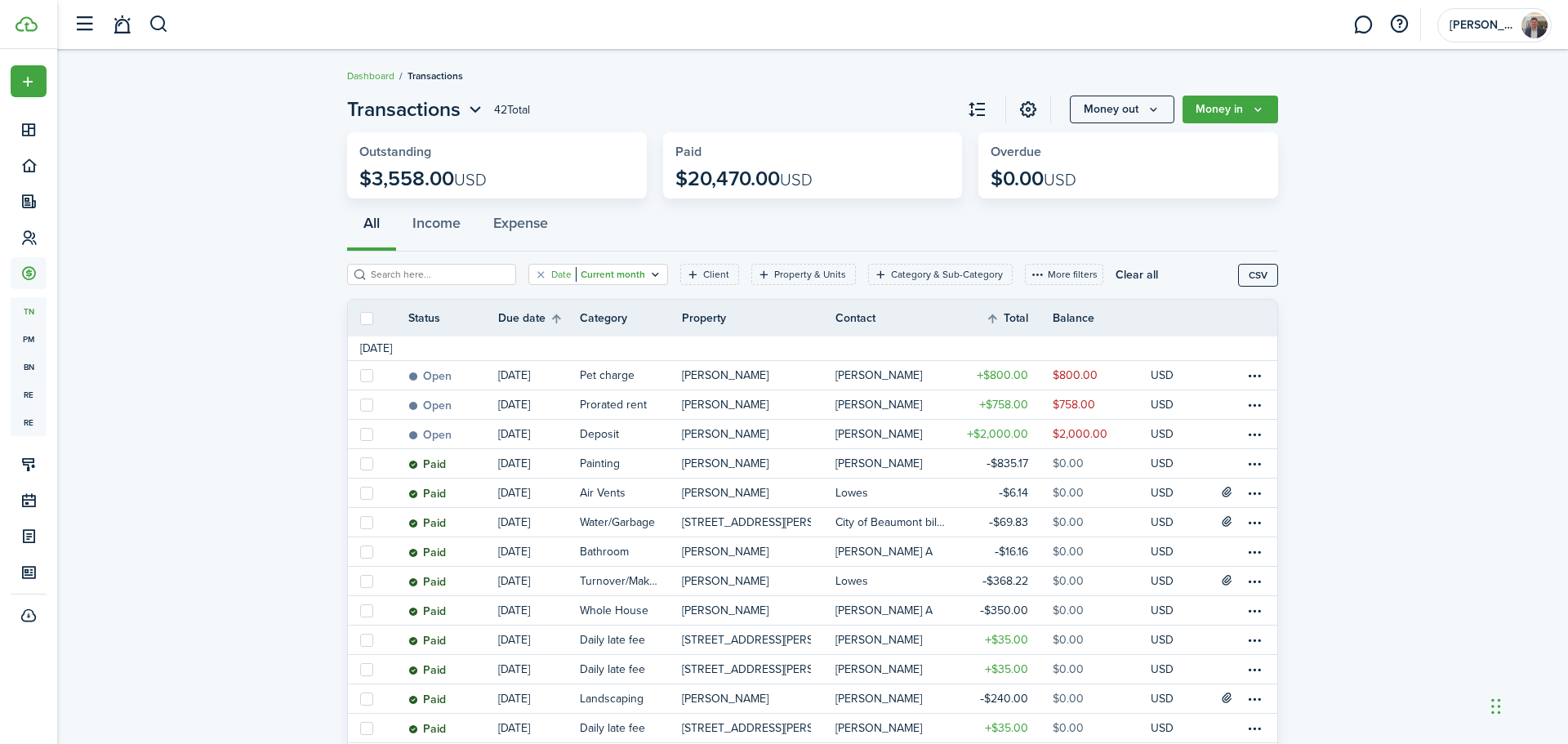
click at [655, 273] on icon "Open filter" at bounding box center [655, 274] width 14 height 13
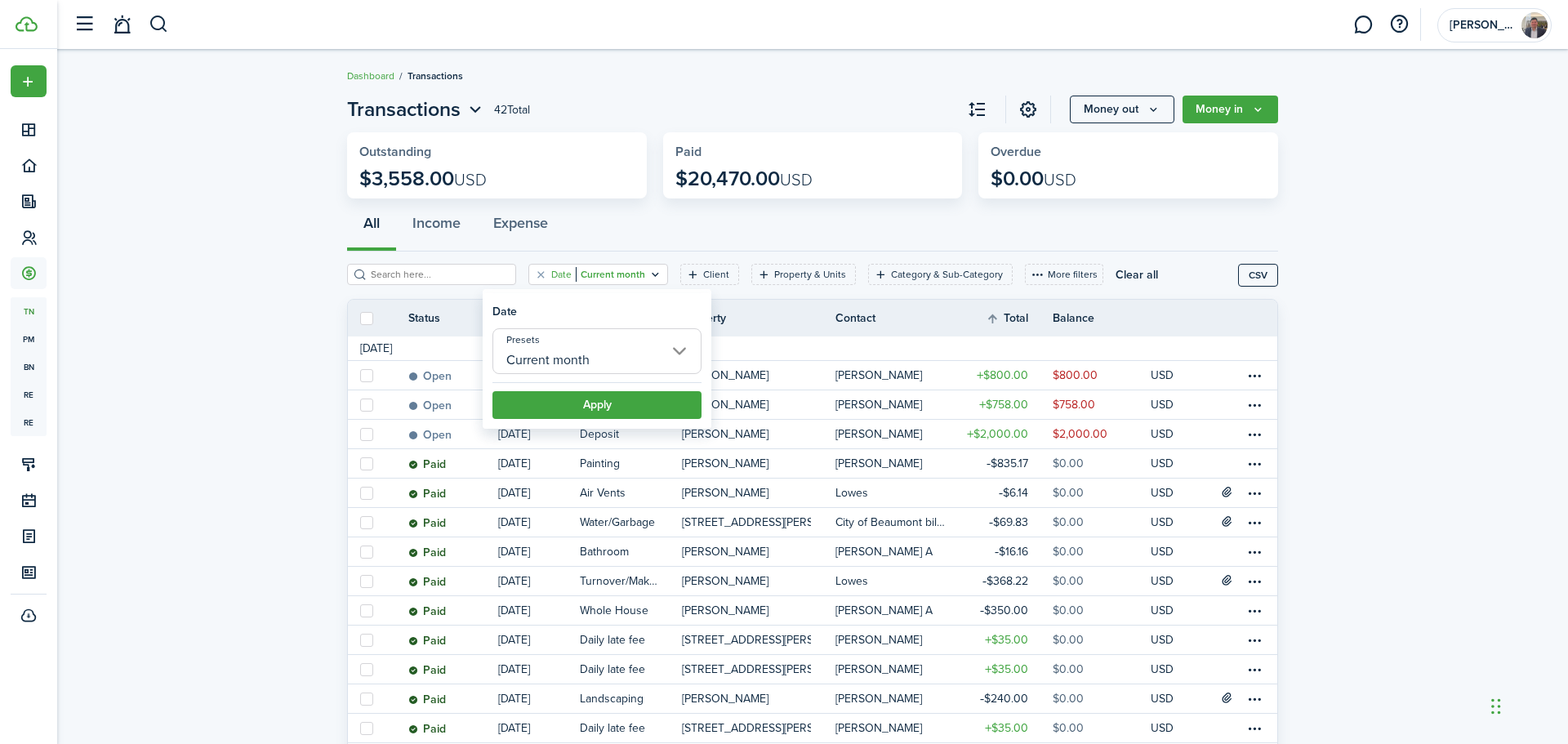
click at [677, 351] on input "Current month" at bounding box center [596, 351] width 209 height 46
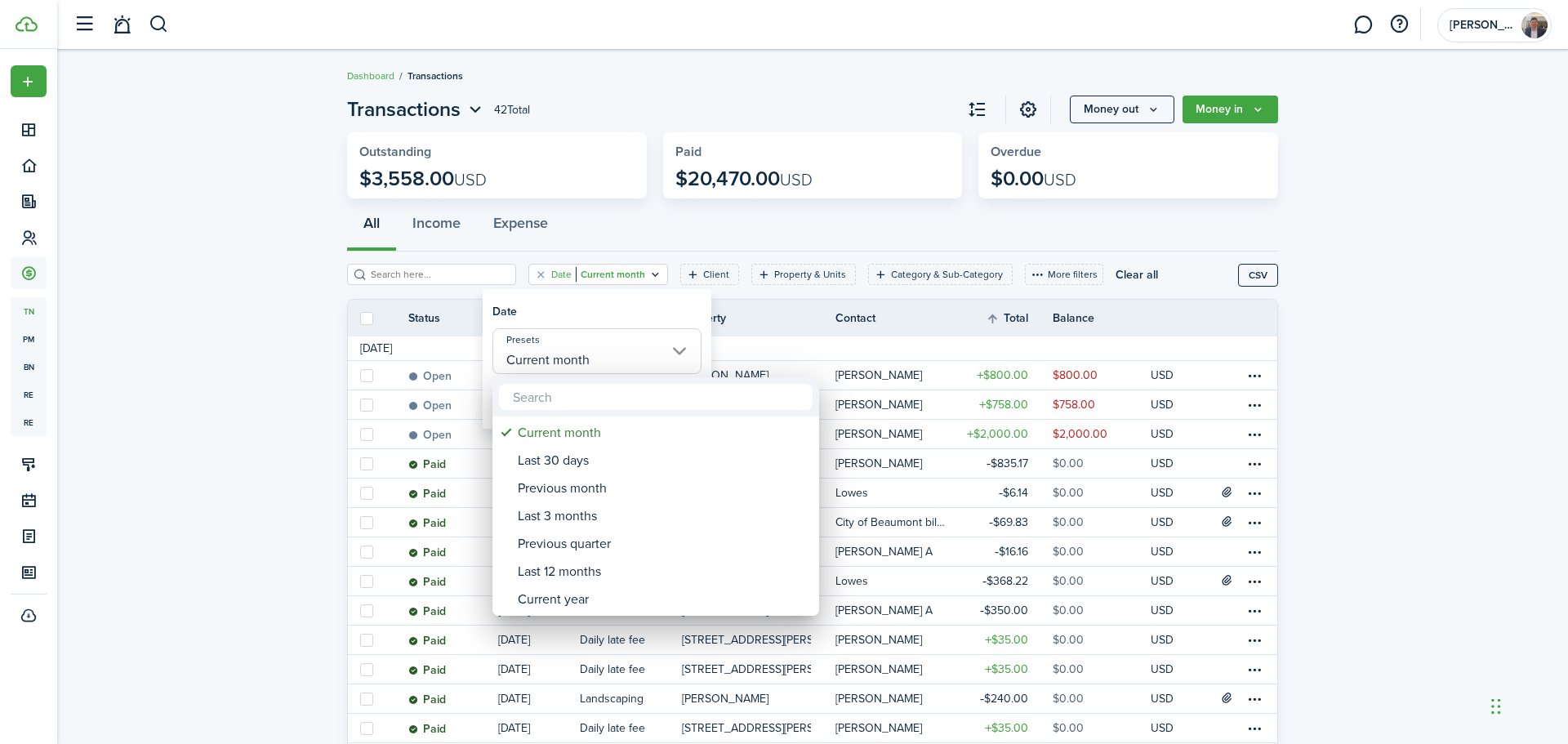
click at [603, 227] on div at bounding box center [783, 372] width 1828 height 1005
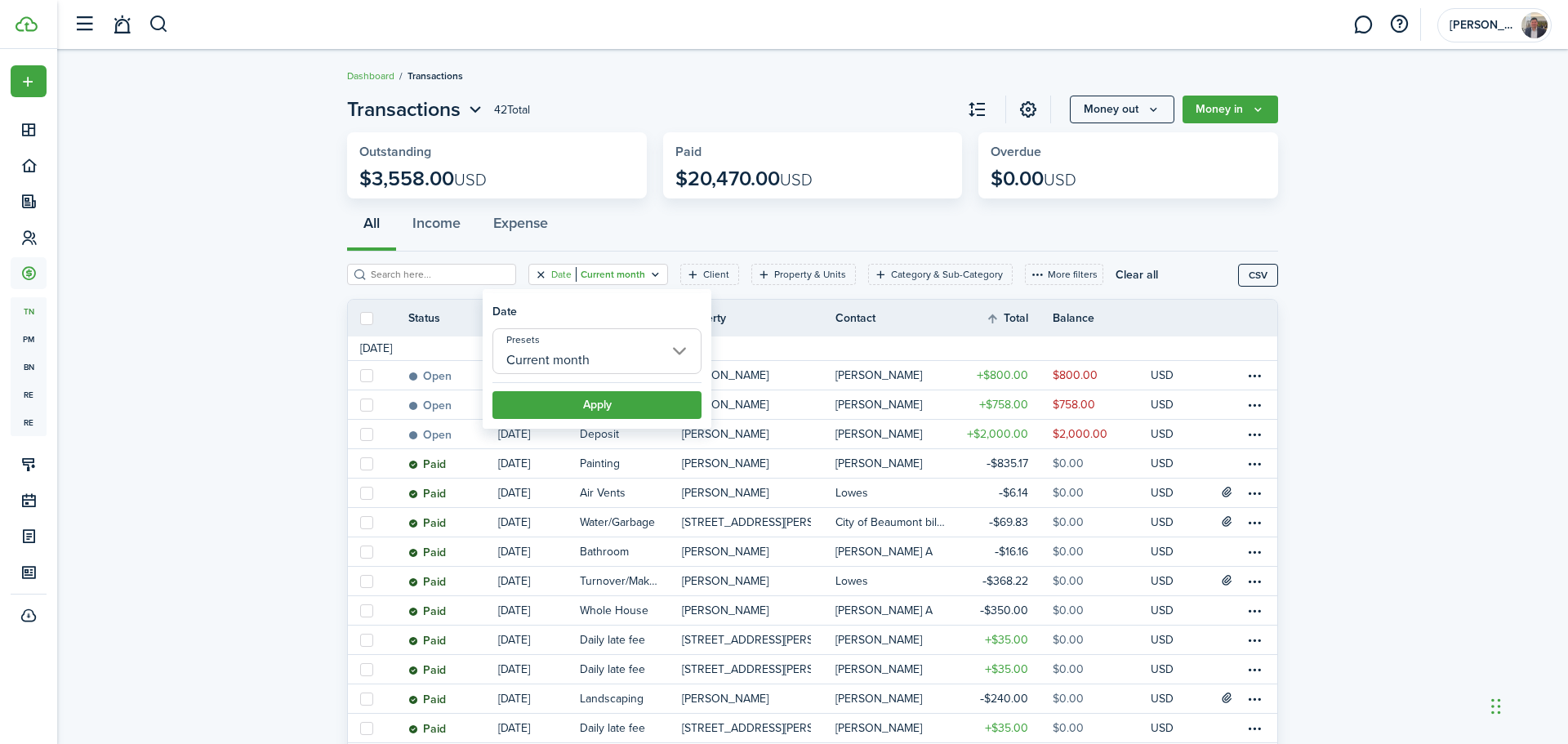
click at [543, 272] on button "Clear filter" at bounding box center [541, 274] width 14 height 13
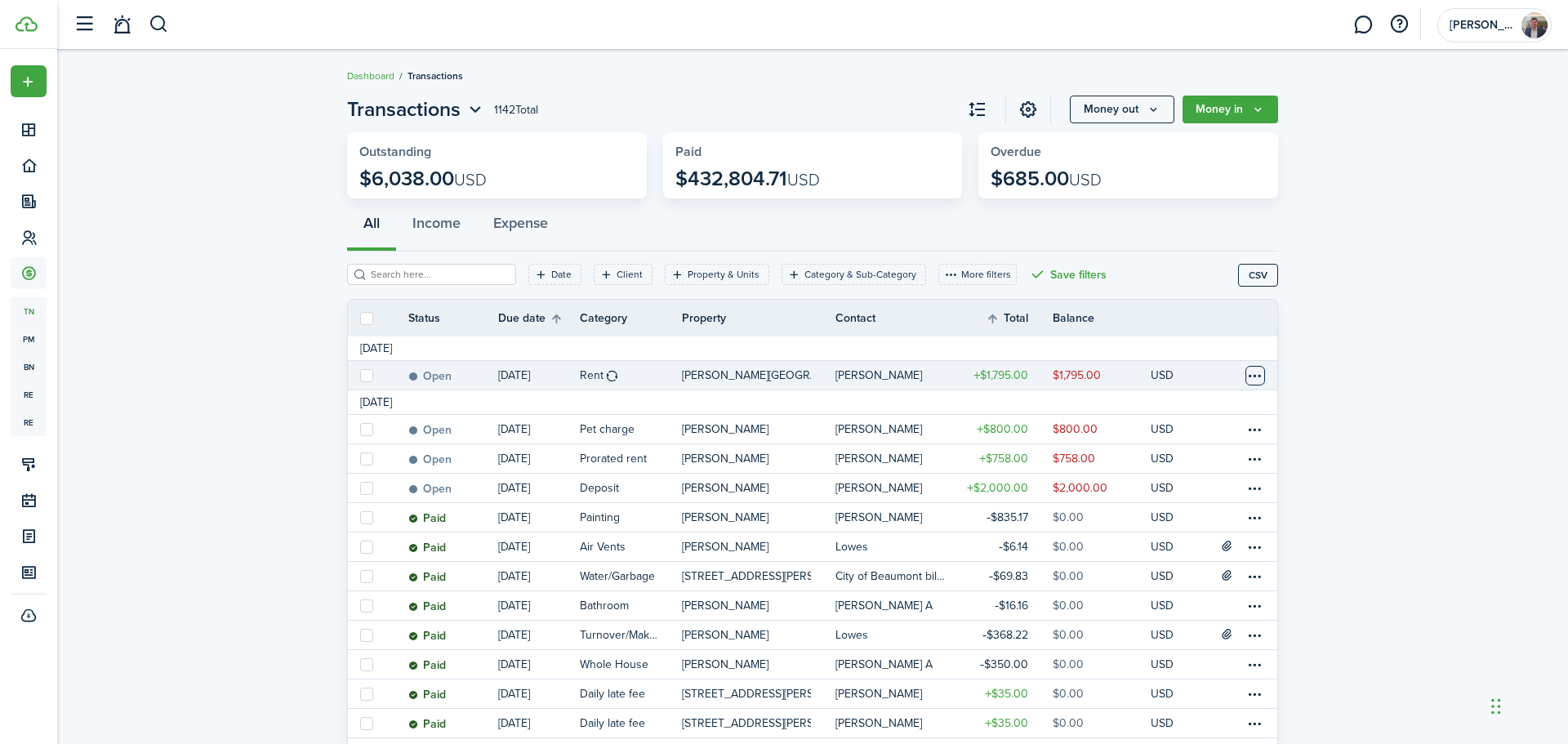
click at [1253, 372] on table-menu-btn-icon at bounding box center [1255, 376] width 19 height 19
click at [1133, 405] on button "Edit" at bounding box center [1193, 408] width 143 height 28
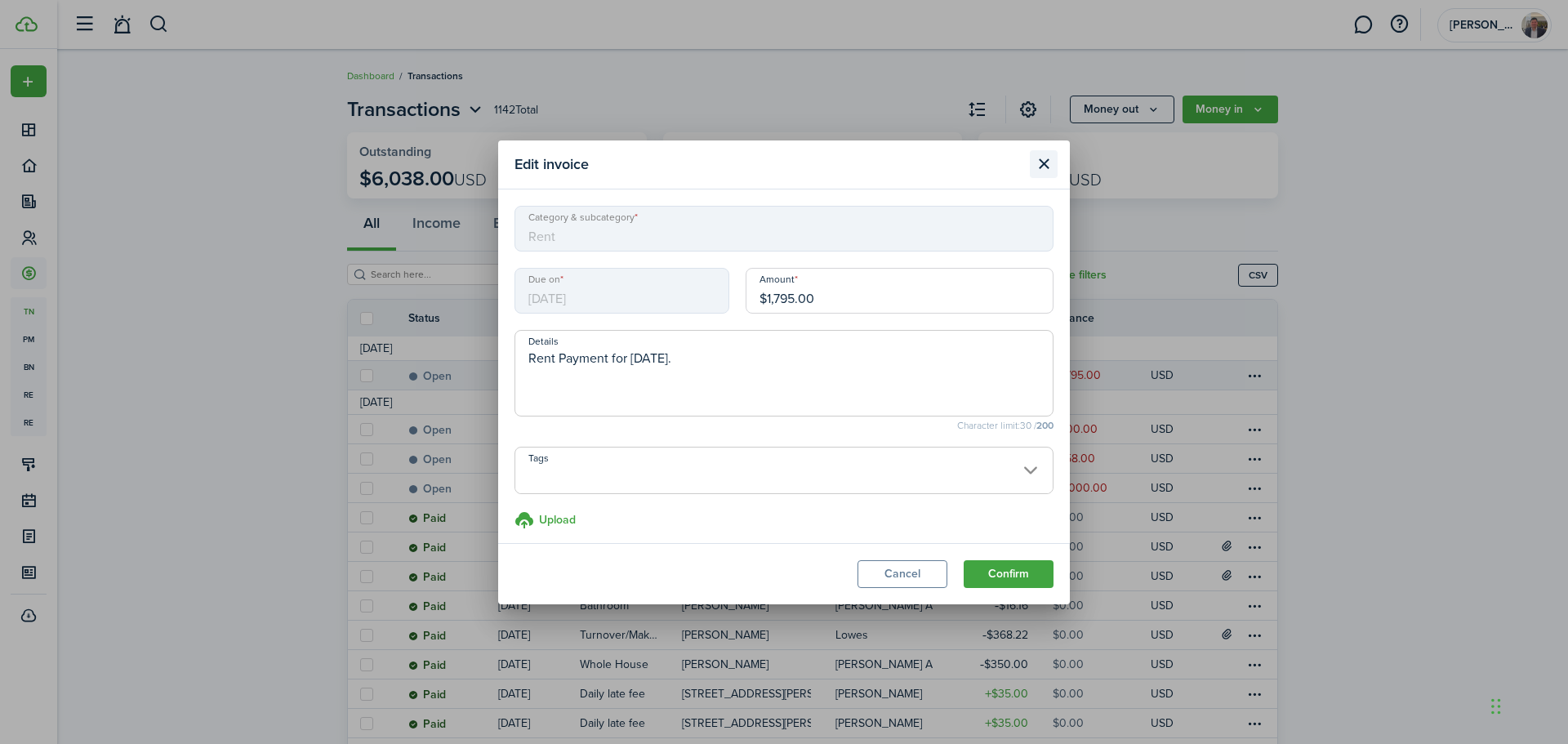
click at [1049, 161] on button "Close modal" at bounding box center [1044, 164] width 28 height 28
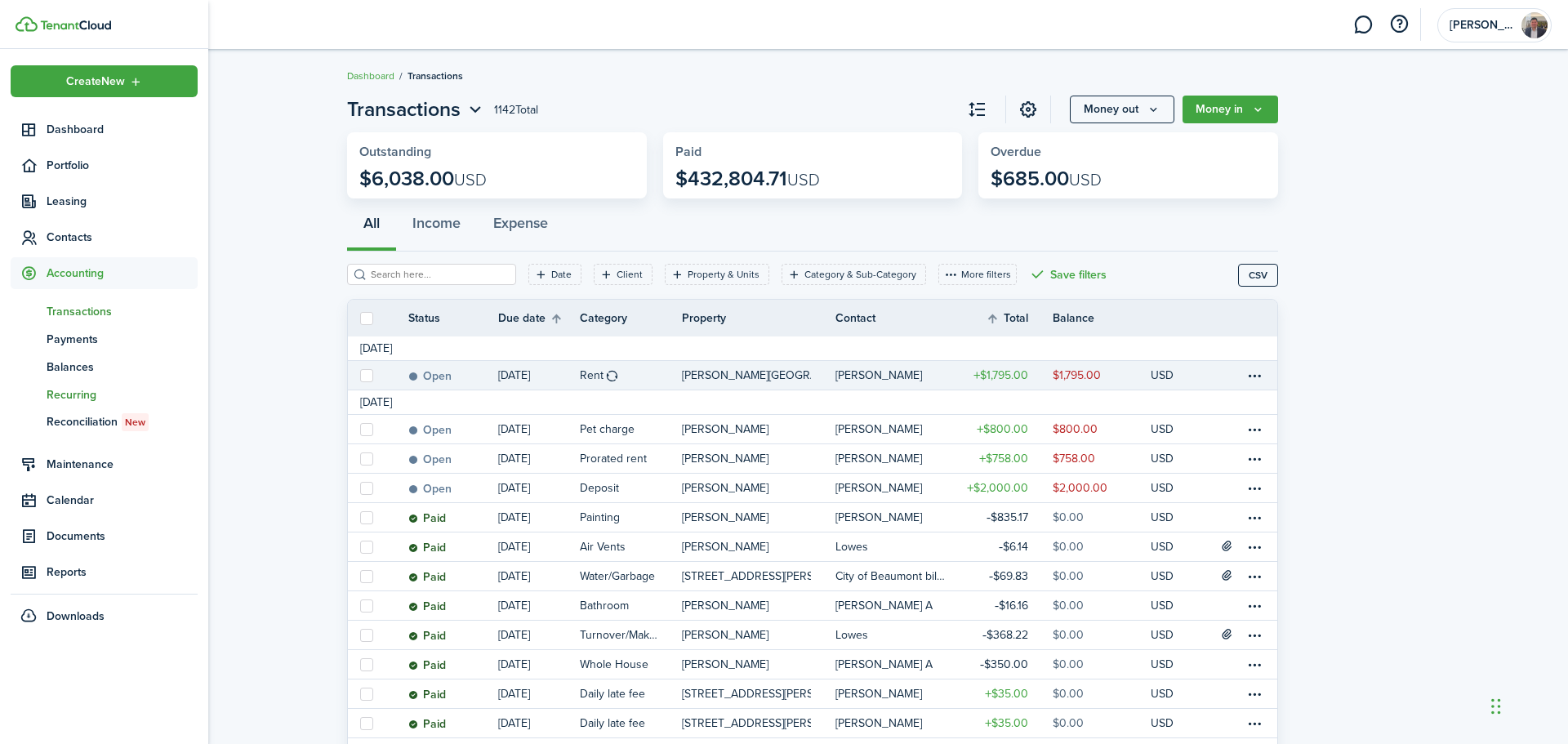
click at [74, 396] on span "Recurring" at bounding box center [122, 395] width 151 height 18
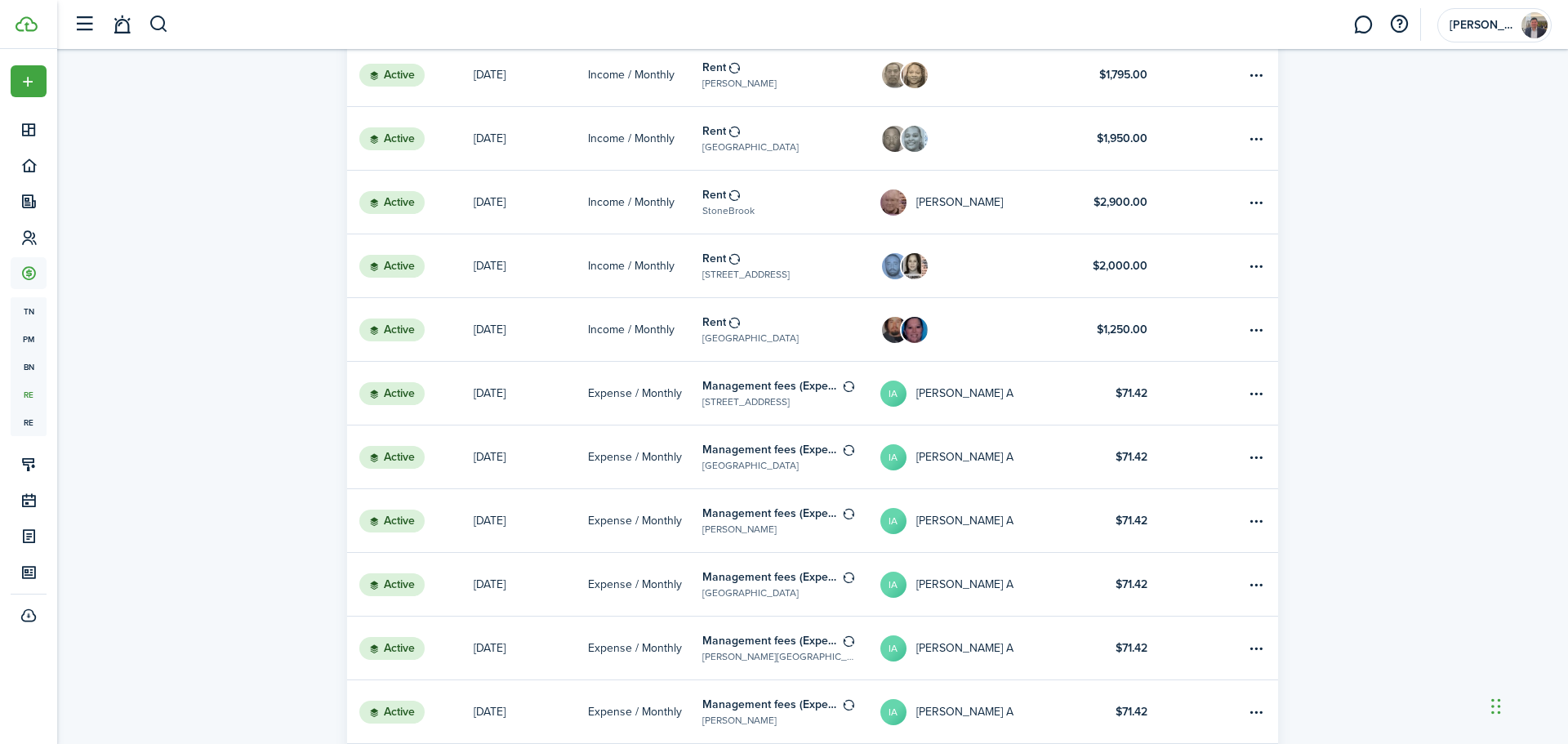
scroll to position [898, 0]
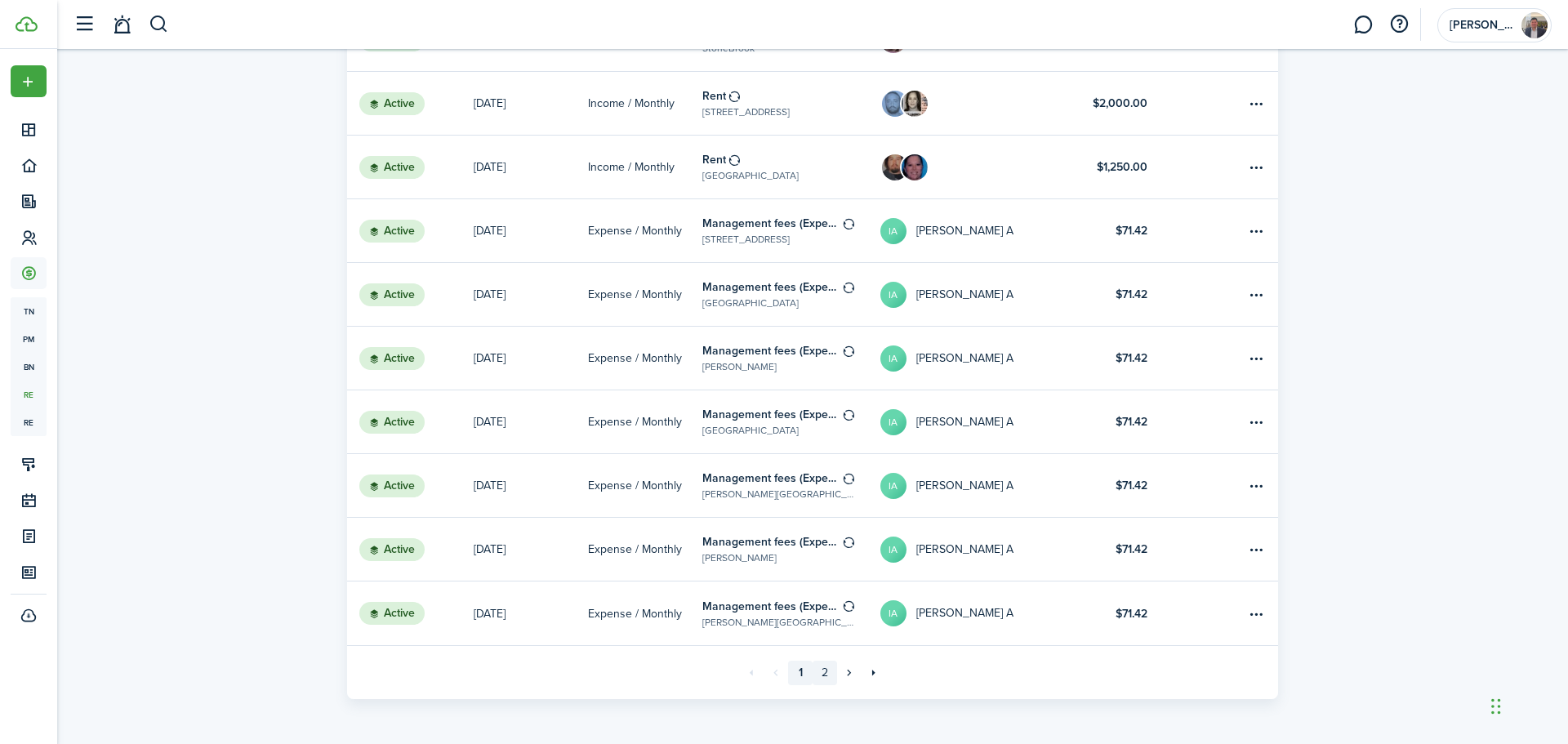
click at [823, 676] on link "2" at bounding box center [824, 673] width 25 height 25
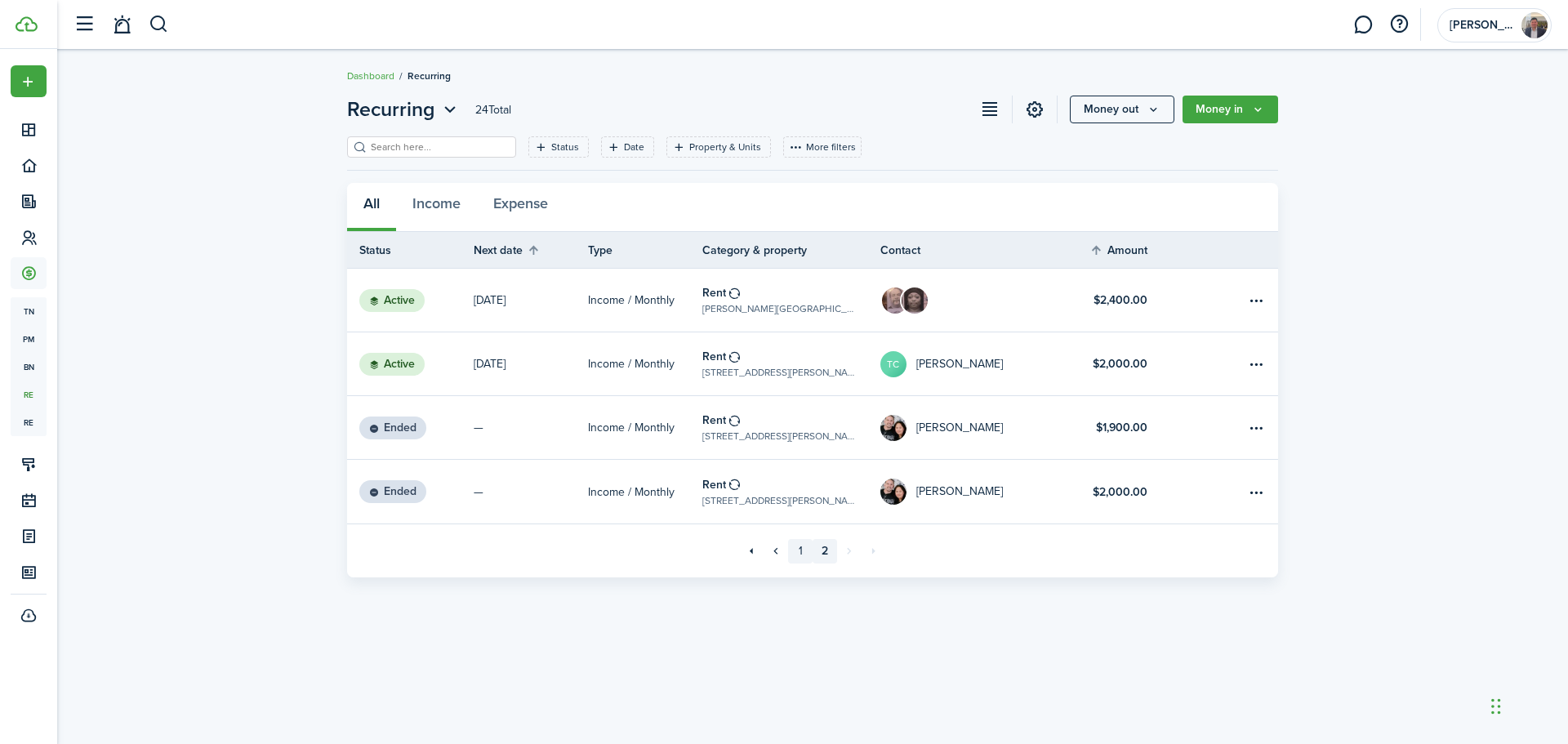
click at [799, 550] on link "1" at bounding box center [800, 551] width 25 height 25
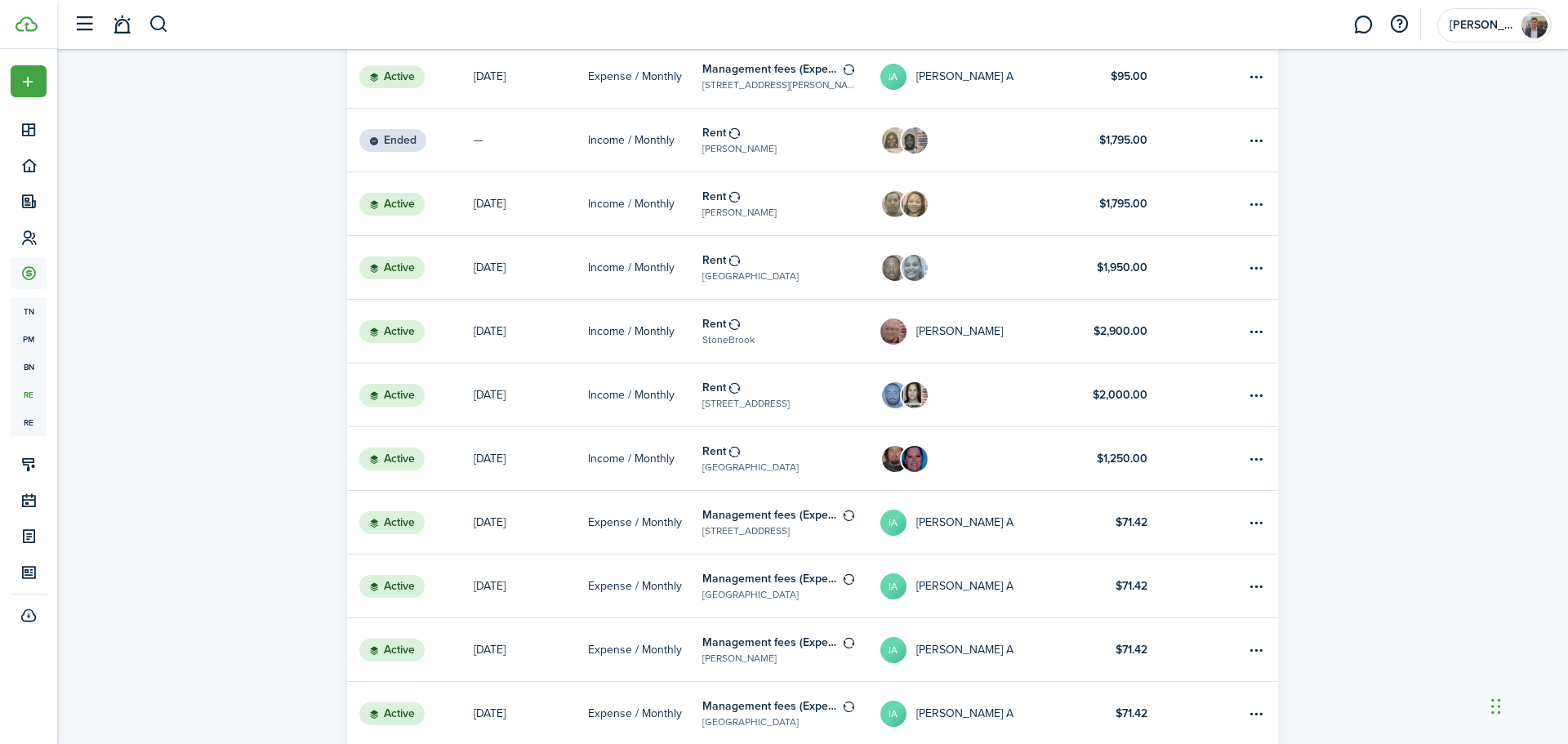
scroll to position [898, 0]
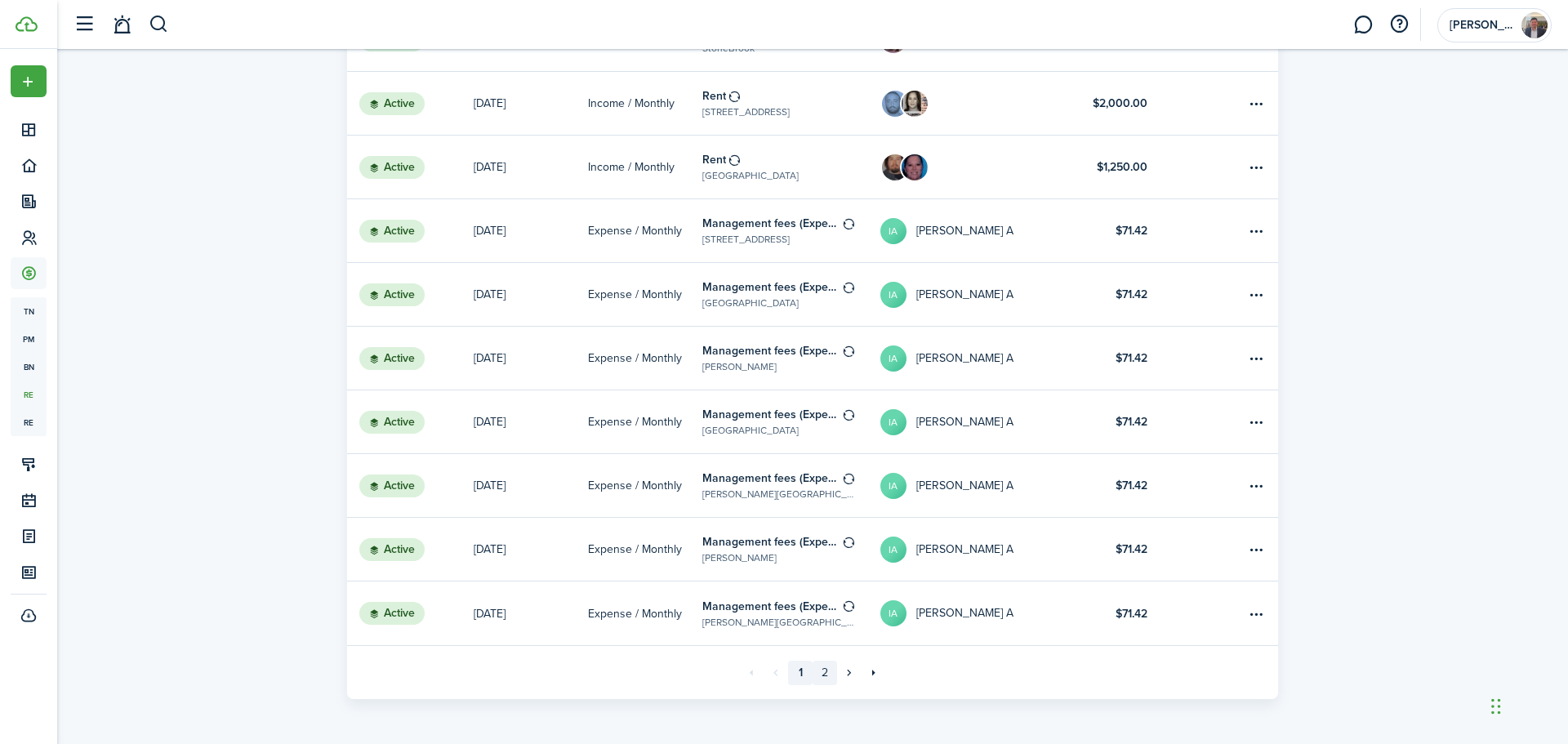
click at [822, 675] on link "2" at bounding box center [824, 673] width 25 height 25
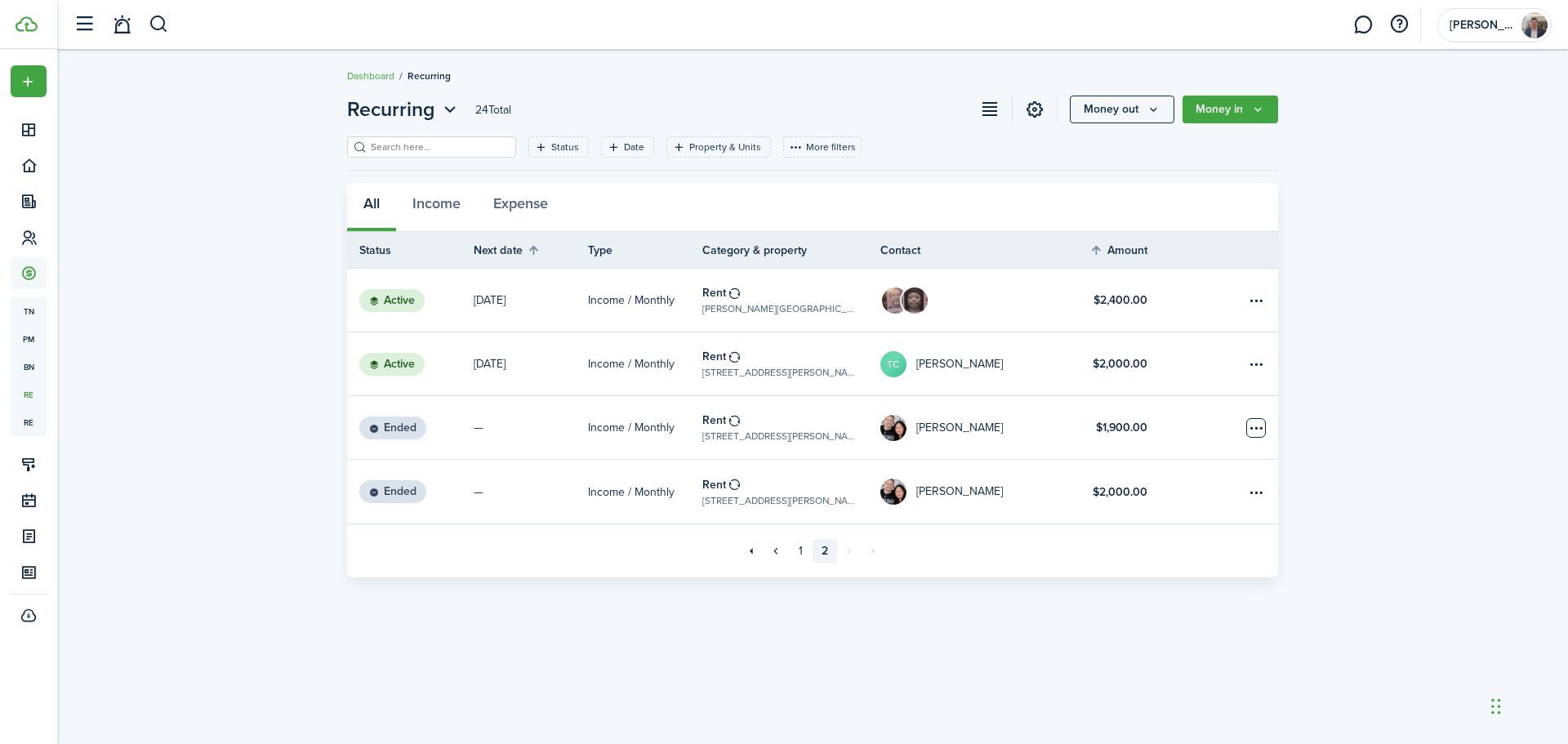
click at [1251, 421] on table-menu-btn-icon "Open menu" at bounding box center [1256, 428] width 19 height 19
click at [1443, 456] on div "Recurring 24 Total Money out Money in Status Date Property & Units More filters…" at bounding box center [812, 336] width 1510 height 499
click at [1255, 495] on table-menu-btn-icon "Open menu" at bounding box center [1256, 491] width 19 height 19
click at [1351, 472] on div "Recurring 24 Total Money out Money in Status Date Property & Units More filters…" at bounding box center [812, 336] width 1510 height 499
click at [402, 490] on status "Ended" at bounding box center [393, 491] width 67 height 23
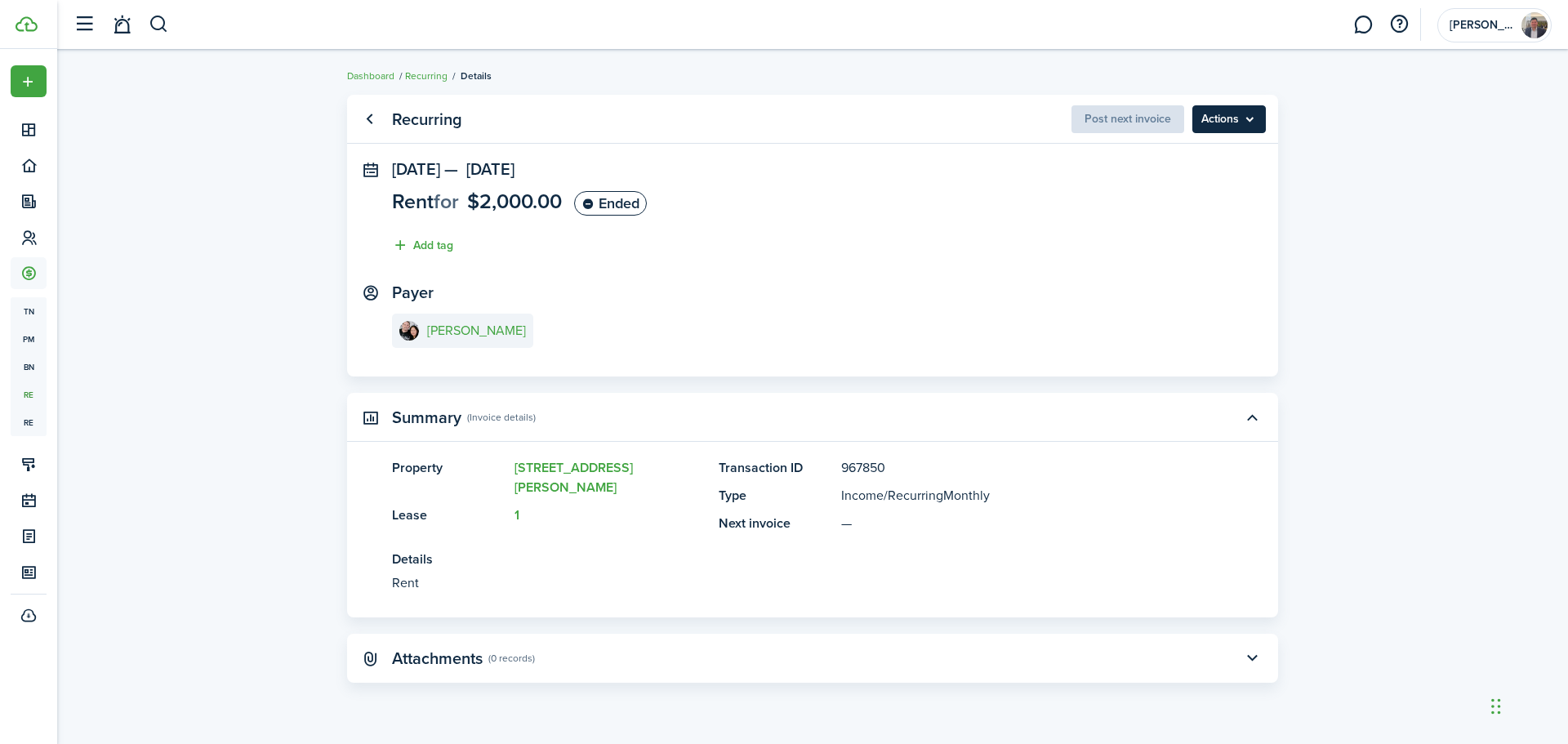
click at [1216, 132] on menu-btn "Actions" at bounding box center [1229, 119] width 74 height 28
click at [1349, 54] on dashboard-content "Dashboard Recurring Details Recurring Post next invoice Actions [DATE] — [DATE]…" at bounding box center [812, 372] width 1510 height 744
